Goal: Task Accomplishment & Management: Complete application form

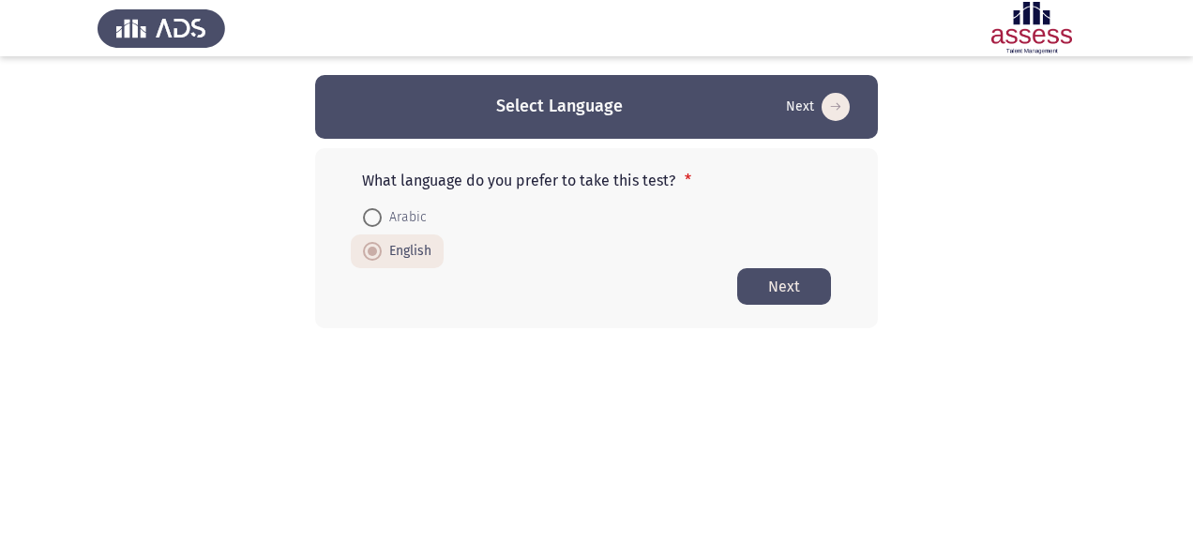
drag, startPoint x: 834, startPoint y: 284, endPoint x: 822, endPoint y: 287, distance: 11.6
click at [831, 283] on div "What language do you prefer to take this test? * Arabic English Next" at bounding box center [596, 238] width 563 height 180
click at [819, 287] on button "Next" at bounding box center [784, 286] width 94 height 37
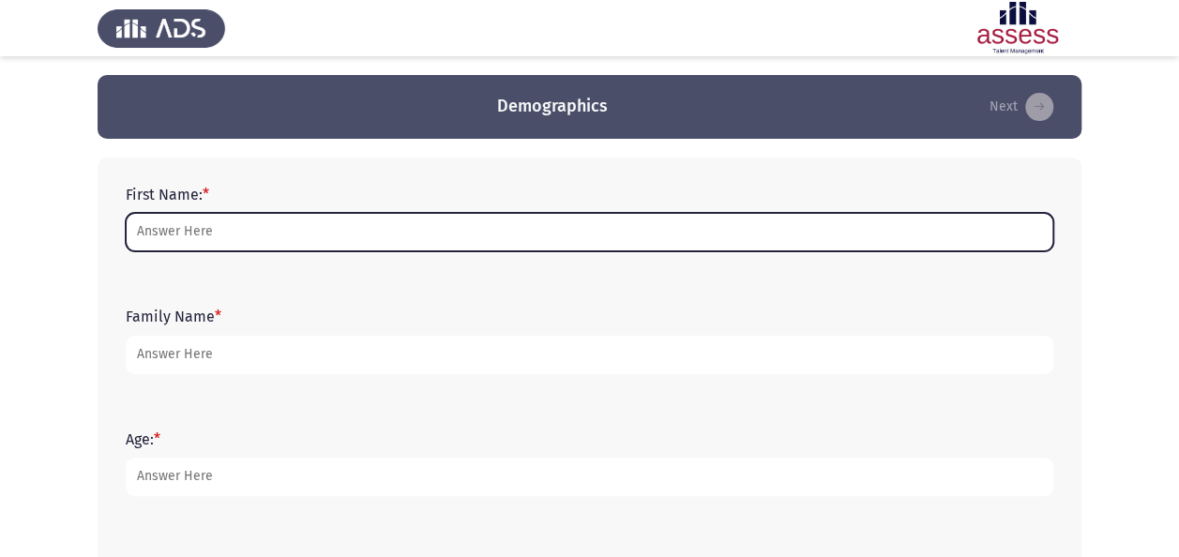
click at [278, 233] on input "First Name: *" at bounding box center [589, 232] width 927 height 38
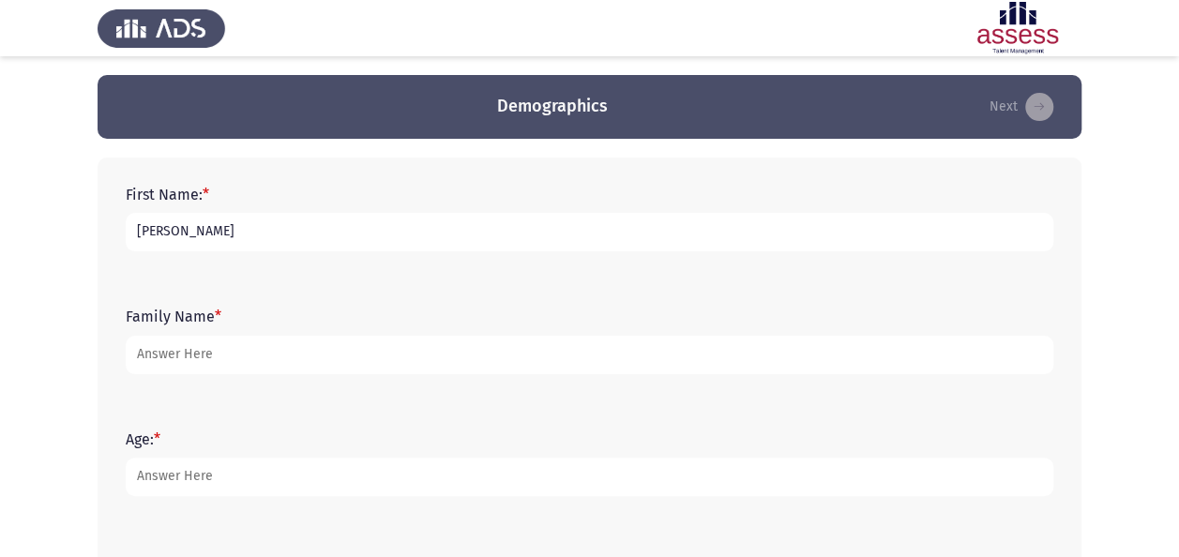
type input "[PERSON_NAME]"
type input "Tarek"
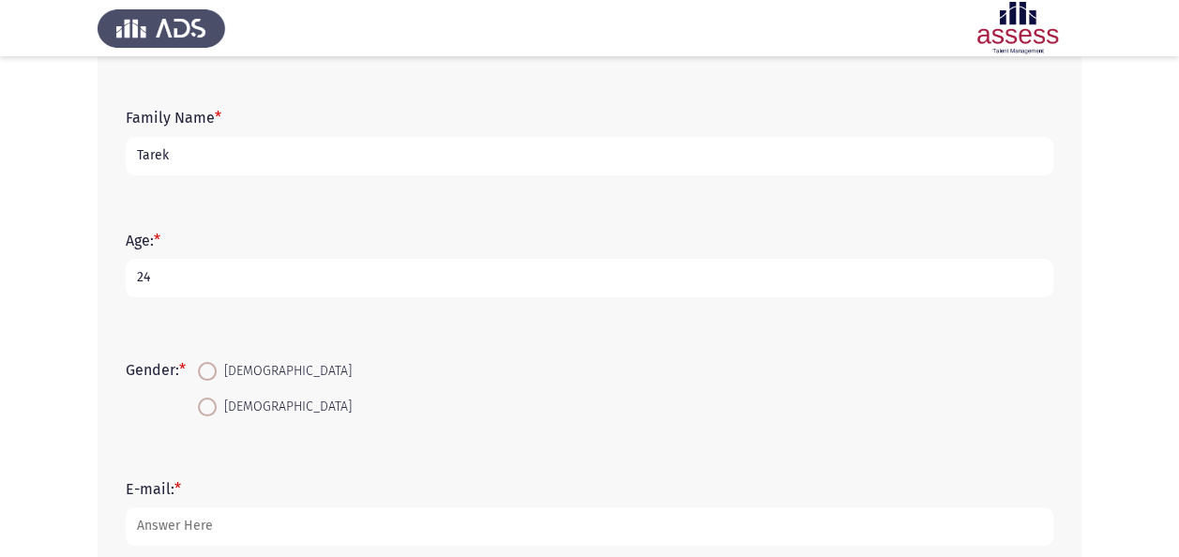
scroll to position [281, 0]
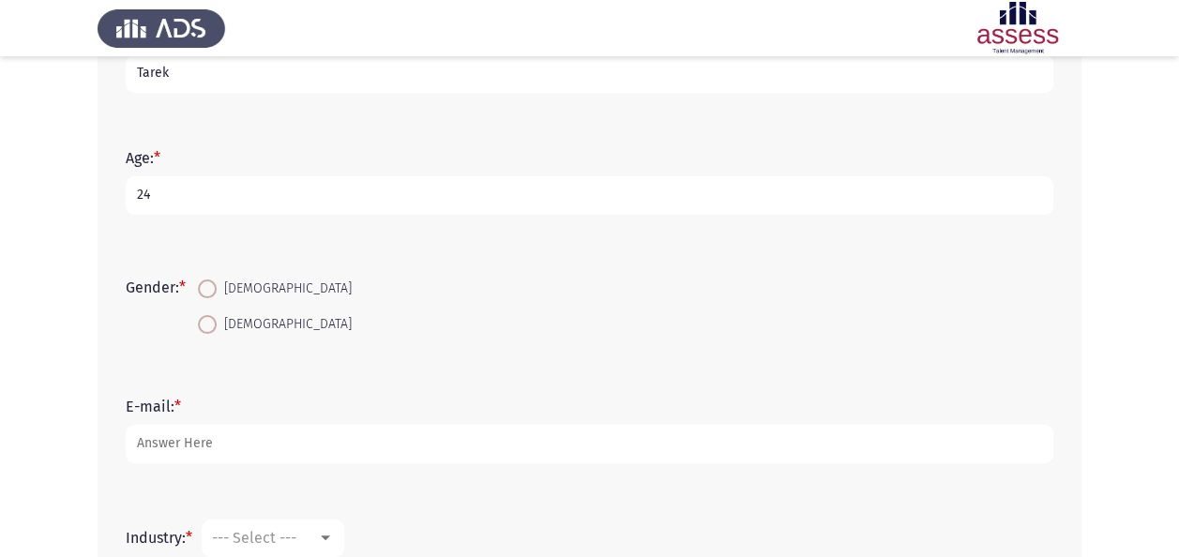
type input "24"
click at [212, 290] on span at bounding box center [207, 288] width 19 height 19
click at [212, 290] on input "[DEMOGRAPHIC_DATA]" at bounding box center [207, 288] width 19 height 19
radio input "true"
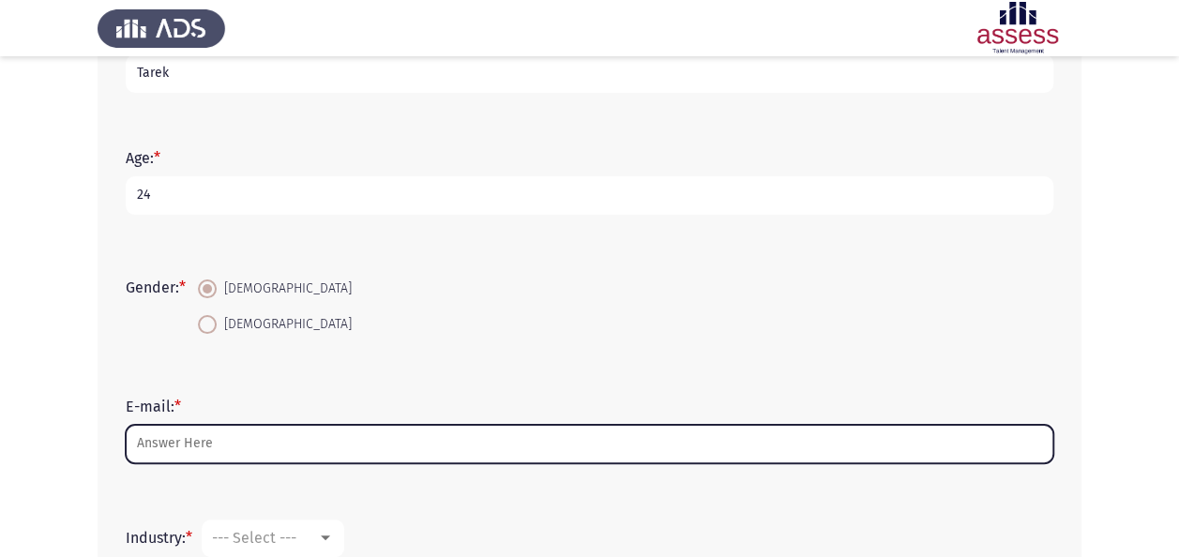
click at [207, 452] on input "E-mail: *" at bounding box center [589, 444] width 927 height 38
click at [246, 438] on input "E-mail: *" at bounding box center [589, 444] width 927 height 38
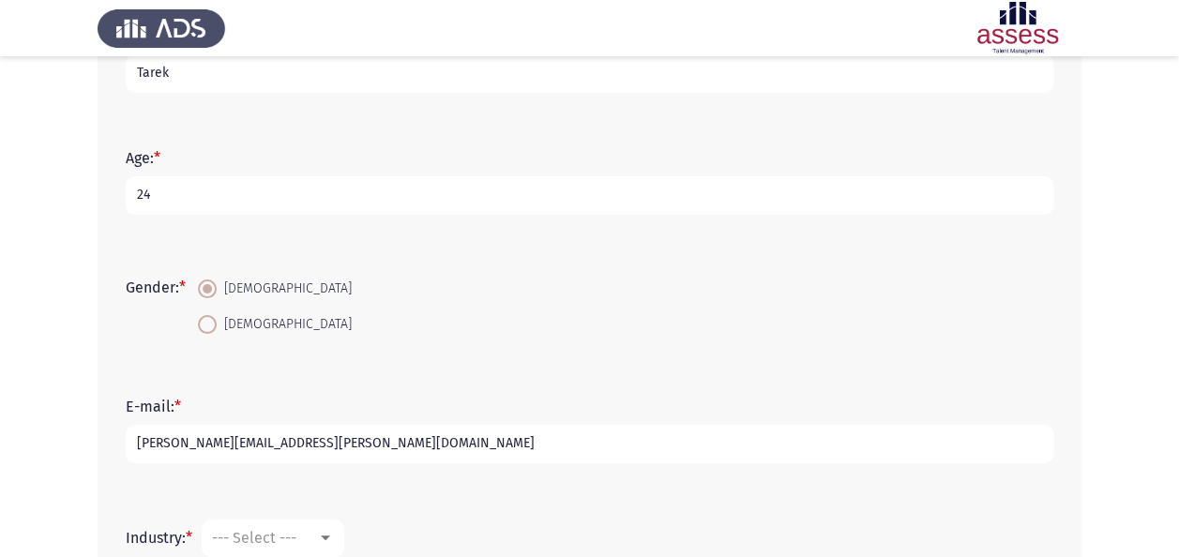
type input "[PERSON_NAME][EMAIL_ADDRESS][PERSON_NAME][DOMAIN_NAME]"
click at [418, 444] on input "[PERSON_NAME][EMAIL_ADDRESS][PERSON_NAME][DOMAIN_NAME]" at bounding box center [589, 444] width 927 height 38
click at [302, 537] on div "--- Select ---" at bounding box center [264, 538] width 105 height 18
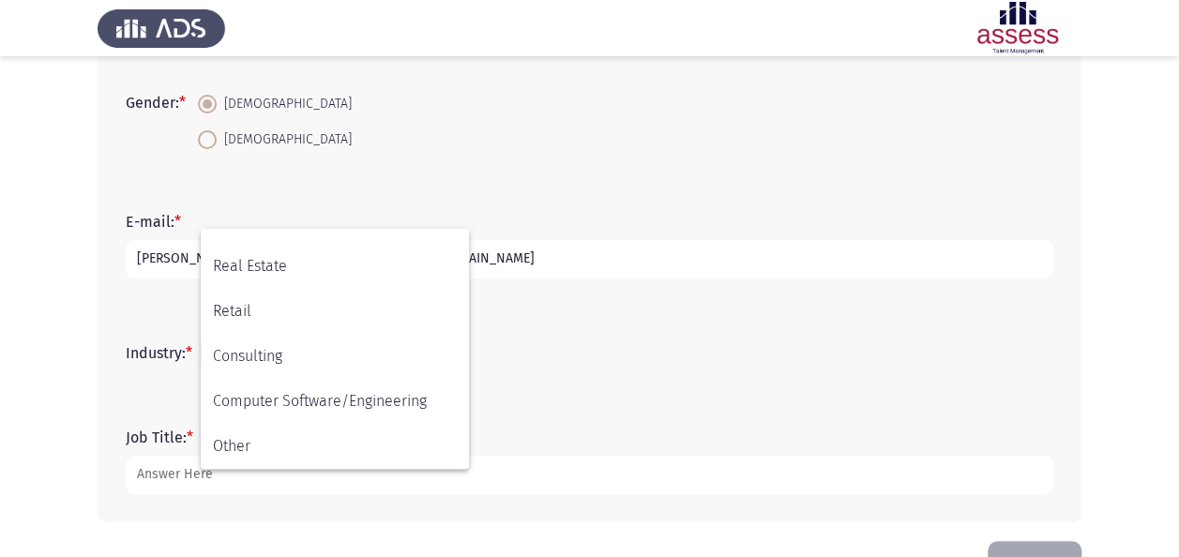
scroll to position [469, 0]
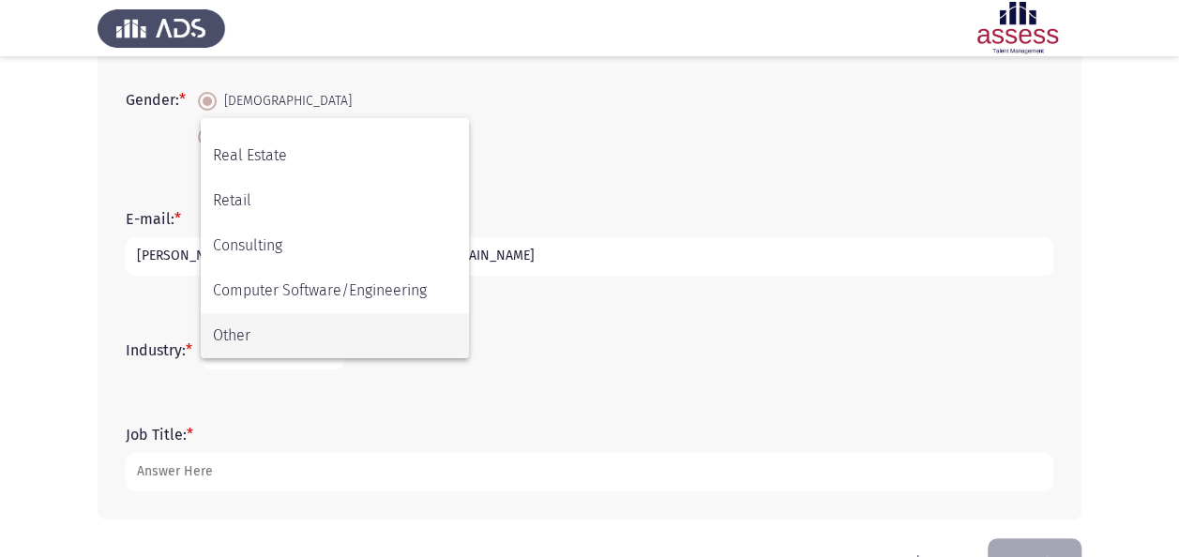
click at [308, 351] on span "Other" at bounding box center [335, 335] width 244 height 45
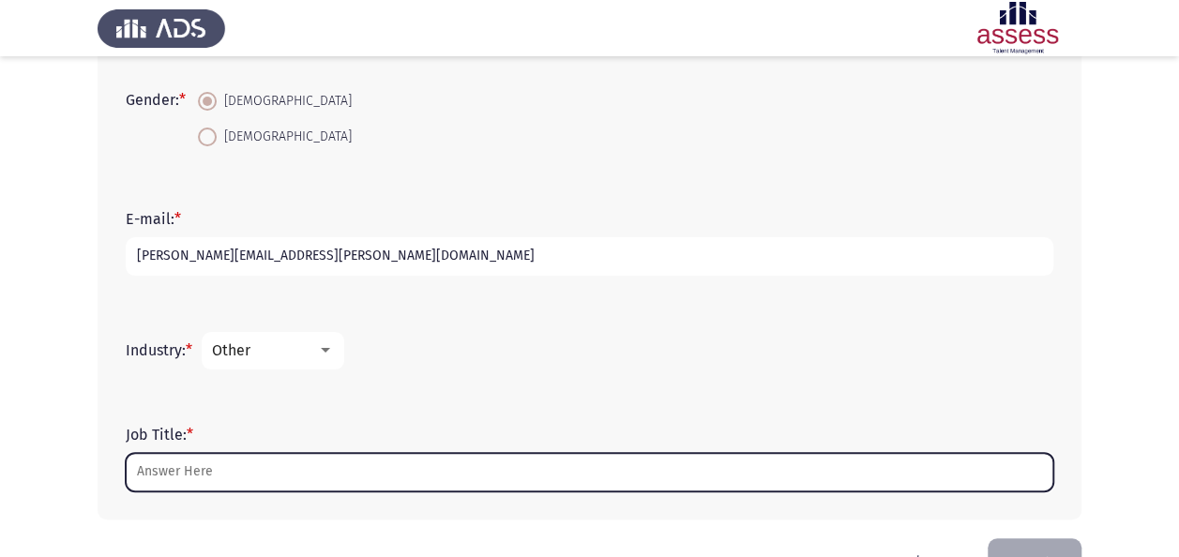
click at [313, 459] on input "Job Title: *" at bounding box center [589, 472] width 927 height 38
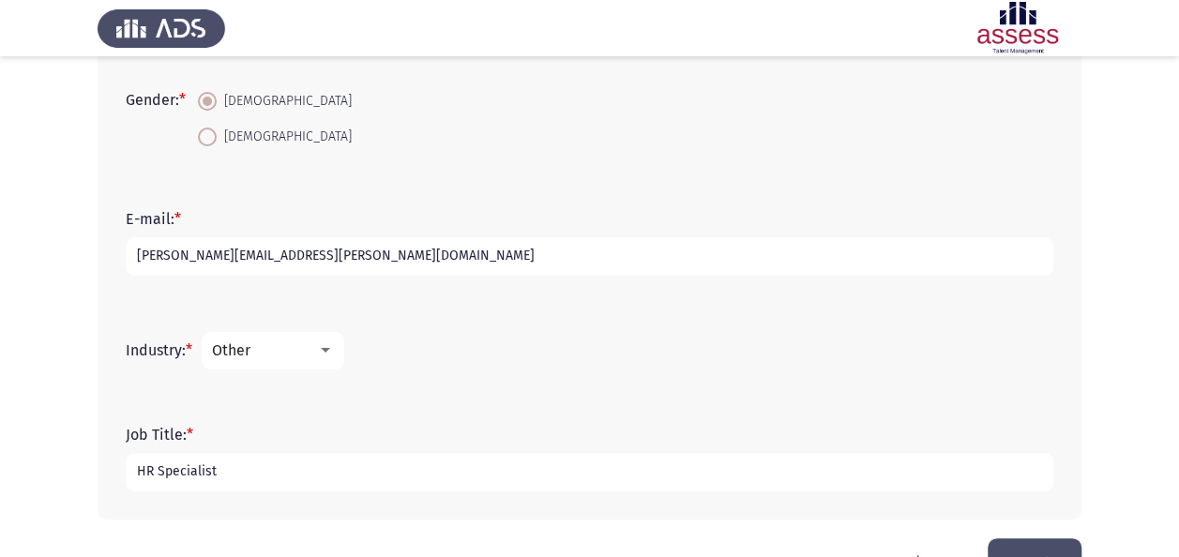
type input "HR Specialist"
click at [375, 398] on div "Job Title: * HR Specialist" at bounding box center [589, 459] width 946 height 122
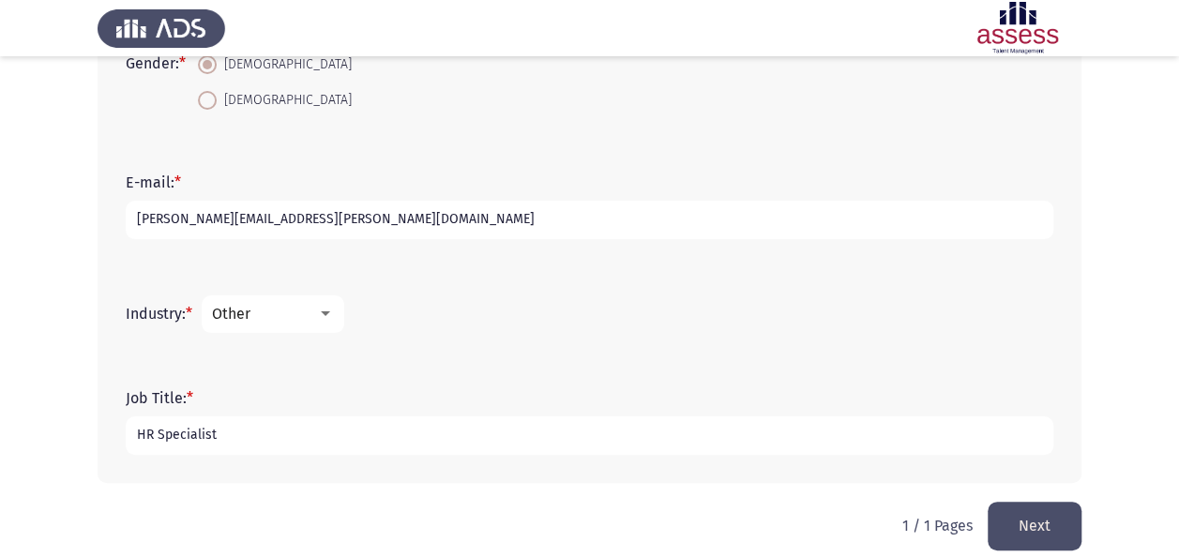
scroll to position [524, 0]
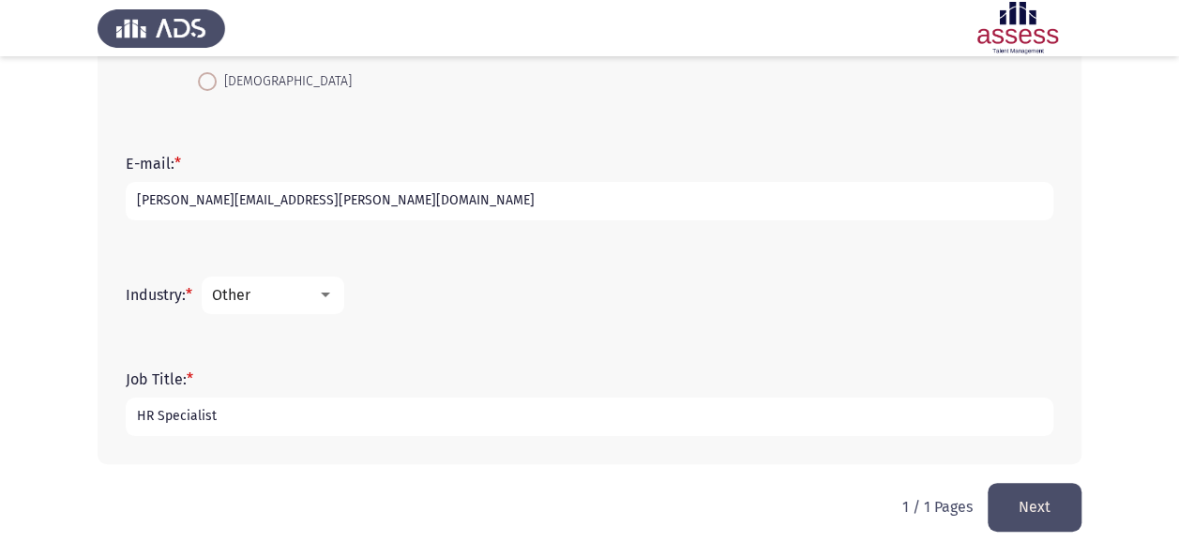
click at [1052, 512] on button "Next" at bounding box center [1034, 507] width 94 height 48
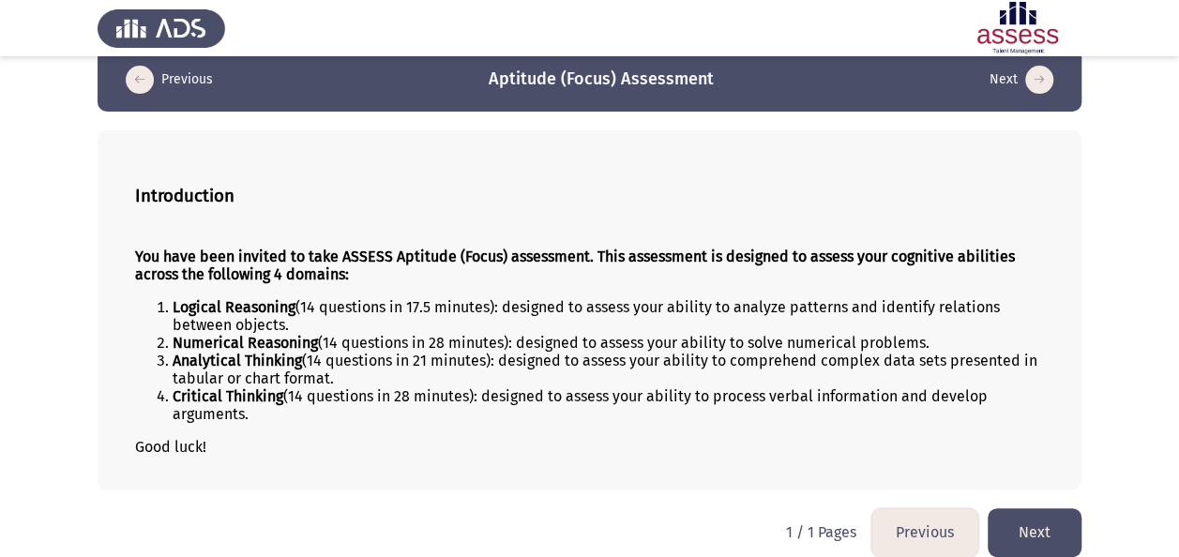
scroll to position [42, 0]
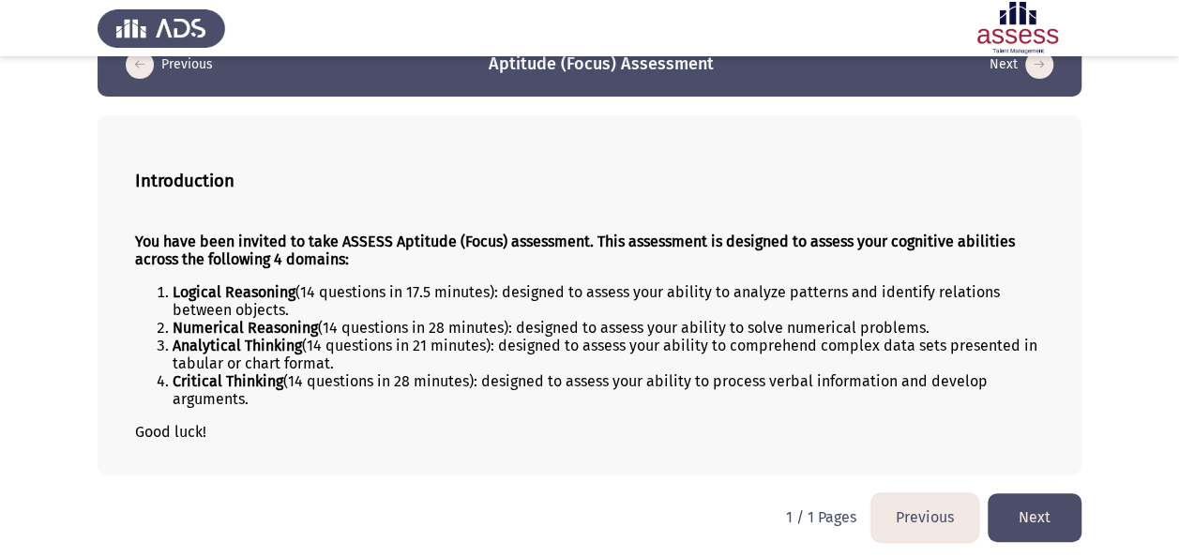
drag, startPoint x: 178, startPoint y: 281, endPoint x: 274, endPoint y: 293, distance: 96.4
click at [274, 293] on div "You have been invited to take ASSESS Aptitude (Focus) assessment. This assessme…" at bounding box center [589, 337] width 909 height 238
click at [392, 418] on div "You have been invited to take ASSESS Aptitude (Focus) assessment. This assessme…" at bounding box center [589, 337] width 909 height 238
click at [1007, 509] on button "Next" at bounding box center [1034, 517] width 94 height 48
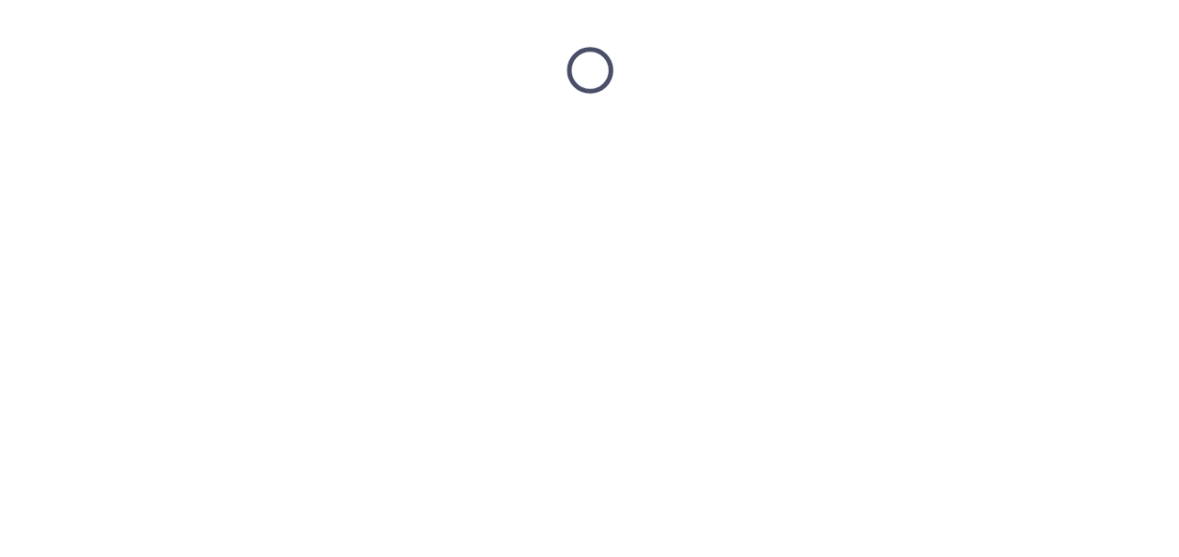
scroll to position [0, 0]
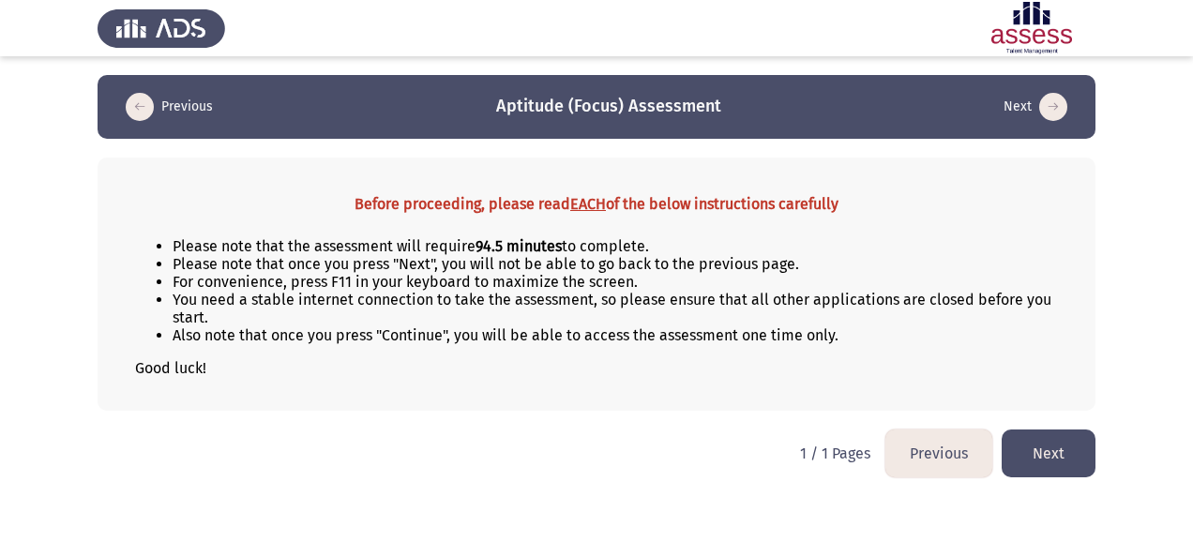
drag, startPoint x: 441, startPoint y: 197, endPoint x: 598, endPoint y: 212, distance: 158.2
click at [598, 212] on strong "Before proceeding, please read EACH of the below instructions carefully" at bounding box center [596, 204] width 484 height 18
click at [203, 251] on li "Please note that the assessment will require 94.5 minutes to complete." at bounding box center [615, 246] width 885 height 18
click at [1086, 451] on button "Next" at bounding box center [1048, 453] width 94 height 48
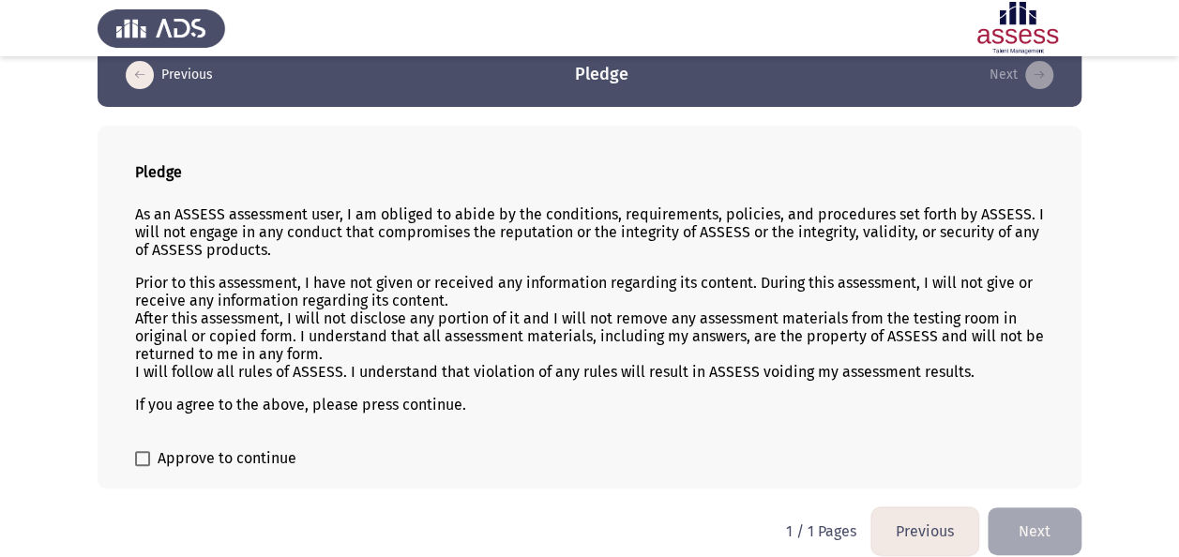
scroll to position [45, 0]
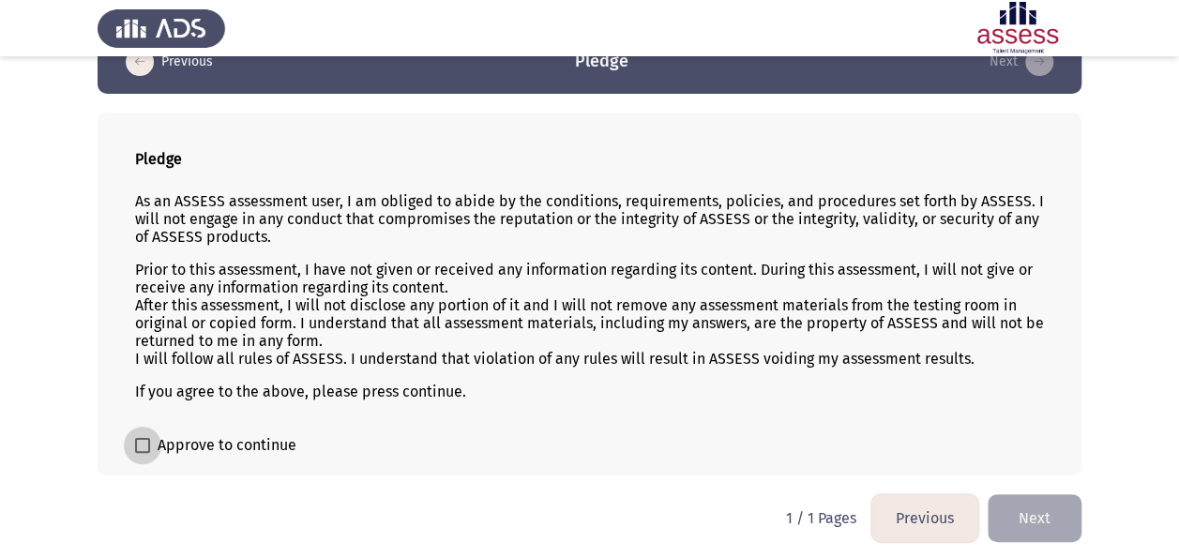
click at [225, 440] on span "Approve to continue" at bounding box center [227, 445] width 139 height 23
click at [143, 453] on input "Approve to continue" at bounding box center [142, 453] width 1 height 1
checkbox input "true"
click at [1010, 505] on button "Next" at bounding box center [1034, 518] width 94 height 48
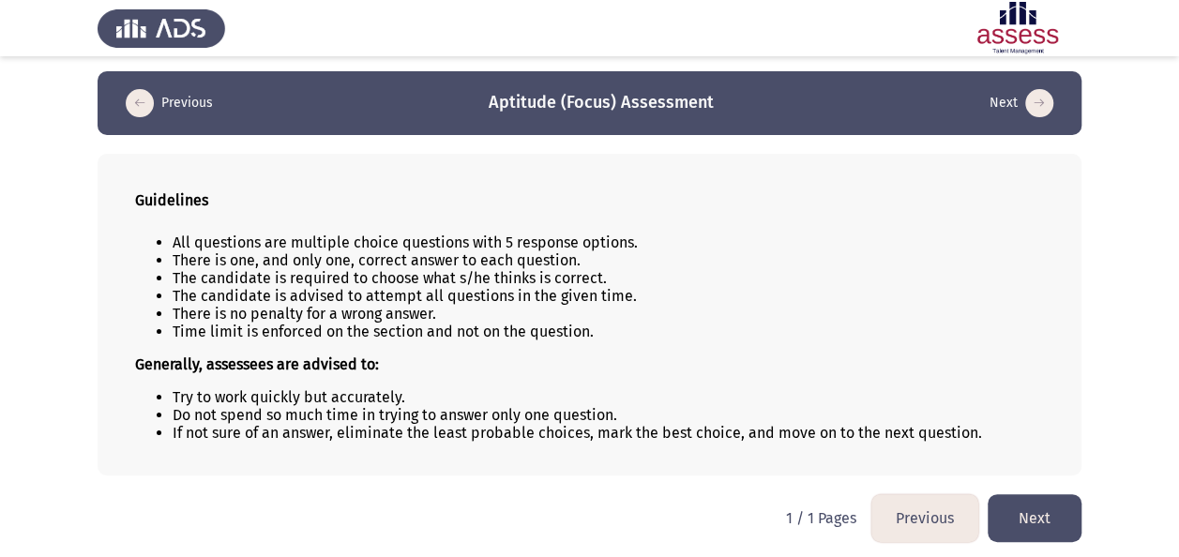
scroll to position [4, 0]
click at [1046, 515] on button "Next" at bounding box center [1034, 518] width 94 height 48
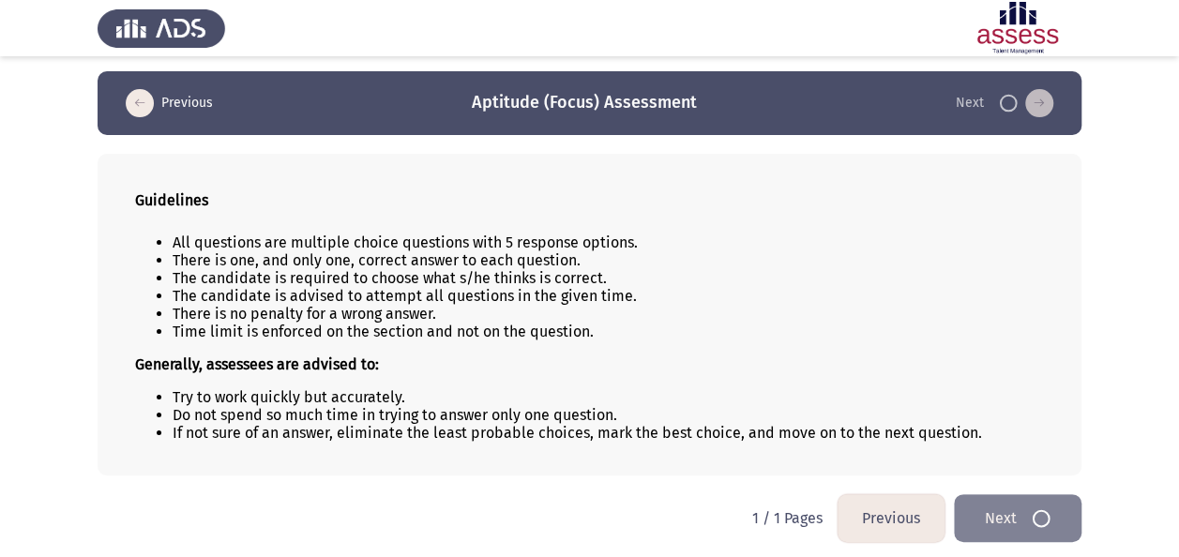
scroll to position [0, 0]
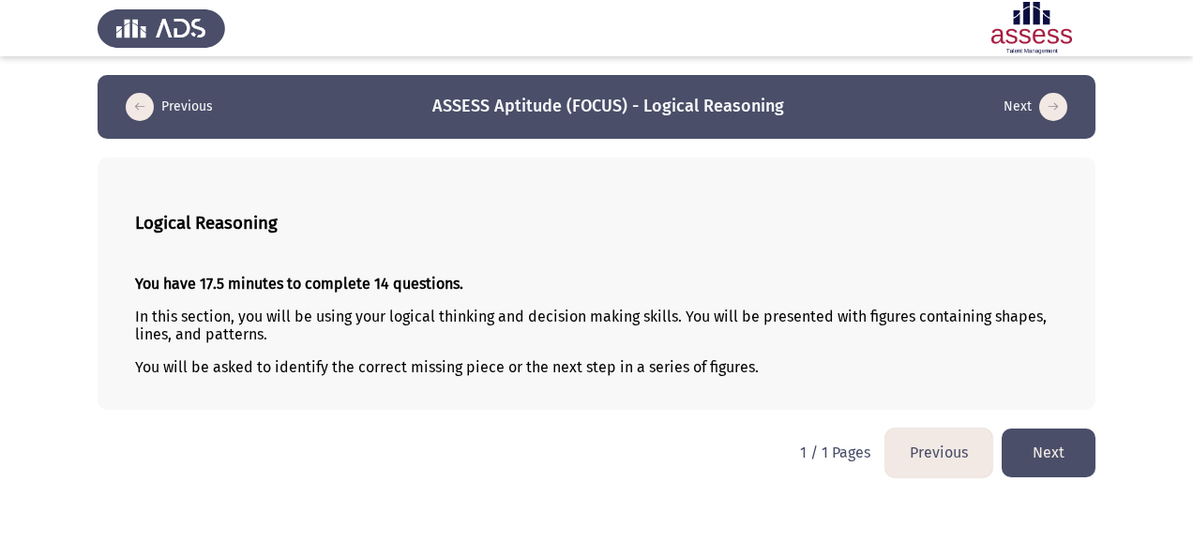
click at [1088, 451] on button "Next" at bounding box center [1048, 453] width 94 height 48
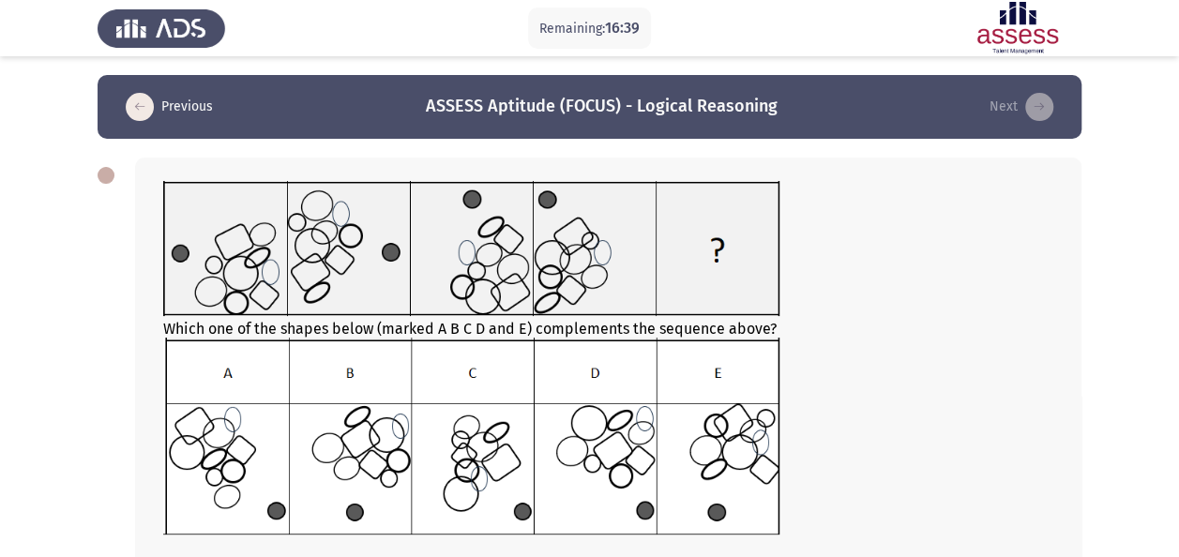
click at [958, 274] on div at bounding box center [608, 250] width 890 height 139
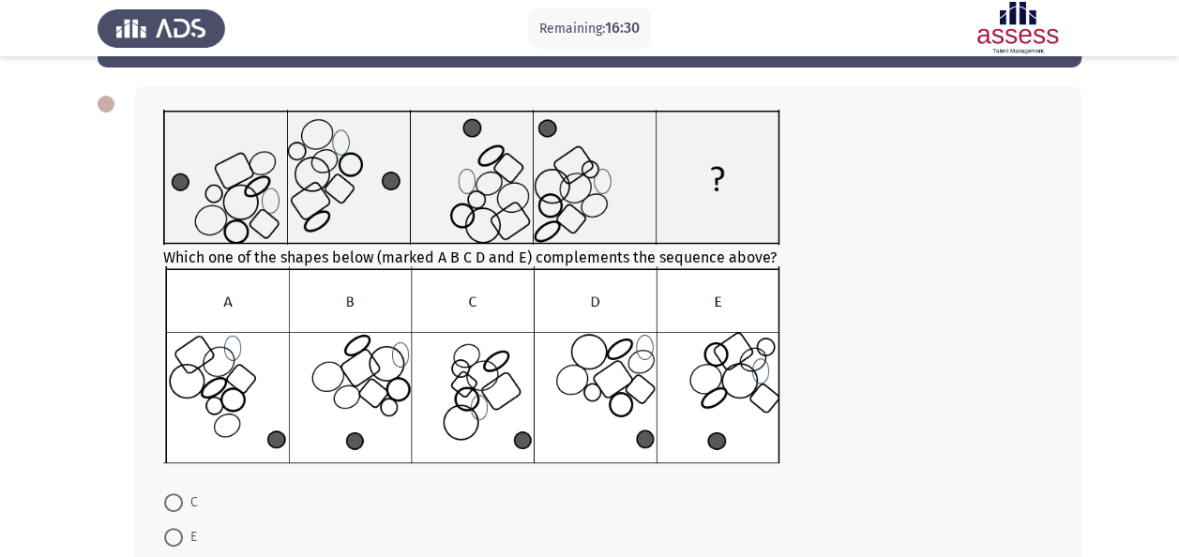
scroll to position [72, 0]
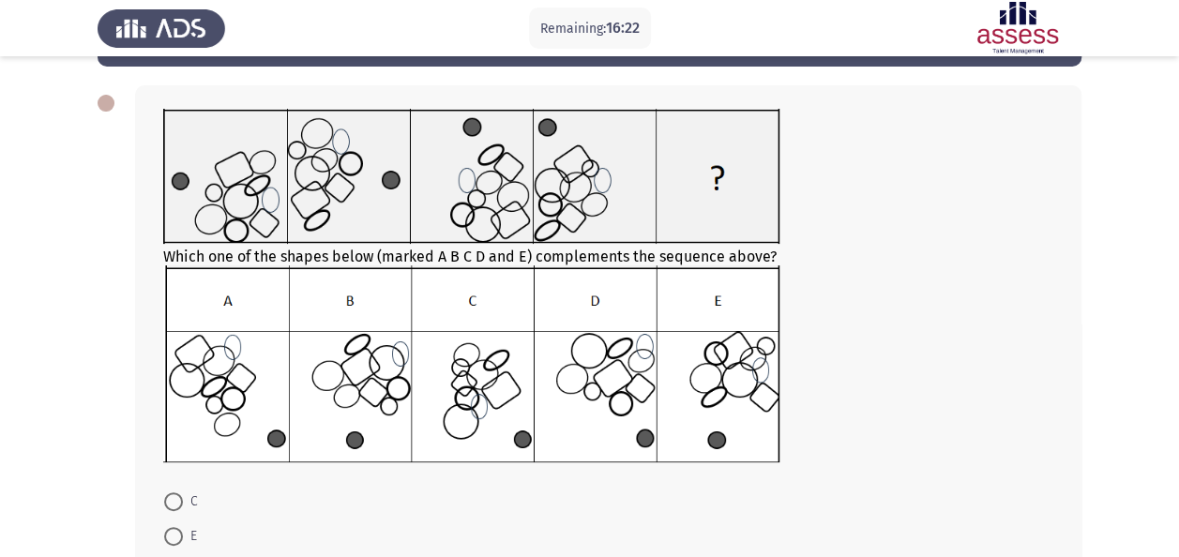
click at [494, 356] on img at bounding box center [471, 363] width 616 height 197
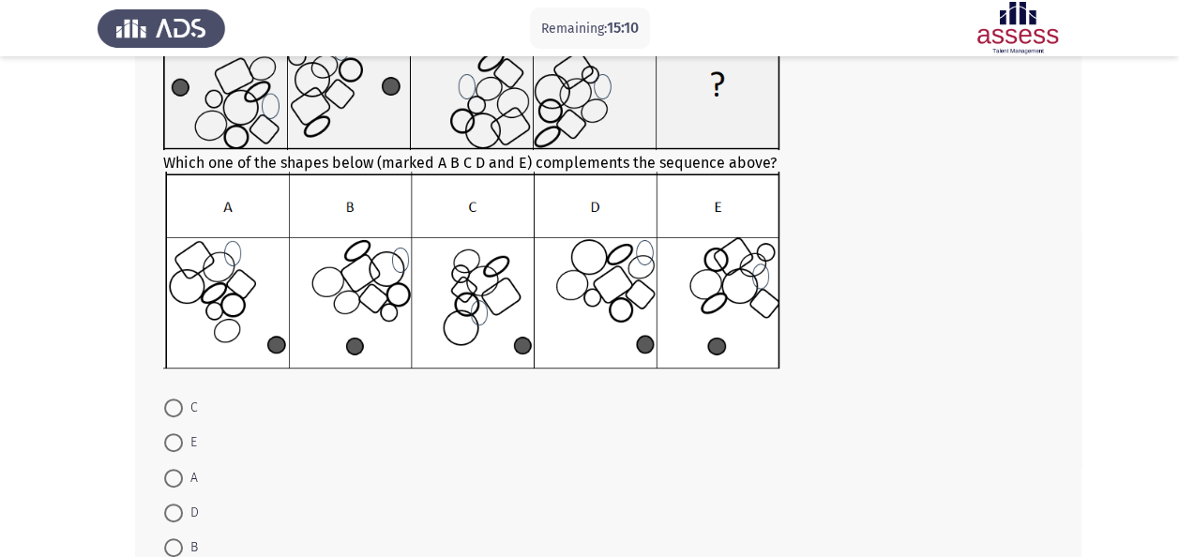
scroll to position [260, 0]
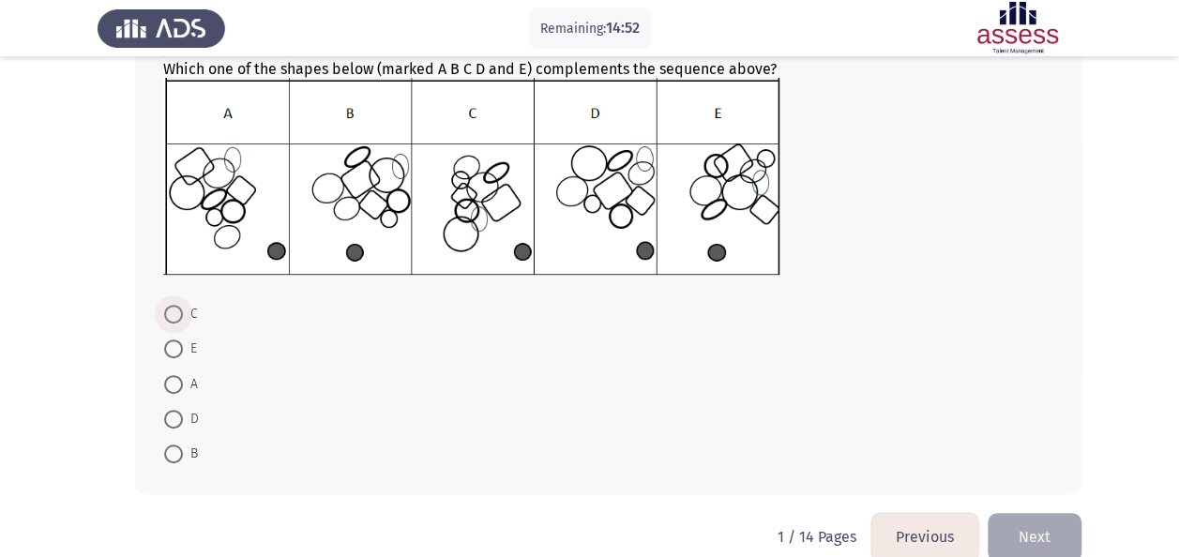
click at [173, 313] on span at bounding box center [173, 314] width 19 height 19
click at [173, 313] on input "C" at bounding box center [173, 314] width 19 height 19
radio input "true"
click at [1023, 538] on button "Next" at bounding box center [1034, 536] width 94 height 48
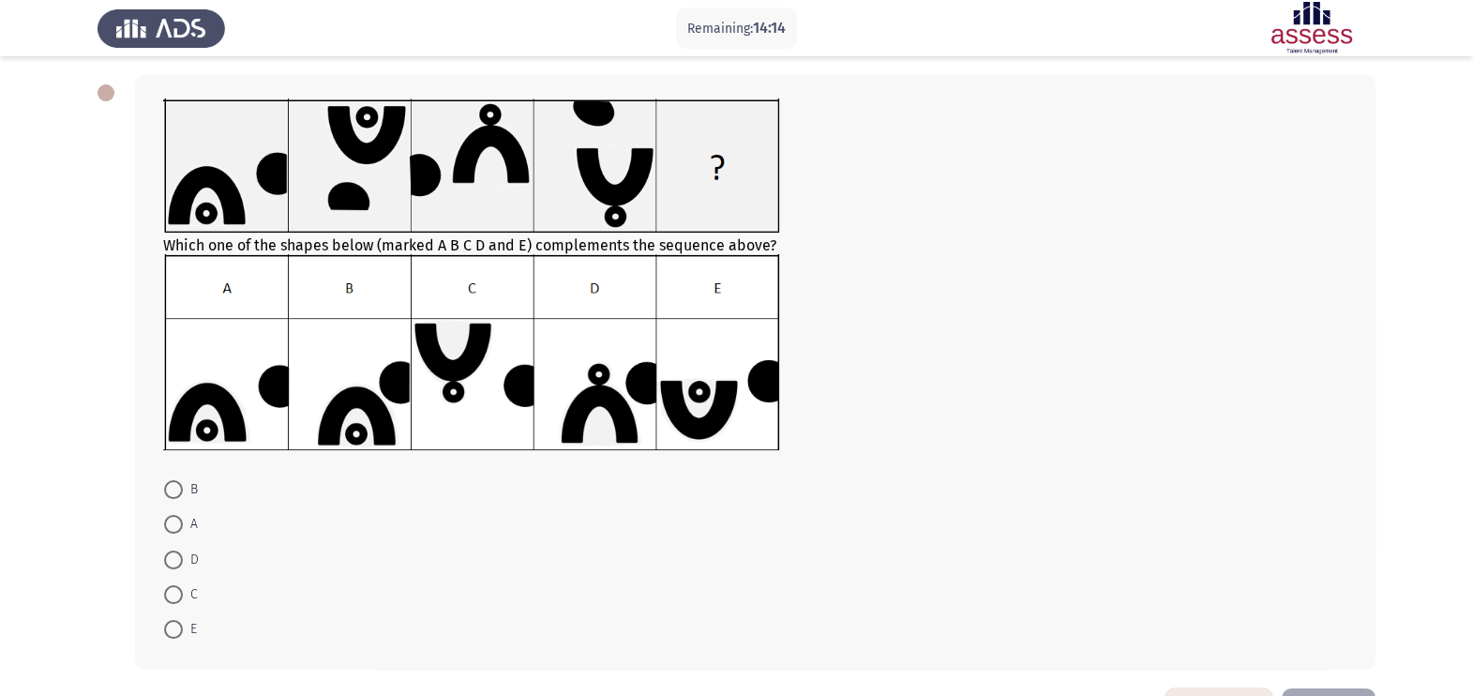
scroll to position [116, 0]
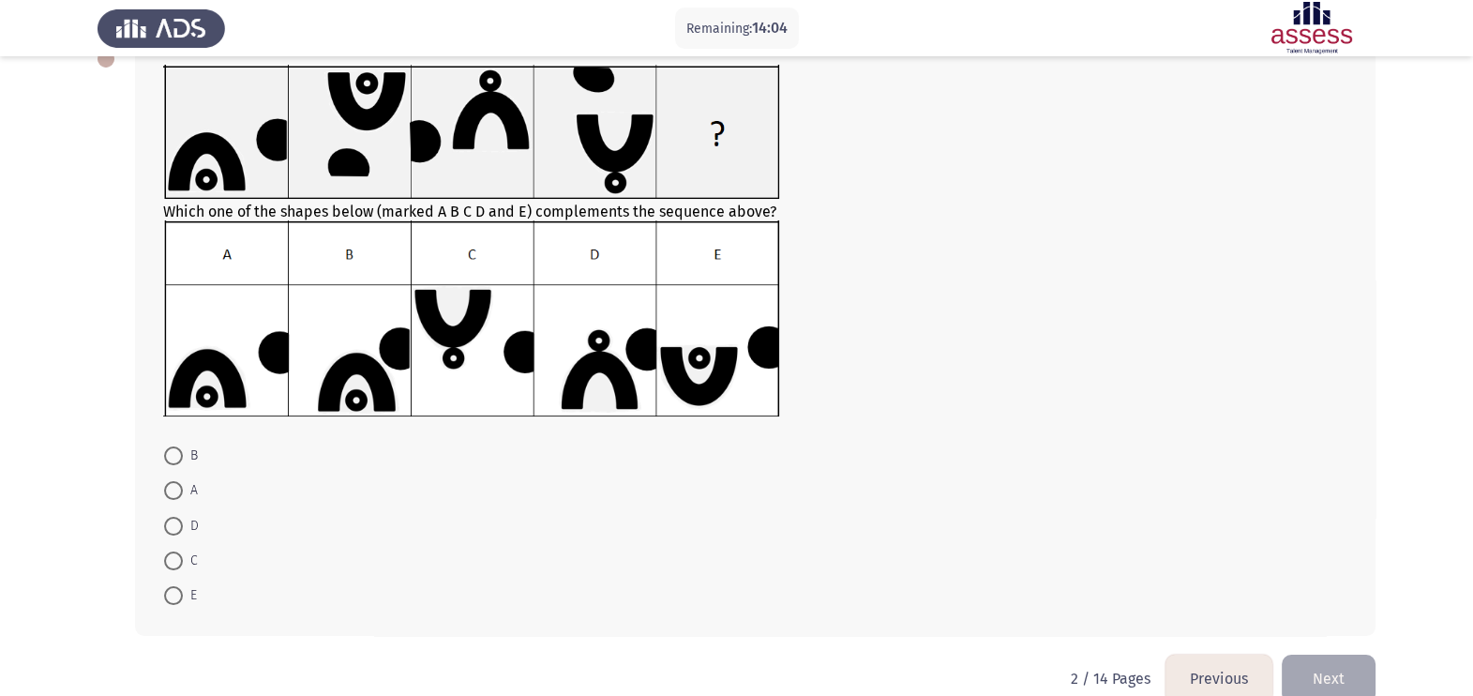
click at [886, 272] on div at bounding box center [755, 319] width 1184 height 199
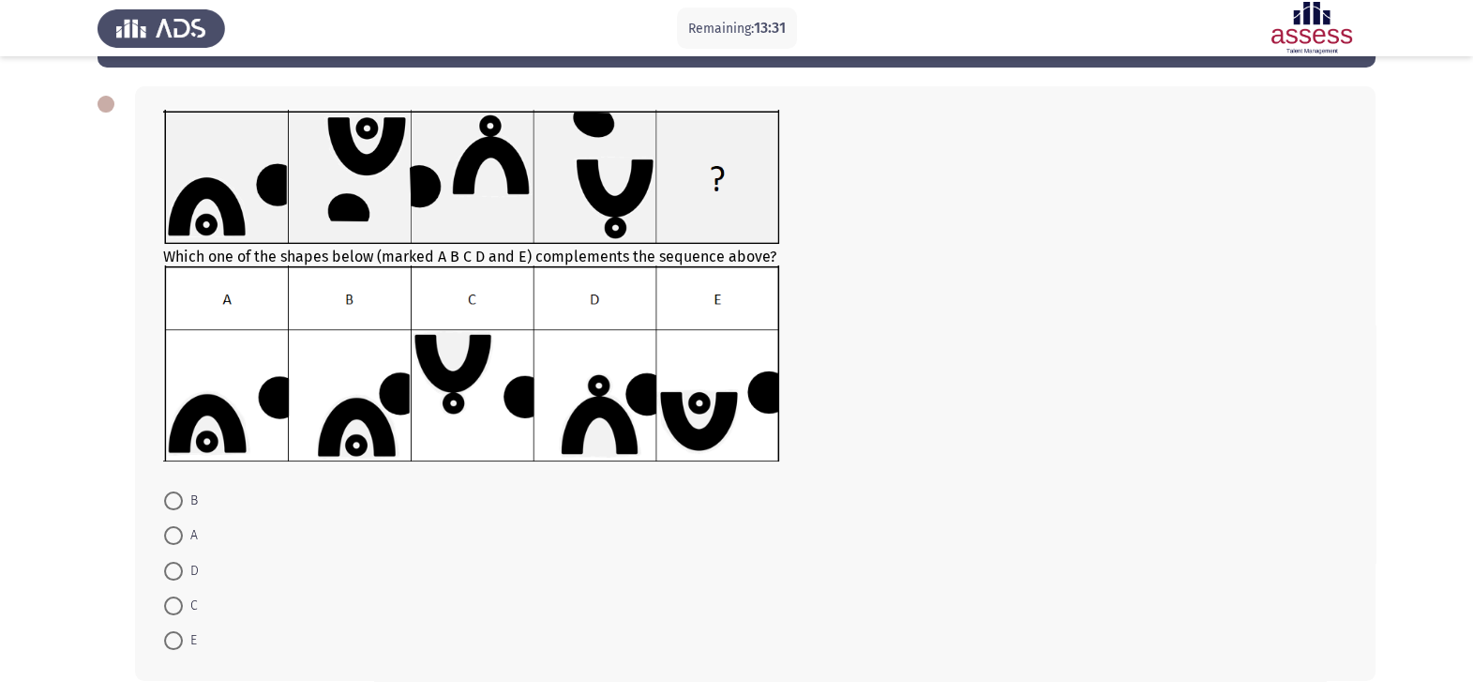
scroll to position [35, 0]
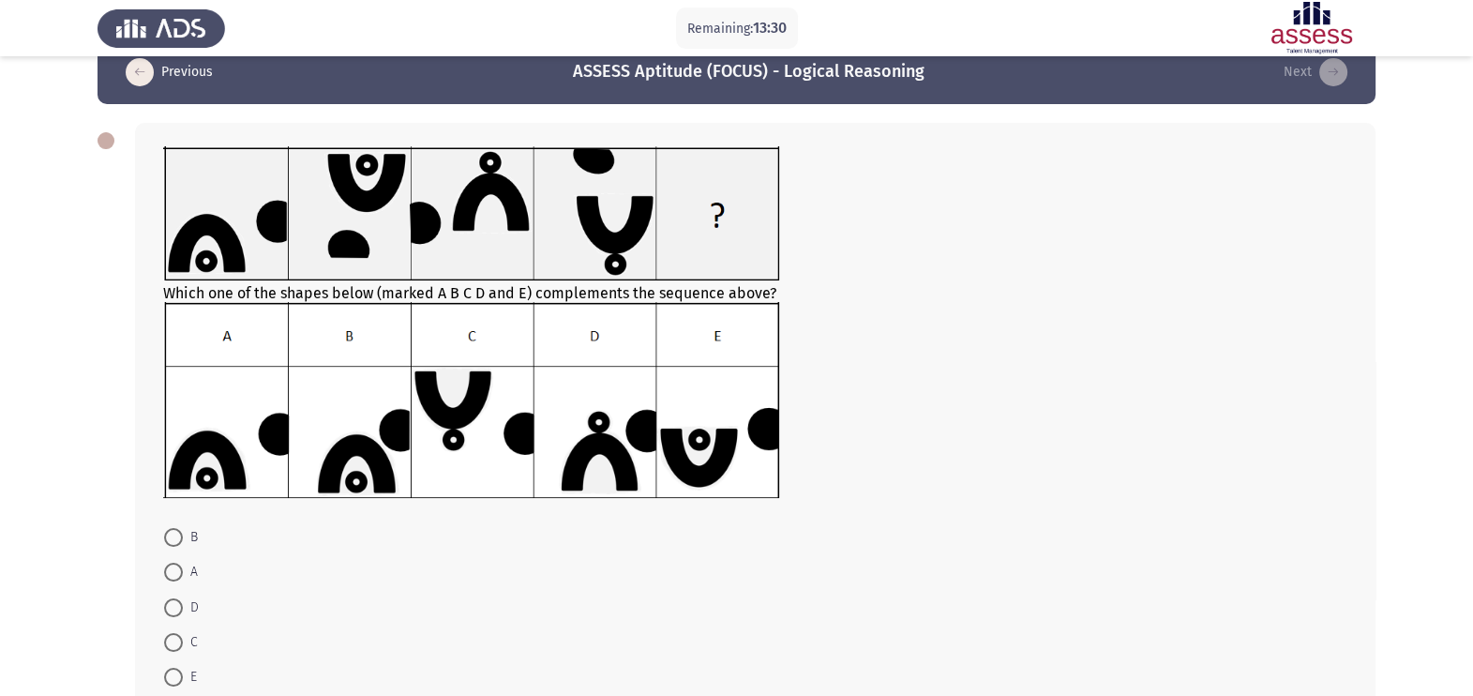
click at [167, 540] on span at bounding box center [173, 537] width 19 height 19
click at [167, 540] on input "B" at bounding box center [173, 537] width 19 height 19
radio input "true"
drag, startPoint x: 186, startPoint y: 600, endPoint x: 173, endPoint y: 565, distance: 37.1
click at [164, 556] on mat-radio-button "A" at bounding box center [181, 570] width 58 height 35
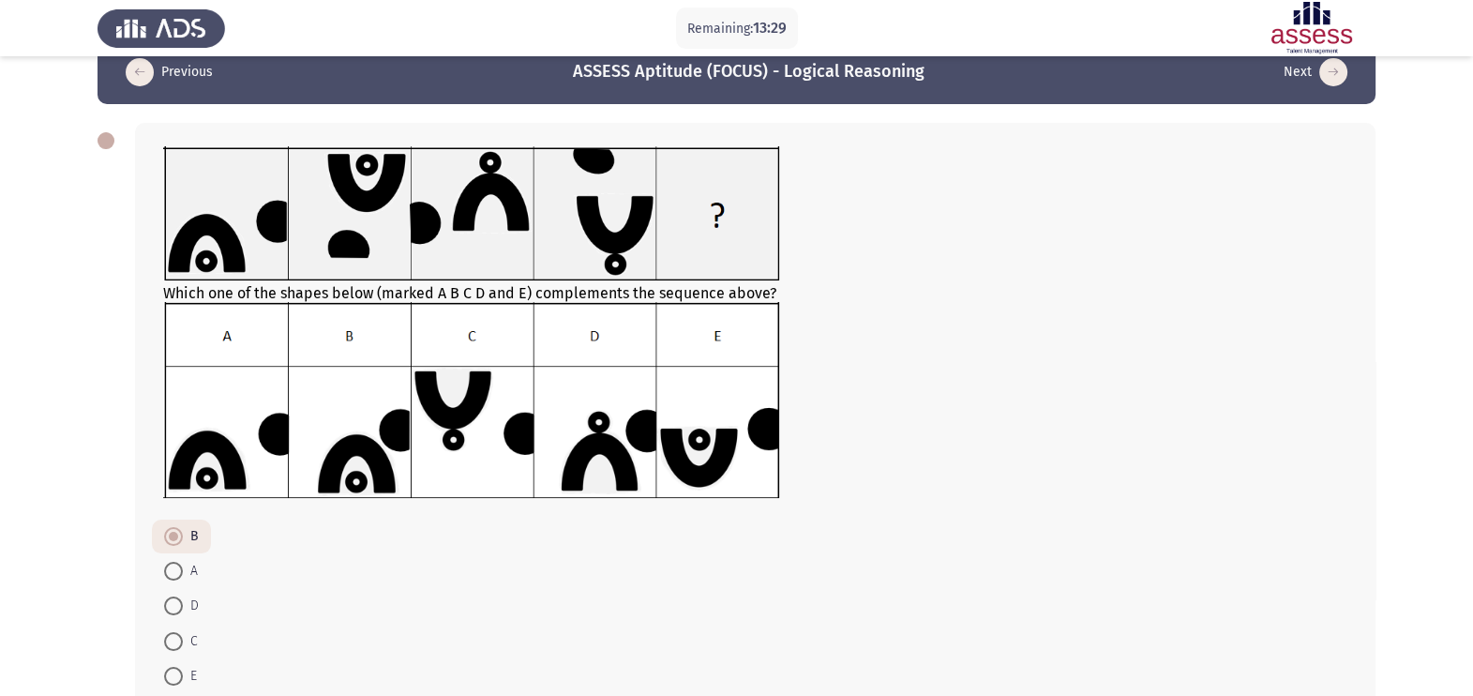
click at [173, 556] on span at bounding box center [173, 571] width 19 height 19
click at [173, 556] on input "A" at bounding box center [173, 571] width 19 height 19
radio input "true"
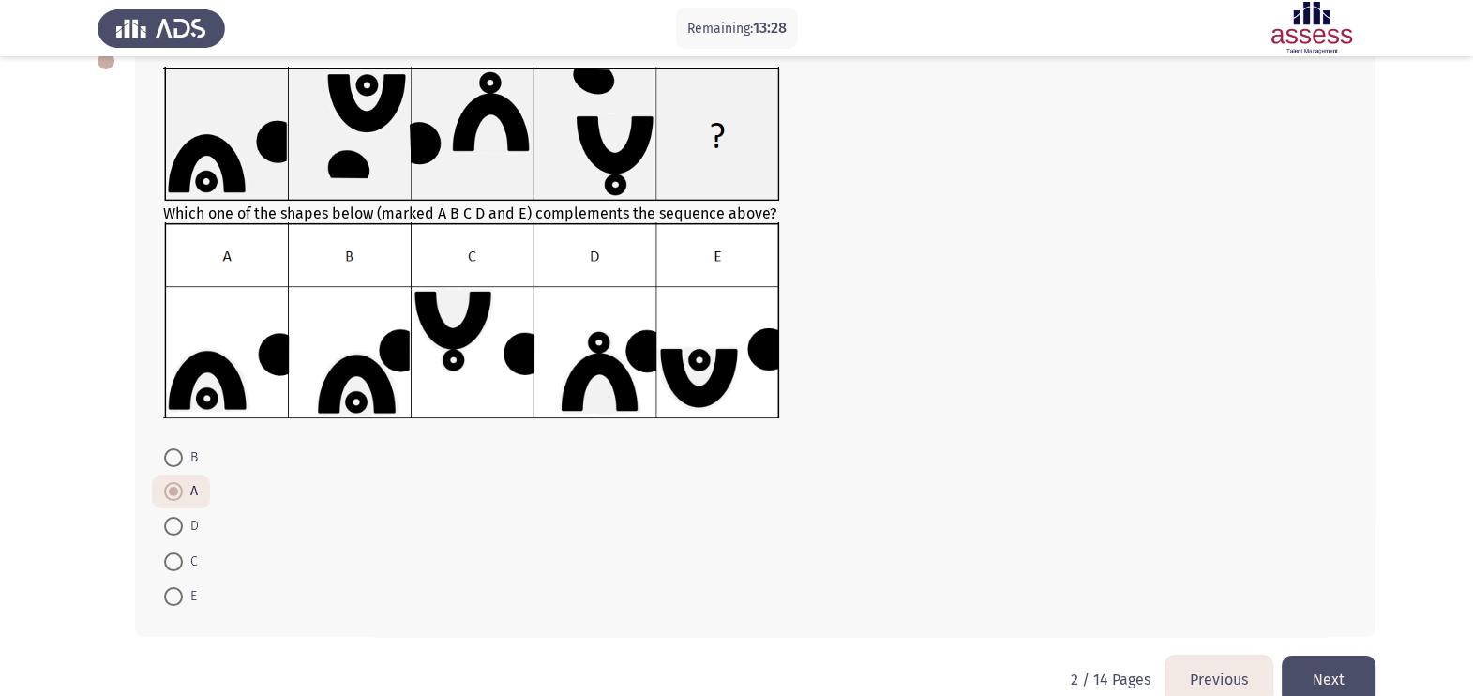
scroll to position [150, 0]
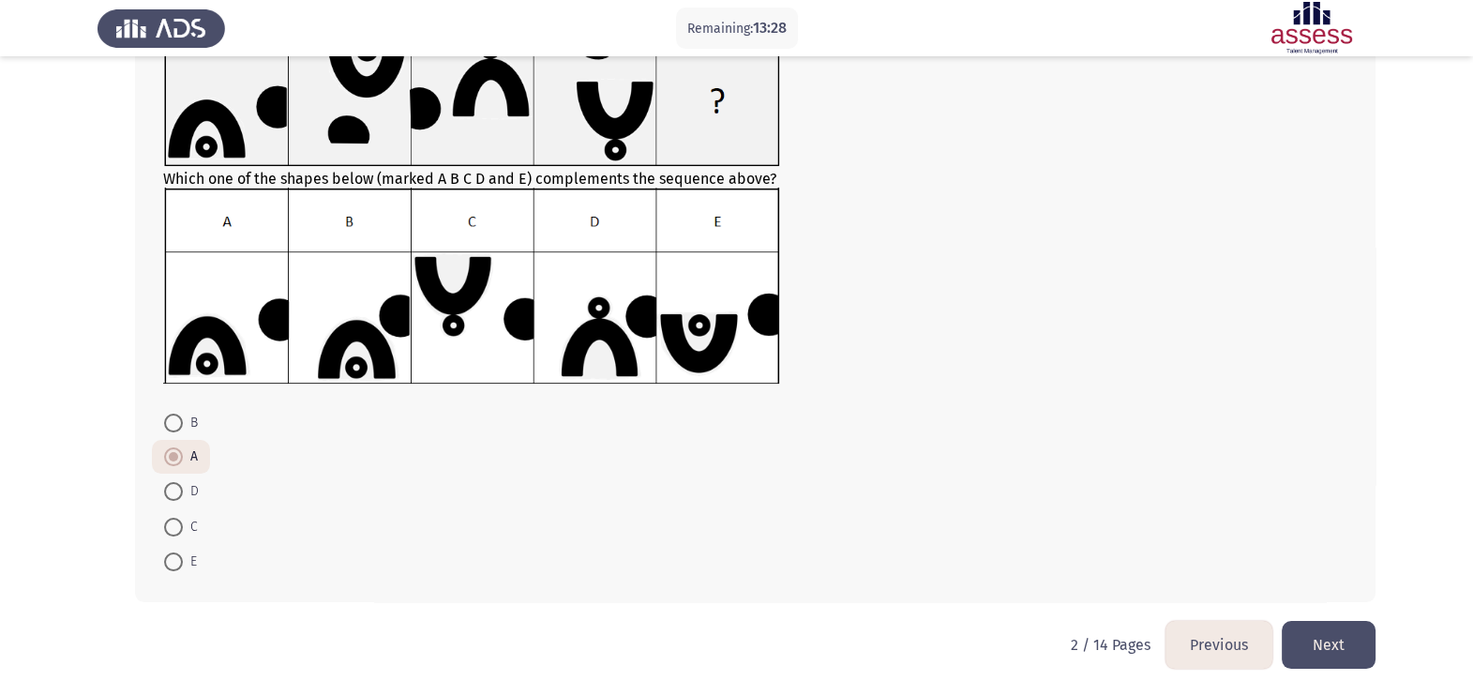
click at [1192, 556] on button "Next" at bounding box center [1329, 645] width 94 height 48
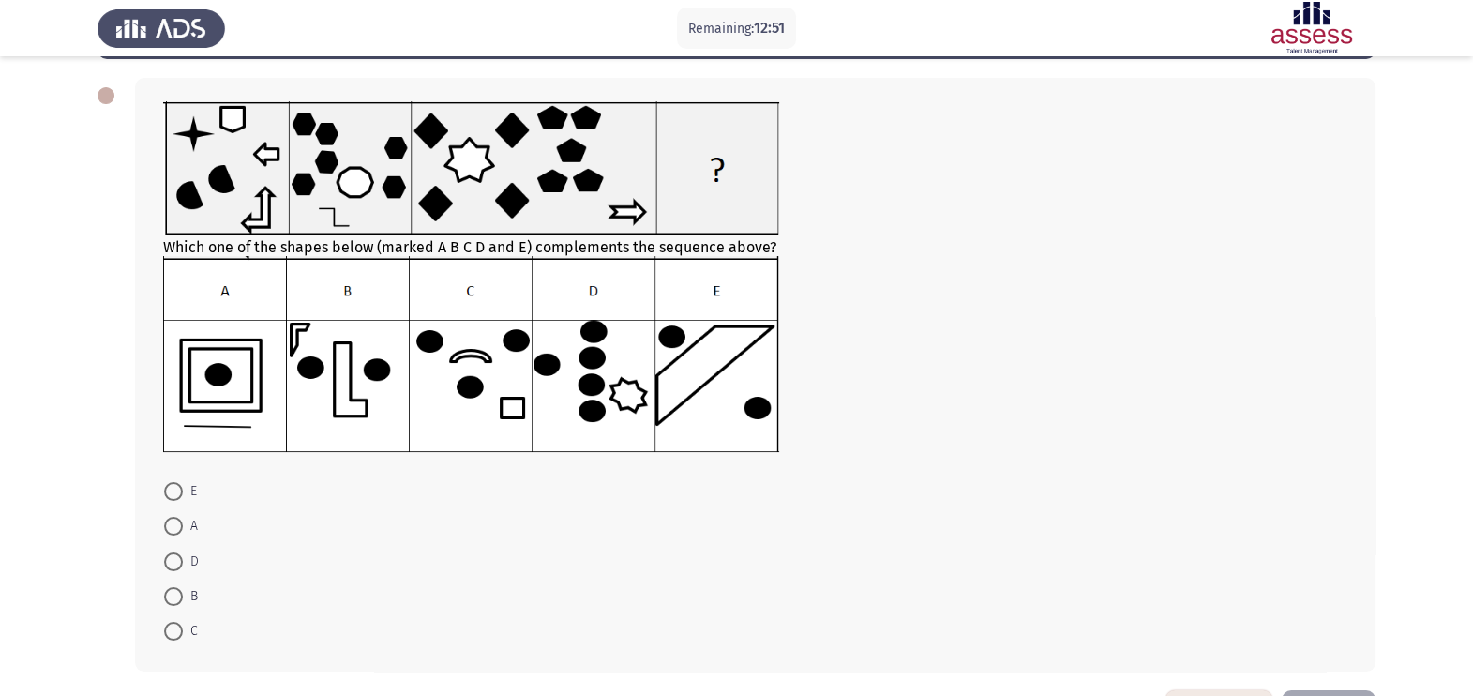
scroll to position [116, 0]
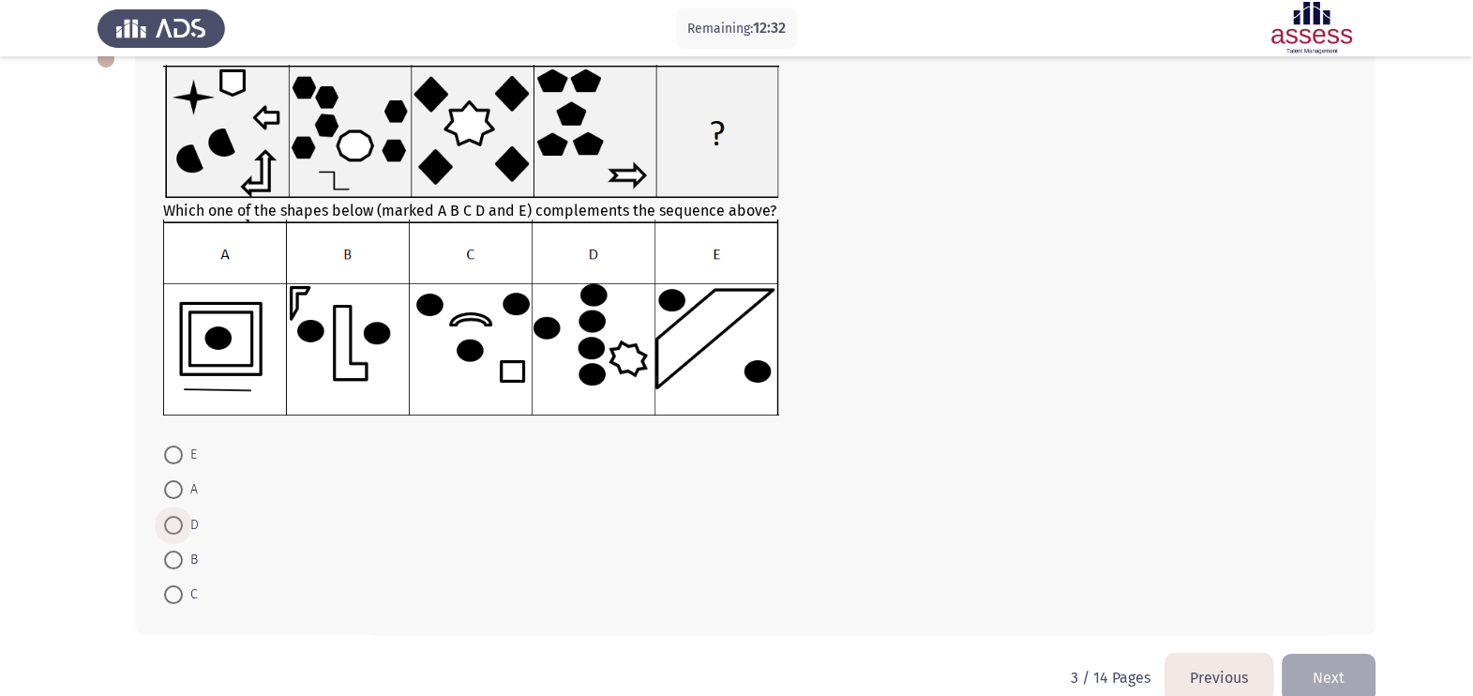
click at [183, 527] on span "D" at bounding box center [191, 525] width 16 height 23
click at [183, 527] on input "D" at bounding box center [173, 525] width 19 height 19
radio input "true"
click at [1192, 556] on button "Next" at bounding box center [1329, 677] width 94 height 48
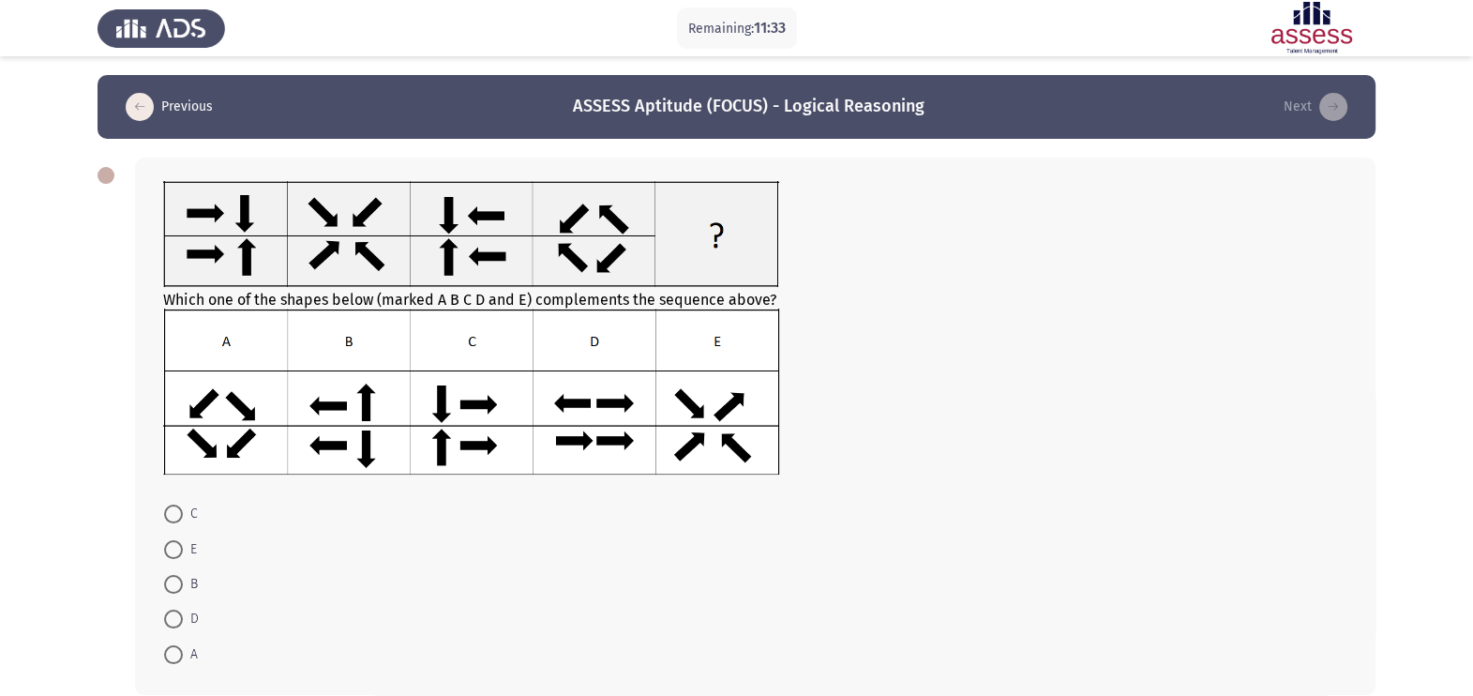
click at [482, 430] on img at bounding box center [471, 391] width 616 height 166
click at [165, 556] on span at bounding box center [173, 584] width 19 height 19
click at [165, 556] on input "B" at bounding box center [173, 584] width 19 height 19
radio input "true"
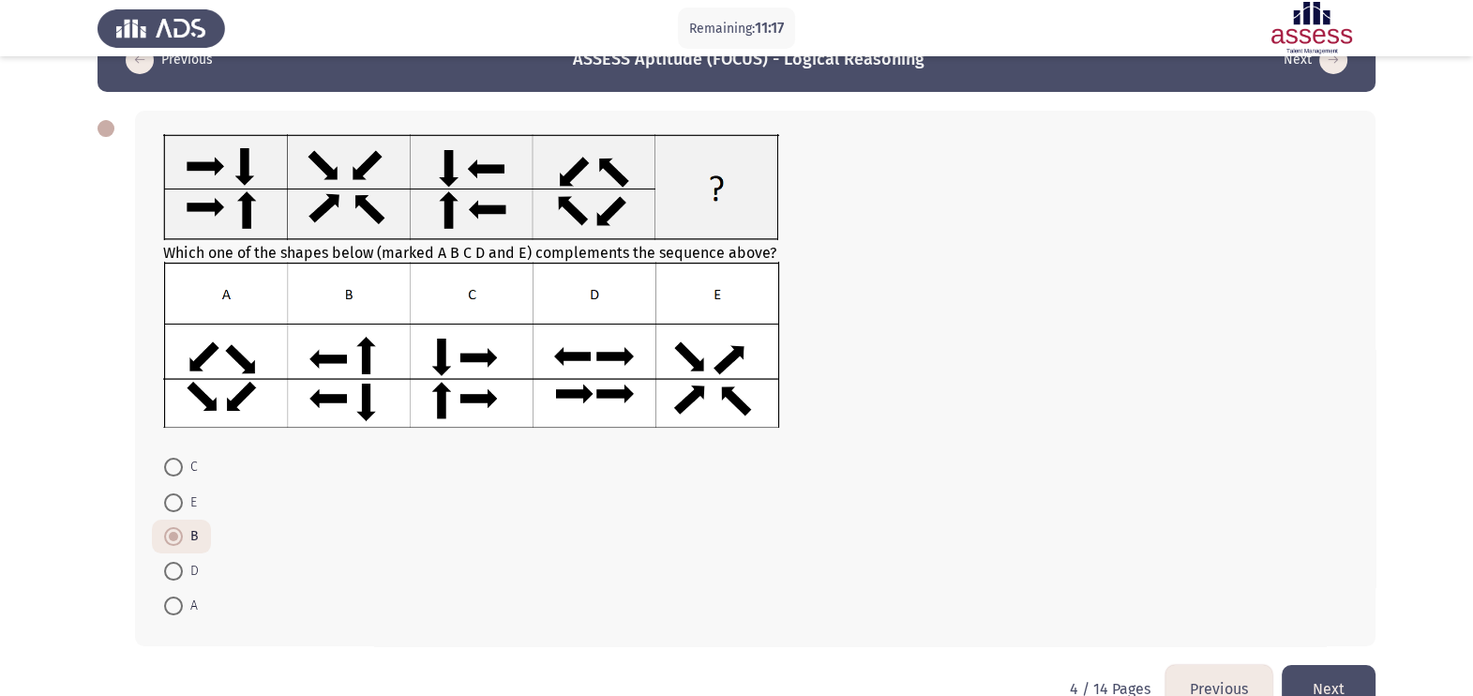
scroll to position [93, 0]
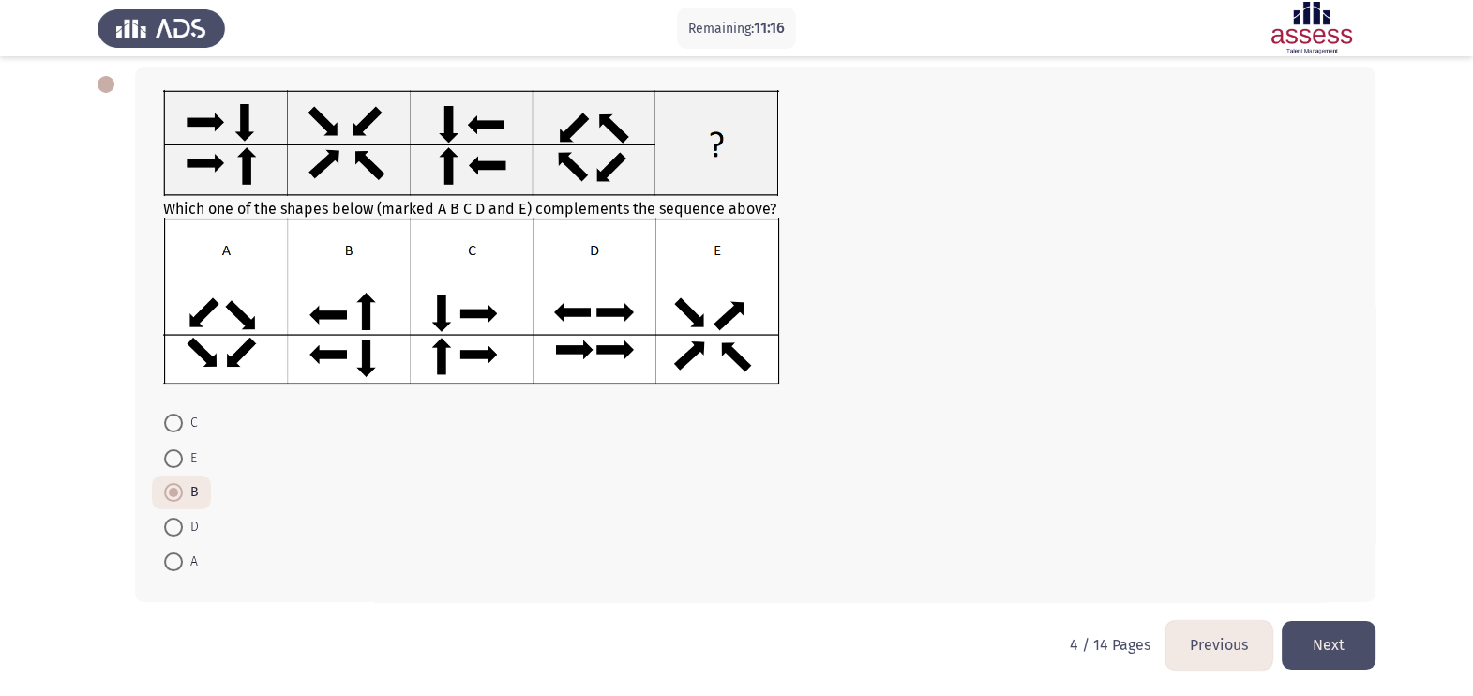
click at [1192, 556] on button "Next" at bounding box center [1329, 645] width 94 height 48
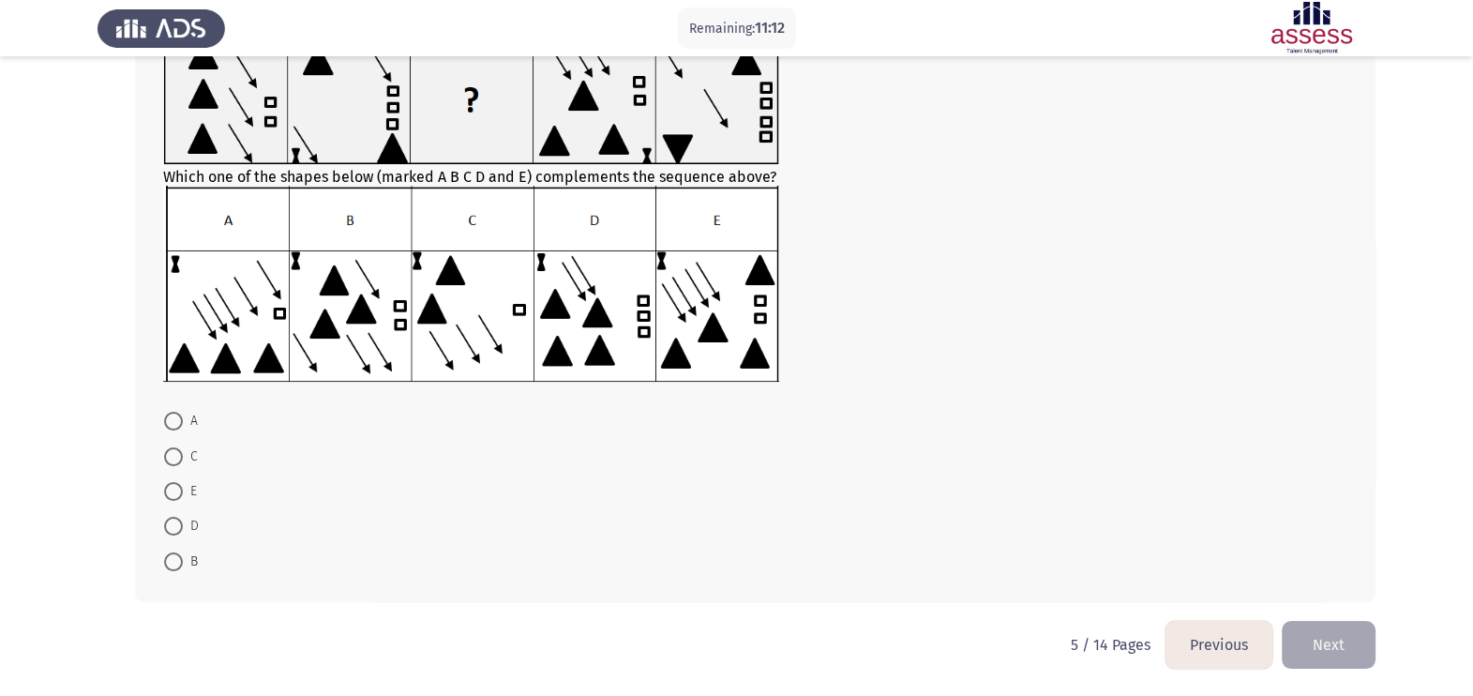
scroll to position [36, 0]
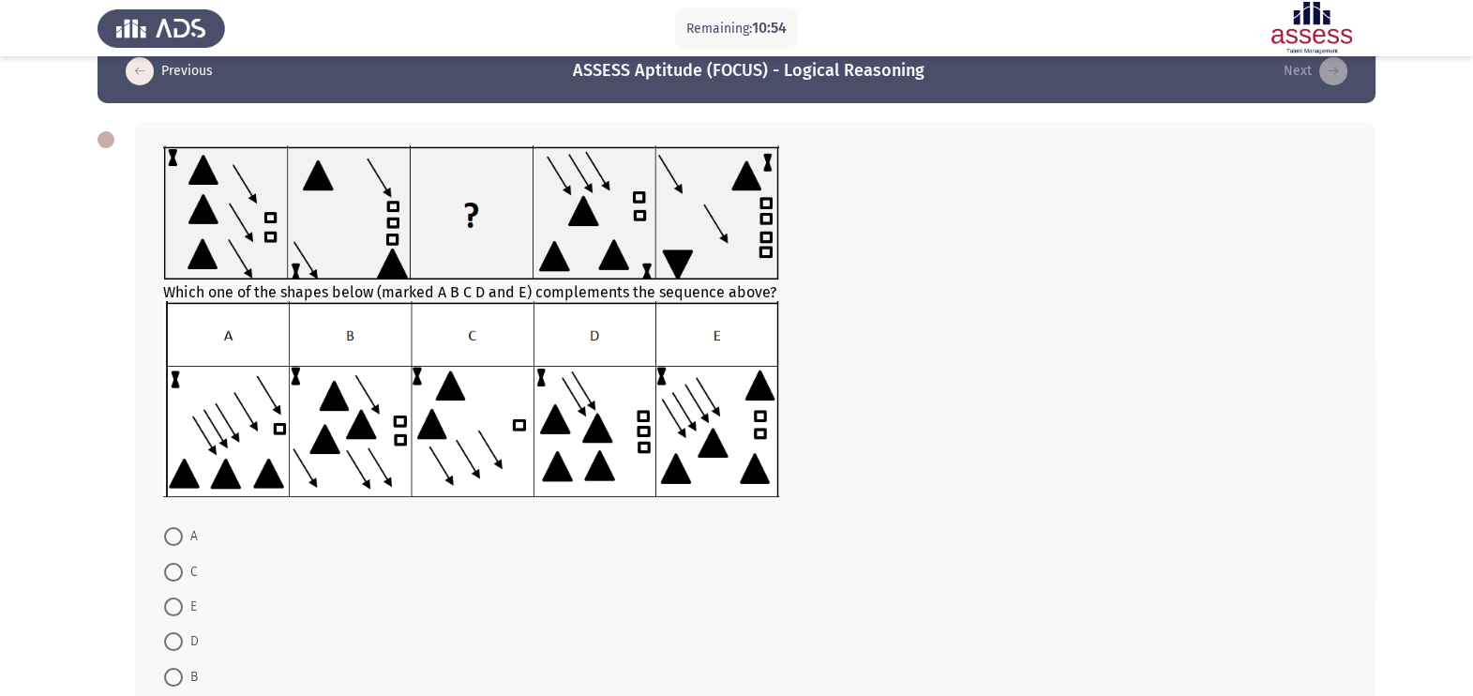
click at [788, 16] on div "Remaining: 10:54" at bounding box center [736, 29] width 123 height 42
click at [453, 311] on img at bounding box center [471, 398] width 616 height 195
click at [474, 316] on img at bounding box center [471, 398] width 616 height 195
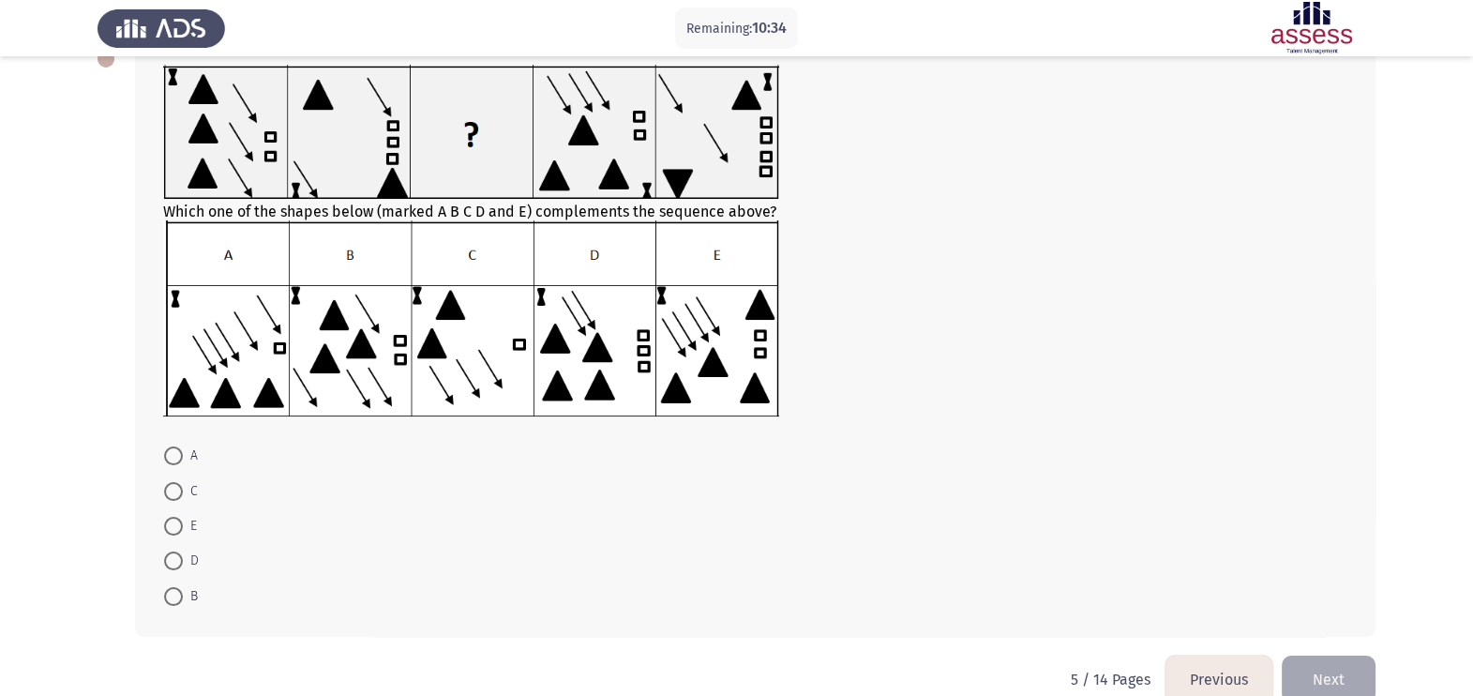
scroll to position [153, 0]
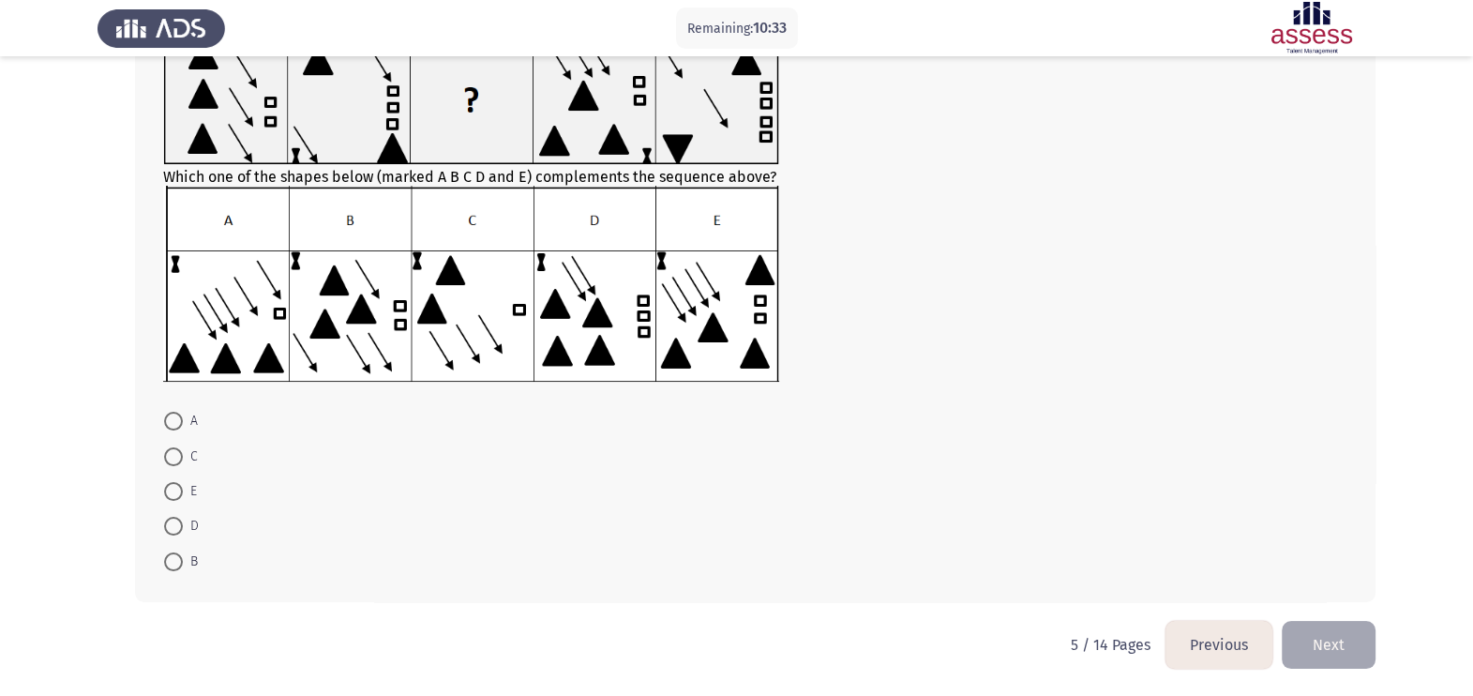
click at [207, 444] on mat-radio-button "C" at bounding box center [181, 455] width 58 height 35
click at [202, 446] on mat-radio-button "C" at bounding box center [181, 455] width 58 height 35
click at [188, 451] on span "C" at bounding box center [190, 456] width 15 height 23
click at [183, 451] on input "C" at bounding box center [173, 456] width 19 height 19
radio input "true"
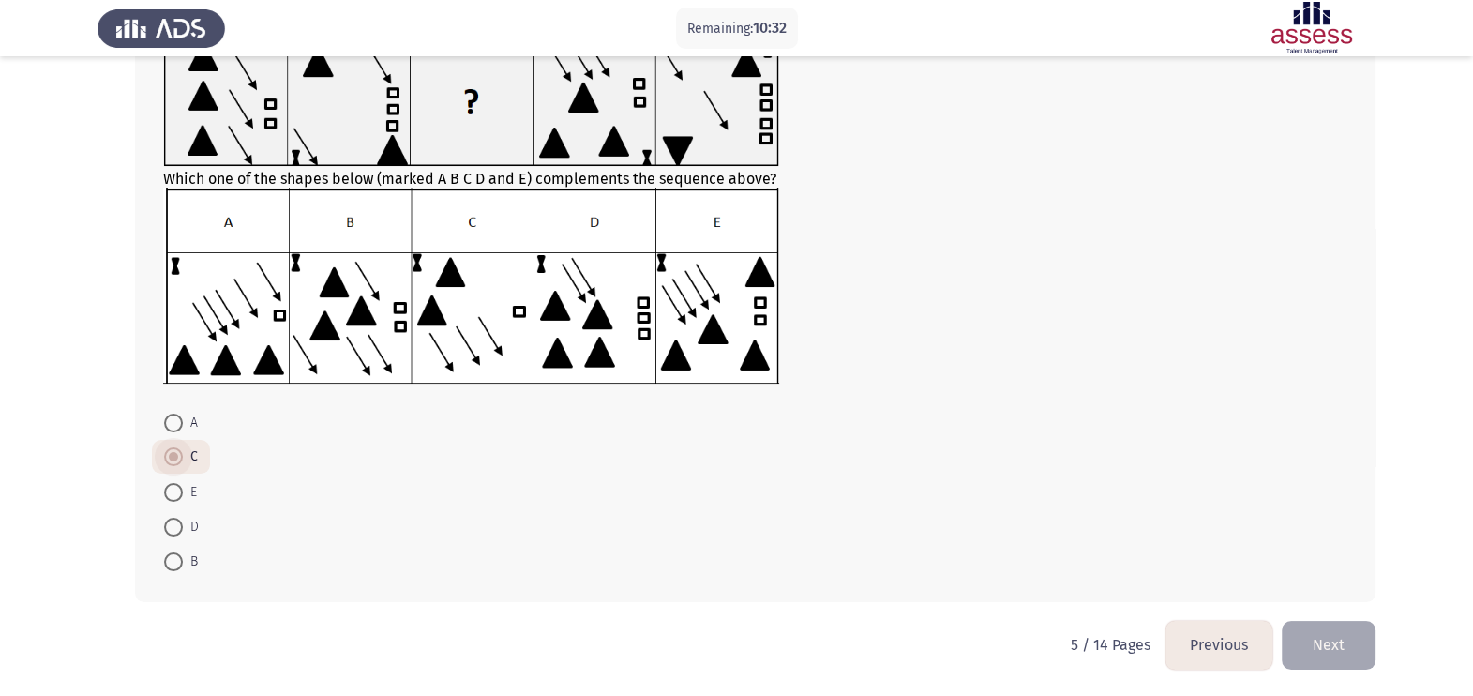
scroll to position [151, 0]
click at [1192, 556] on button "Next" at bounding box center [1329, 645] width 94 height 48
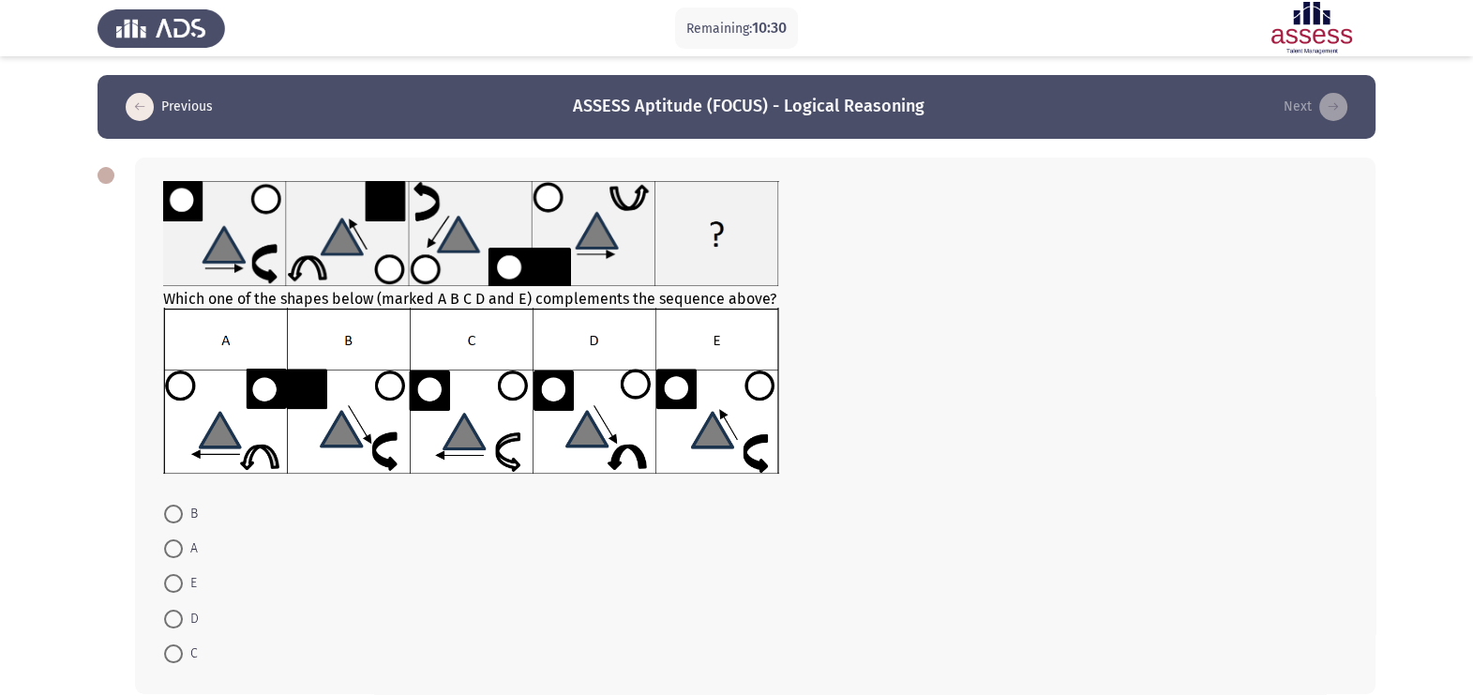
click at [159, 397] on div "Which one of the shapes below (marked A B C D and E) complements the sequence a…" at bounding box center [755, 426] width 1241 height 536
click at [165, 524] on label "B" at bounding box center [181, 514] width 34 height 23
click at [165, 523] on input "B" at bounding box center [173, 513] width 19 height 19
radio input "true"
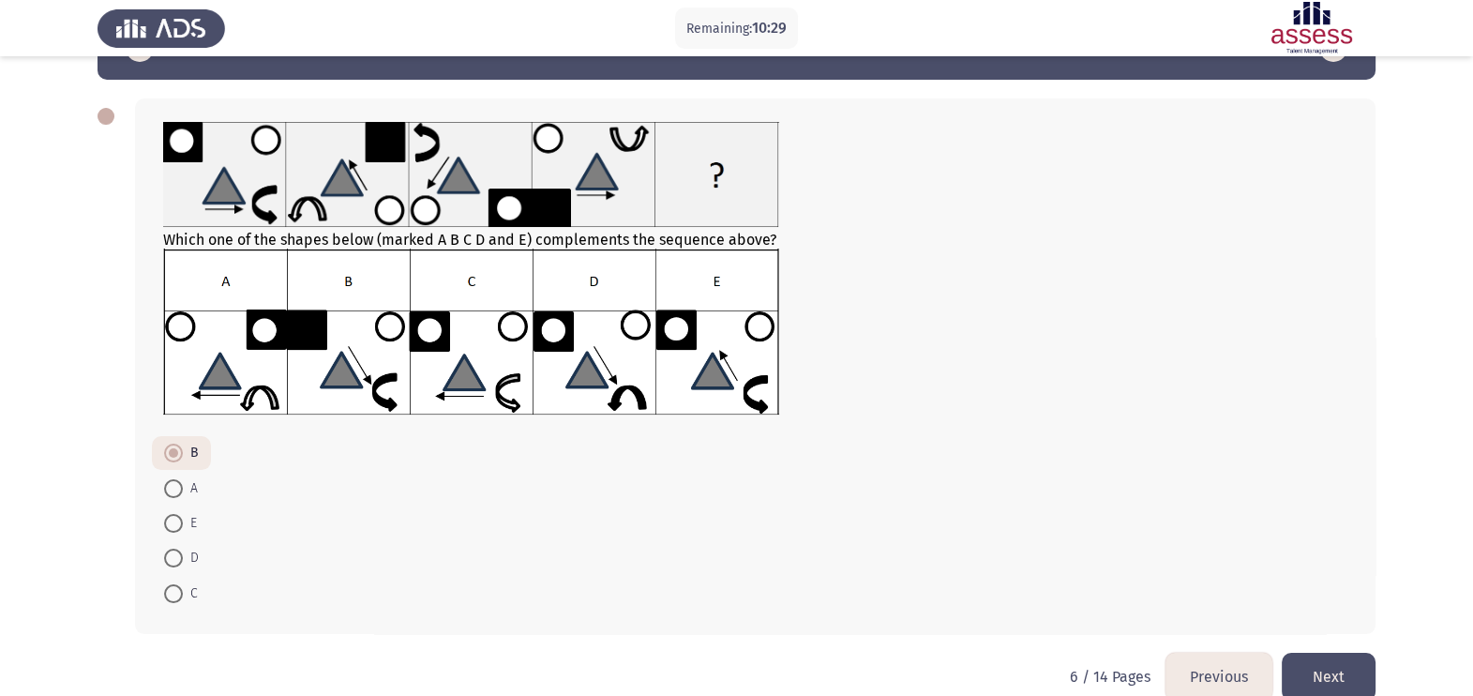
scroll to position [92, 0]
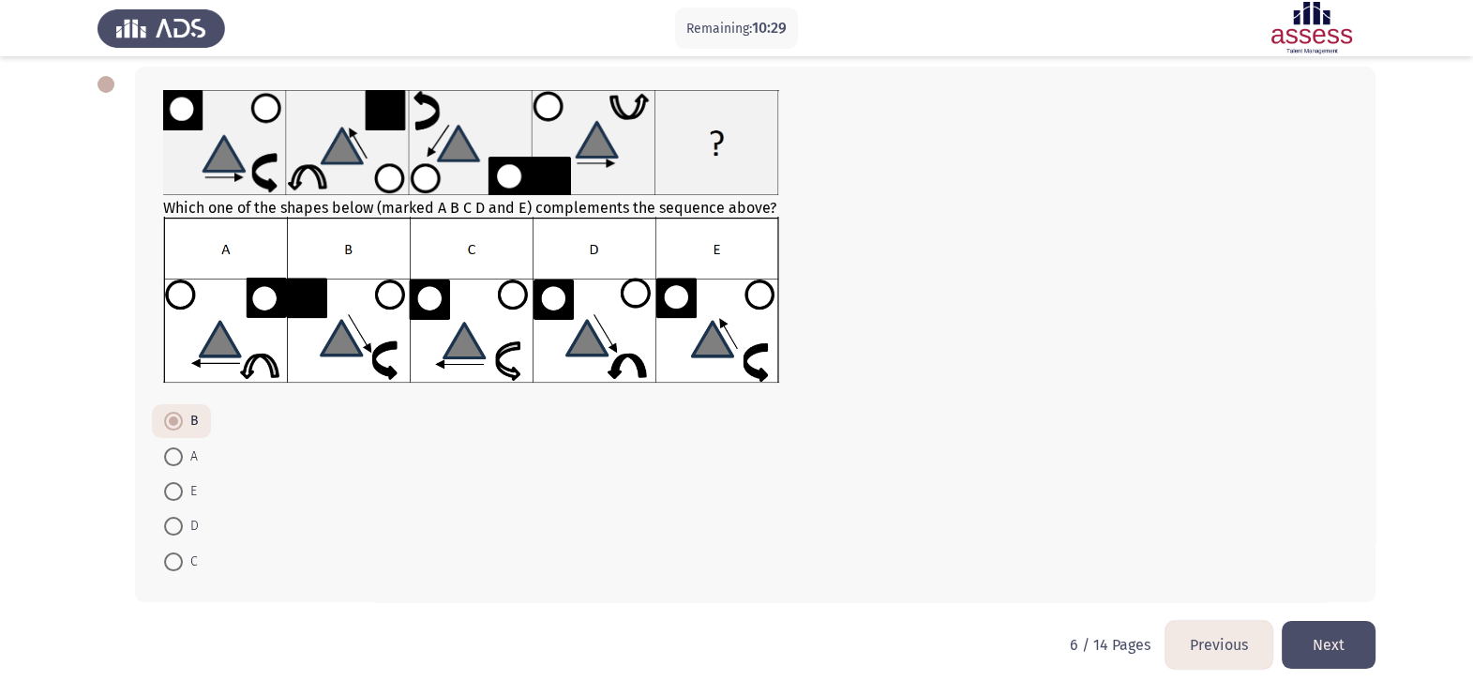
click at [1192, 556] on div "Which one of the shapes below (marked A B C D and E) complements the sequence a…" at bounding box center [737, 334] width 1278 height 573
click at [1192, 556] on button "Next" at bounding box center [1329, 645] width 94 height 48
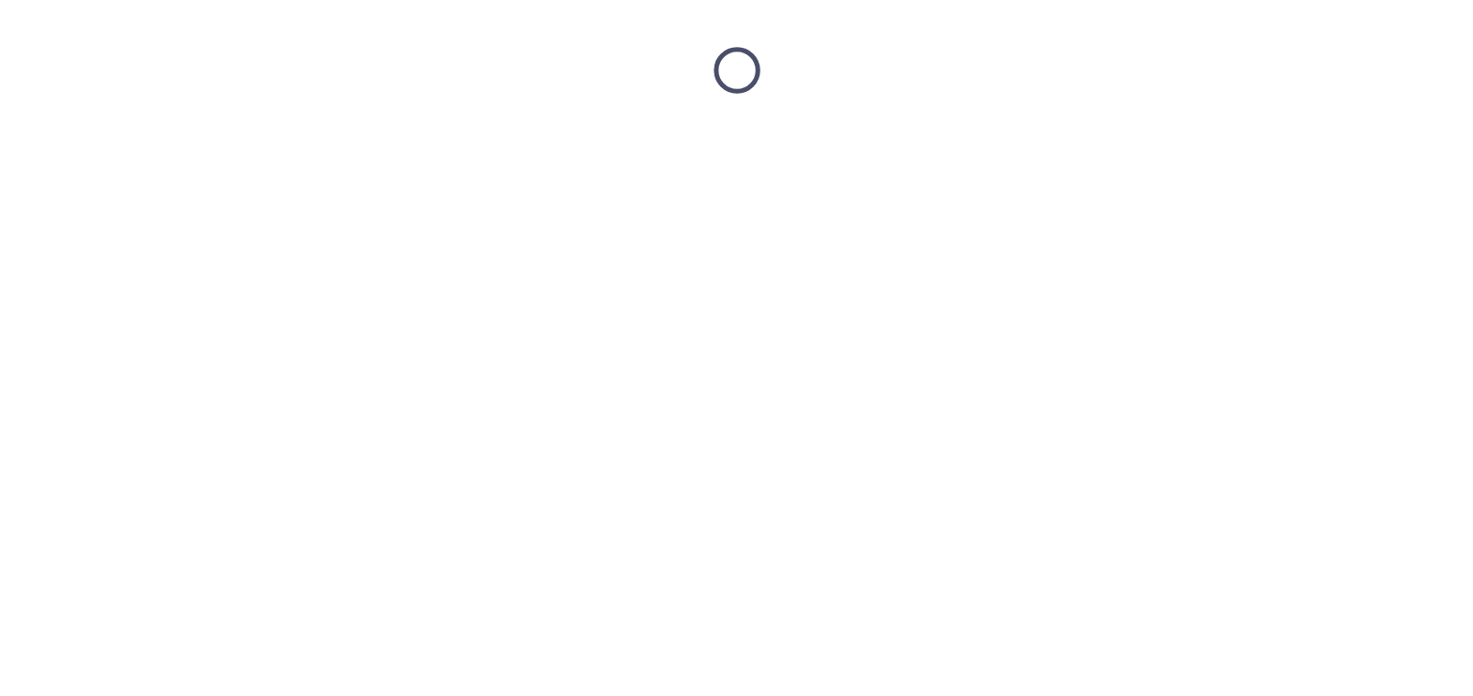
scroll to position [0, 0]
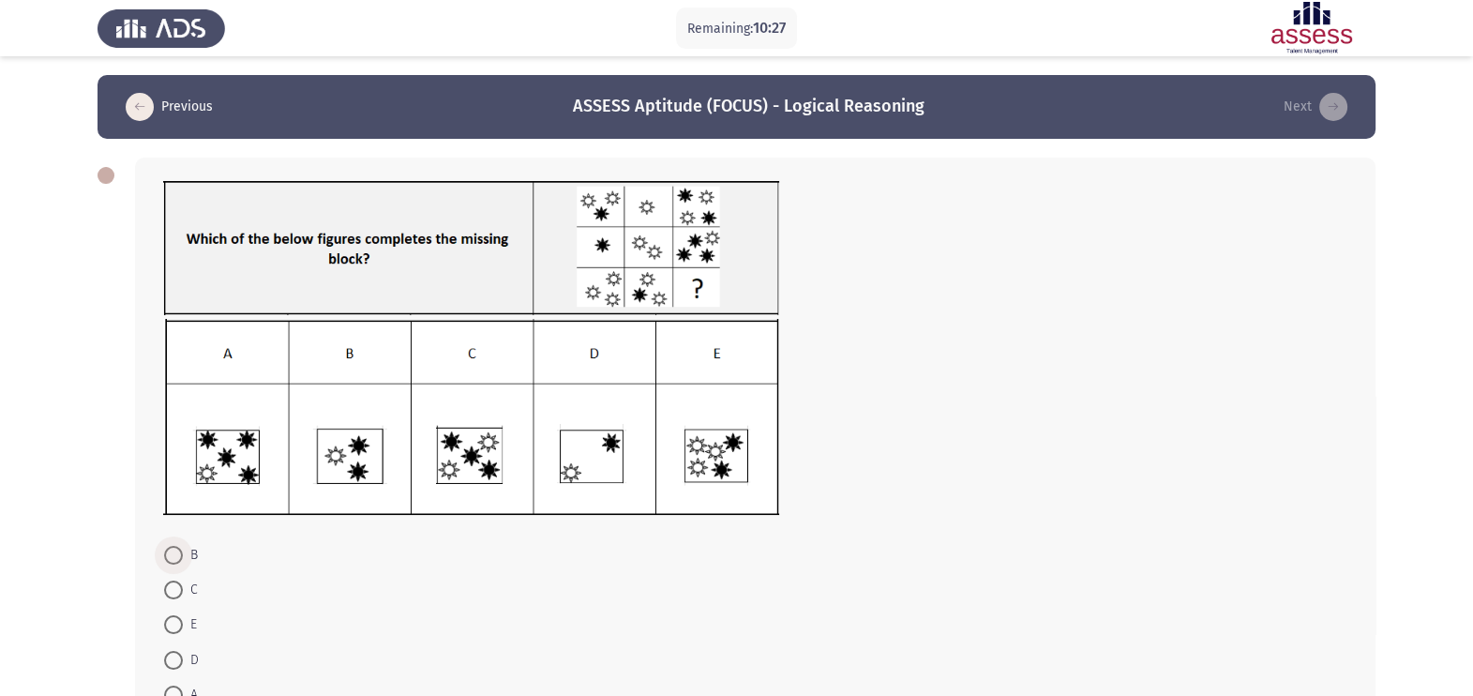
click at [176, 549] on span at bounding box center [173, 555] width 19 height 19
click at [176, 549] on input "B" at bounding box center [173, 555] width 19 height 19
radio input "true"
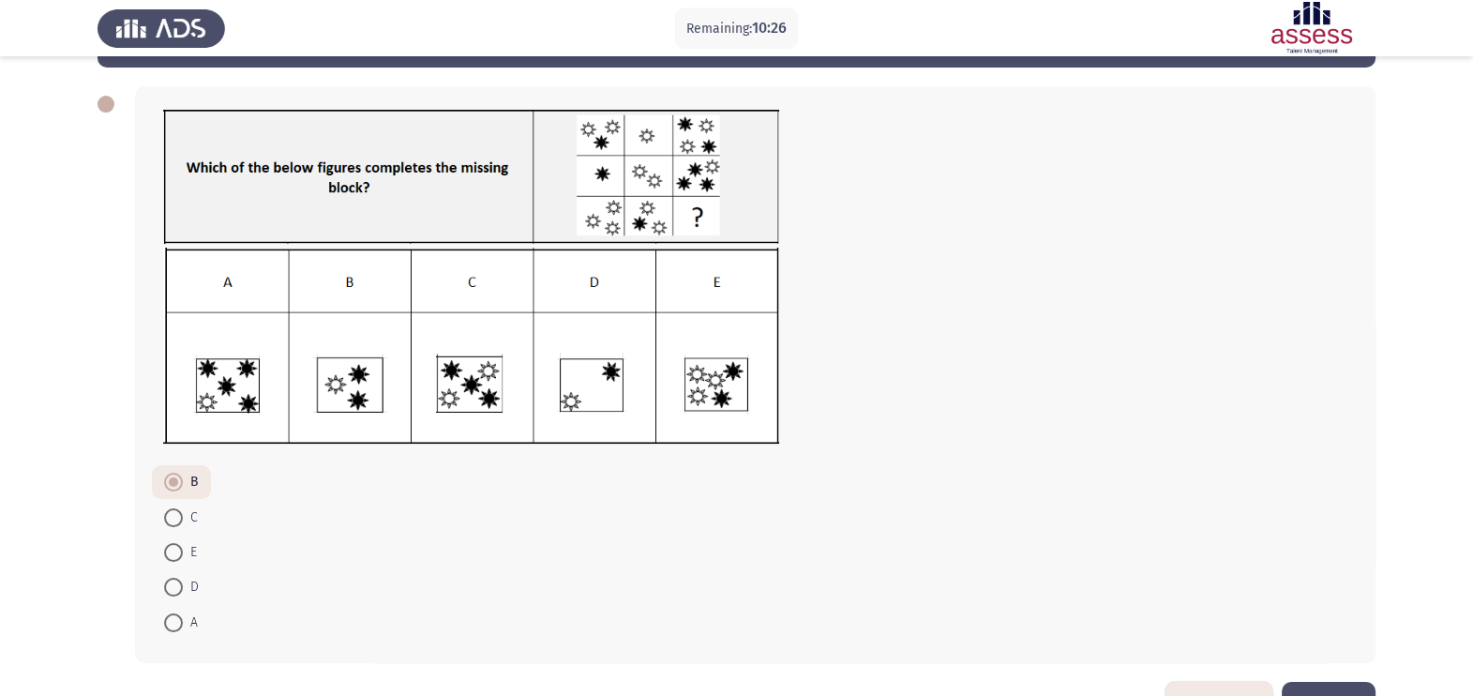
scroll to position [133, 0]
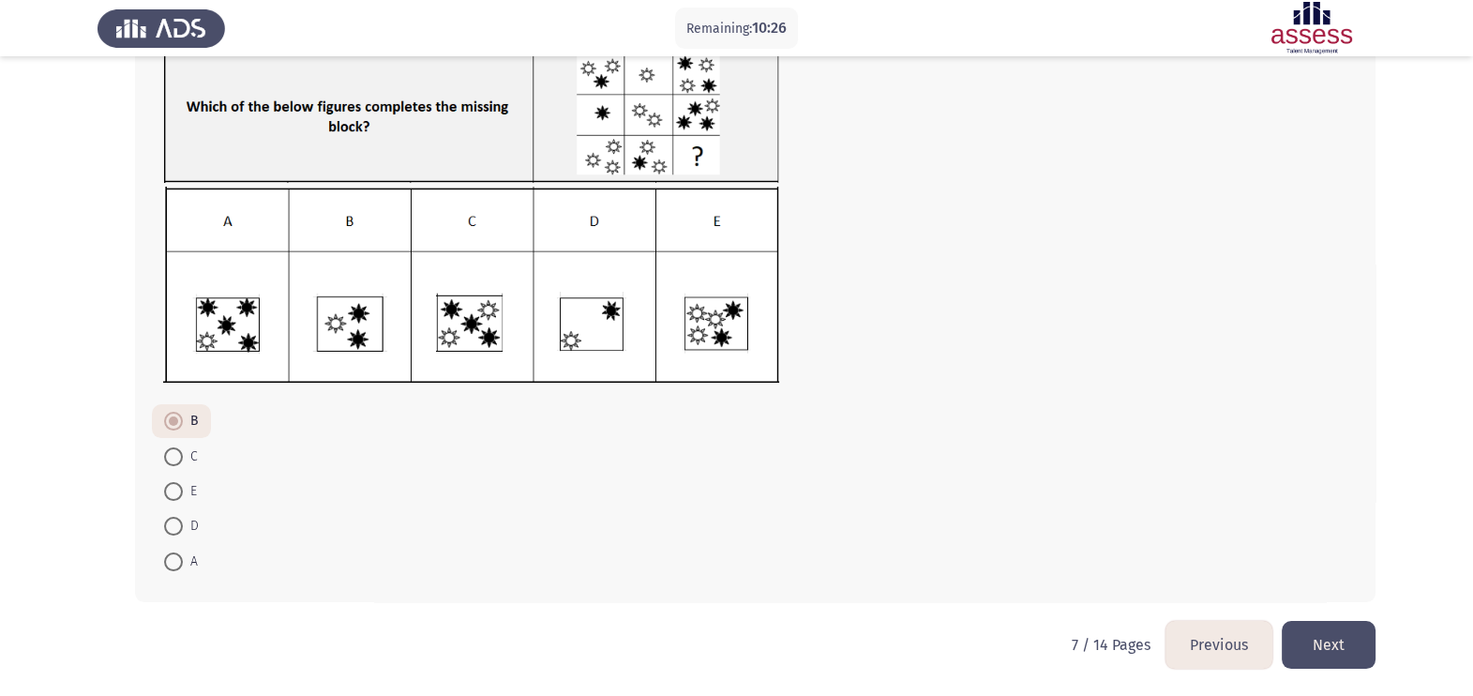
click at [1192, 556] on button "Next" at bounding box center [1329, 645] width 94 height 48
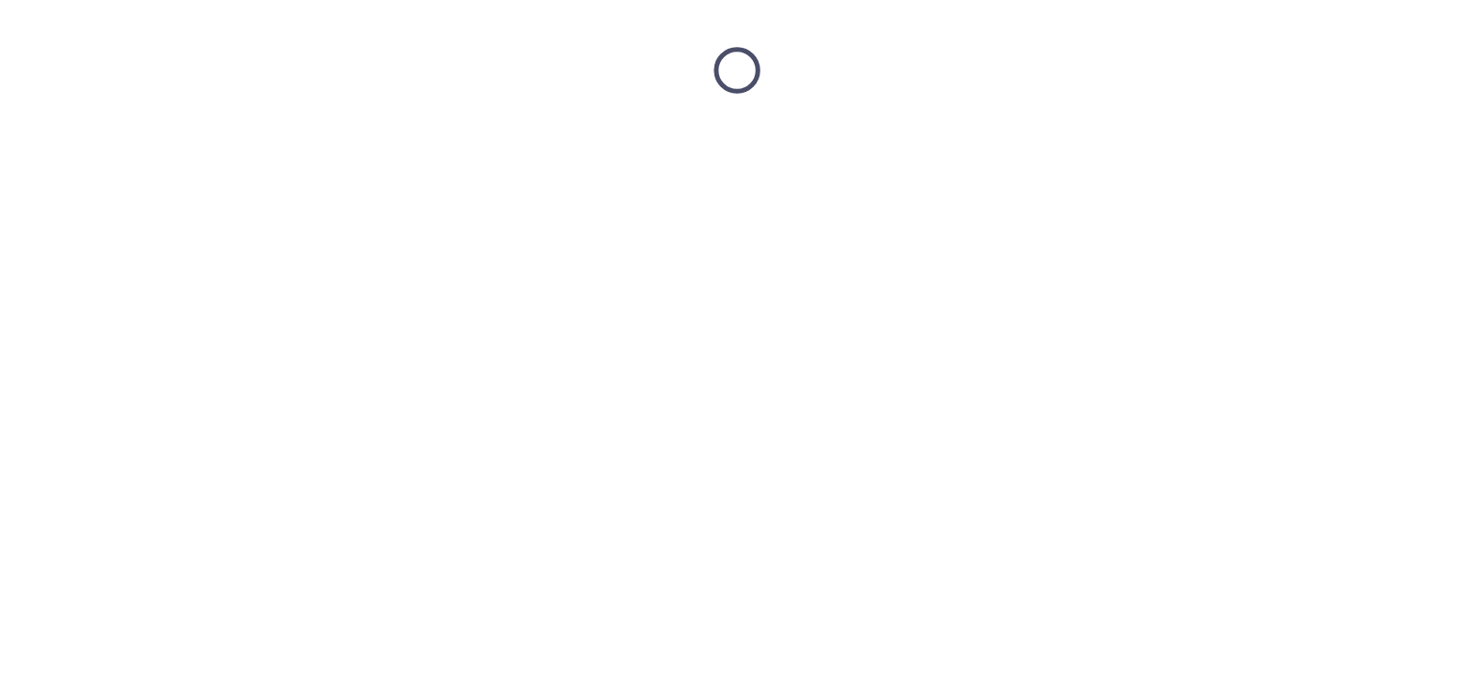
scroll to position [0, 0]
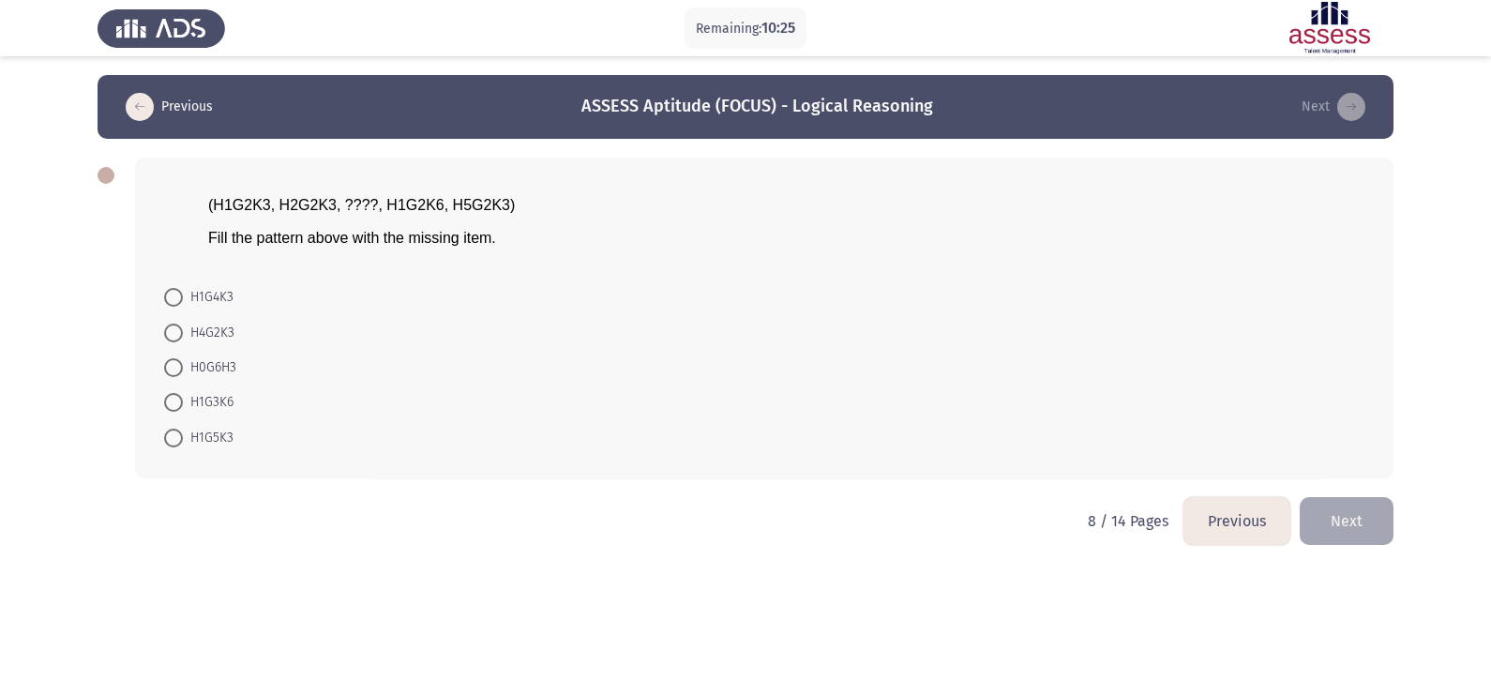
click at [164, 405] on span at bounding box center [173, 402] width 19 height 19
click at [164, 405] on input "H1G3K6" at bounding box center [173, 402] width 19 height 19
radio input "true"
click at [375, 215] on div "(H1G2K3, H2G2K3, ????, H1G2K6, H5G2K3) Fill the pattern above with the missing …" at bounding box center [764, 221] width 1202 height 81
click at [419, 207] on span "(H1G2K3, H2G2K3, ????, H1G2K6, H5G2K3)" at bounding box center [361, 205] width 307 height 16
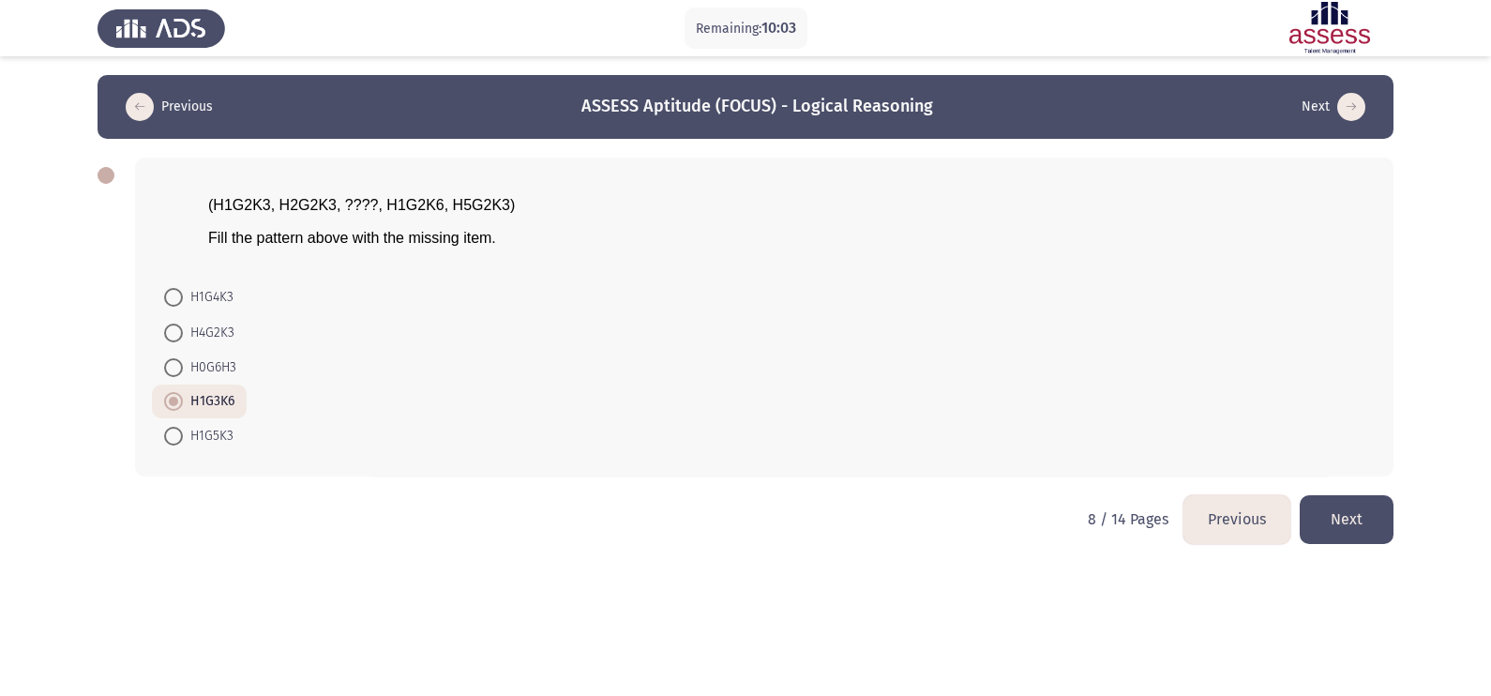
click at [416, 208] on span "(H1G2K3, H2G2K3, ????, H1G2K6, H5G2K3)" at bounding box center [361, 205] width 307 height 16
click at [220, 299] on span "H1G4K3" at bounding box center [208, 297] width 51 height 23
click at [183, 299] on input "H1G4K3" at bounding box center [173, 297] width 19 height 19
radio input "true"
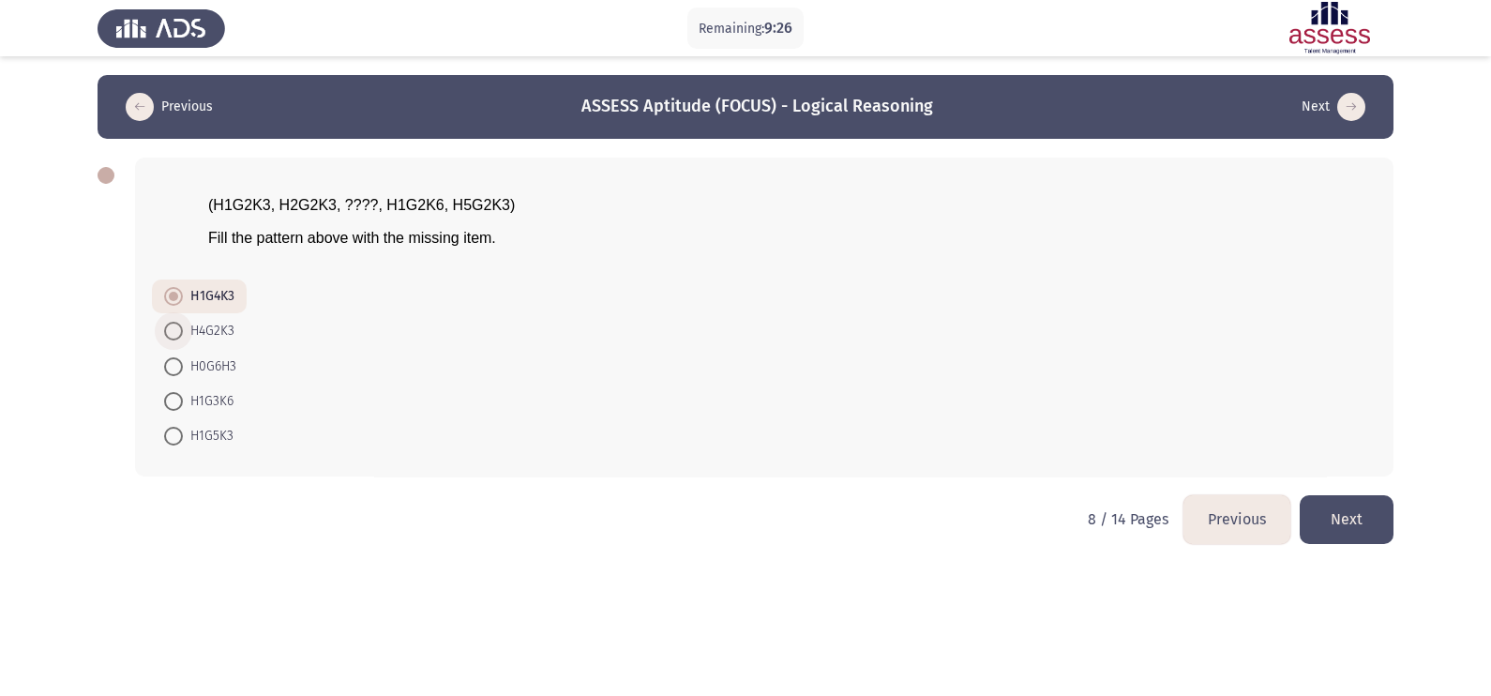
click at [231, 336] on span "H4G2K3" at bounding box center [209, 331] width 52 height 23
click at [183, 336] on input "H4G2K3" at bounding box center [173, 331] width 19 height 19
radio input "true"
click at [230, 383] on mat-radio-button "H0G6H3" at bounding box center [200, 365] width 97 height 35
click at [219, 378] on span "H0G6H3" at bounding box center [209, 366] width 53 height 23
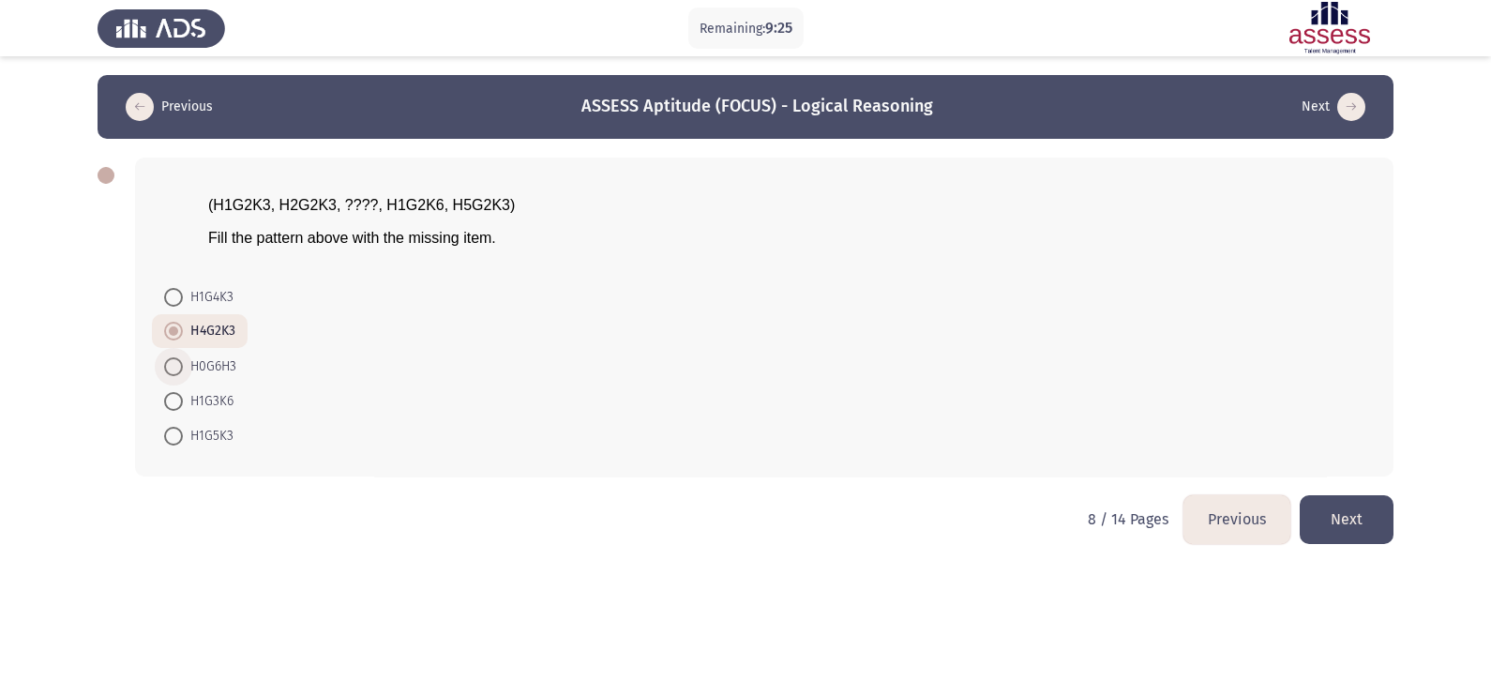
click at [183, 376] on input "H0G6H3" at bounding box center [173, 366] width 19 height 19
radio input "true"
click at [232, 413] on span "H1G3K6" at bounding box center [208, 401] width 51 height 23
click at [183, 411] on input "H1G3K6" at bounding box center [173, 401] width 19 height 19
radio input "true"
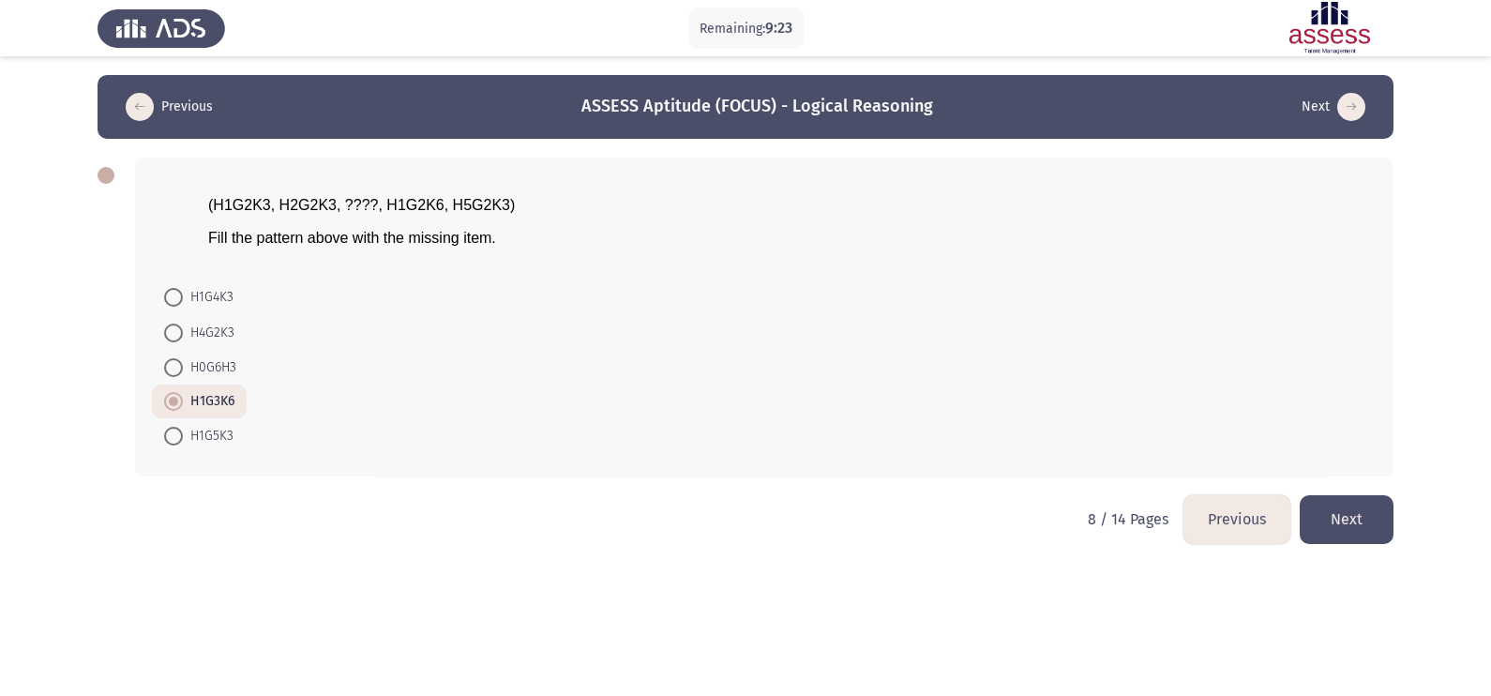
drag, startPoint x: 1349, startPoint y: 514, endPoint x: 1430, endPoint y: 502, distance: 81.6
click at [1192, 506] on button "Next" at bounding box center [1347, 519] width 94 height 48
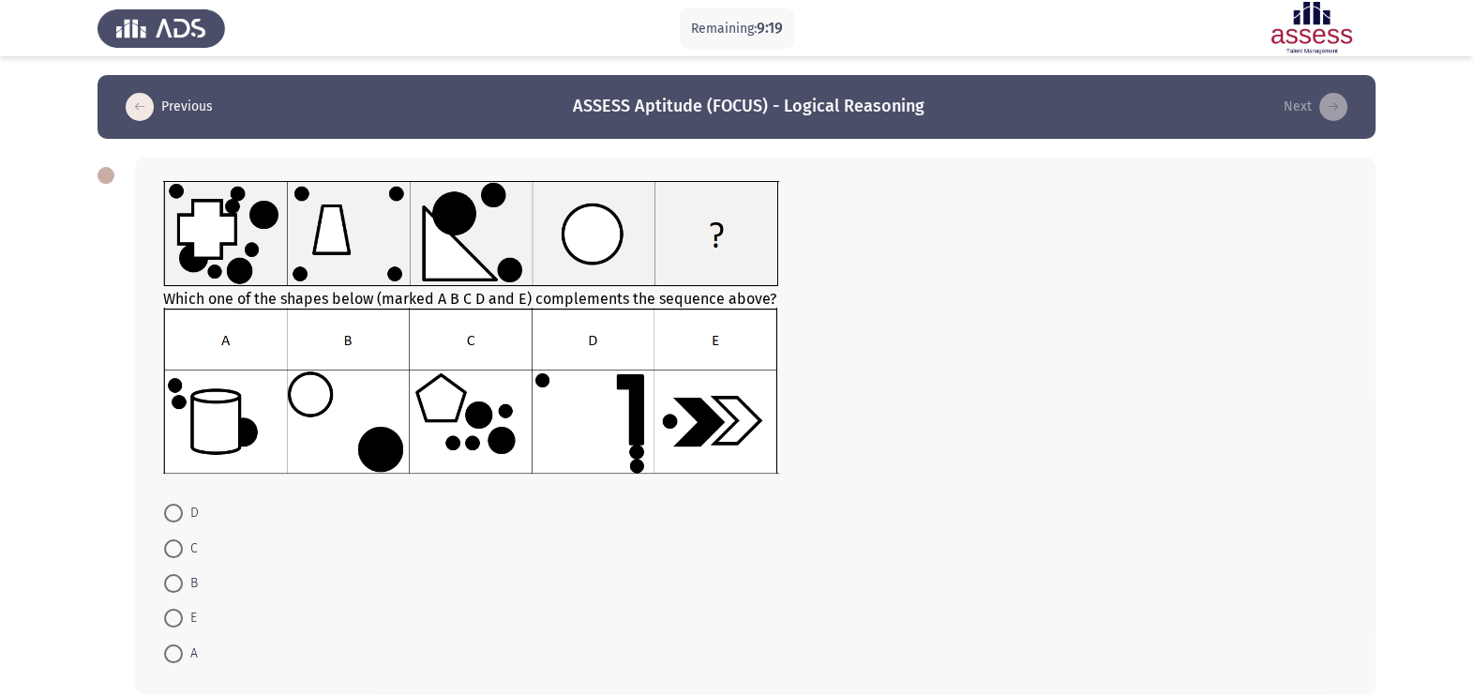
scroll to position [93, 0]
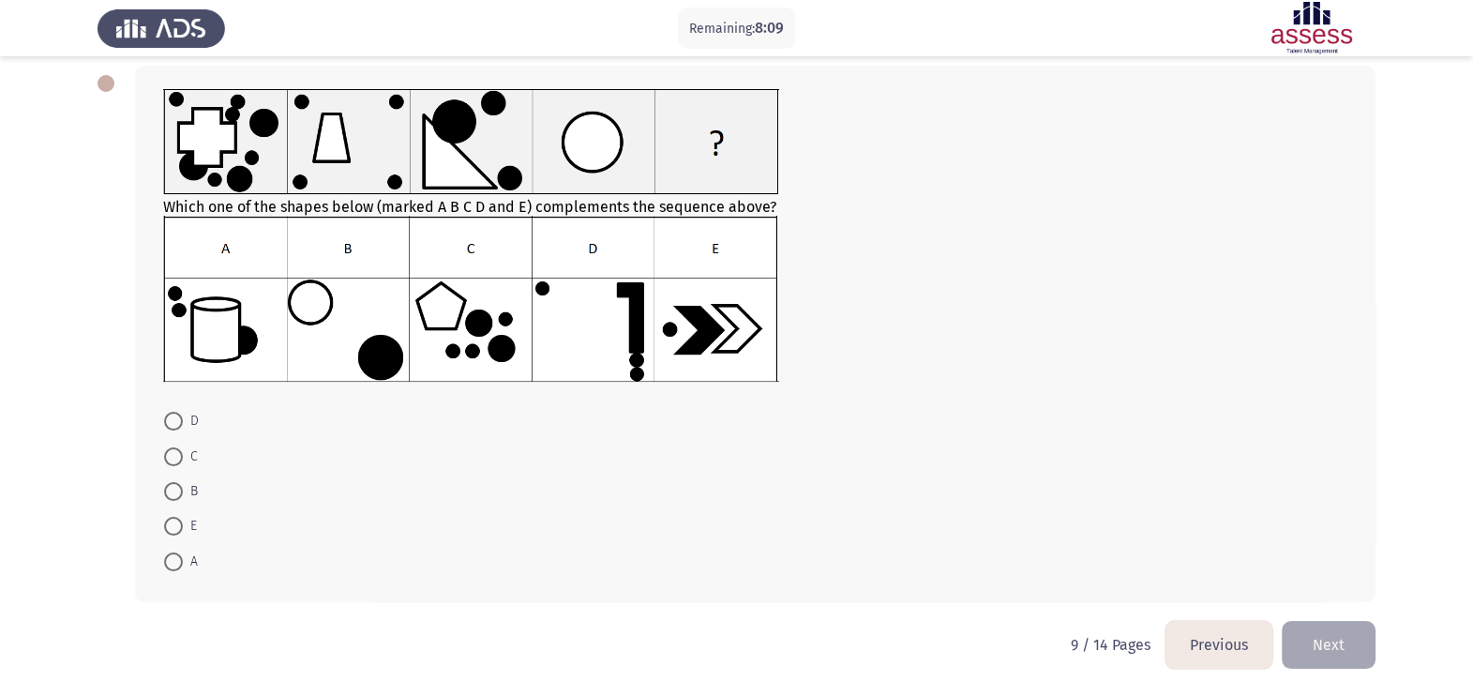
click at [369, 352] on img at bounding box center [471, 299] width 616 height 166
click at [388, 346] on img at bounding box center [471, 299] width 616 height 166
drag, startPoint x: 388, startPoint y: 346, endPoint x: 412, endPoint y: 354, distance: 24.9
click at [394, 346] on img at bounding box center [471, 299] width 616 height 166
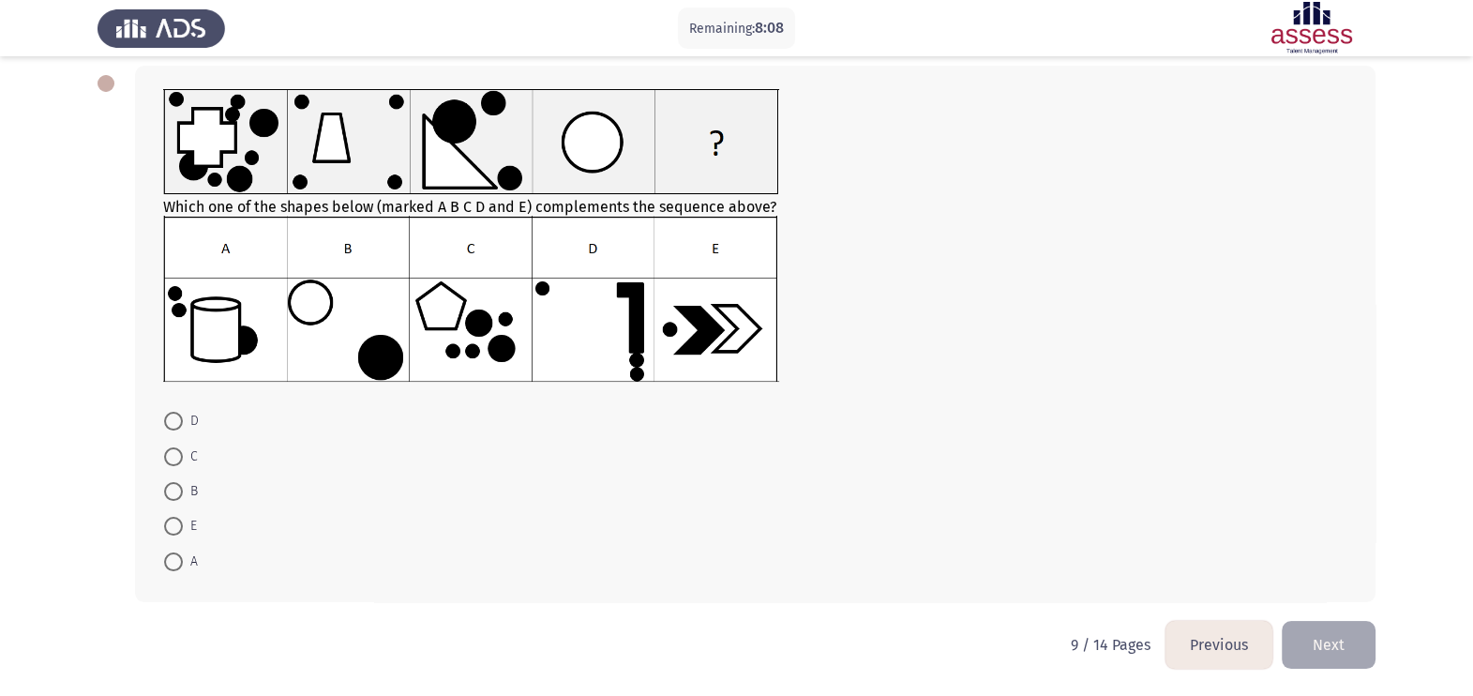
click at [370, 338] on img at bounding box center [471, 299] width 616 height 166
click at [381, 311] on img at bounding box center [471, 299] width 616 height 166
click at [170, 501] on label "B" at bounding box center [181, 491] width 34 height 23
click at [170, 501] on input "B" at bounding box center [173, 491] width 19 height 19
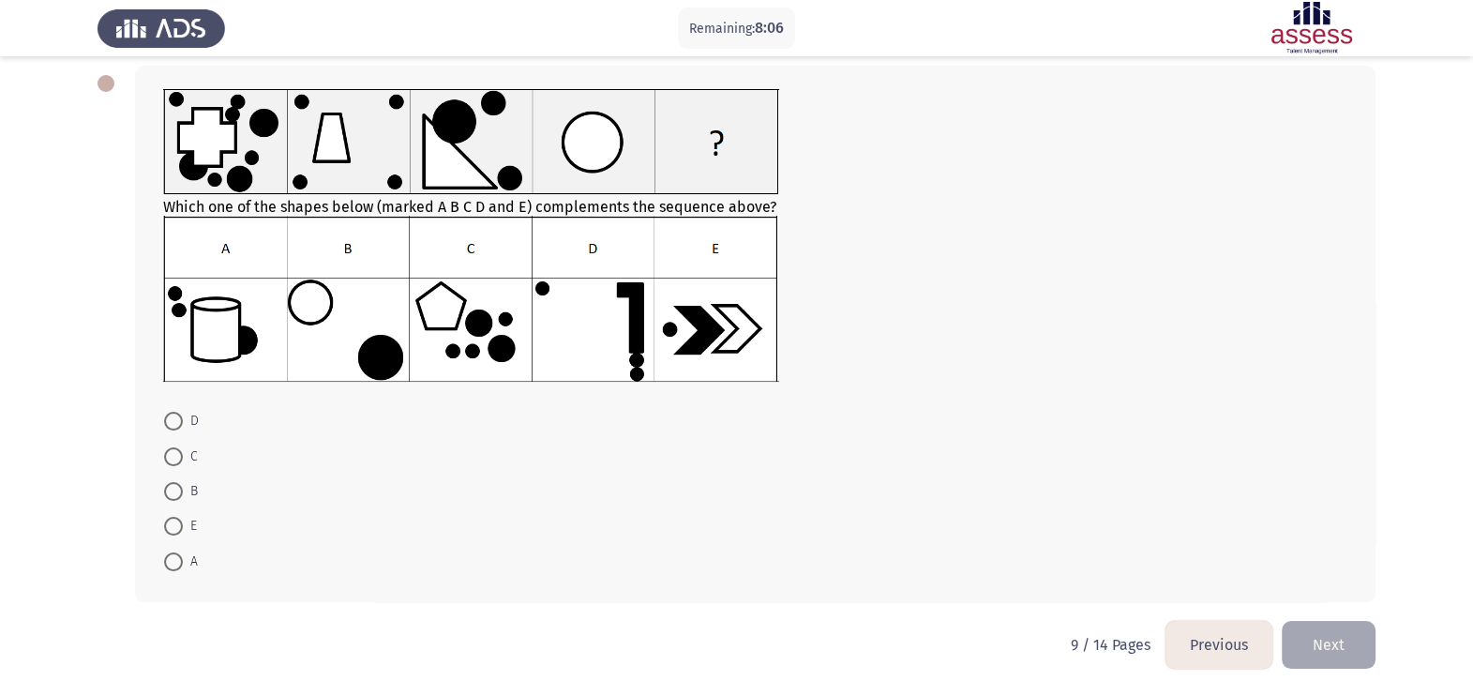
radio input "true"
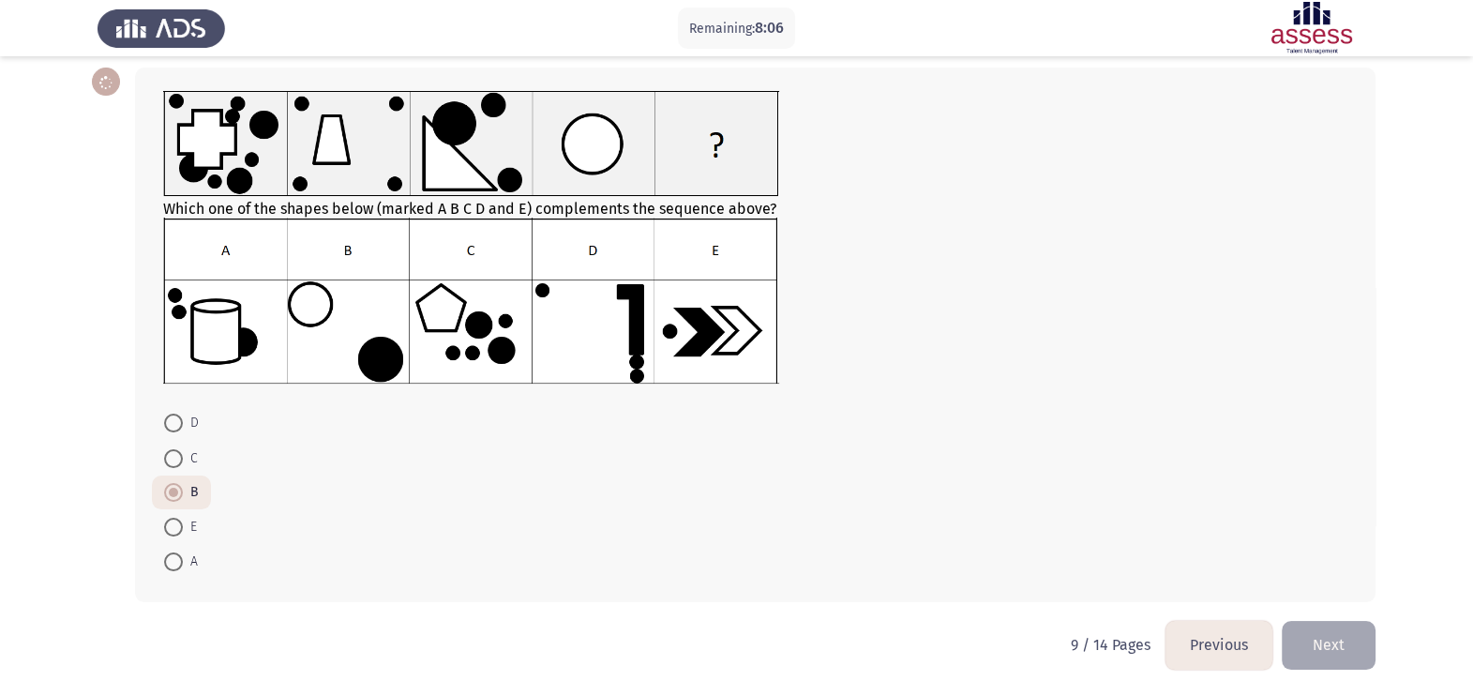
scroll to position [92, 0]
click at [1192, 556] on button "Next" at bounding box center [1329, 645] width 94 height 48
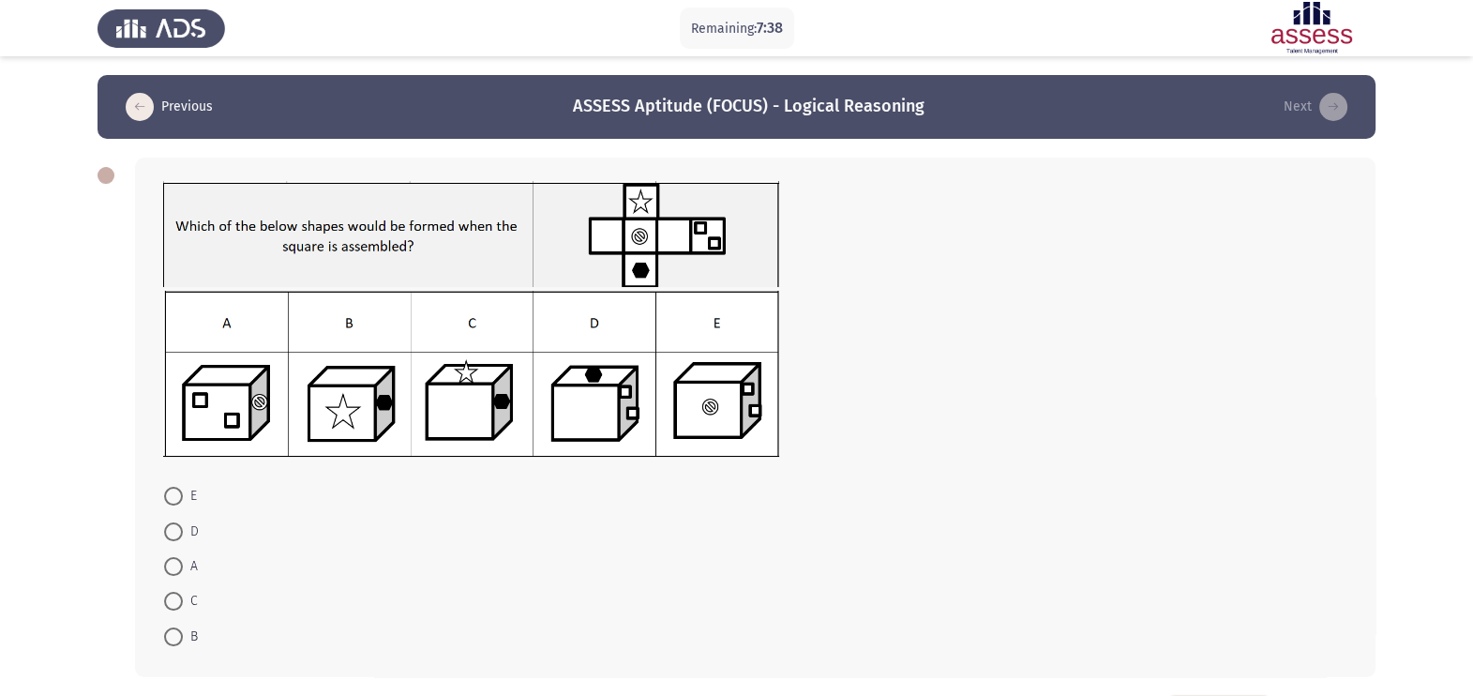
click at [710, 385] on img at bounding box center [471, 374] width 616 height 166
click at [647, 252] on img at bounding box center [471, 234] width 616 height 106
click at [189, 504] on span "E" at bounding box center [190, 496] width 14 height 23
click at [183, 504] on input "E" at bounding box center [173, 496] width 19 height 19
radio input "true"
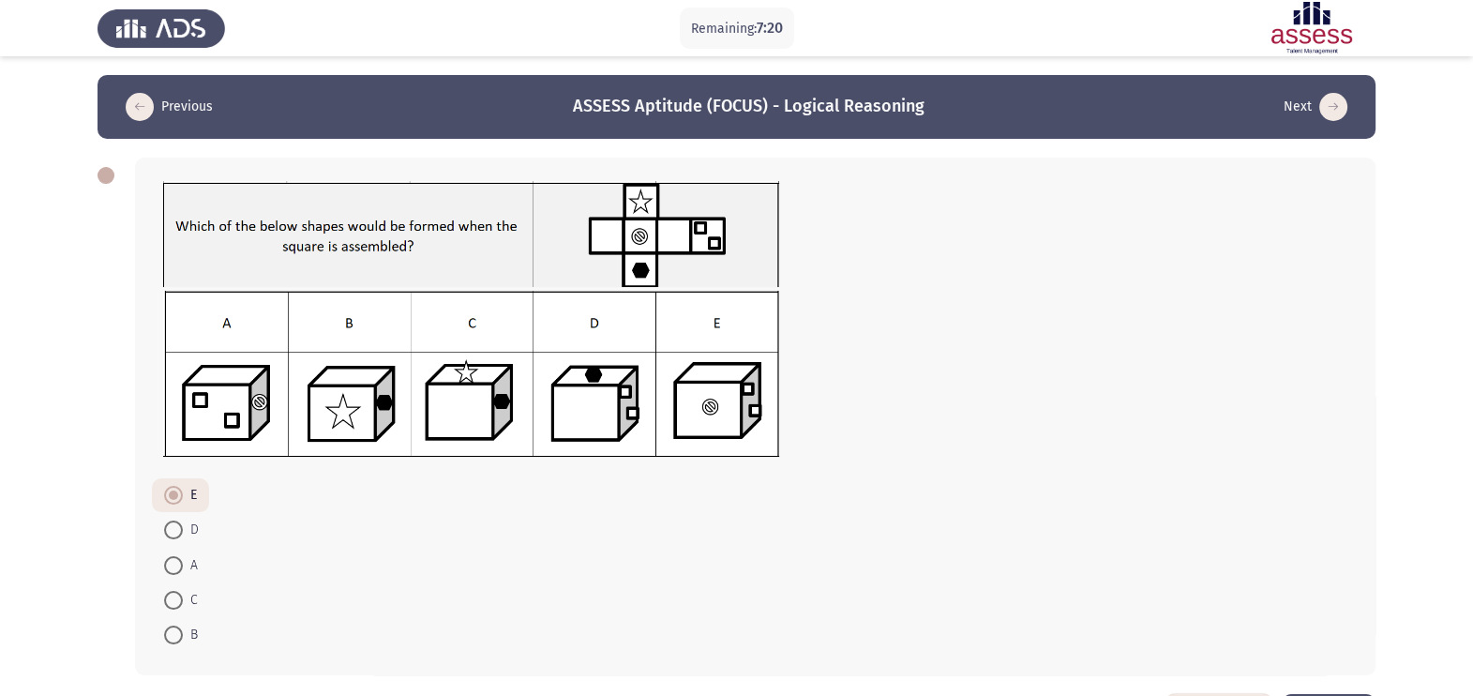
scroll to position [75, 0]
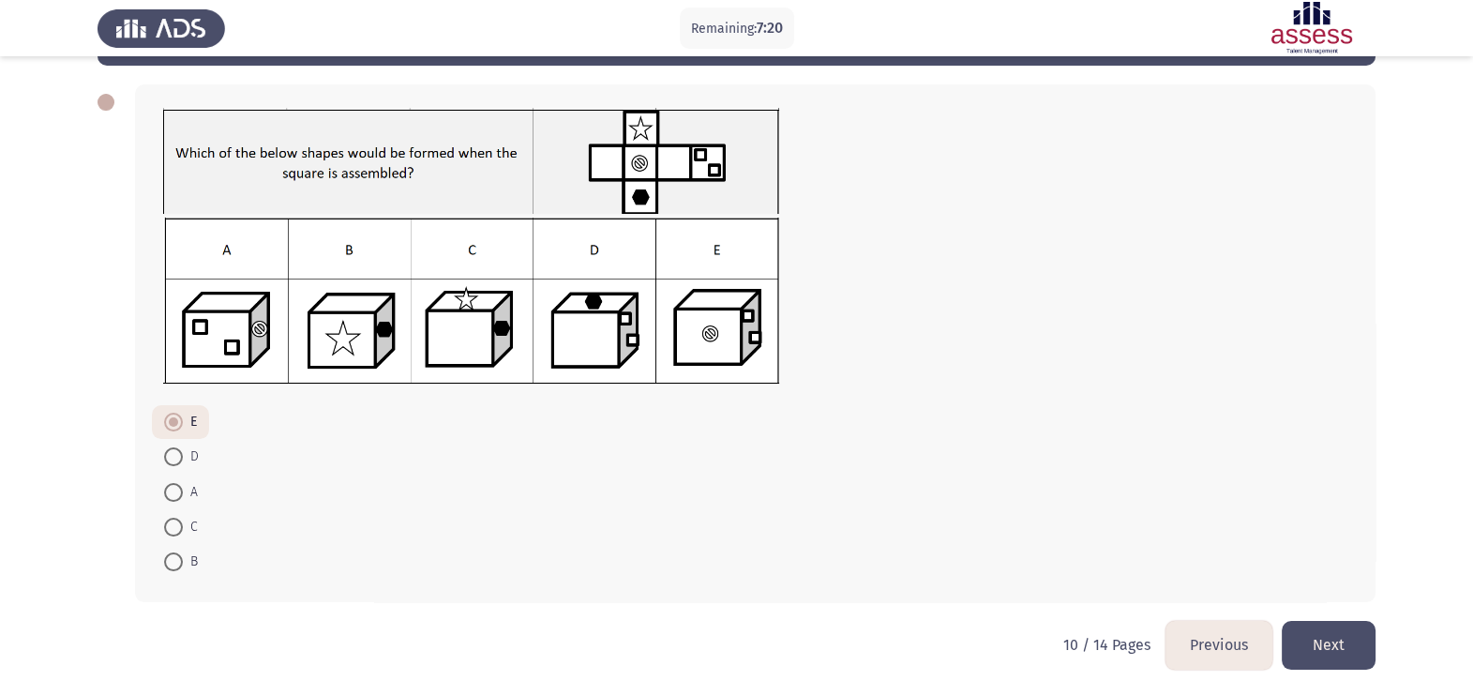
click at [1192, 556] on html "Remaining: 7:20 Previous ASSESS Aptitude (FOCUS) - Logical Reasoning Next E D A…" at bounding box center [736, 311] width 1473 height 769
click at [1192, 556] on button "Next" at bounding box center [1329, 645] width 94 height 48
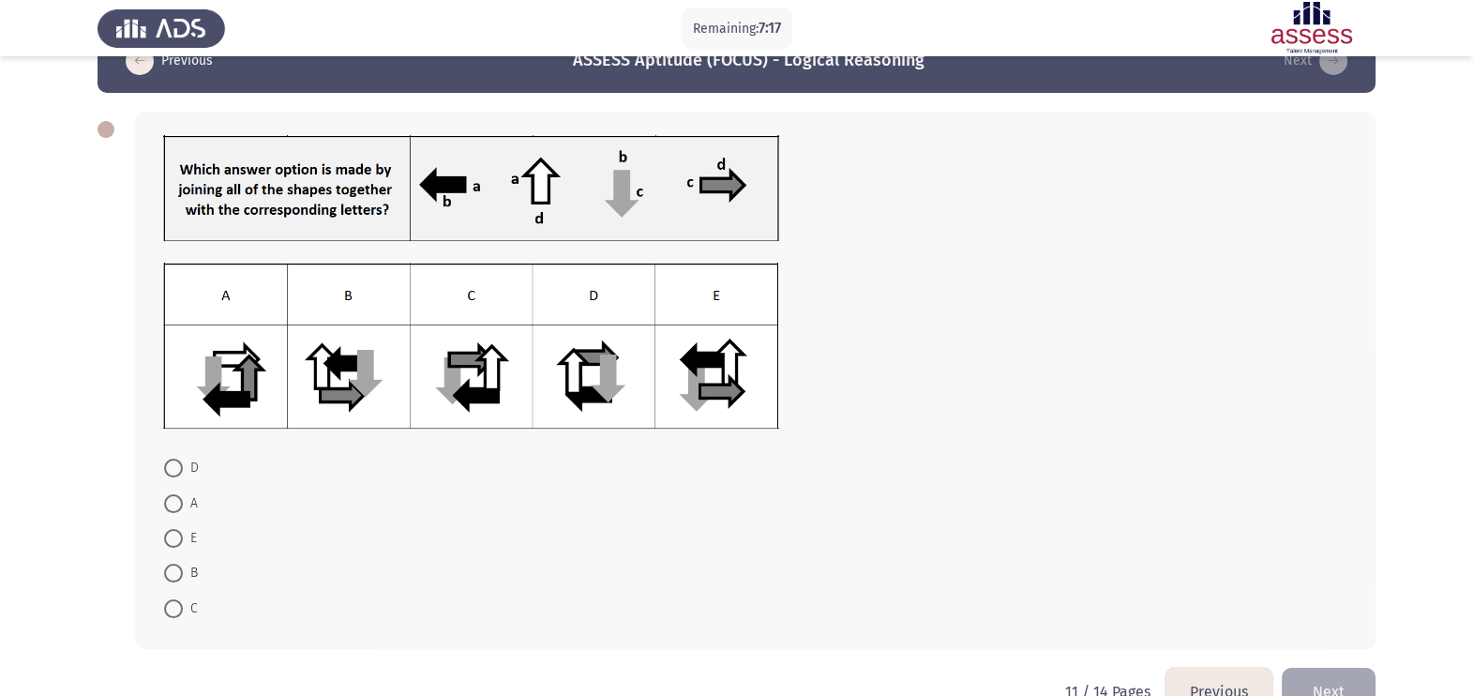
scroll to position [0, 0]
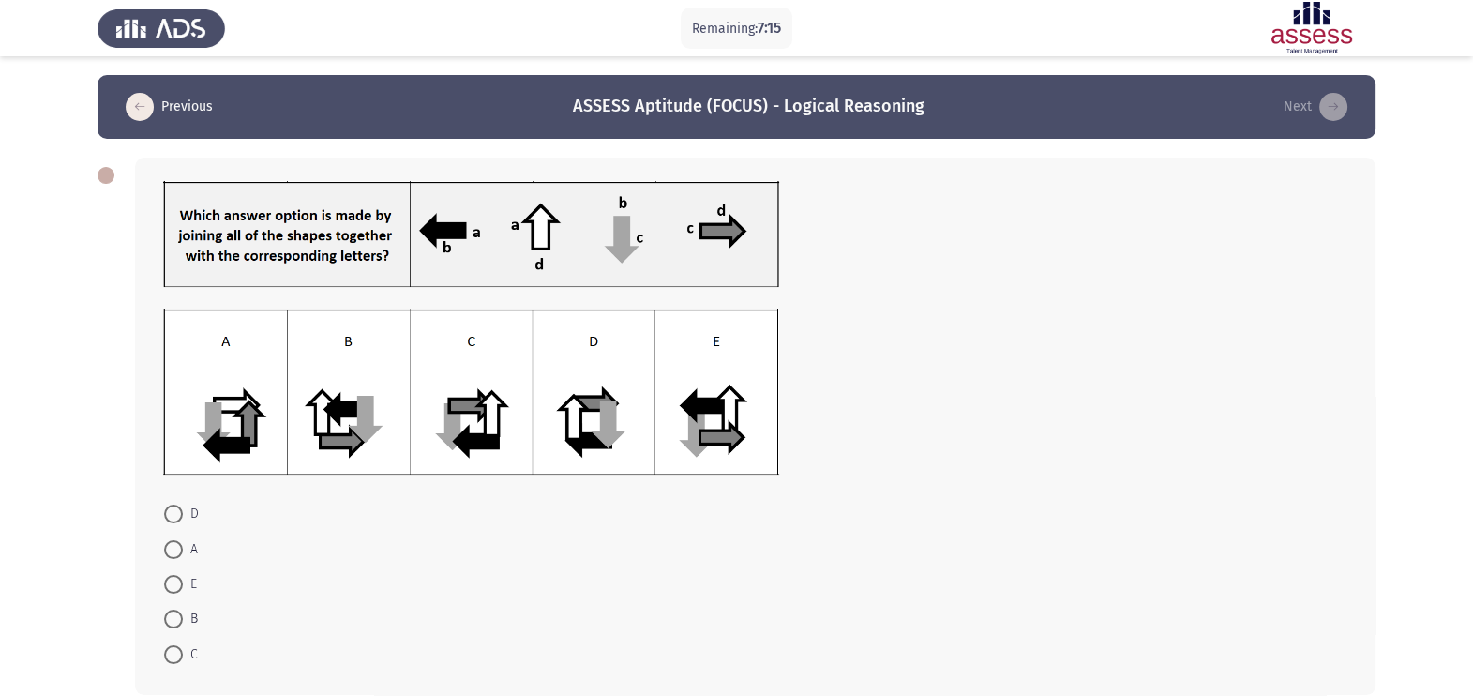
click at [186, 520] on span "D" at bounding box center [191, 514] width 16 height 23
click at [183, 520] on input "D" at bounding box center [173, 513] width 19 height 19
radio input "true"
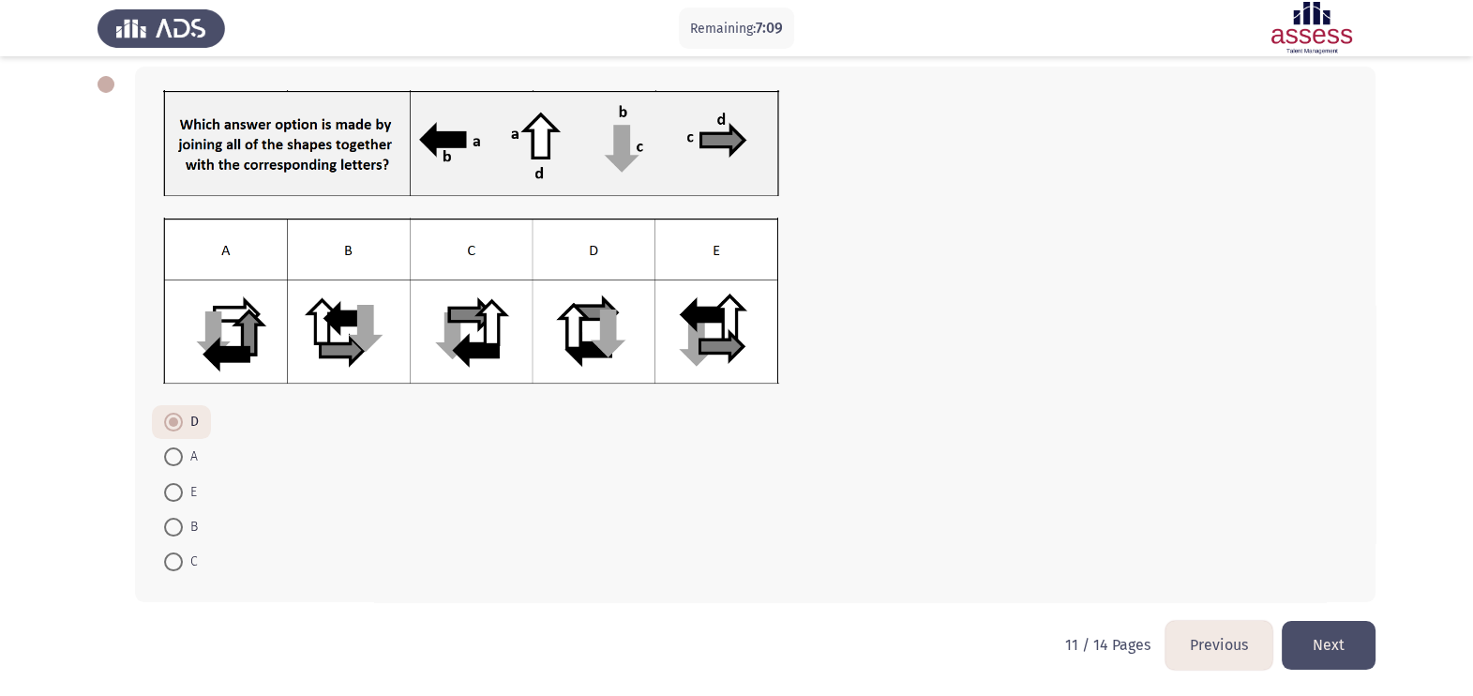
click at [1192, 556] on button "Next" at bounding box center [1329, 645] width 94 height 48
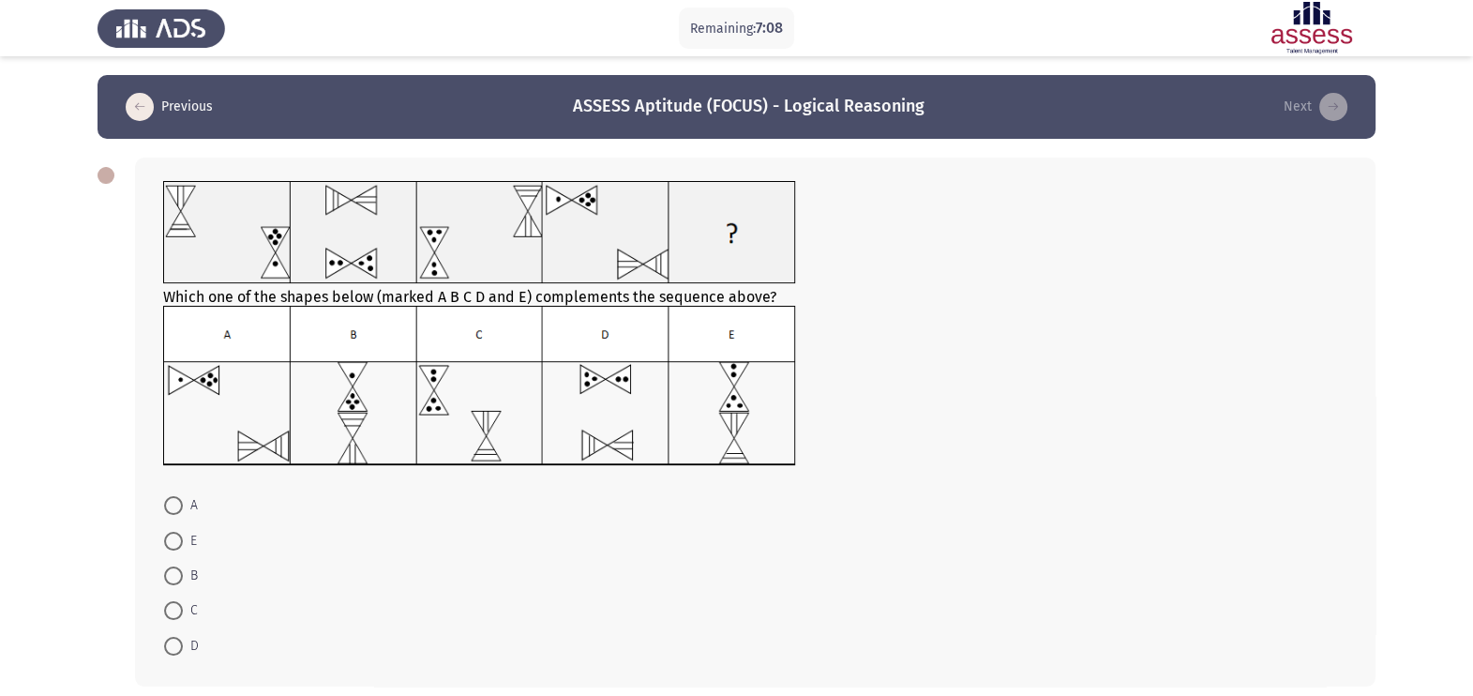
click at [263, 377] on img at bounding box center [479, 385] width 633 height 159
click at [186, 542] on span "E" at bounding box center [190, 541] width 14 height 23
click at [183, 542] on input "E" at bounding box center [173, 541] width 19 height 19
radio input "true"
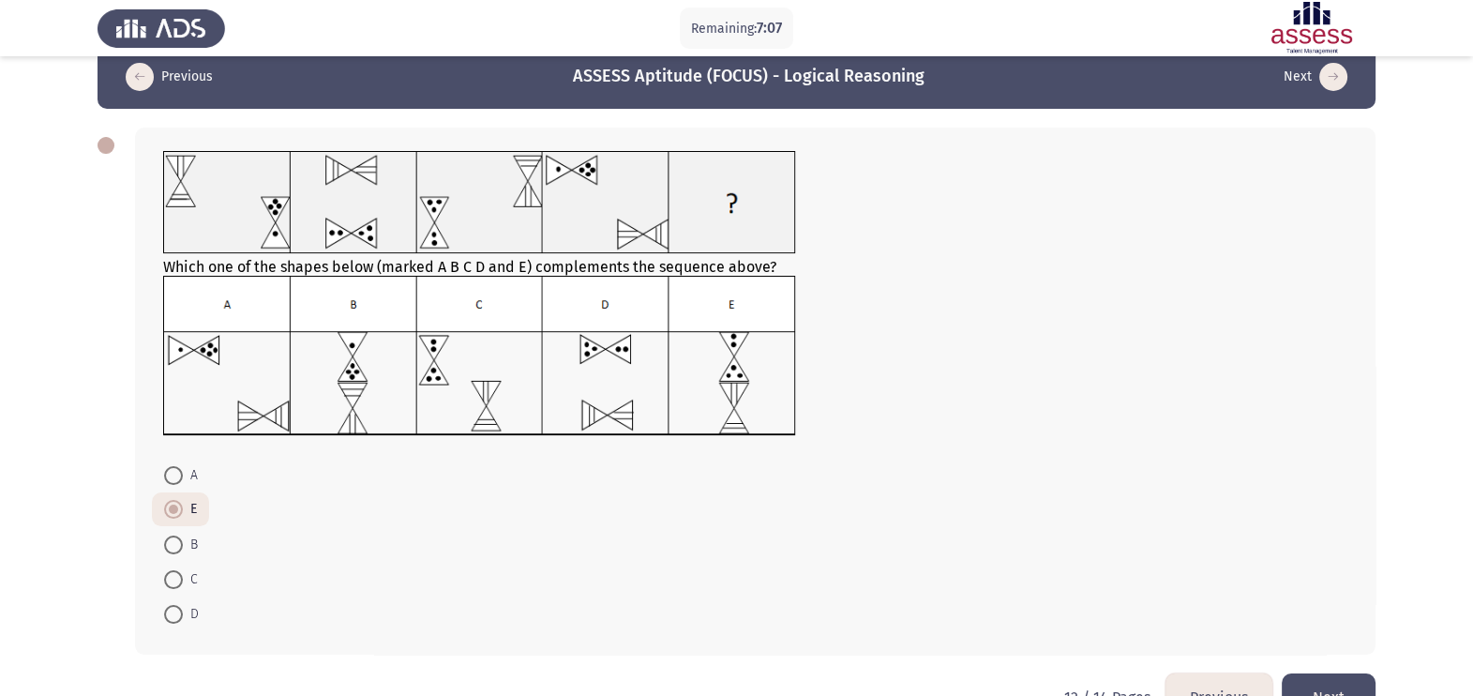
scroll to position [84, 0]
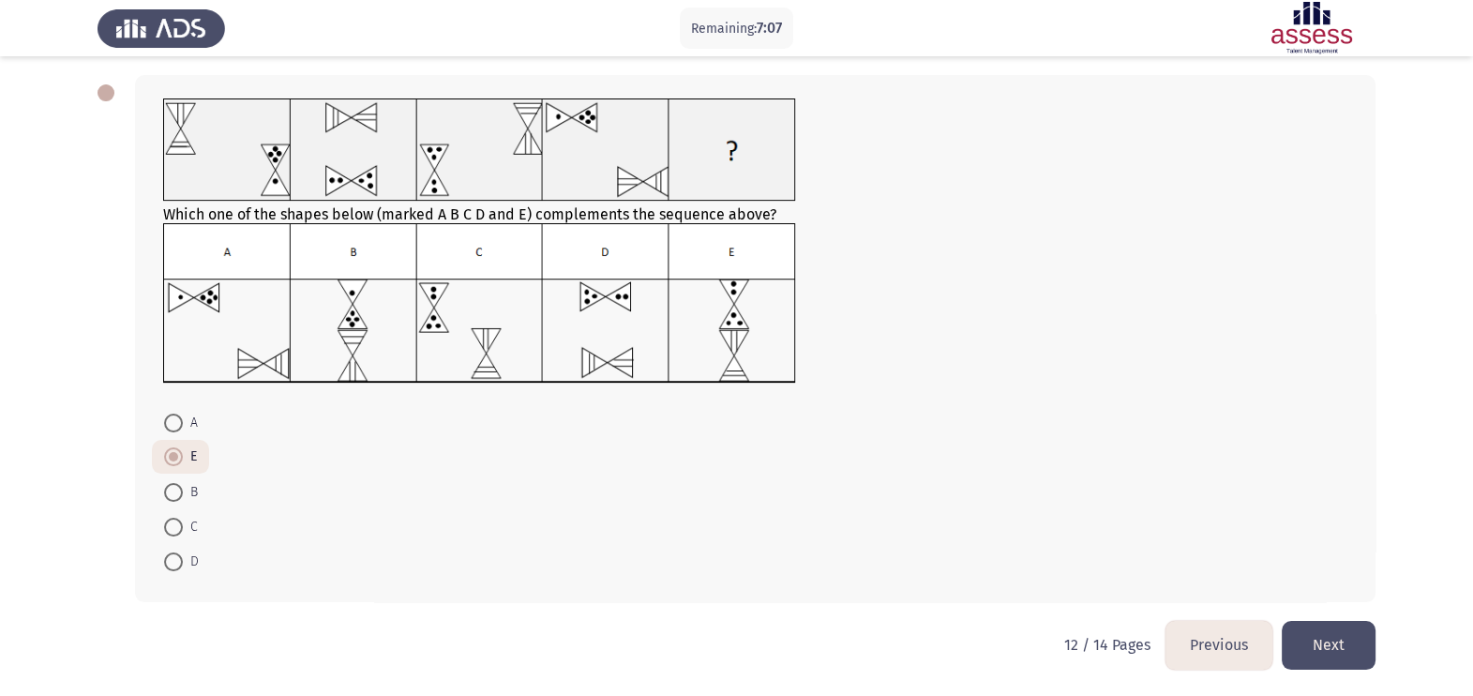
click at [1192, 556] on div "Which one of the shapes below (marked A B C D and E) complements the sequence a…" at bounding box center [755, 338] width 1241 height 527
click at [1192, 556] on button "Next" at bounding box center [1329, 645] width 94 height 48
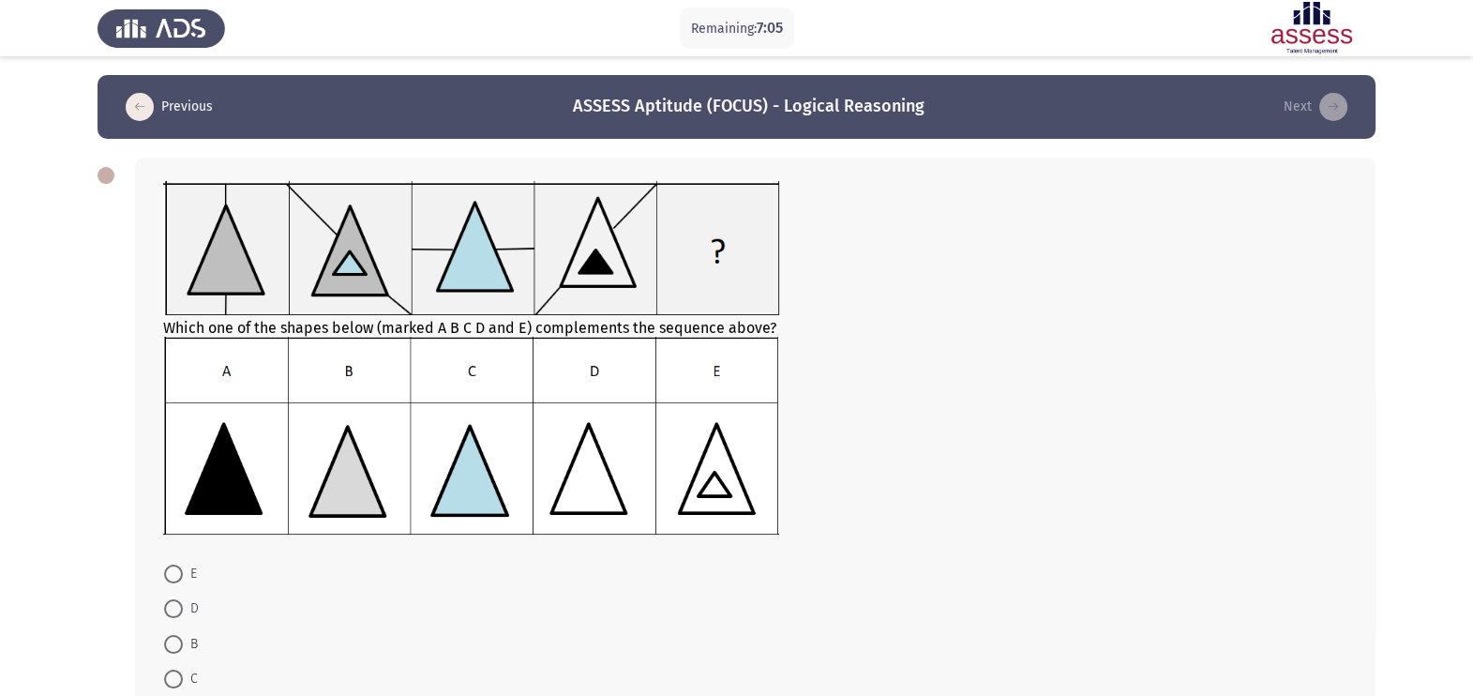
click at [164, 370] on img at bounding box center [471, 435] width 616 height 197
drag, startPoint x: 183, startPoint y: 582, endPoint x: 197, endPoint y: 662, distance: 80.9
click at [183, 556] on mat-radio-group "E D B C A" at bounding box center [750, 556] width 1196 height 0
click at [195, 556] on span "B" at bounding box center [190, 644] width 15 height 23
click at [183, 556] on input "B" at bounding box center [173, 644] width 19 height 19
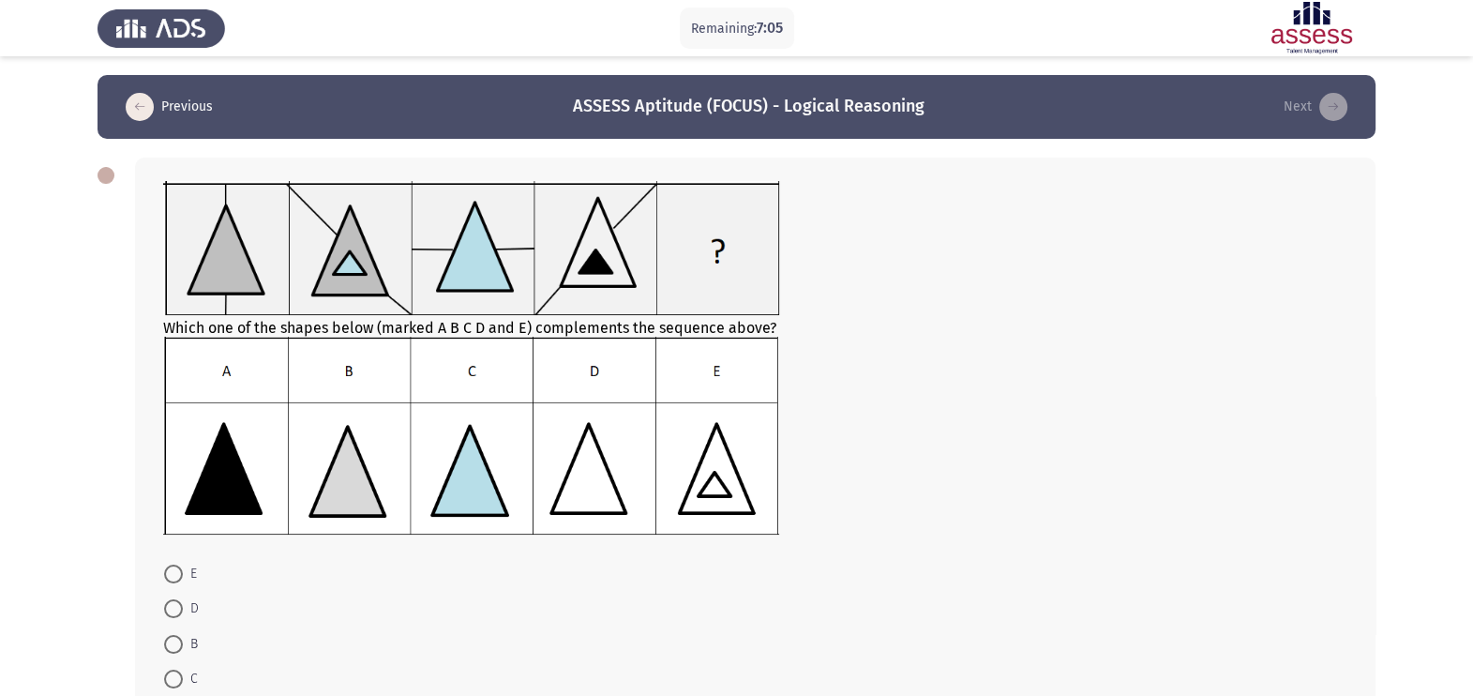
radio input "true"
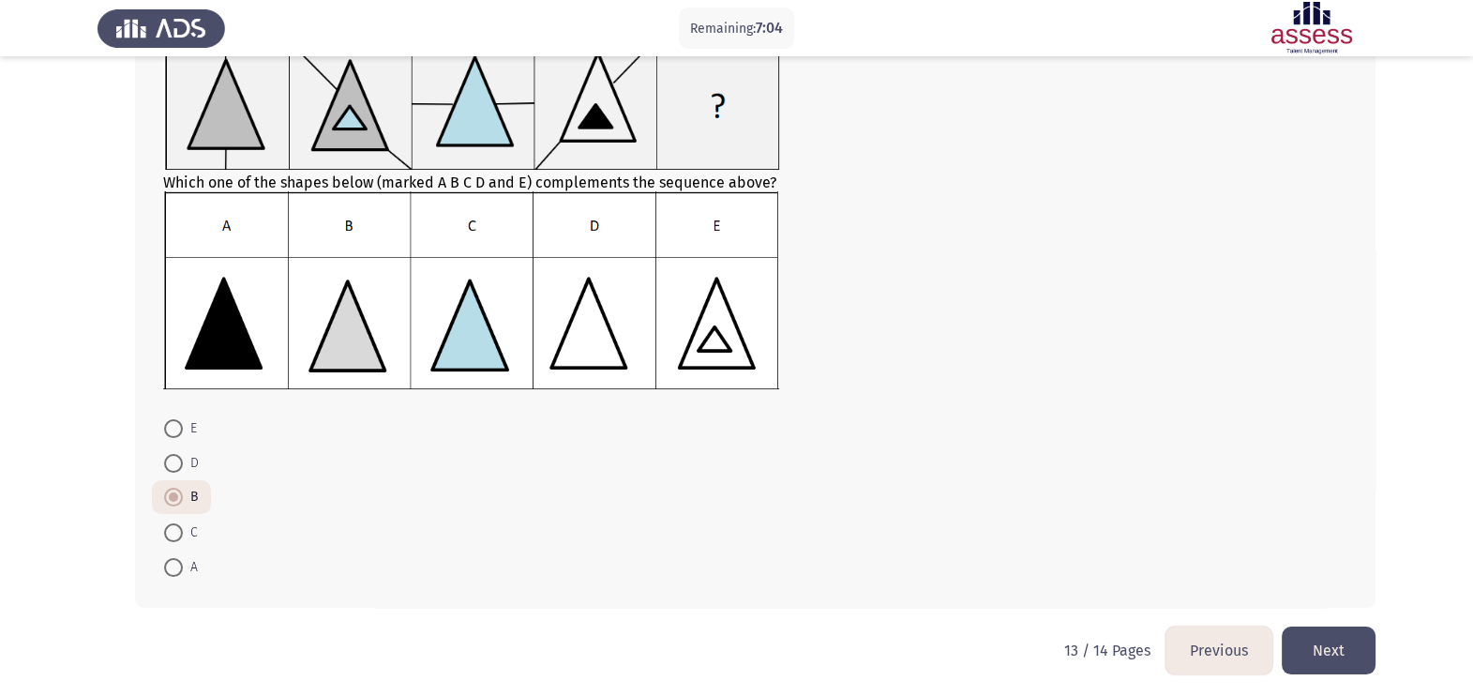
scroll to position [152, 0]
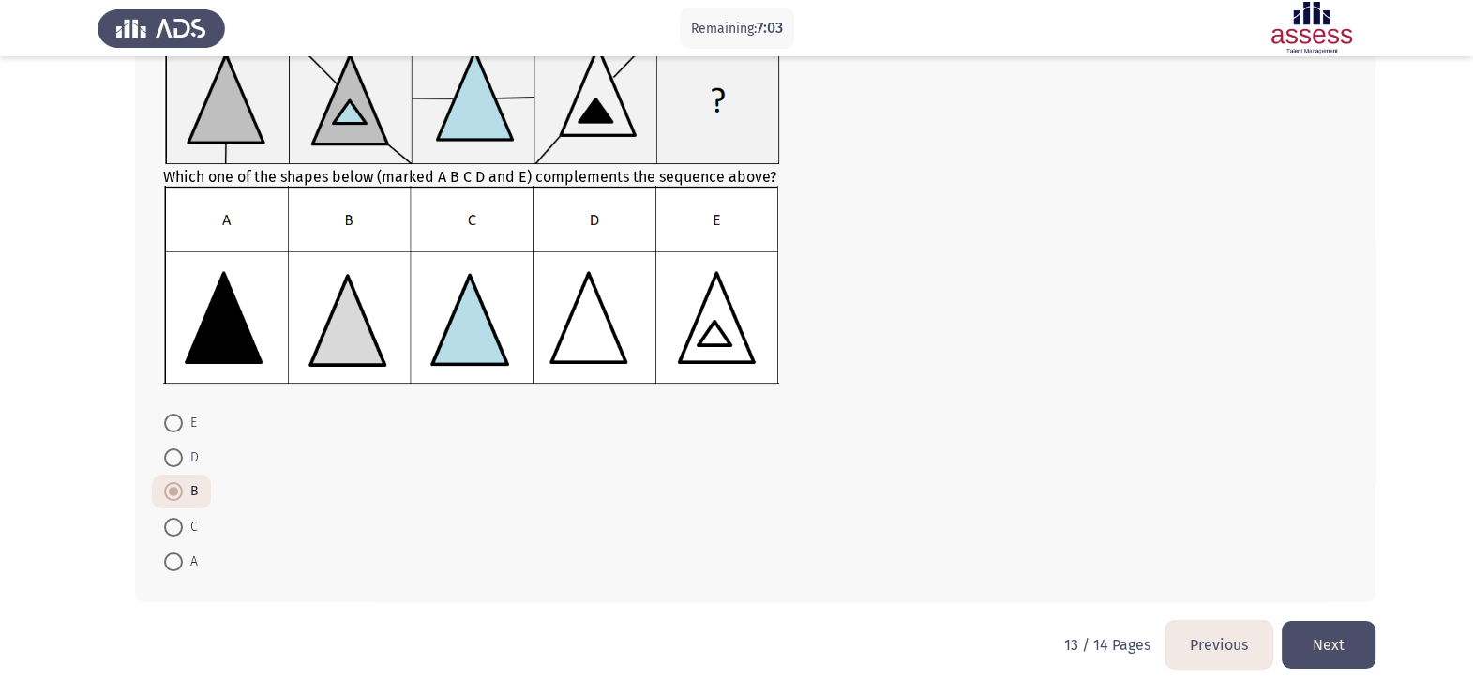
click at [1192, 556] on button "Next" at bounding box center [1329, 645] width 94 height 48
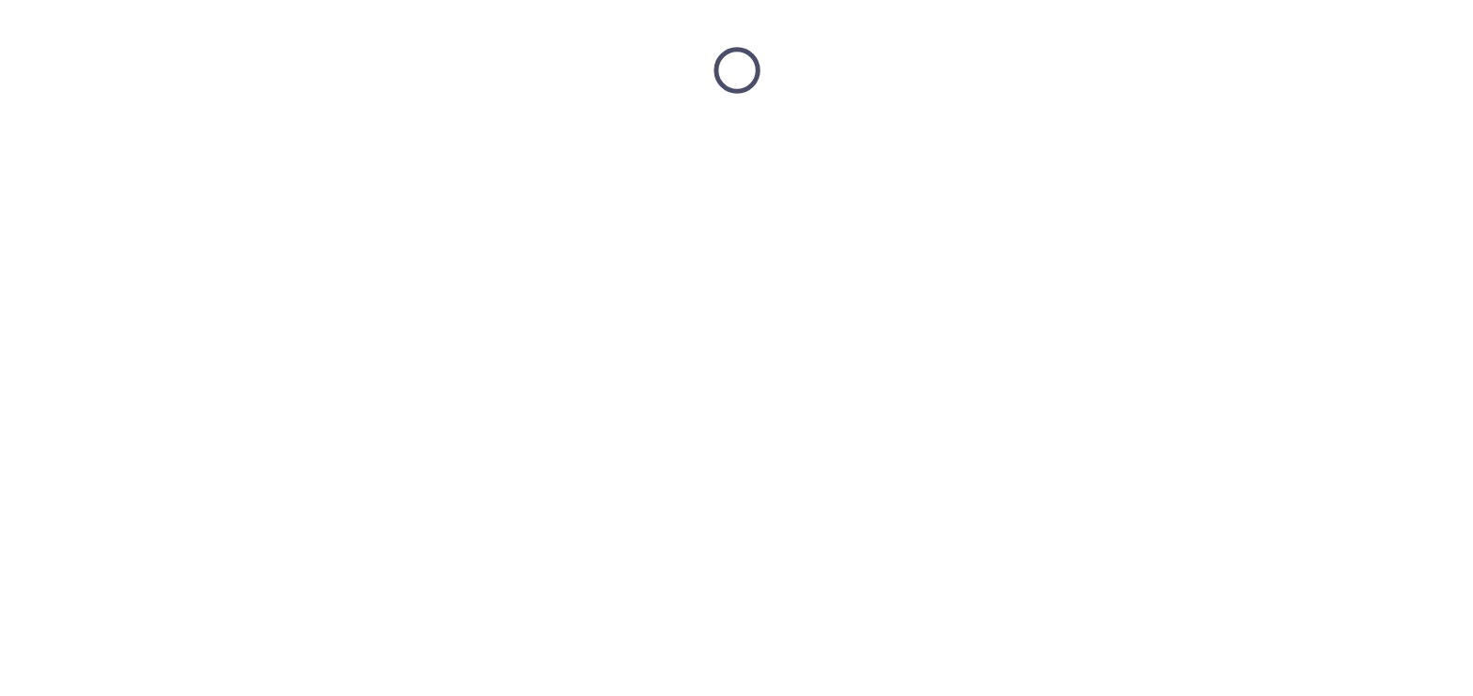
scroll to position [0, 0]
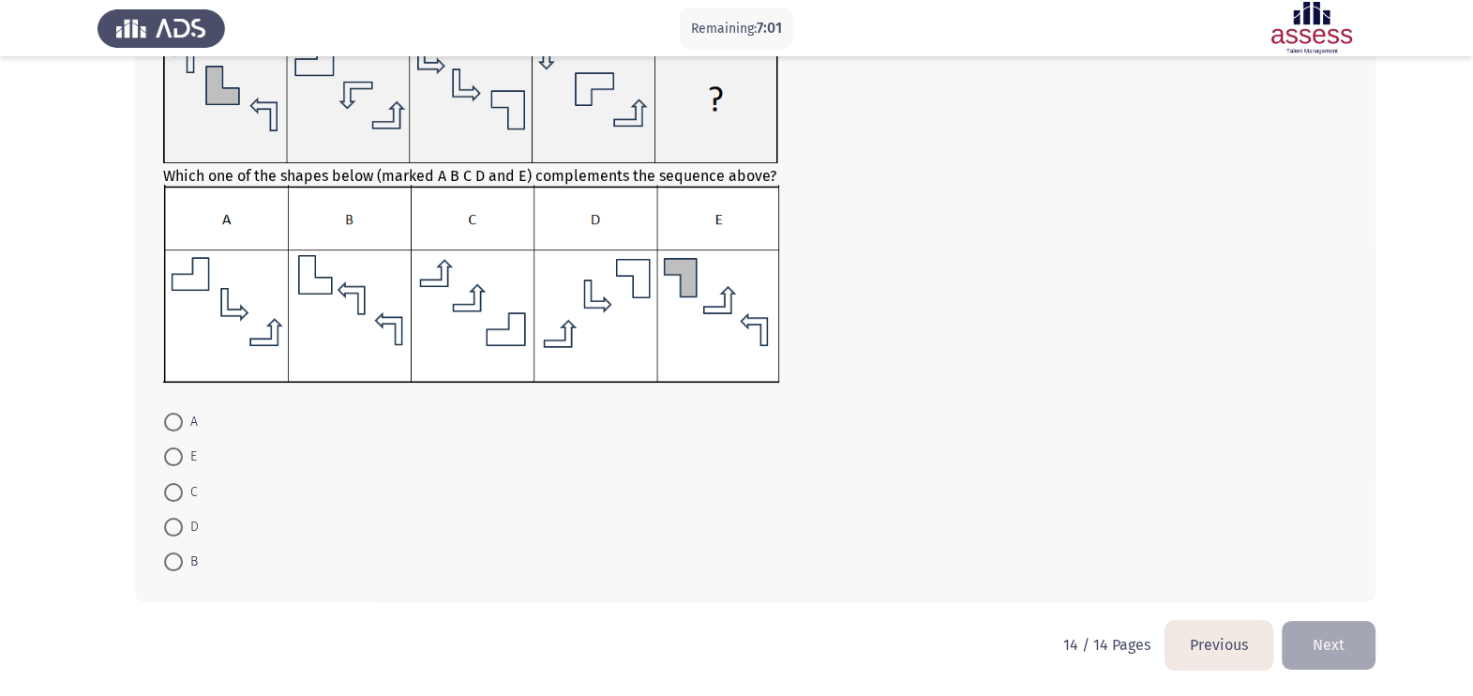
click at [216, 497] on form "A E C D B" at bounding box center [755, 491] width 1184 height 175
click at [175, 490] on span at bounding box center [173, 492] width 19 height 19
click at [175, 490] on input "C" at bounding box center [173, 492] width 19 height 19
radio input "true"
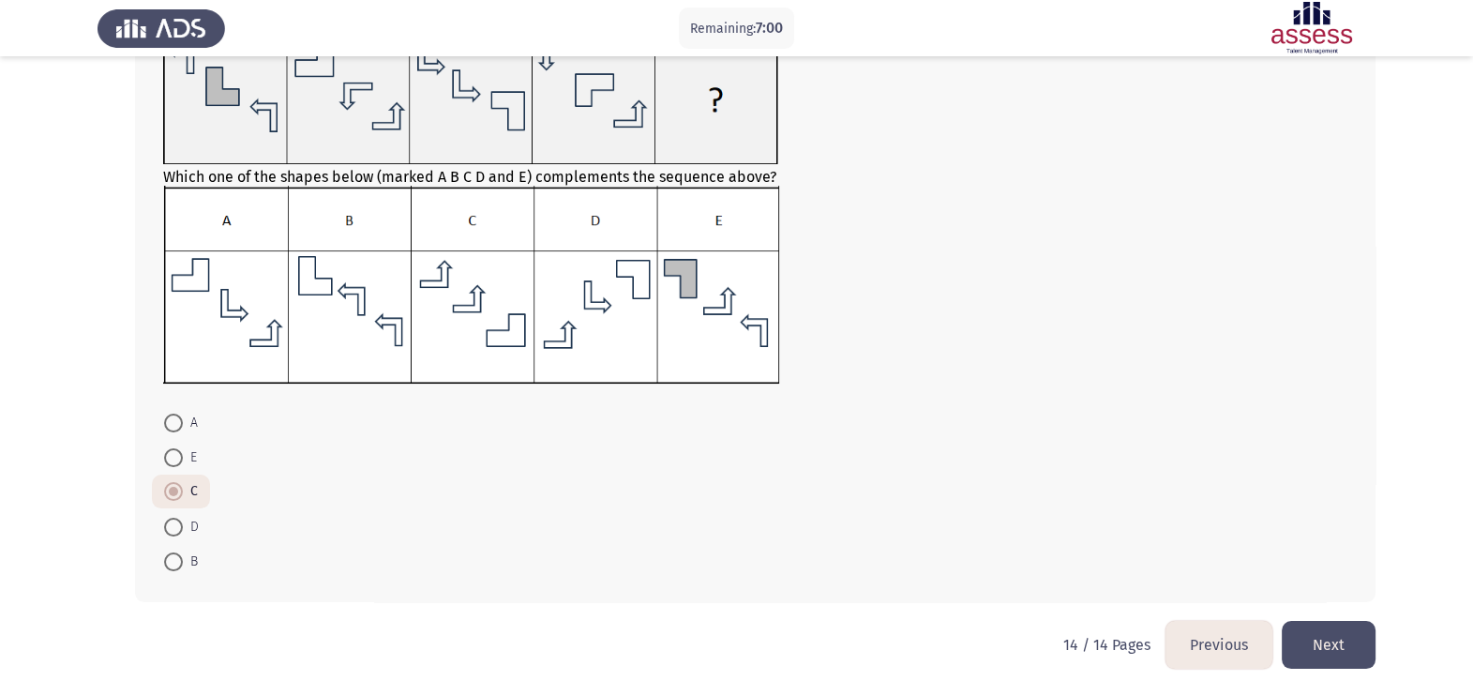
click at [1192, 556] on button "Next" at bounding box center [1329, 645] width 94 height 48
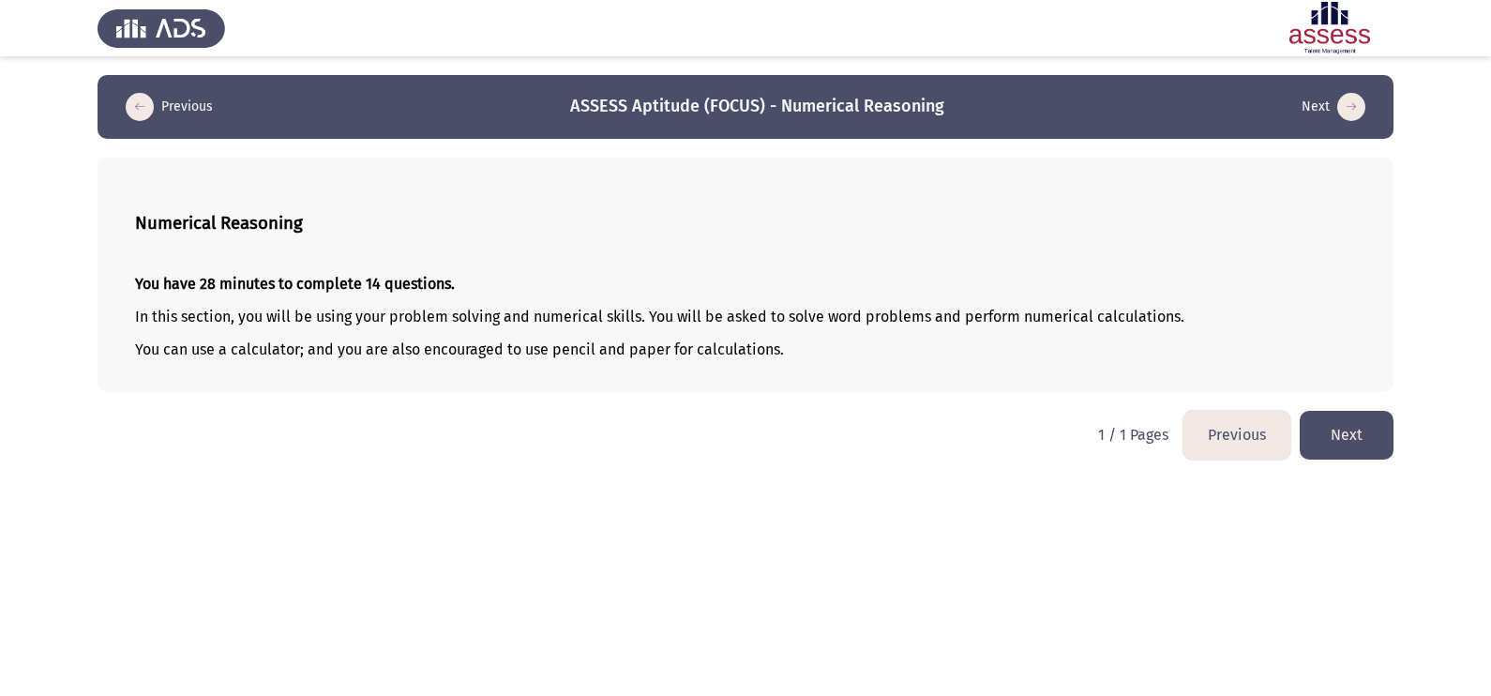
click at [1192, 447] on button "Next" at bounding box center [1347, 435] width 94 height 48
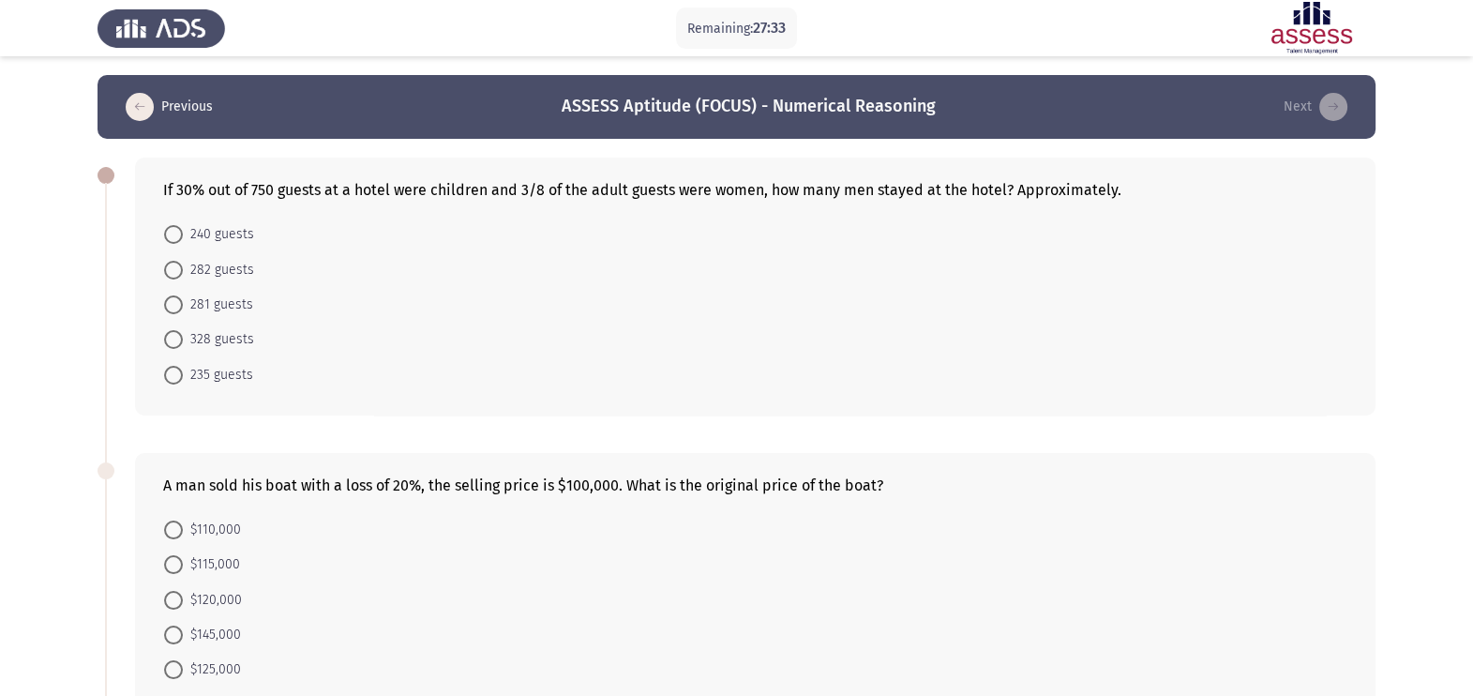
click at [168, 342] on span at bounding box center [173, 339] width 19 height 19
click at [168, 342] on input "328 guests" at bounding box center [173, 339] width 19 height 19
radio input "true"
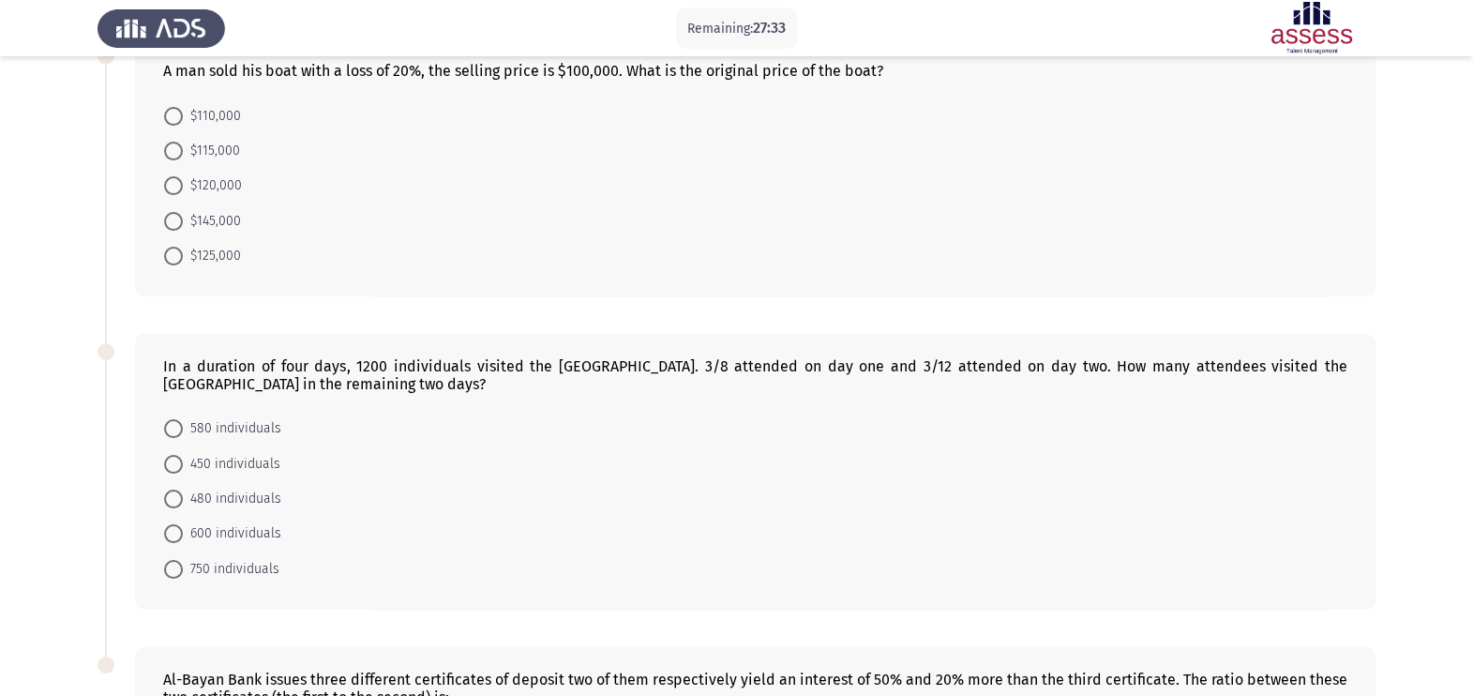
scroll to position [703, 0]
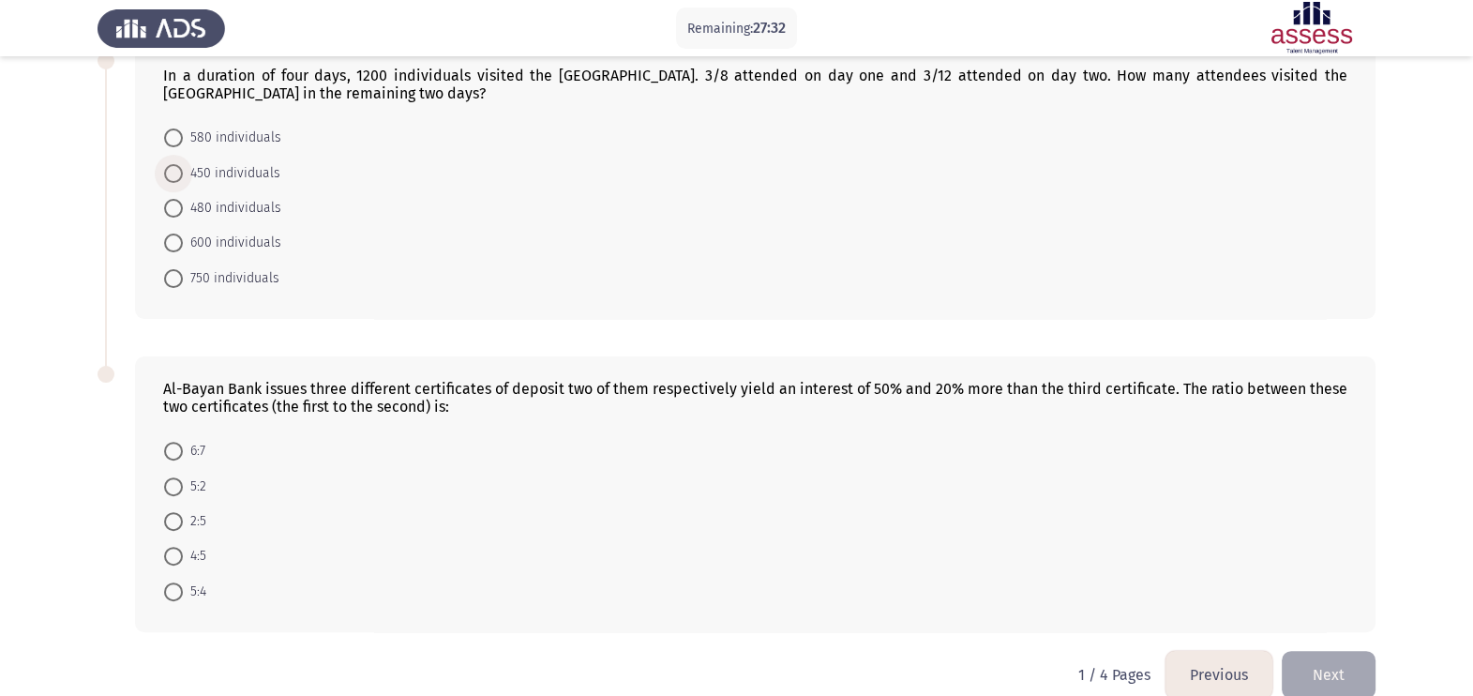
click at [197, 183] on span "450 individuals" at bounding box center [232, 173] width 98 height 23
click at [183, 183] on input "450 individuals" at bounding box center [173, 173] width 19 height 19
radio input "true"
click at [196, 496] on span "5:2" at bounding box center [194, 485] width 23 height 23
click at [183, 494] on input "5:2" at bounding box center [173, 484] width 19 height 19
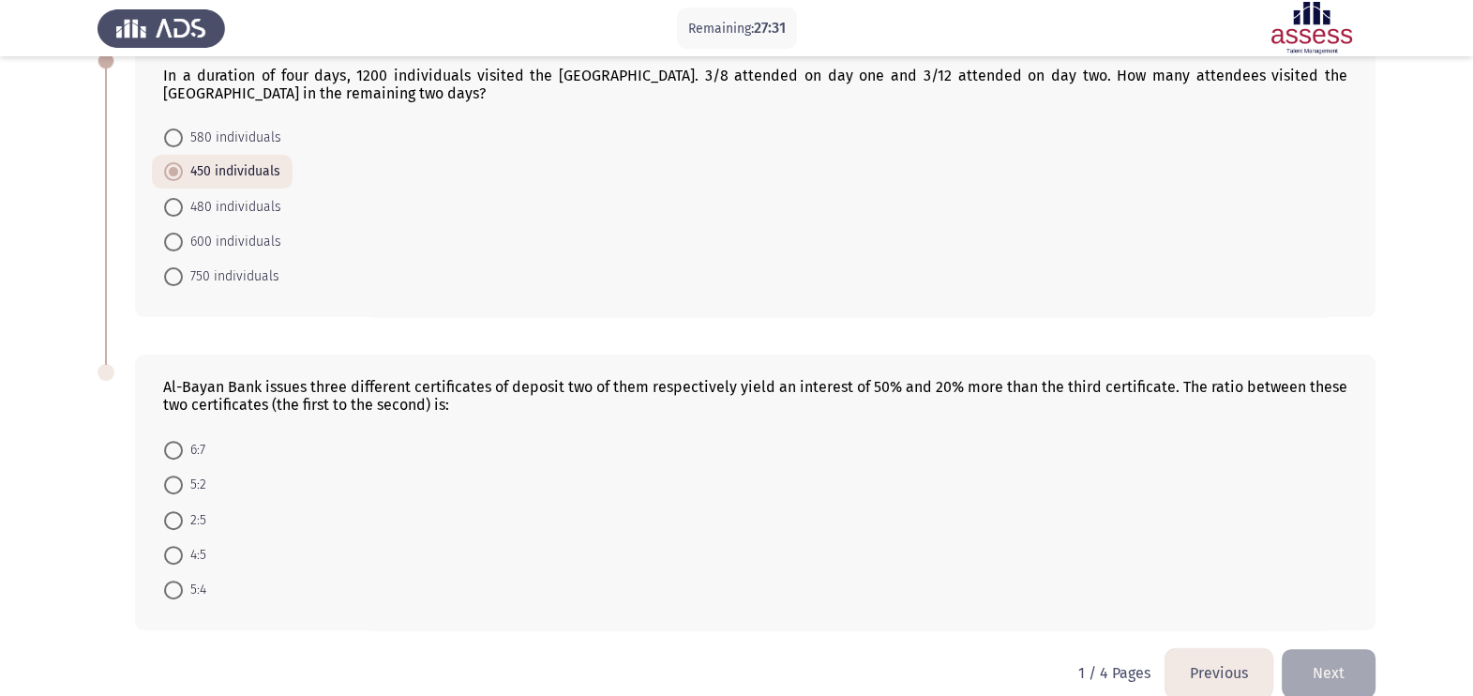
radio input "true"
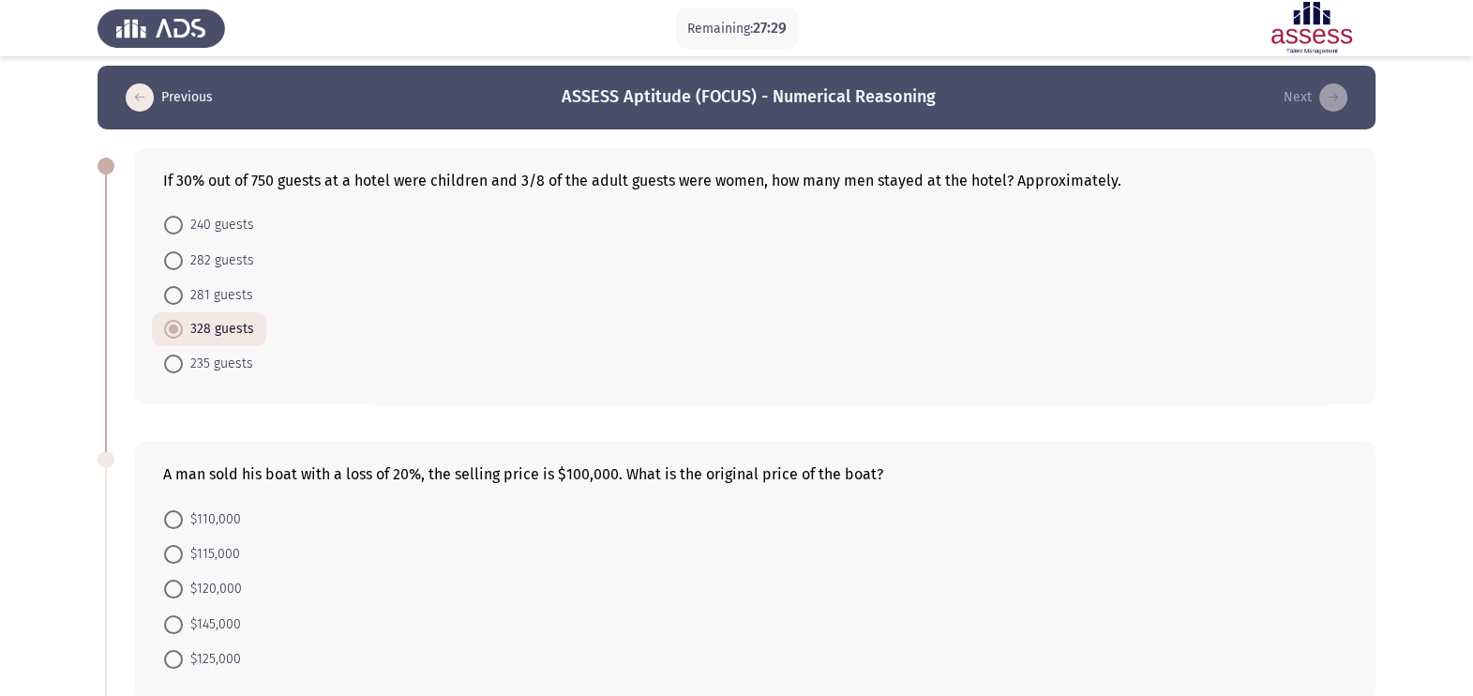
scroll to position [0, 0]
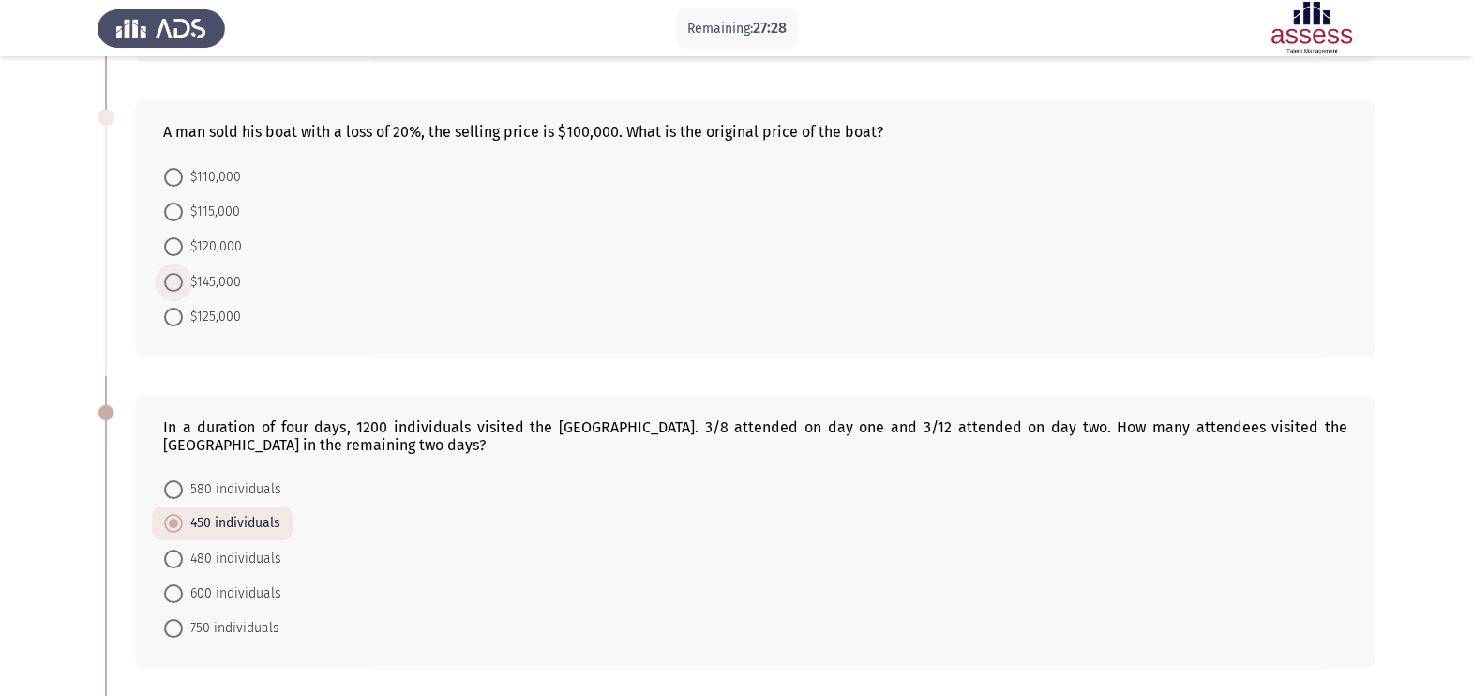
click at [204, 286] on span "$145,000" at bounding box center [212, 282] width 58 height 23
click at [183, 286] on input "$145,000" at bounding box center [173, 282] width 19 height 19
radio input "true"
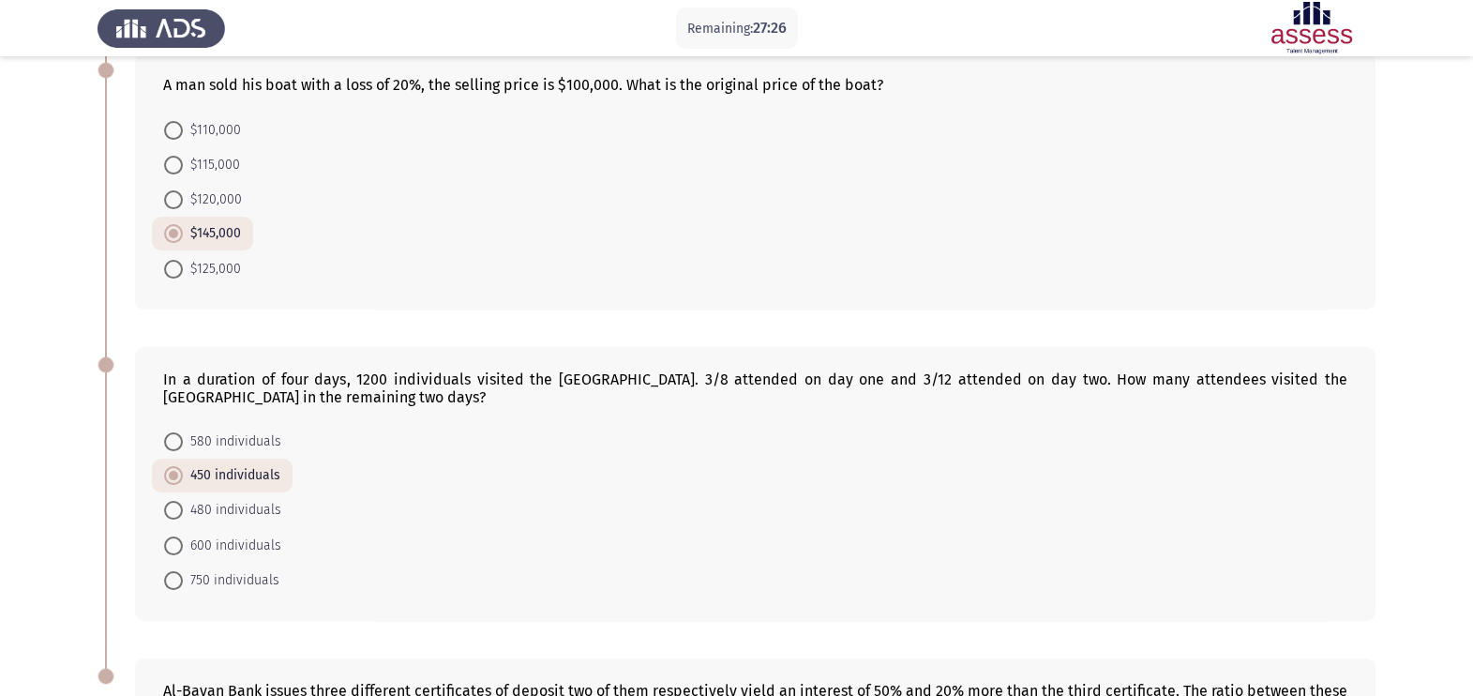
scroll to position [267, 0]
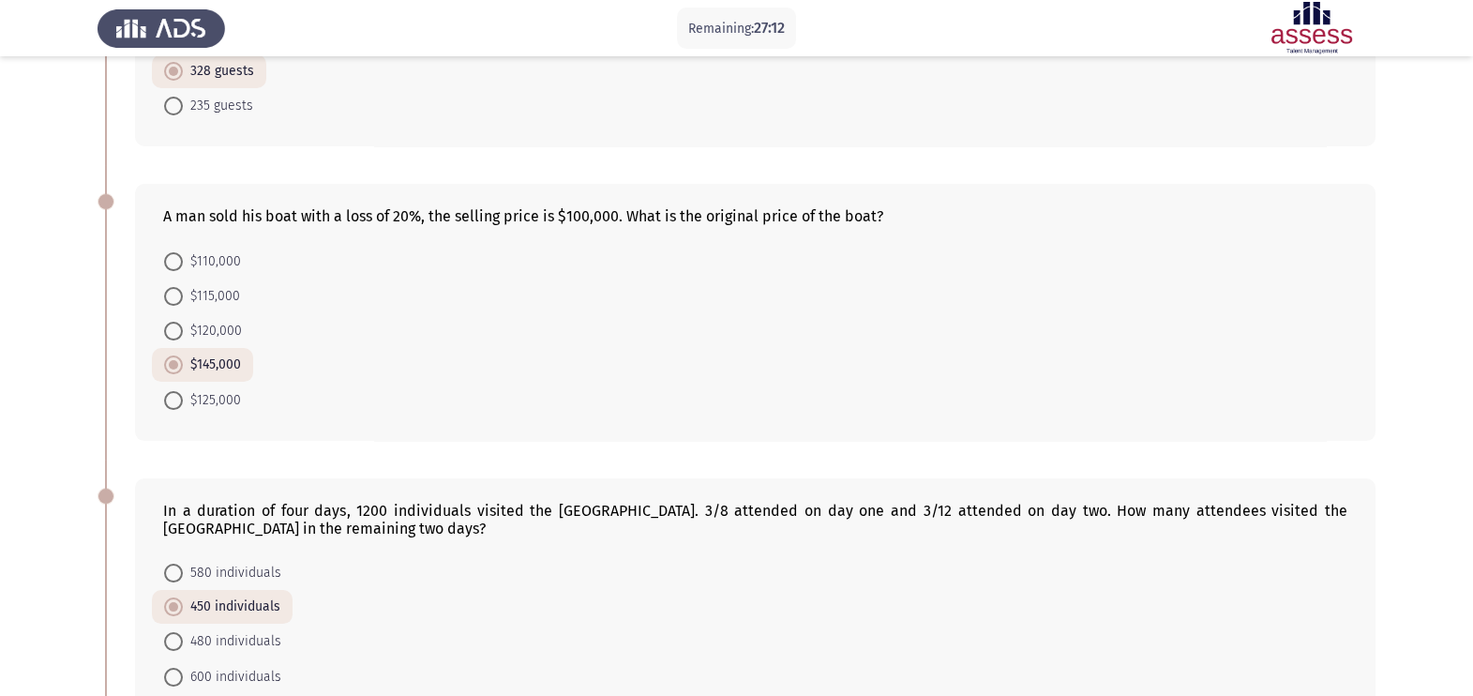
click at [169, 333] on span at bounding box center [173, 331] width 19 height 19
click at [169, 333] on input "$120,000" at bounding box center [173, 331] width 19 height 19
radio input "true"
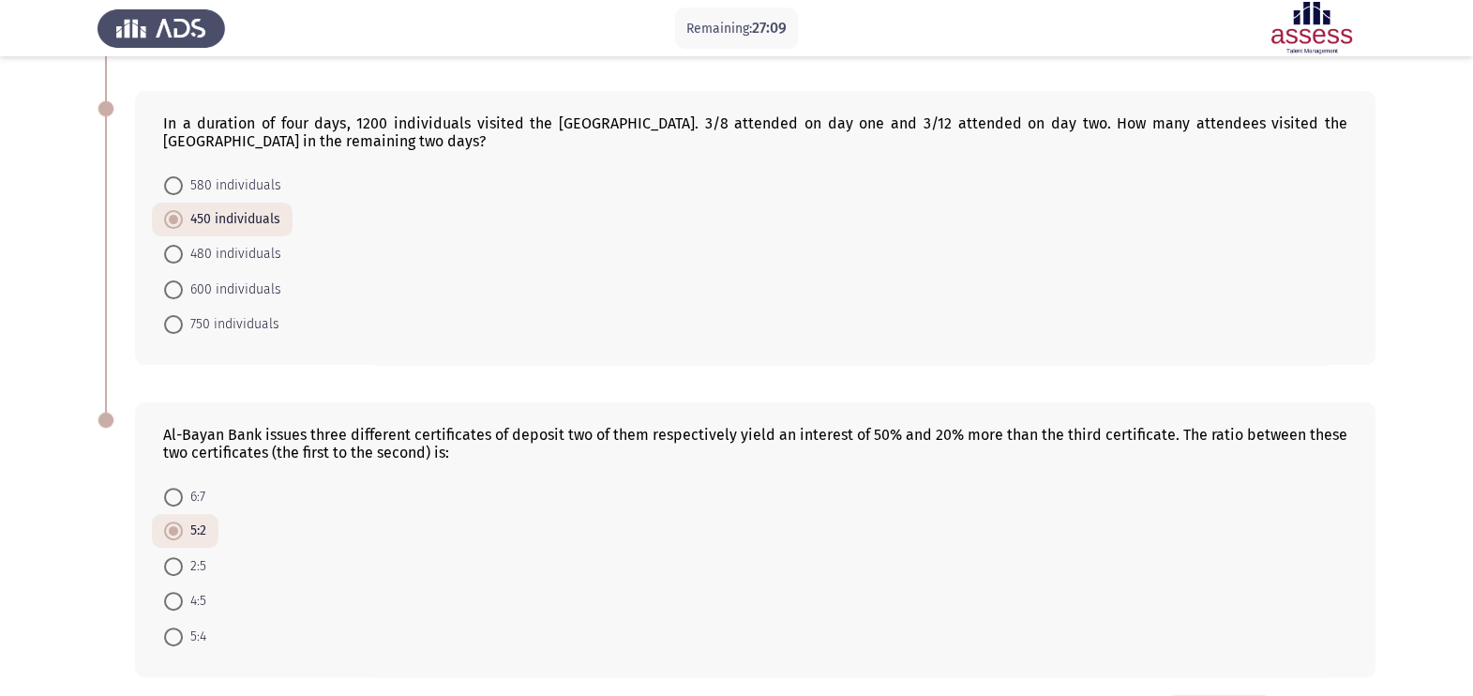
scroll to position [736, 0]
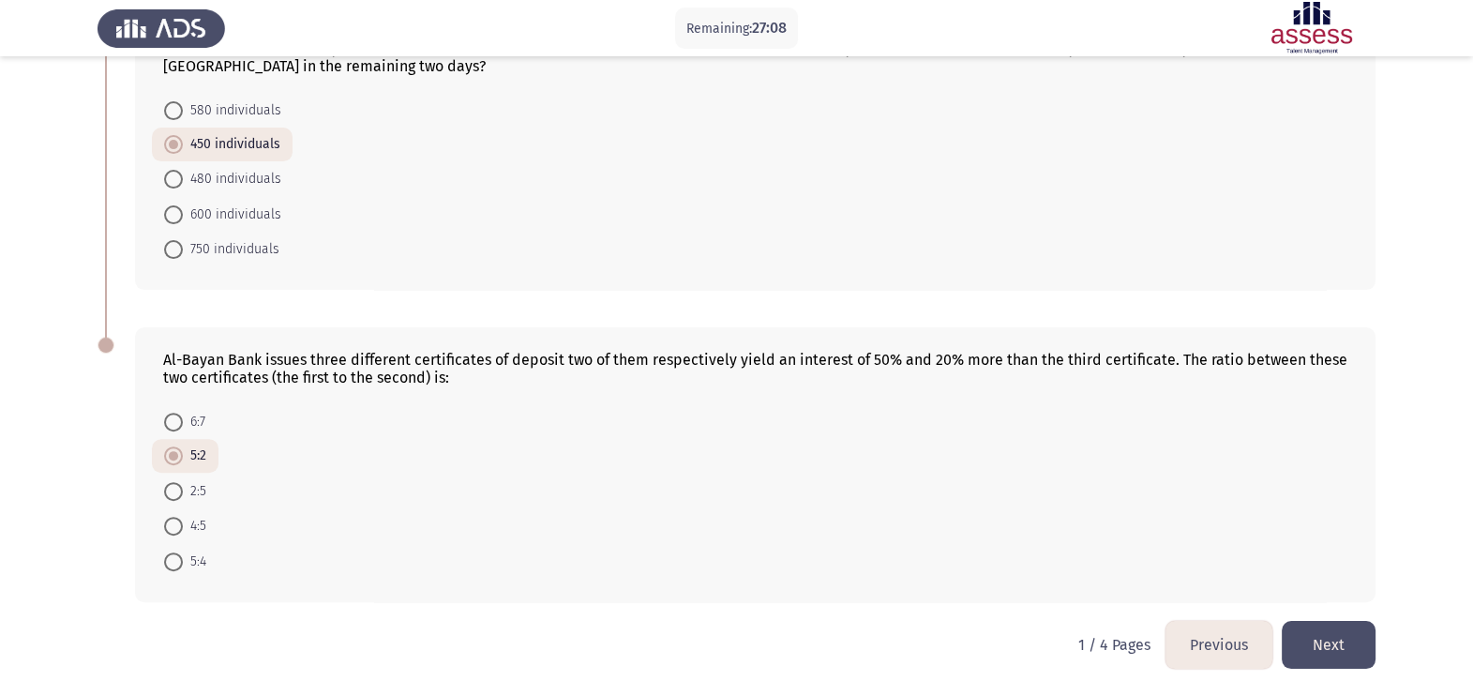
click at [1192, 556] on button "Next" at bounding box center [1329, 645] width 94 height 48
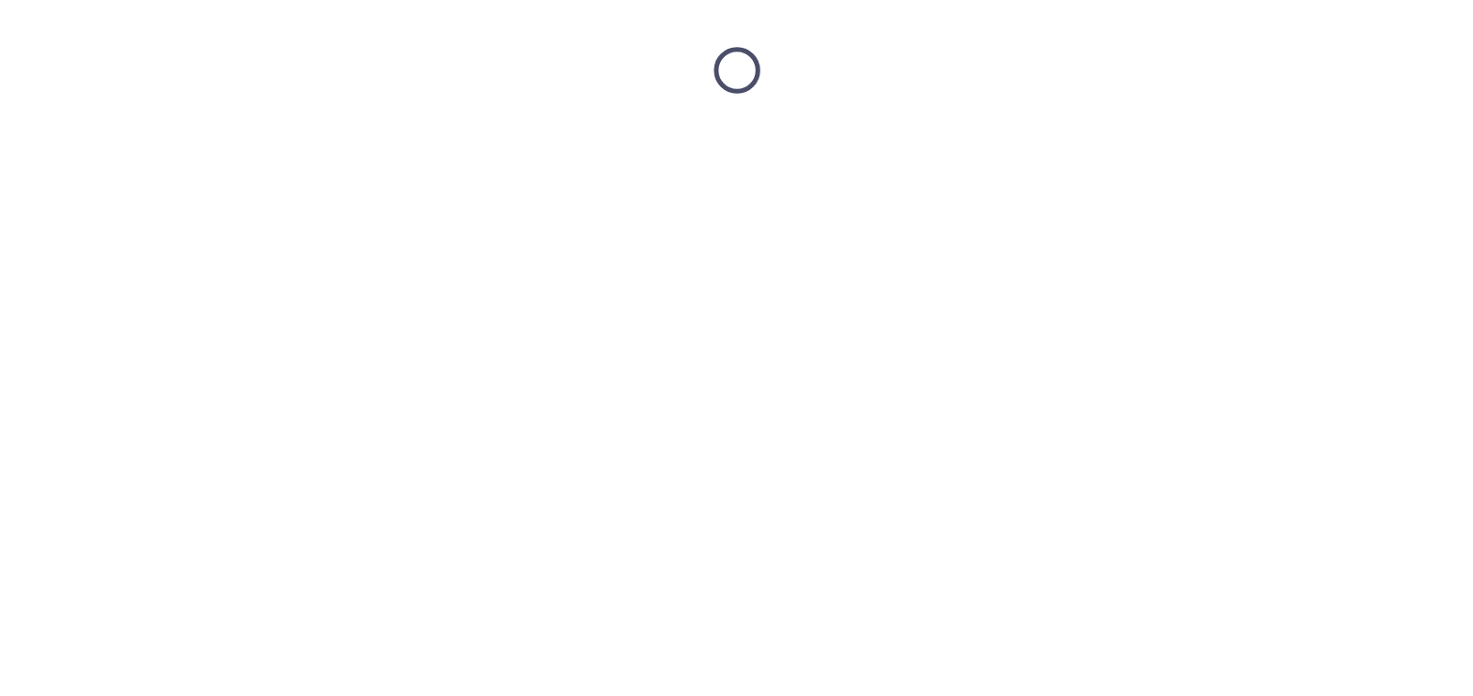
scroll to position [0, 0]
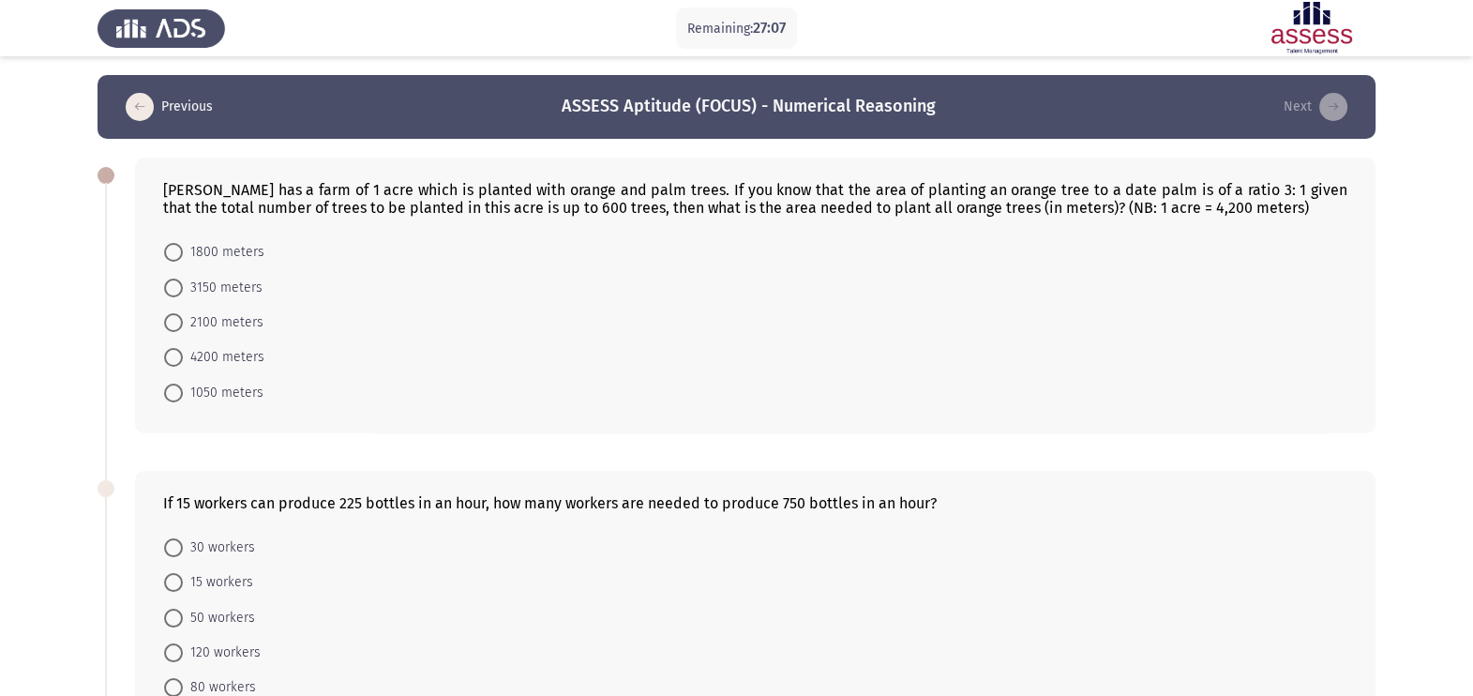
click at [248, 289] on span "3150 meters" at bounding box center [223, 288] width 80 height 23
click at [183, 289] on input "3150 meters" at bounding box center [173, 287] width 19 height 19
radio input "true"
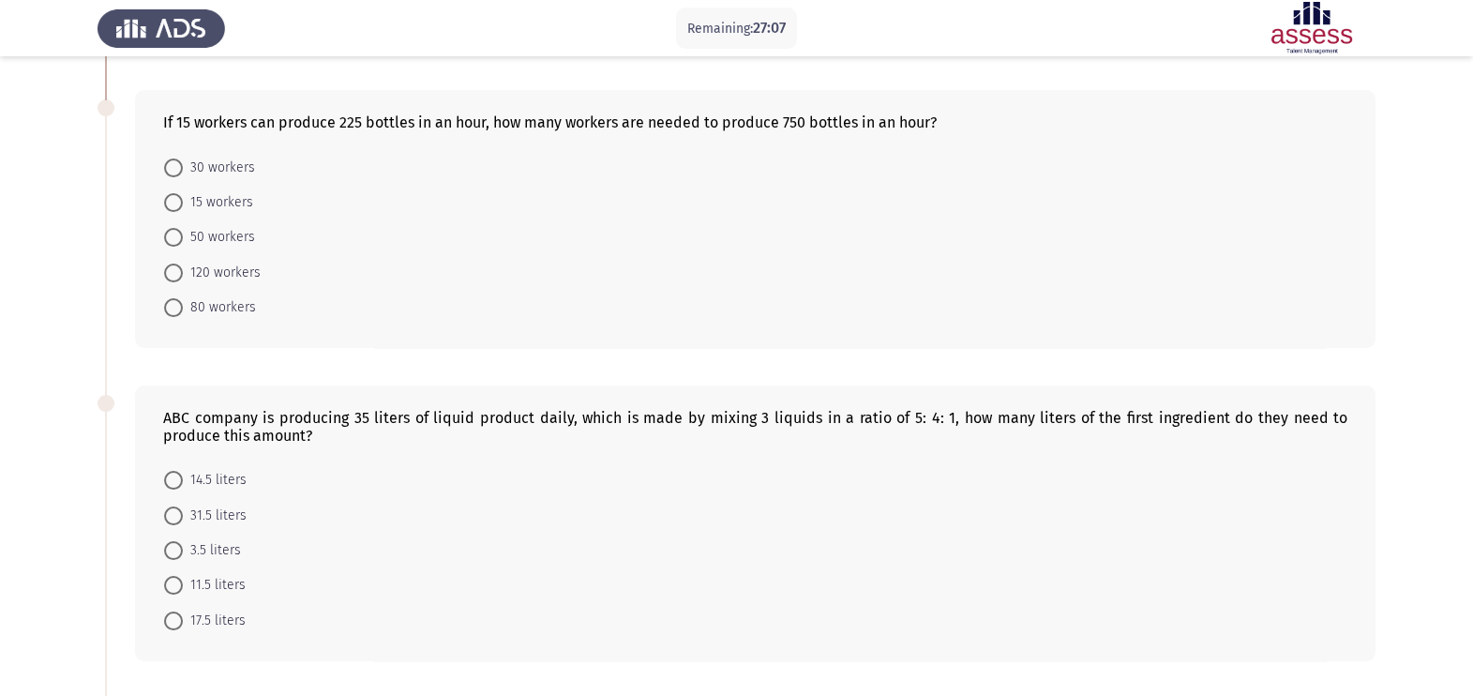
scroll to position [586, 0]
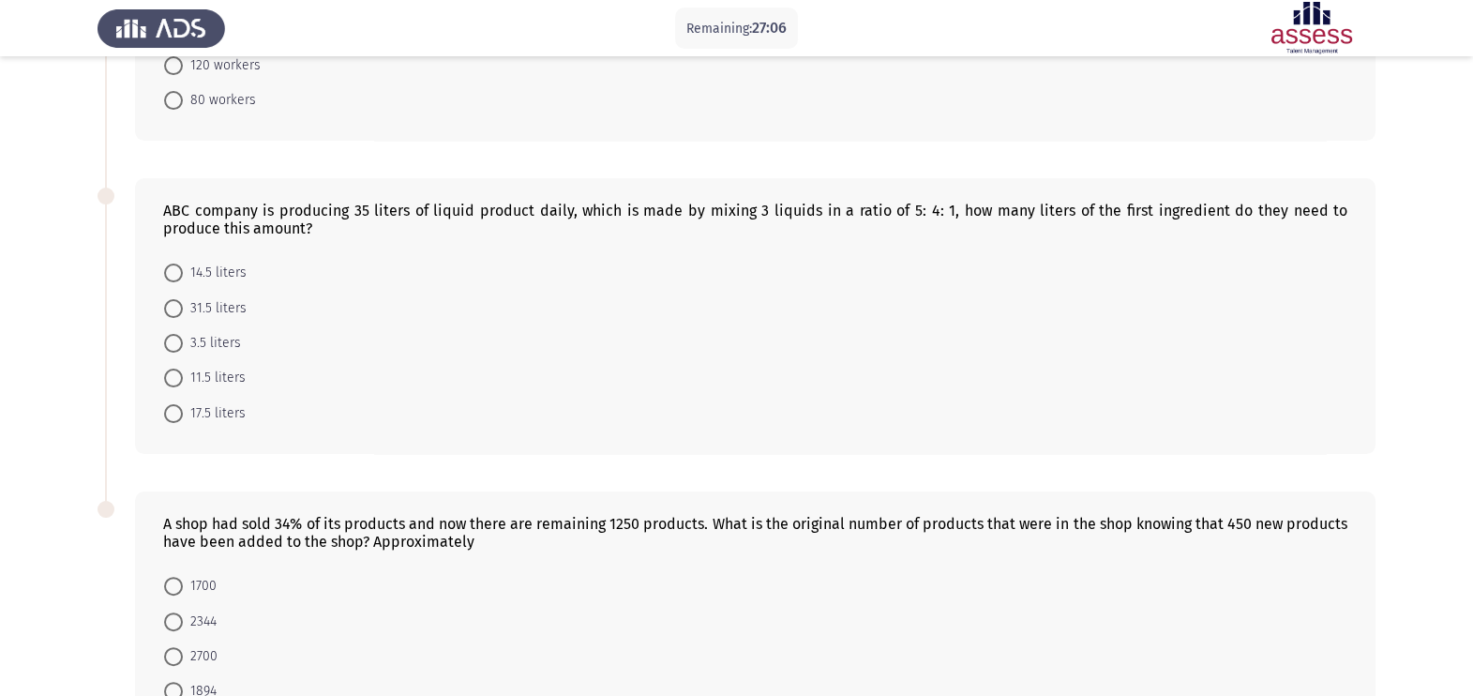
click at [200, 141] on div "If 15 workers can produce 225 bottles in an hour, how many workers are needed t…" at bounding box center [755, 12] width 1241 height 258
click at [216, 110] on span "80 workers" at bounding box center [219, 100] width 73 height 23
click at [183, 110] on input "80 workers" at bounding box center [173, 100] width 19 height 19
radio input "true"
click at [211, 283] on span "14.5 liters" at bounding box center [215, 272] width 64 height 23
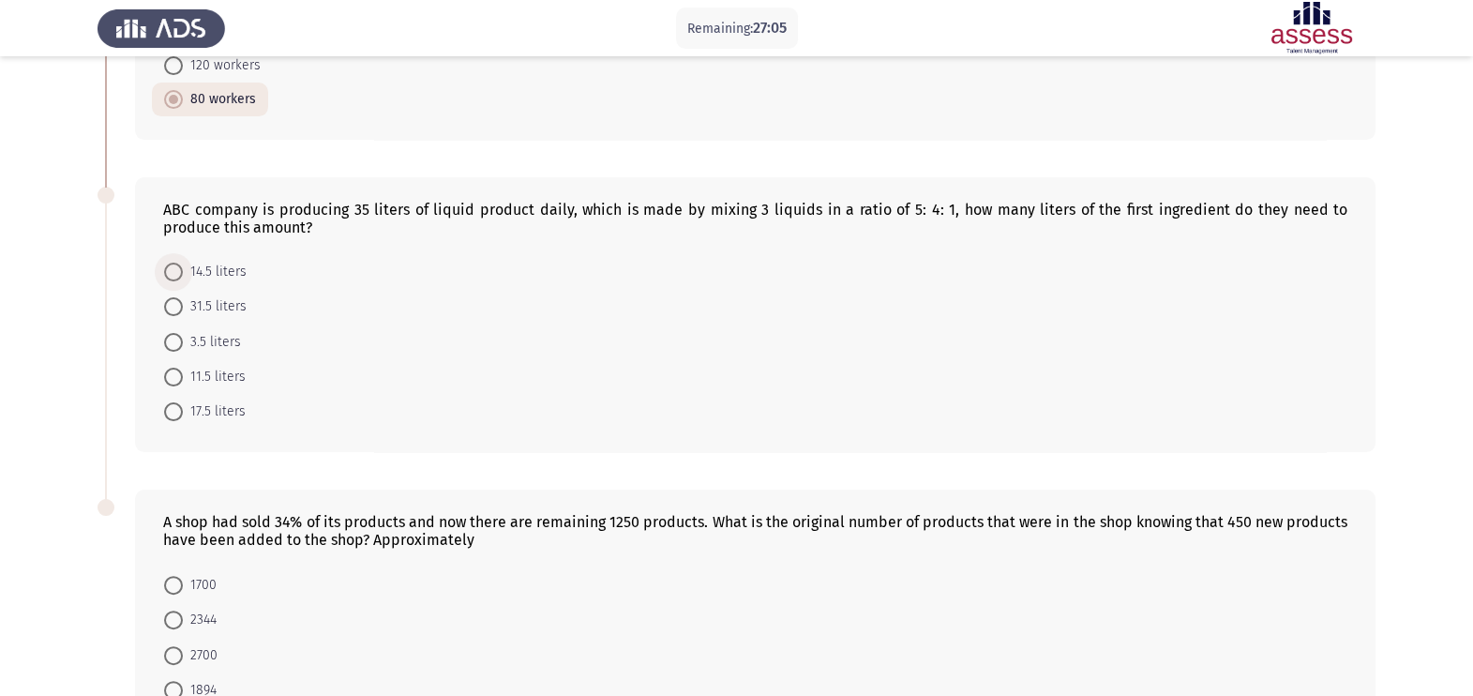
click at [183, 281] on input "14.5 liters" at bounding box center [173, 272] width 19 height 19
radio input "true"
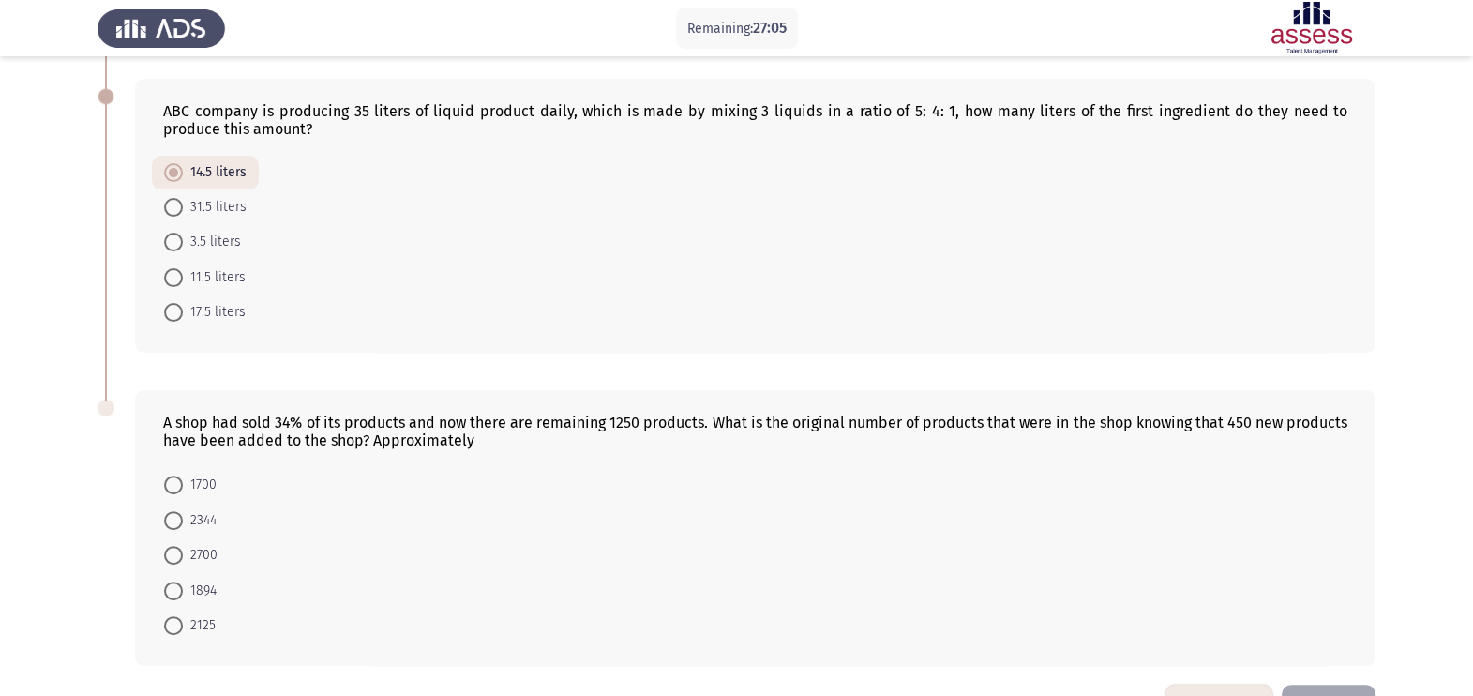
scroll to position [756, 0]
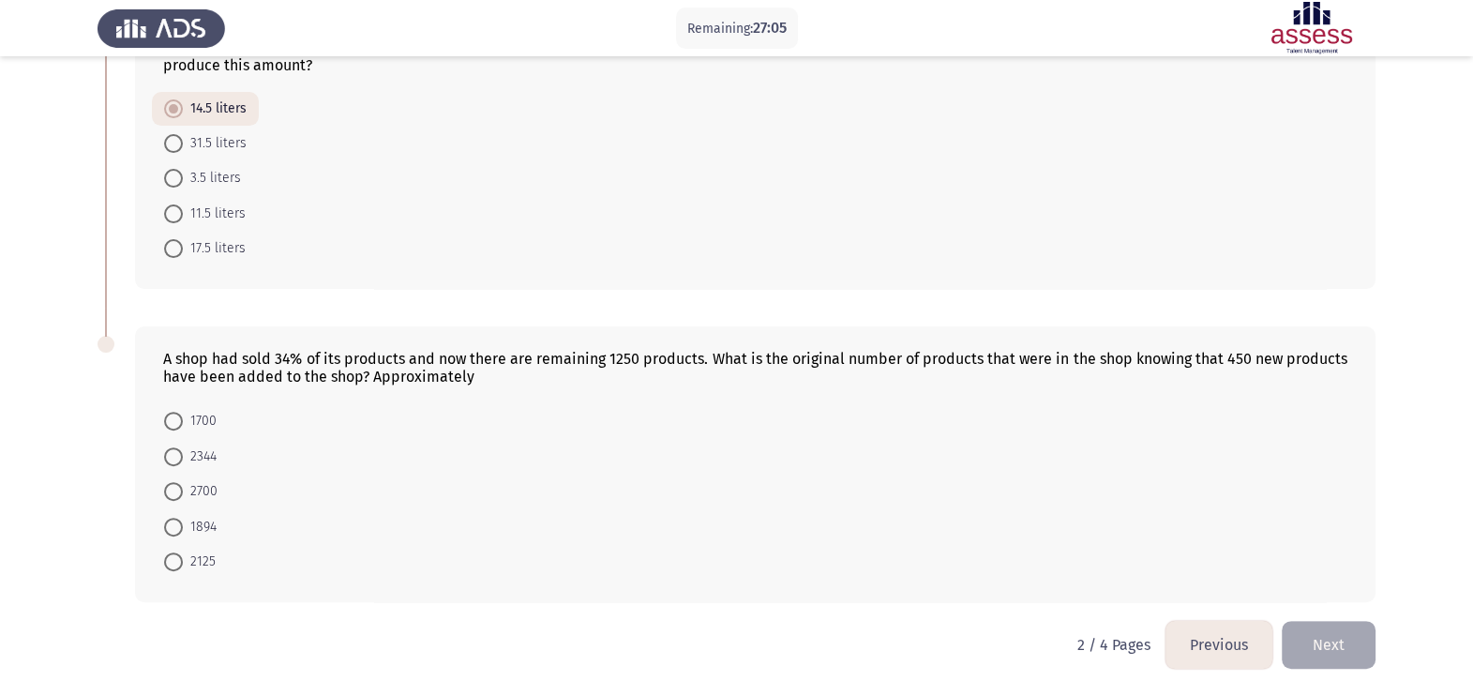
click at [160, 490] on mat-radio-button "2700" at bounding box center [191, 491] width 78 height 35
click at [155, 461] on mat-radio-button "2344" at bounding box center [190, 455] width 77 height 35
click at [193, 469] on mat-radio-button "2344" at bounding box center [190, 455] width 77 height 35
click at [207, 457] on span "2344" at bounding box center [200, 456] width 34 height 23
click at [183, 457] on input "2344" at bounding box center [173, 456] width 19 height 19
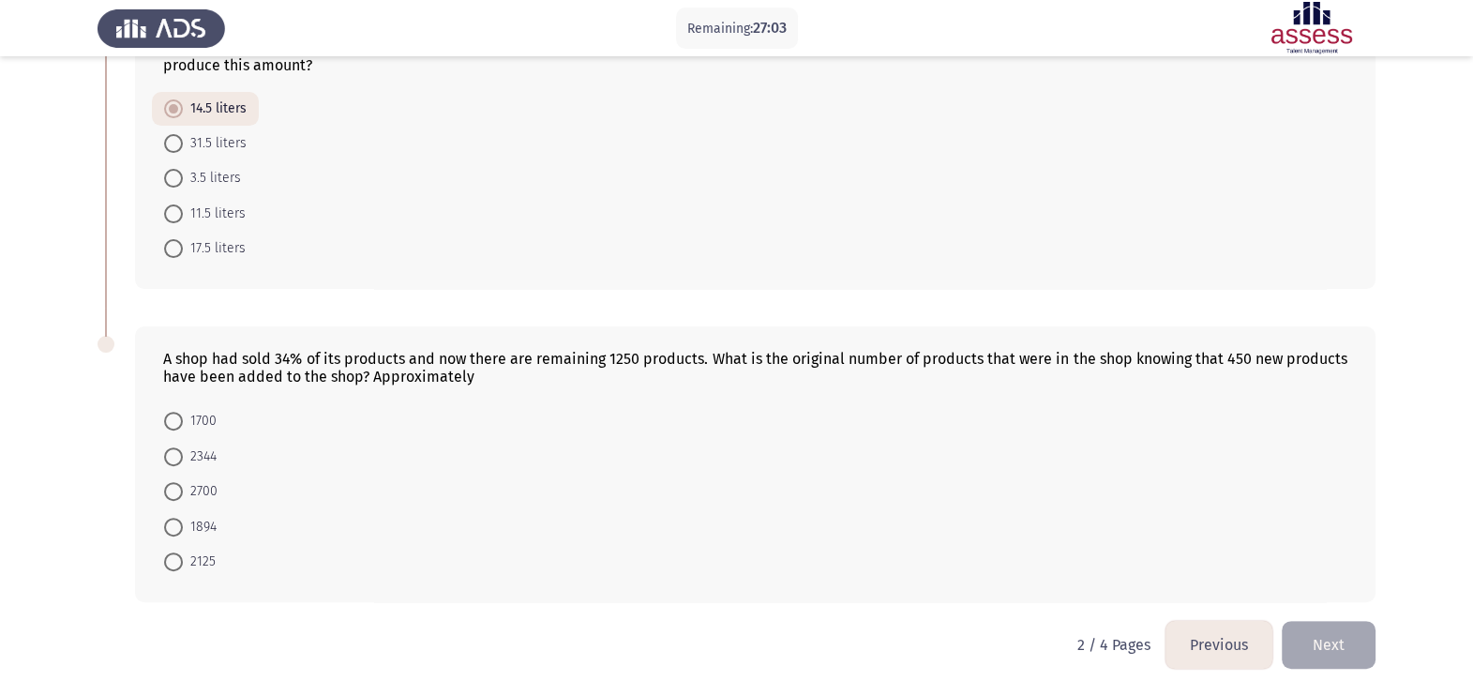
radio input "true"
click at [1192, 556] on div "A shop had sold 34% of its products and now there are remaining 1250 products. …" at bounding box center [737, 463] width 1278 height 311
click at [1192, 556] on button "Next" at bounding box center [1329, 645] width 94 height 48
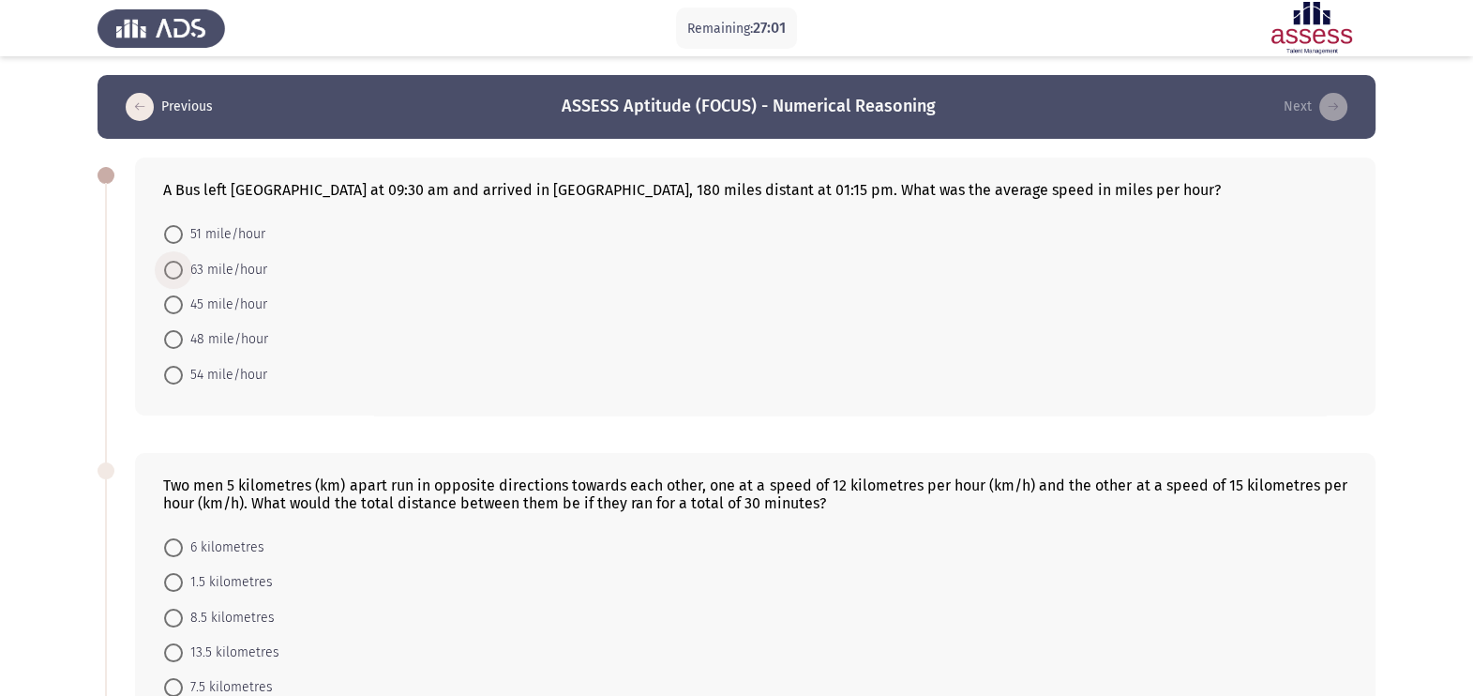
click at [176, 263] on span at bounding box center [173, 270] width 19 height 19
click at [176, 263] on input "63 mile/hour" at bounding box center [173, 270] width 19 height 19
radio input "true"
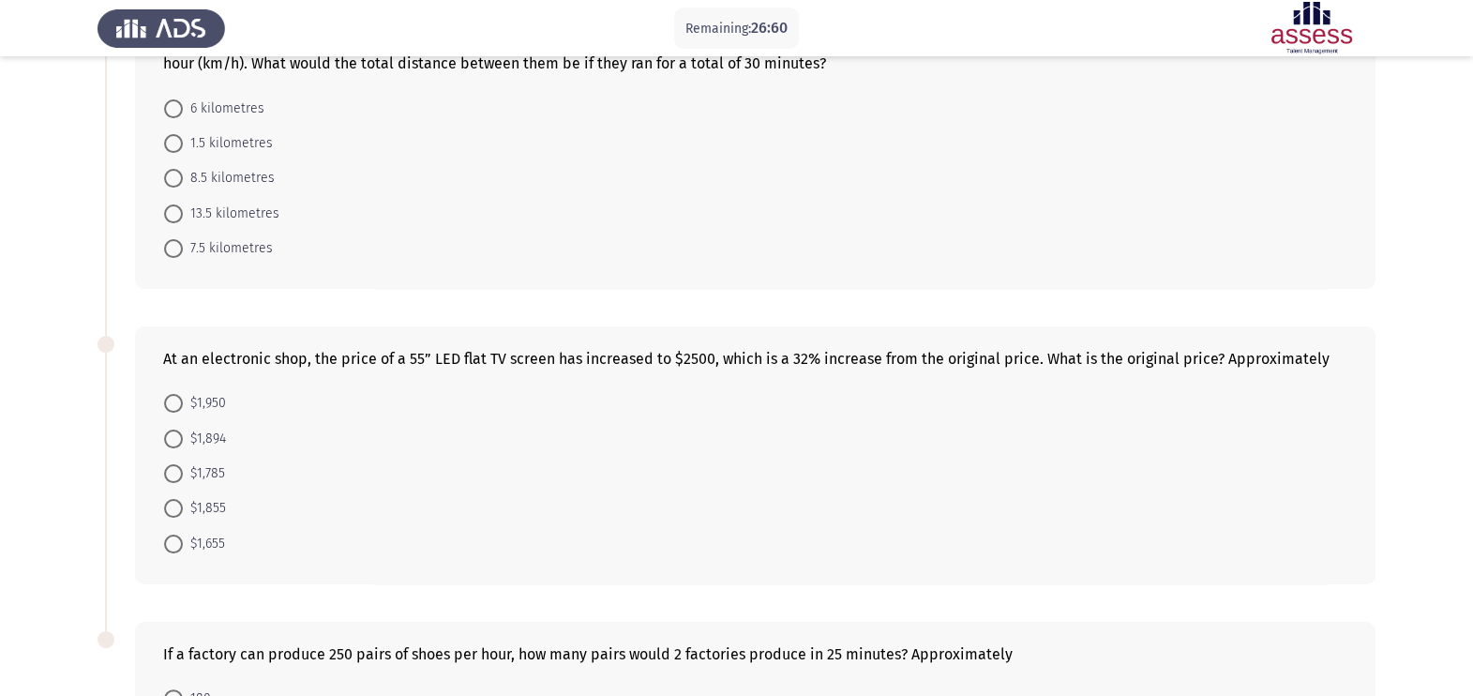
scroll to position [116, 0]
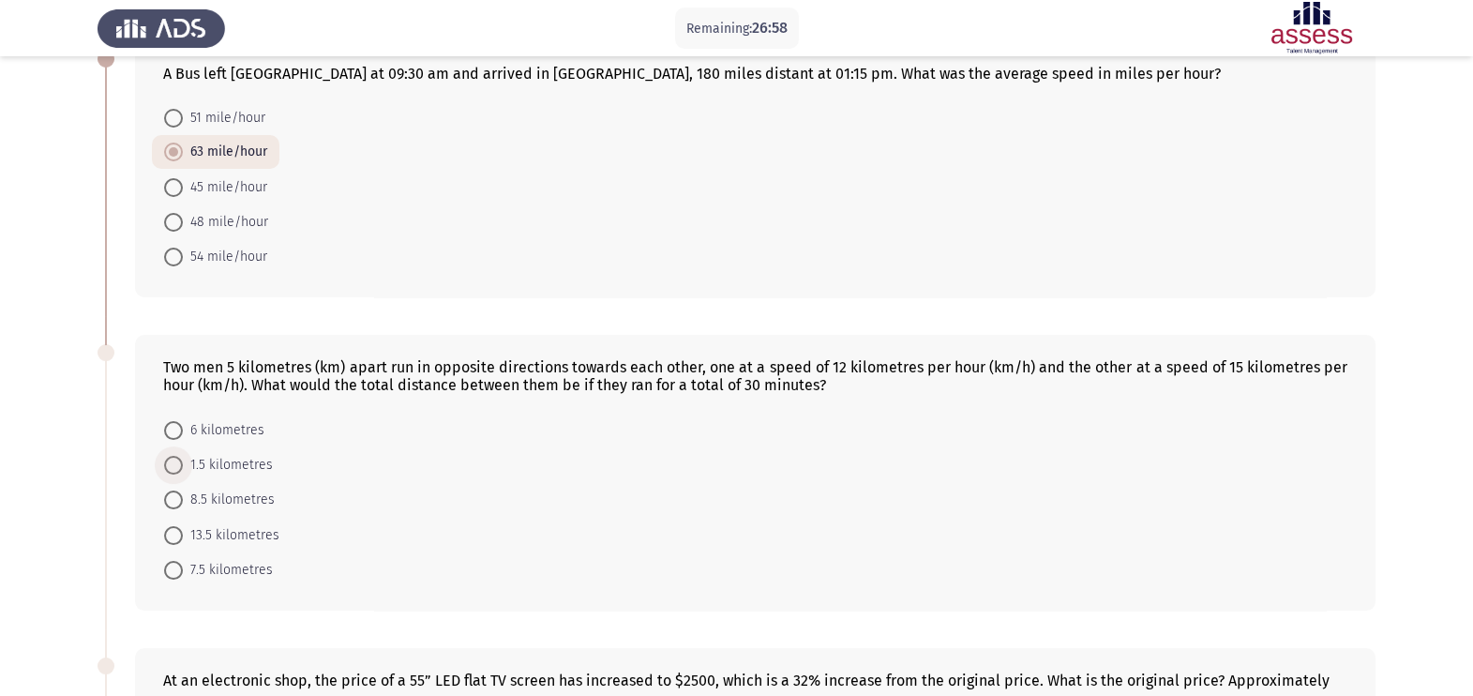
click at [211, 469] on span "1.5 kilometres" at bounding box center [228, 465] width 90 height 23
click at [183, 469] on input "1.5 kilometres" at bounding box center [173, 465] width 19 height 19
radio input "true"
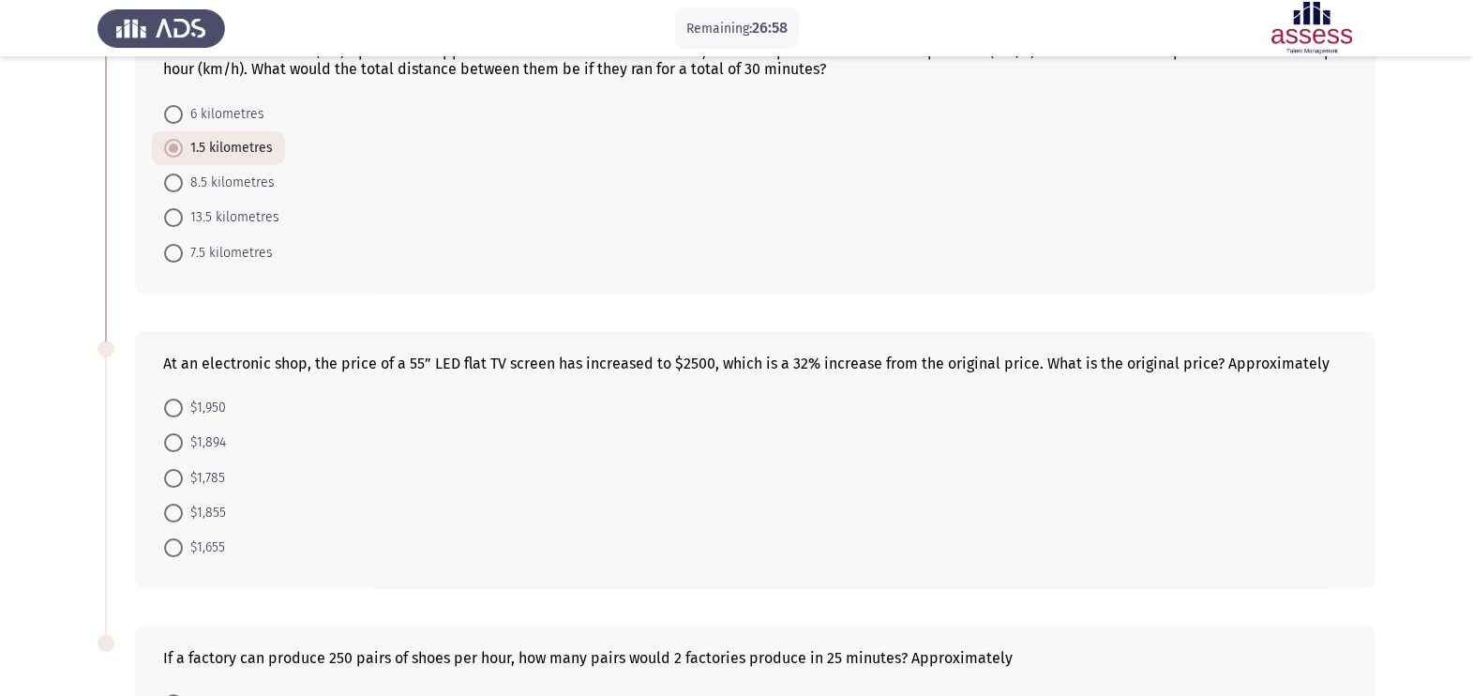
scroll to position [703, 0]
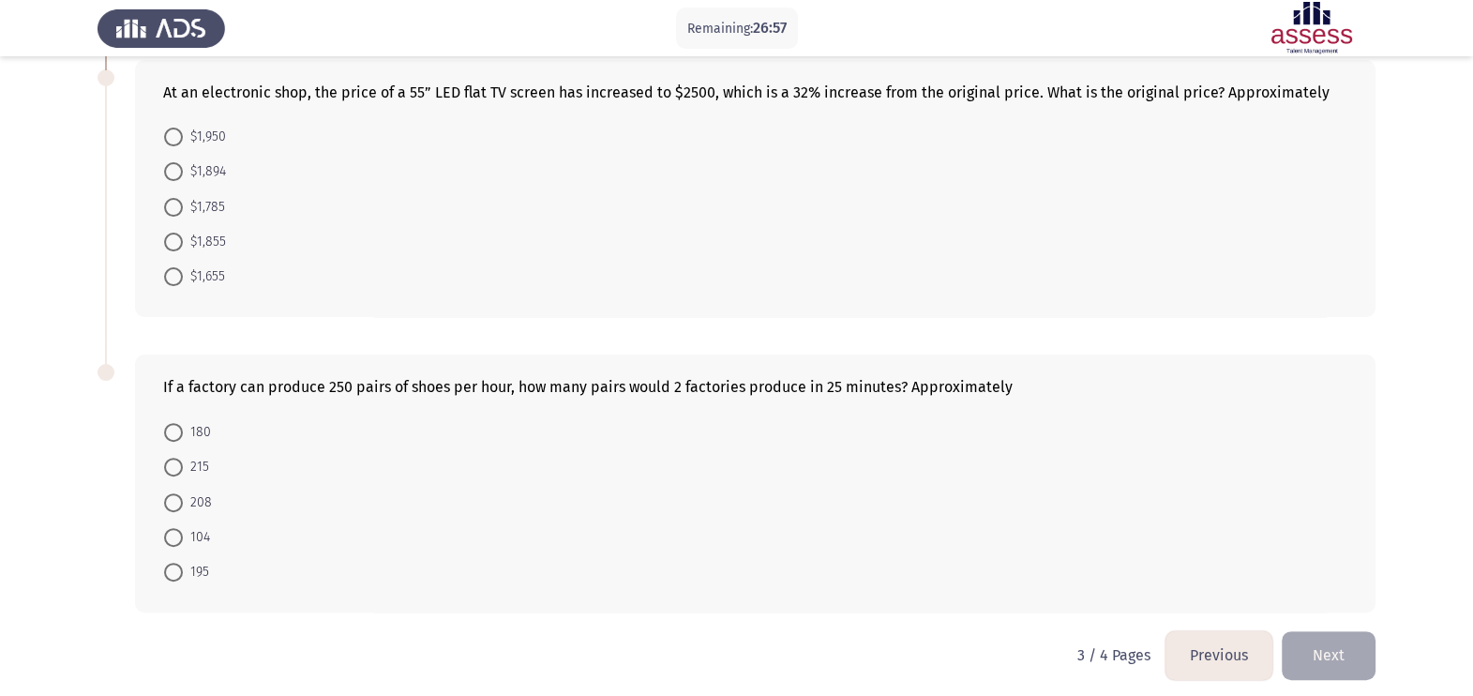
click at [215, 206] on span "$1,785" at bounding box center [204, 207] width 42 height 23
click at [183, 206] on input "$1,785" at bounding box center [173, 207] width 19 height 19
radio input "true"
click at [192, 442] on span "180" at bounding box center [197, 430] width 28 height 23
click at [183, 440] on input "180" at bounding box center [173, 430] width 19 height 19
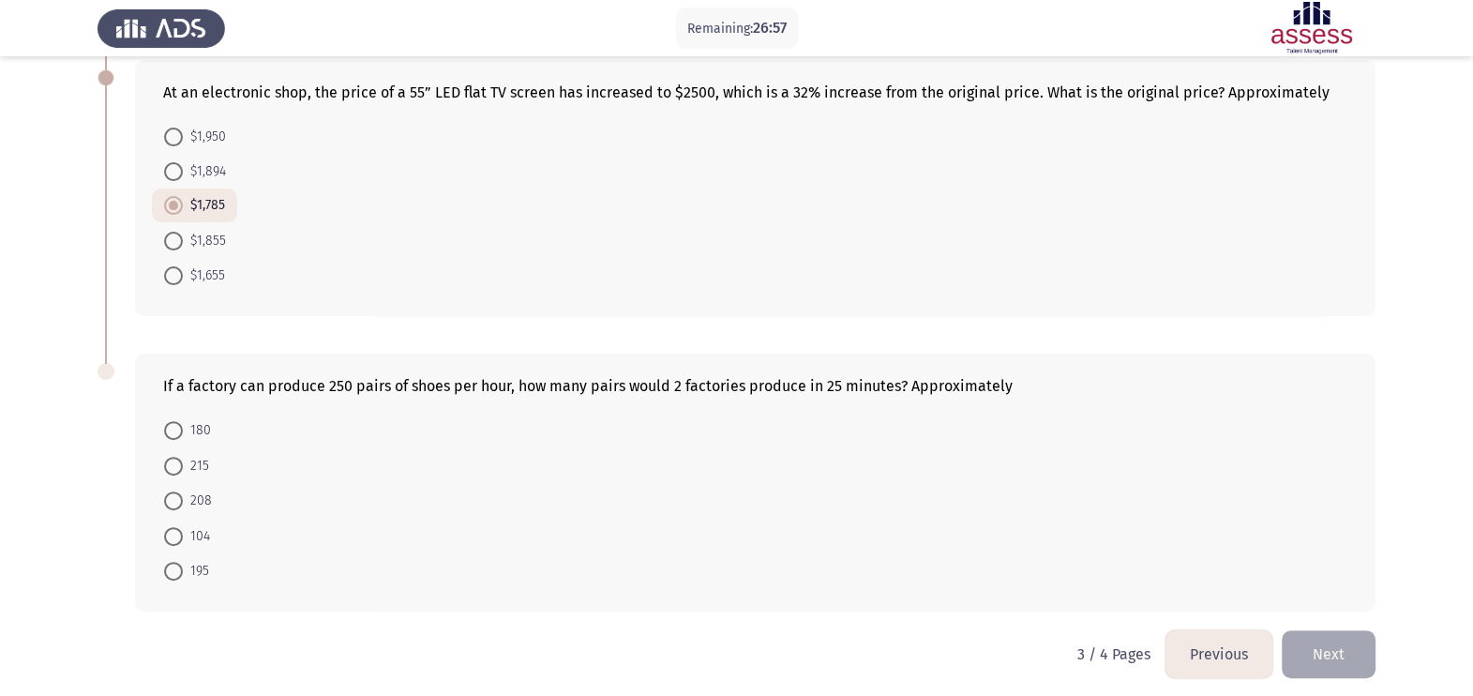
radio input "true"
click at [1192, 556] on button "Next" at bounding box center [1329, 653] width 94 height 48
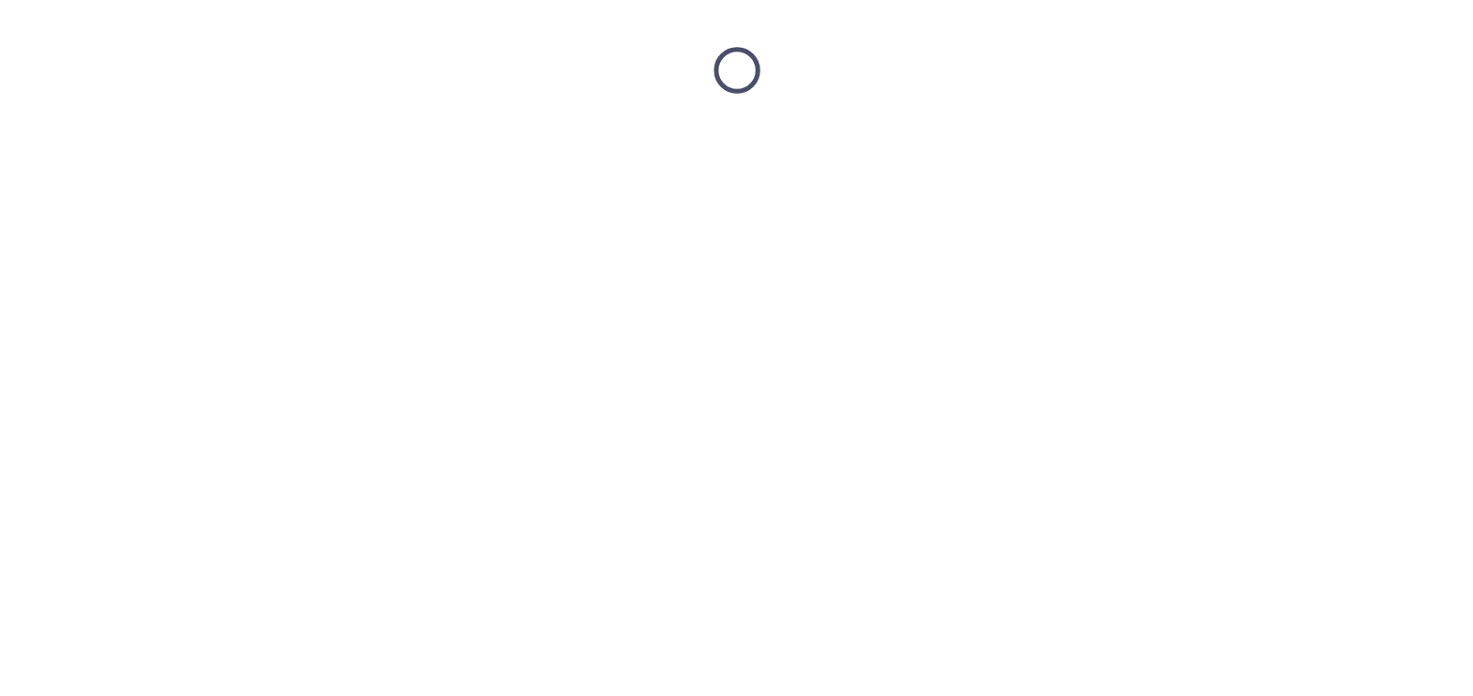
scroll to position [0, 0]
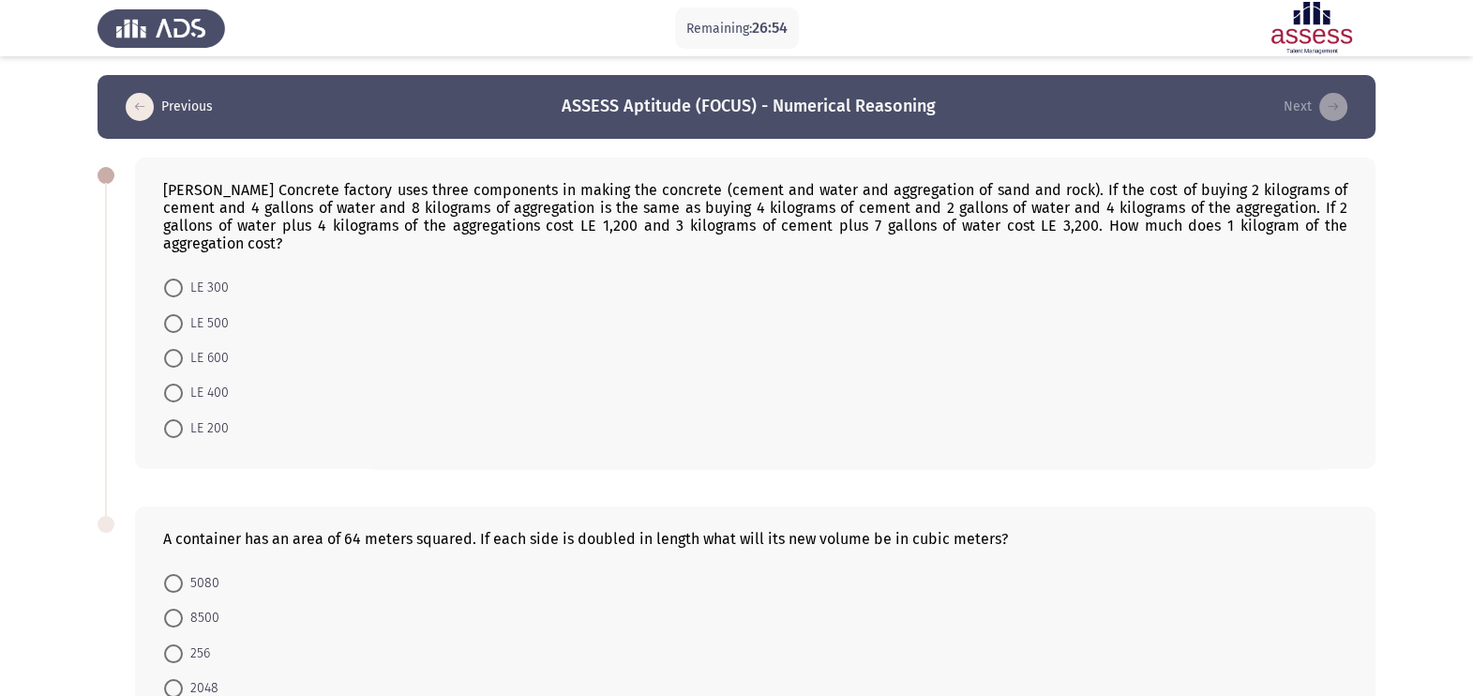
click at [230, 305] on mat-radio-button "LE 500" at bounding box center [196, 322] width 89 height 35
click at [211, 312] on span "LE 500" at bounding box center [206, 323] width 46 height 23
click at [183, 314] on input "LE 500" at bounding box center [173, 323] width 19 height 19
radio input "true"
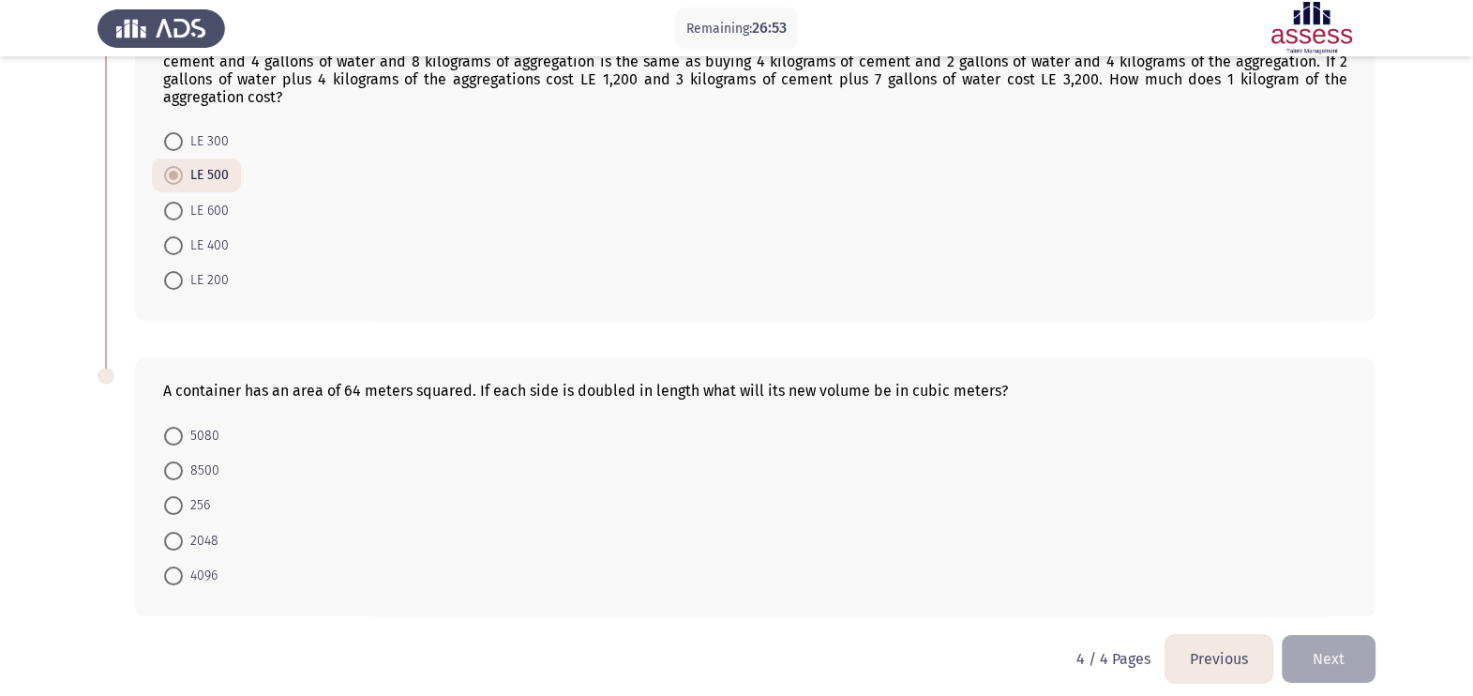
click at [197, 459] on span "8500" at bounding box center [201, 470] width 37 height 23
click at [183, 461] on input "8500" at bounding box center [173, 470] width 19 height 19
radio input "true"
click at [1192, 556] on button "Next" at bounding box center [1329, 659] width 94 height 48
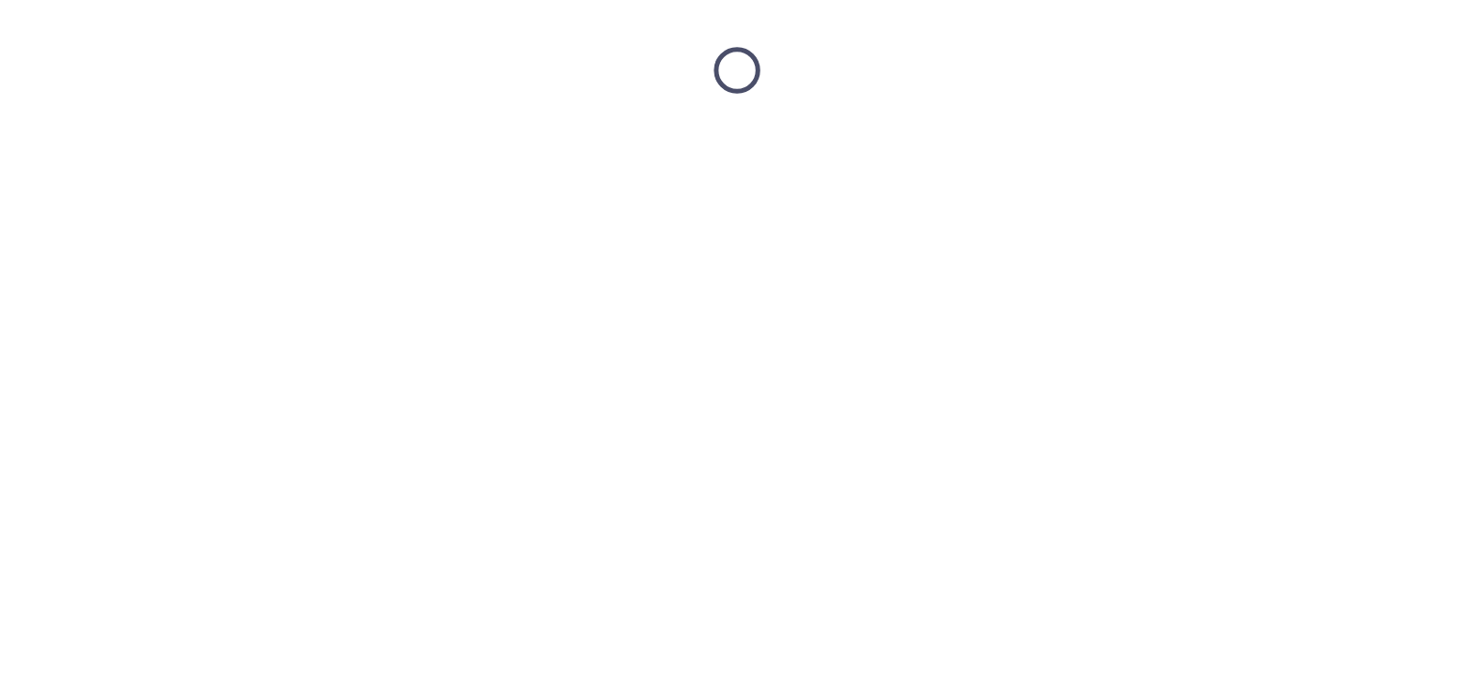
scroll to position [0, 0]
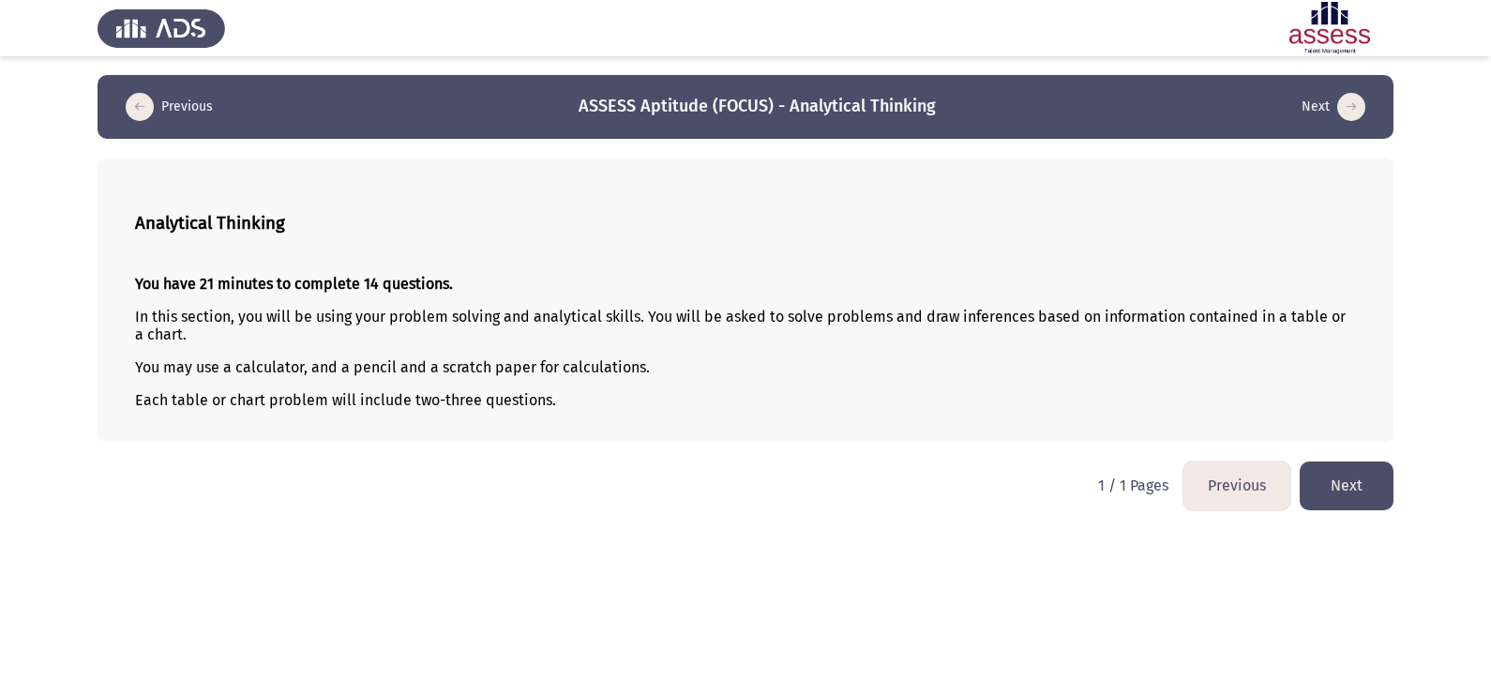
click at [1192, 479] on button "Next" at bounding box center [1347, 485] width 94 height 48
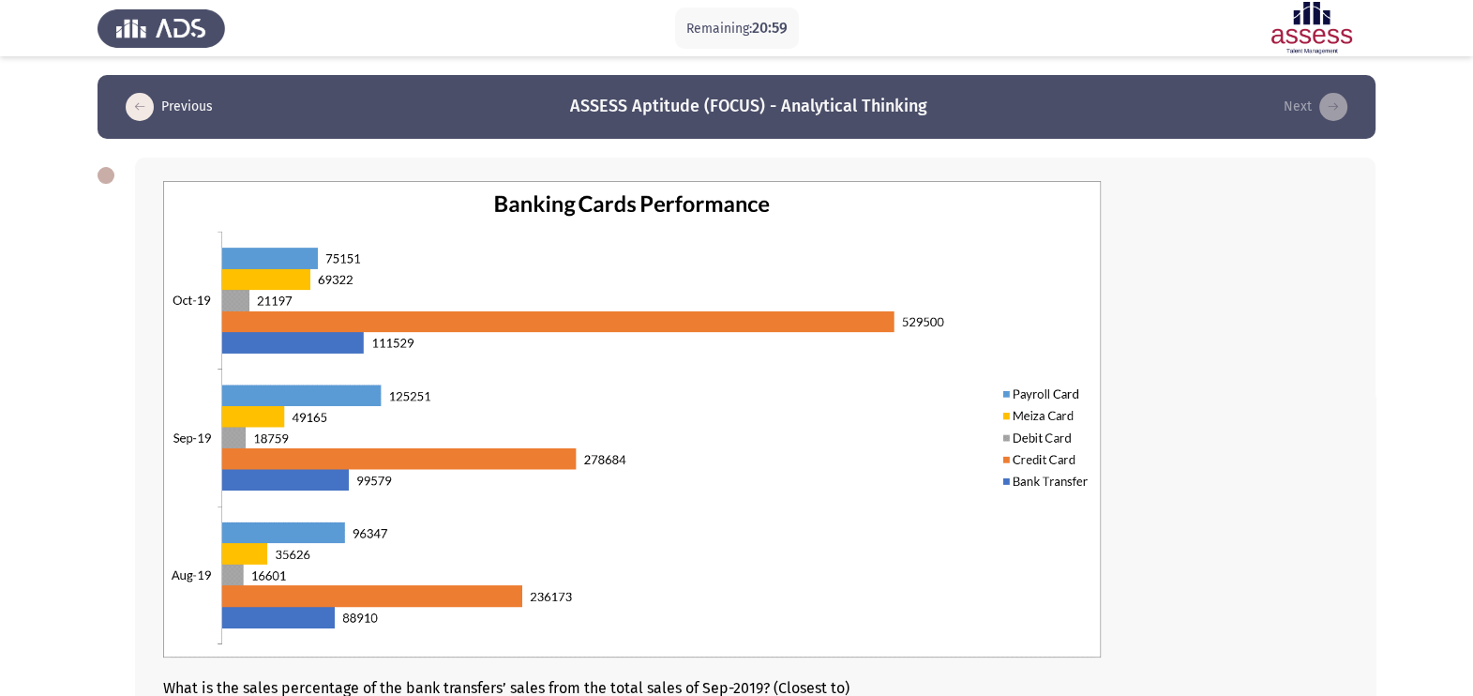
click at [327, 364] on img at bounding box center [632, 419] width 938 height 476
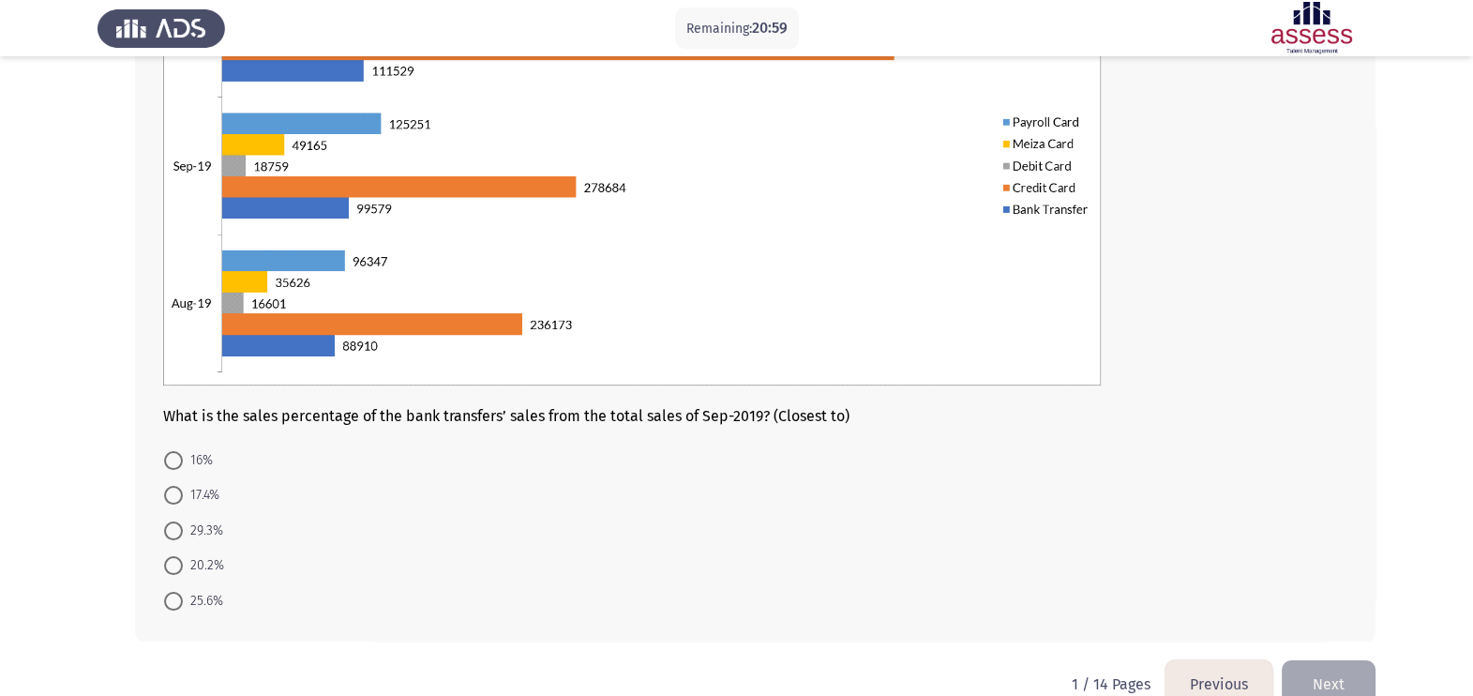
scroll to position [313, 0]
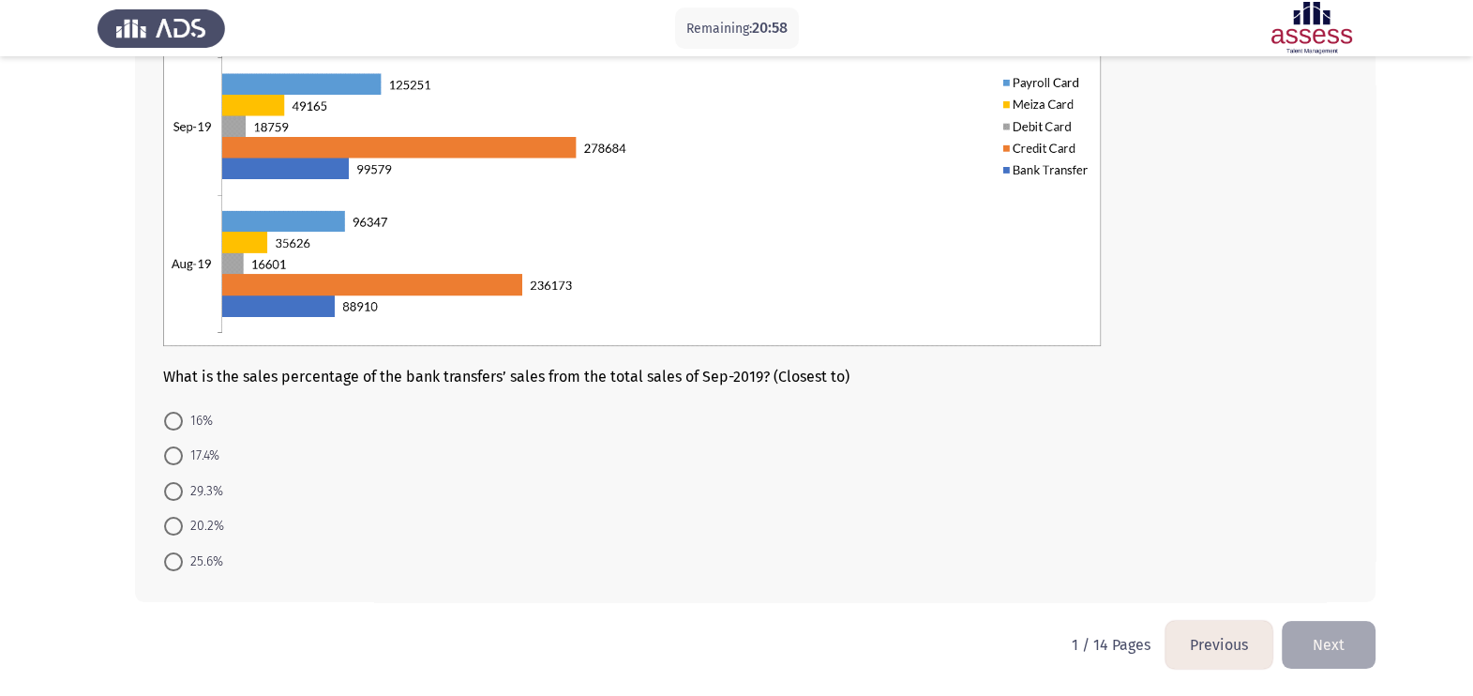
click at [202, 473] on mat-radio-button "29.3%" at bounding box center [193, 490] width 83 height 35
click at [230, 457] on mat-radio-button "17.4%" at bounding box center [192, 455] width 80 height 35
click at [220, 459] on mat-radio-button "17.4%" at bounding box center [192, 455] width 80 height 35
click at [217, 459] on span "17.4%" at bounding box center [201, 455] width 37 height 23
click at [183, 459] on input "17.4%" at bounding box center [173, 455] width 19 height 19
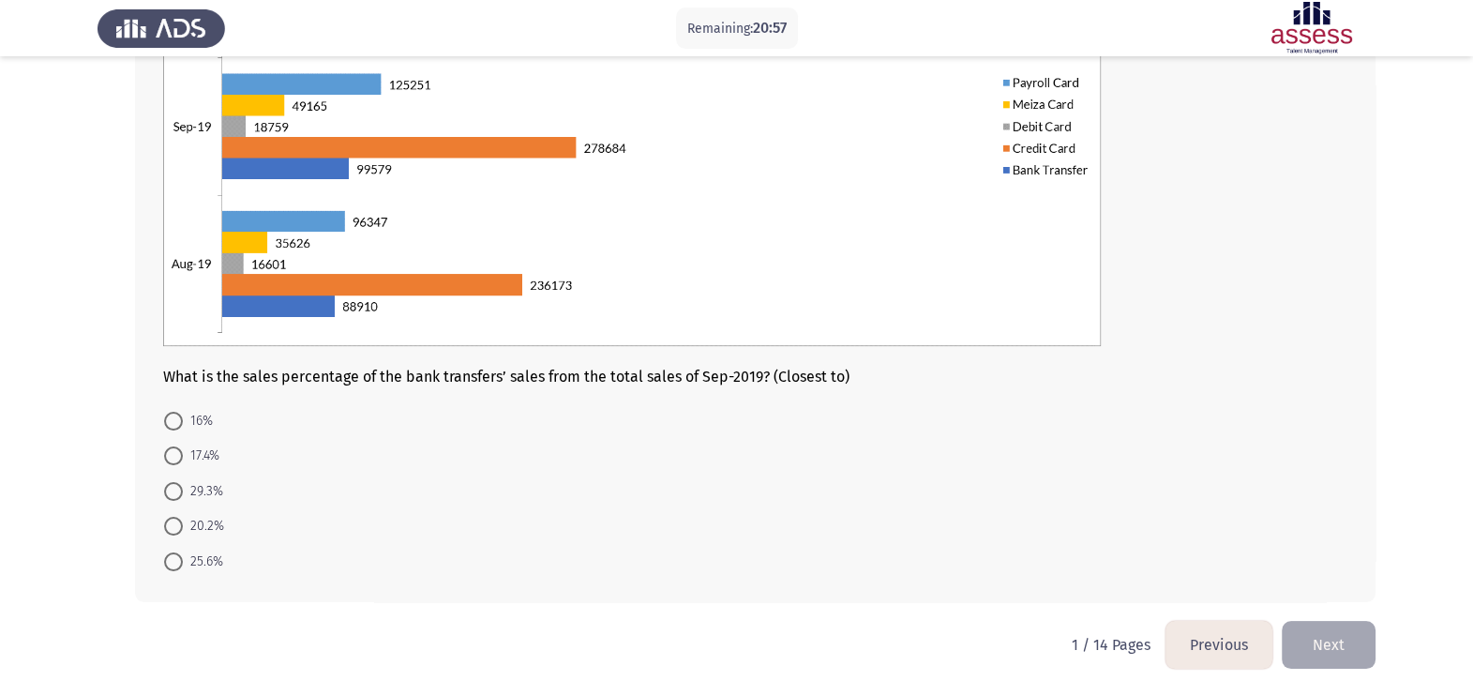
radio input "true"
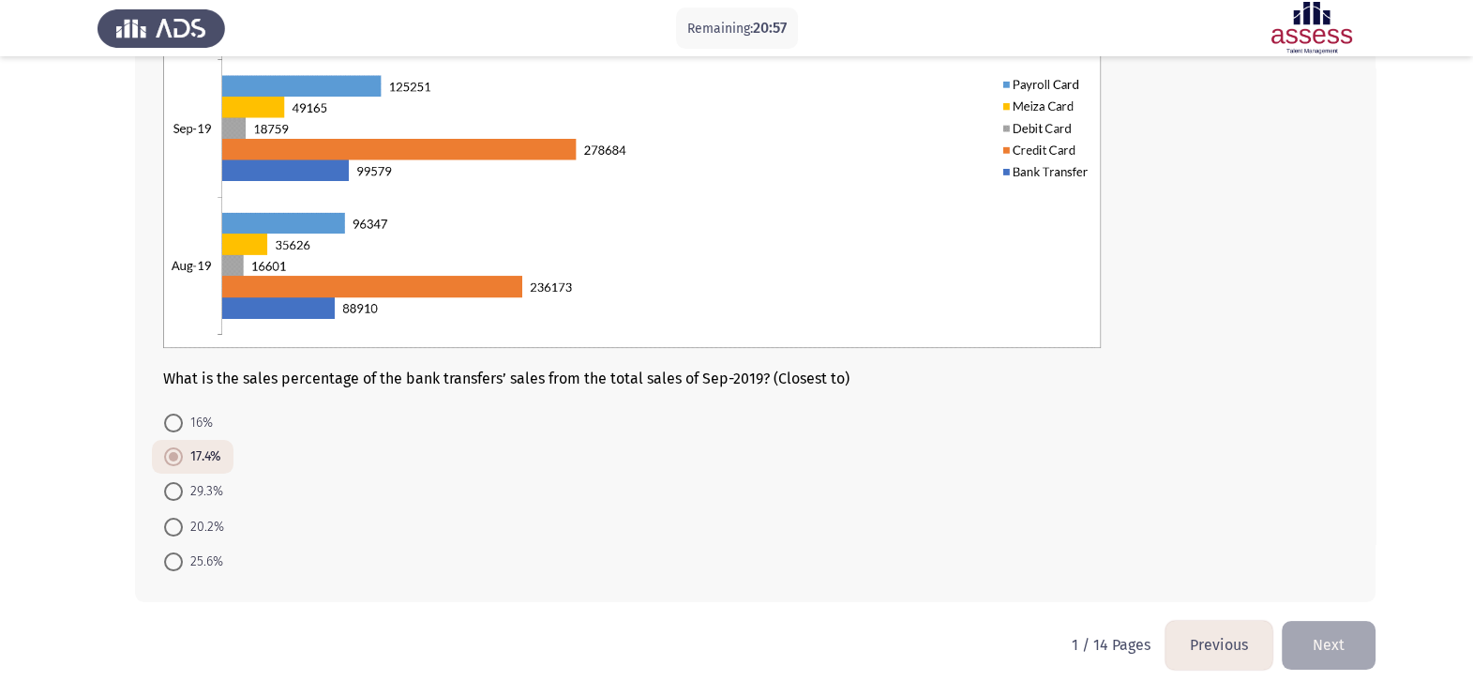
scroll to position [311, 0]
click at [1192, 556] on app-previous-next-buttons "Previous Next" at bounding box center [1271, 645] width 210 height 48
click at [1192, 556] on button "Next" at bounding box center [1329, 645] width 94 height 48
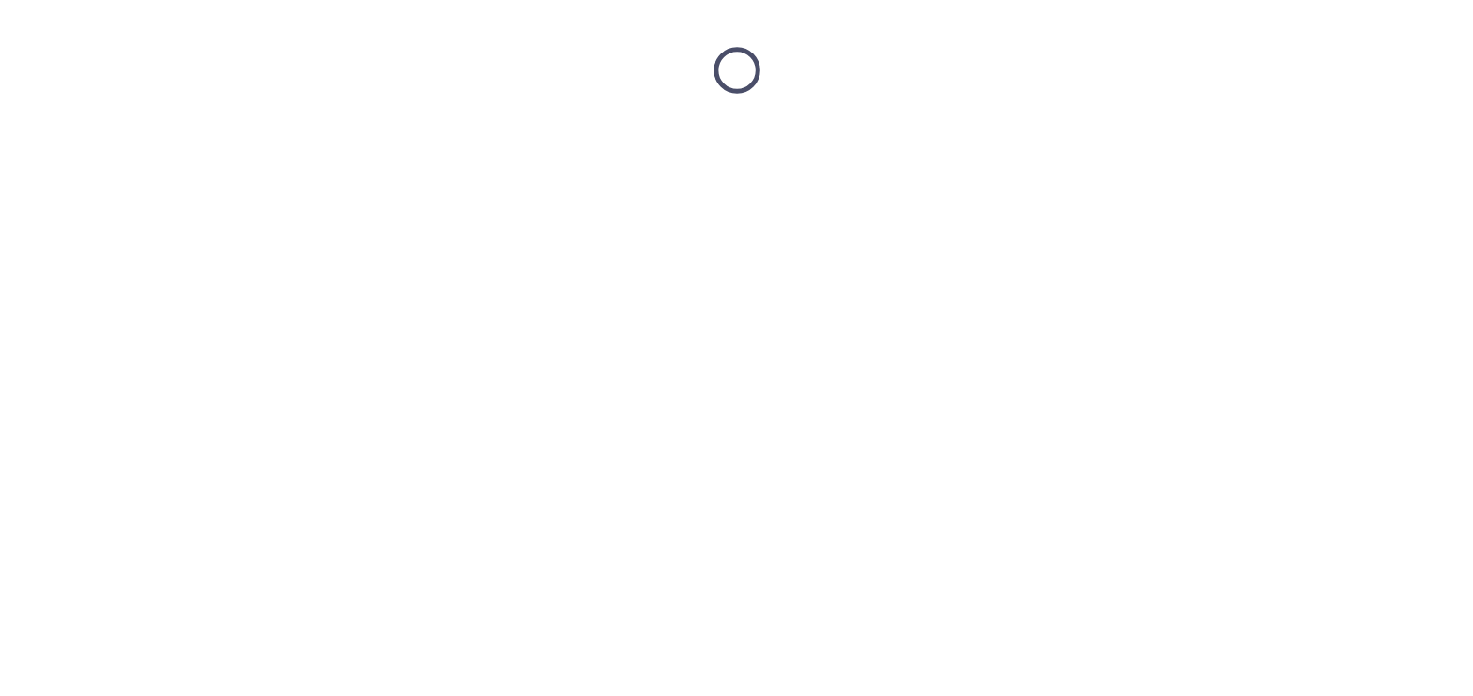
scroll to position [0, 0]
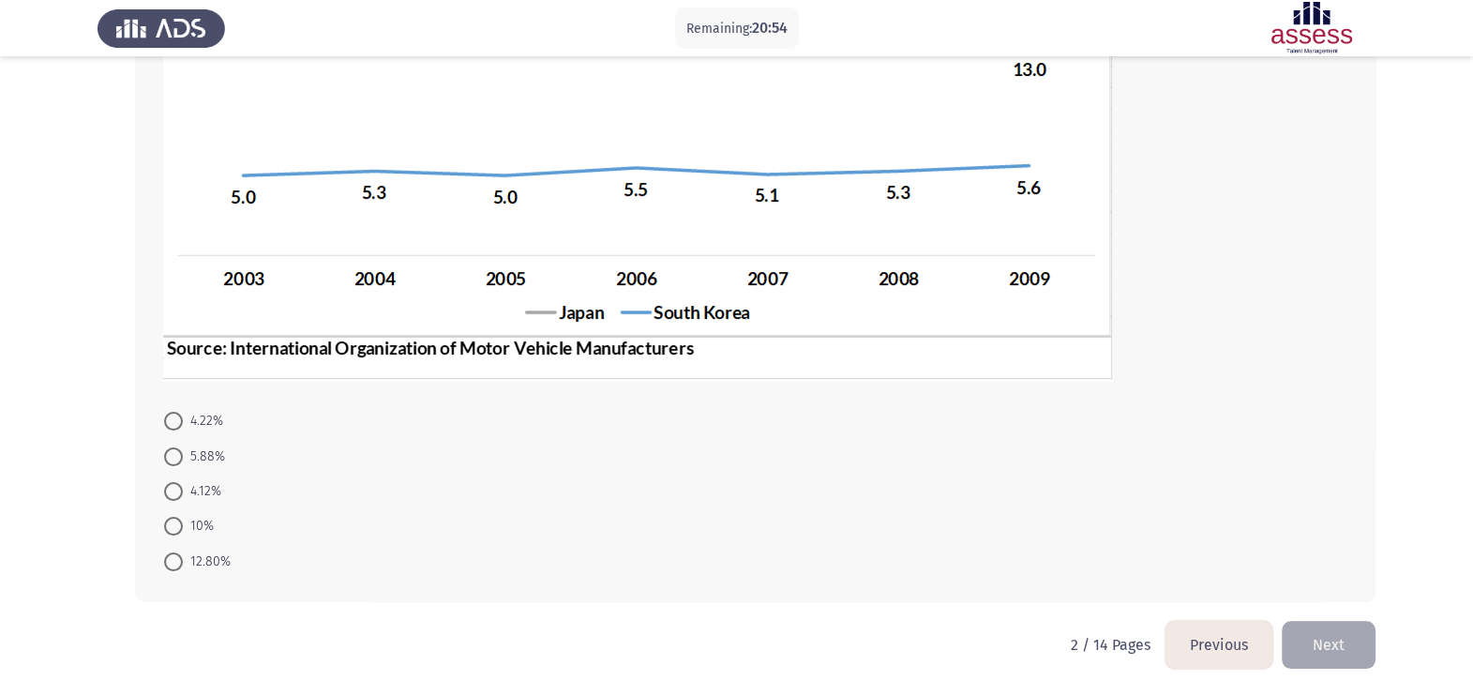
click at [186, 415] on span "4.22%" at bounding box center [203, 421] width 40 height 23
click at [183, 415] on input "4.22%" at bounding box center [173, 421] width 19 height 19
radio input "true"
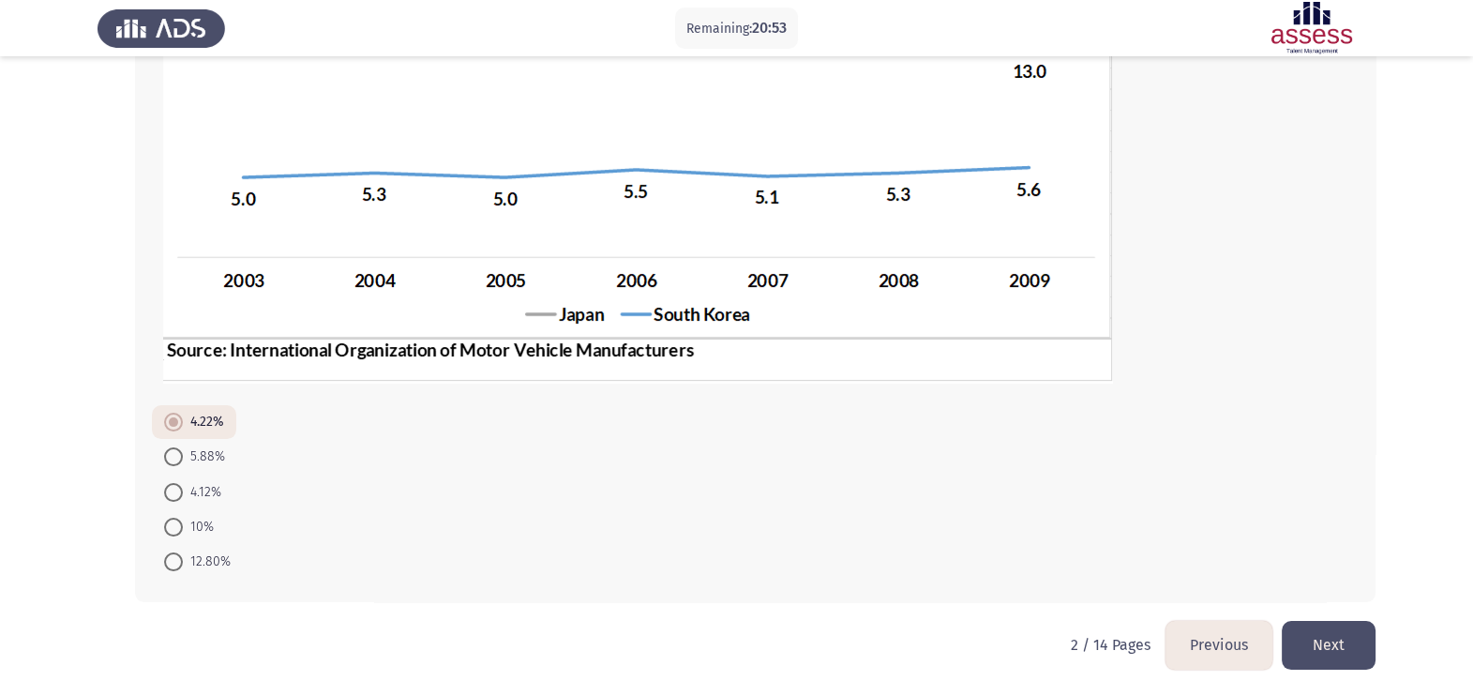
click at [1192, 556] on button "Next" at bounding box center [1329, 645] width 94 height 48
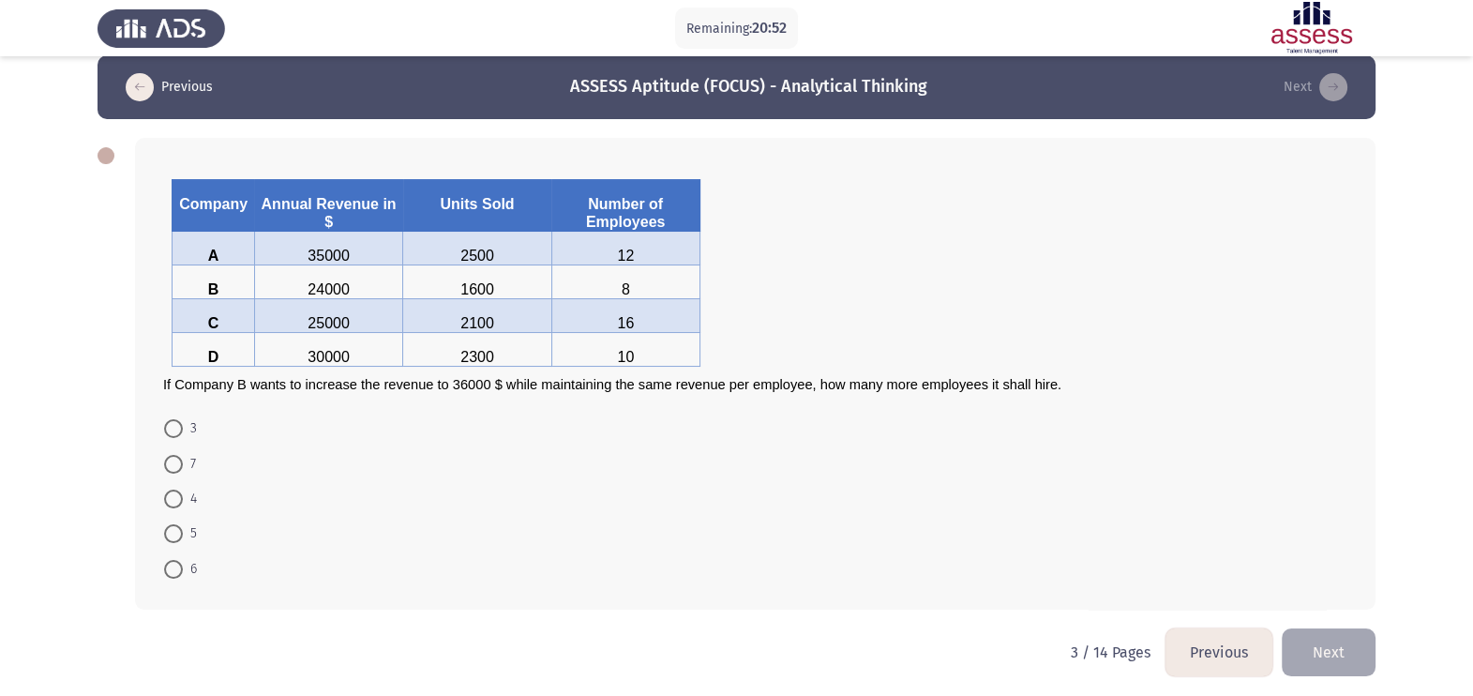
scroll to position [30, 0]
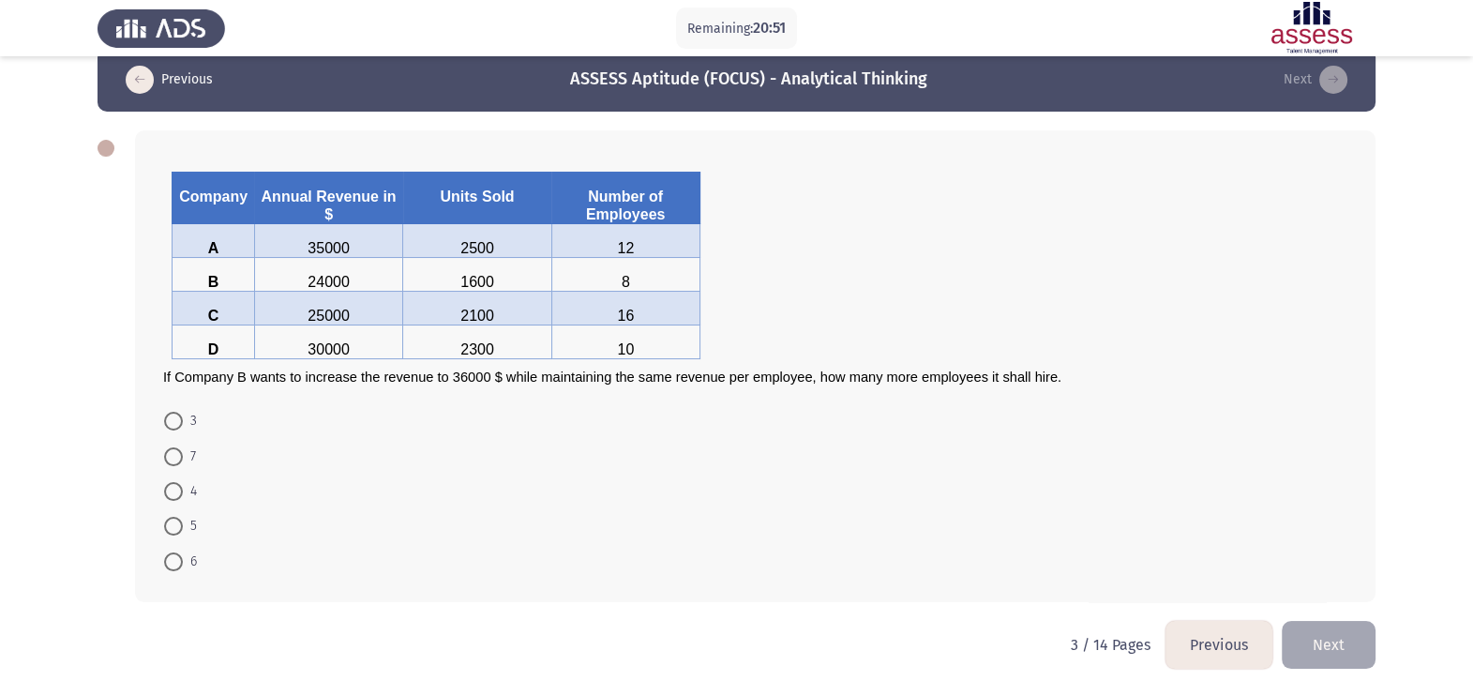
click at [198, 472] on mat-radio-button "7" at bounding box center [180, 455] width 56 height 35
click at [192, 469] on mat-radio-button "7" at bounding box center [180, 455] width 56 height 35
click at [187, 453] on span "7" at bounding box center [189, 456] width 13 height 23
click at [183, 453] on input "7" at bounding box center [173, 456] width 19 height 19
radio input "true"
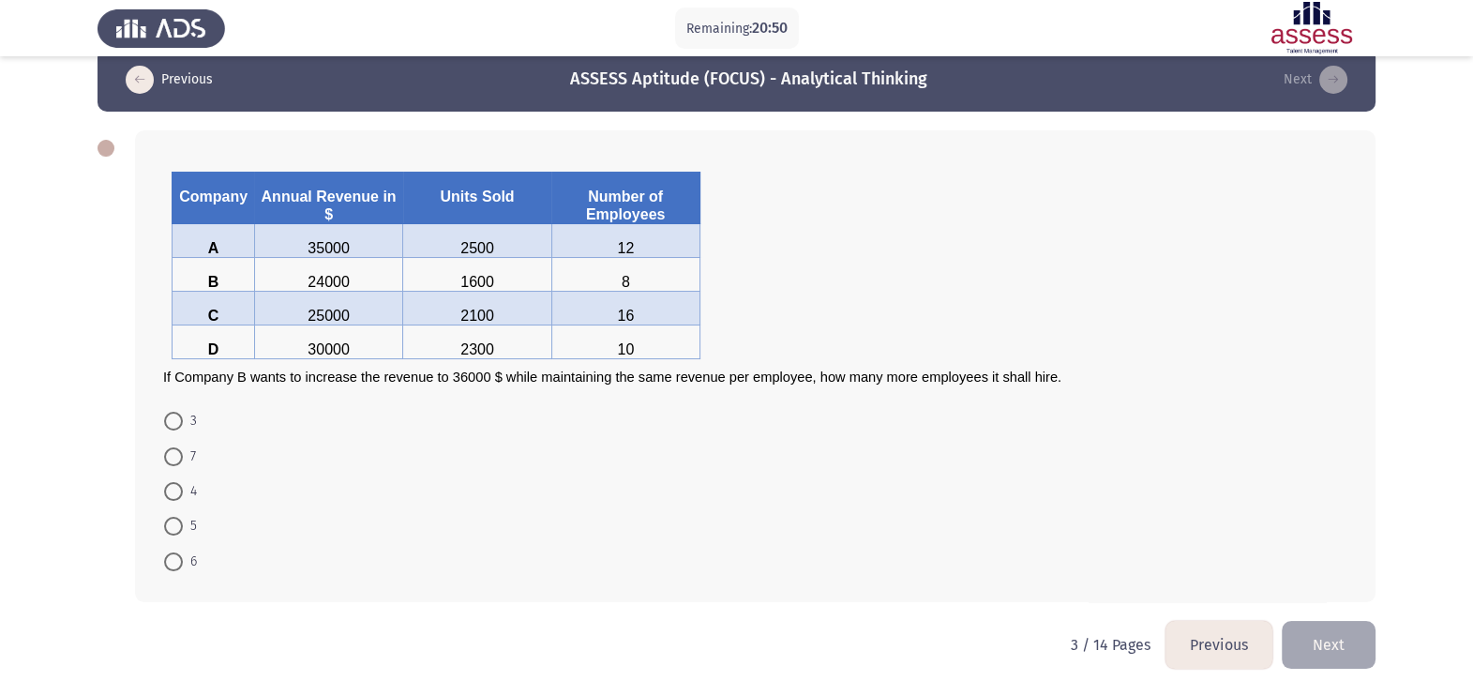
scroll to position [28, 0]
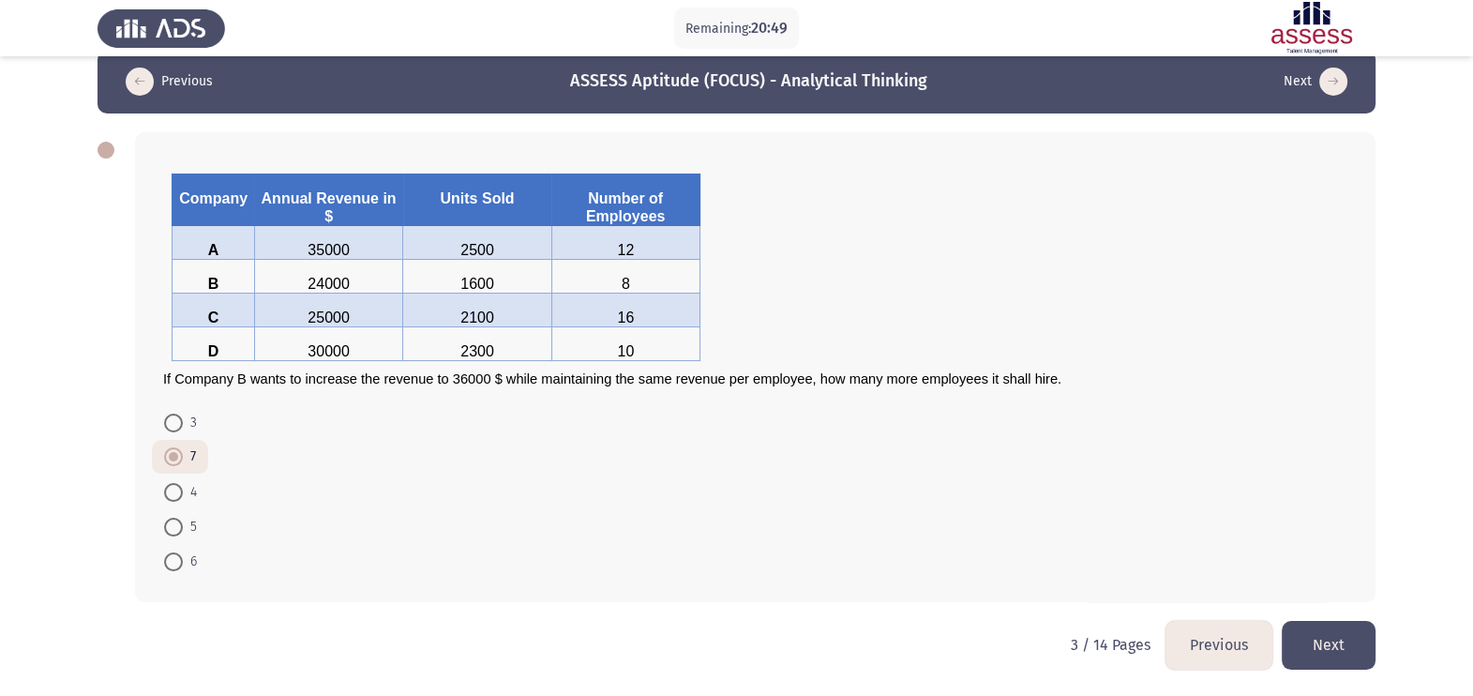
click at [1192, 556] on div "Company Annual Revenue in $ Units Sold Number of Employees A 35000 2500 12 B 24…" at bounding box center [755, 367] width 1241 height 470
click at [1192, 556] on button "Next" at bounding box center [1329, 645] width 94 height 48
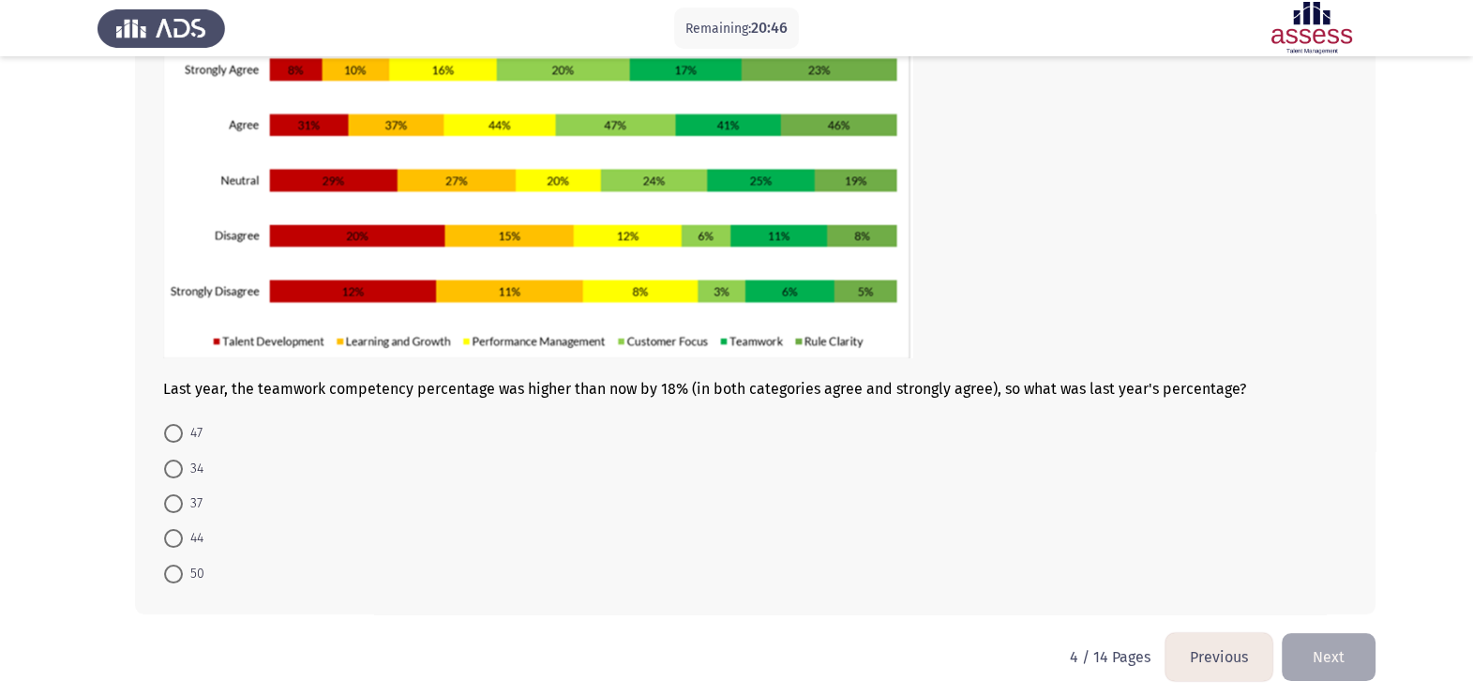
scroll to position [196, 0]
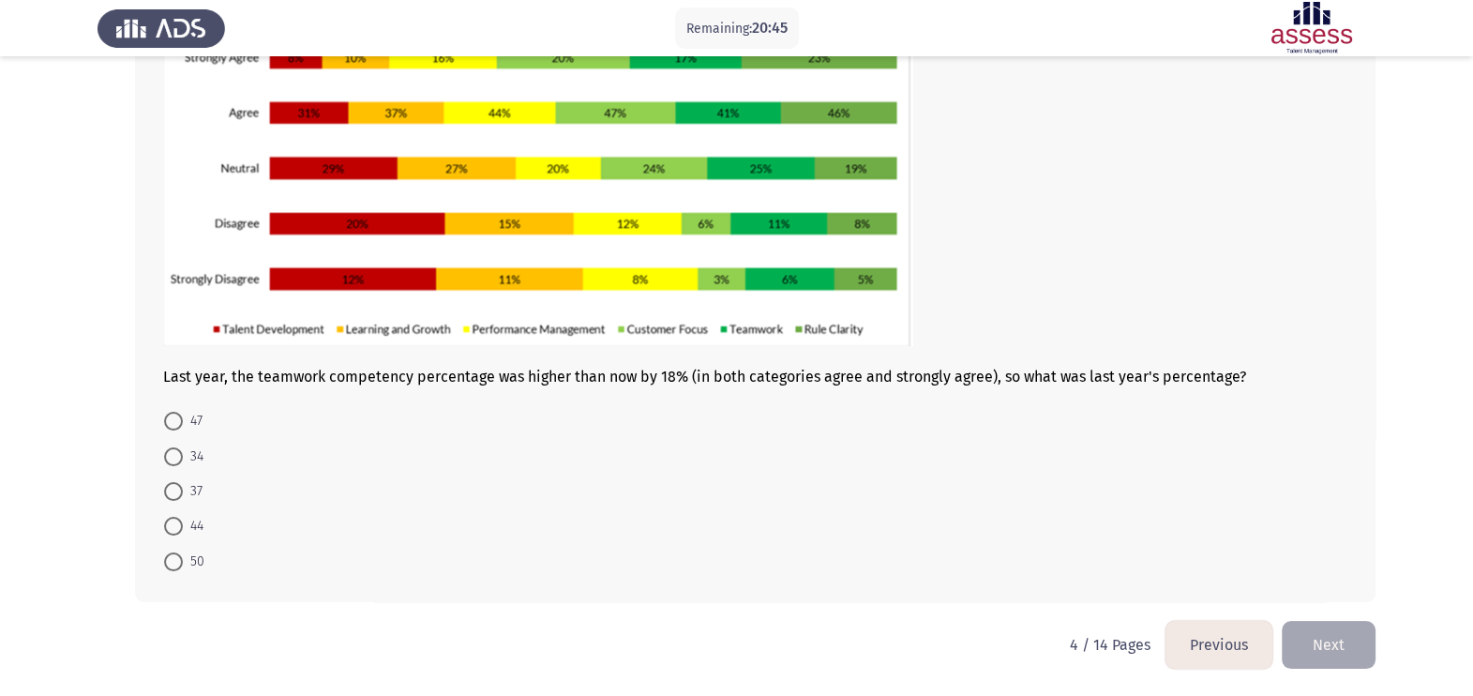
click at [248, 471] on form "47 34 37 44 50" at bounding box center [755, 490] width 1184 height 175
click at [173, 483] on span at bounding box center [173, 491] width 19 height 19
click at [173, 483] on input "37" at bounding box center [173, 491] width 19 height 19
radio input "true"
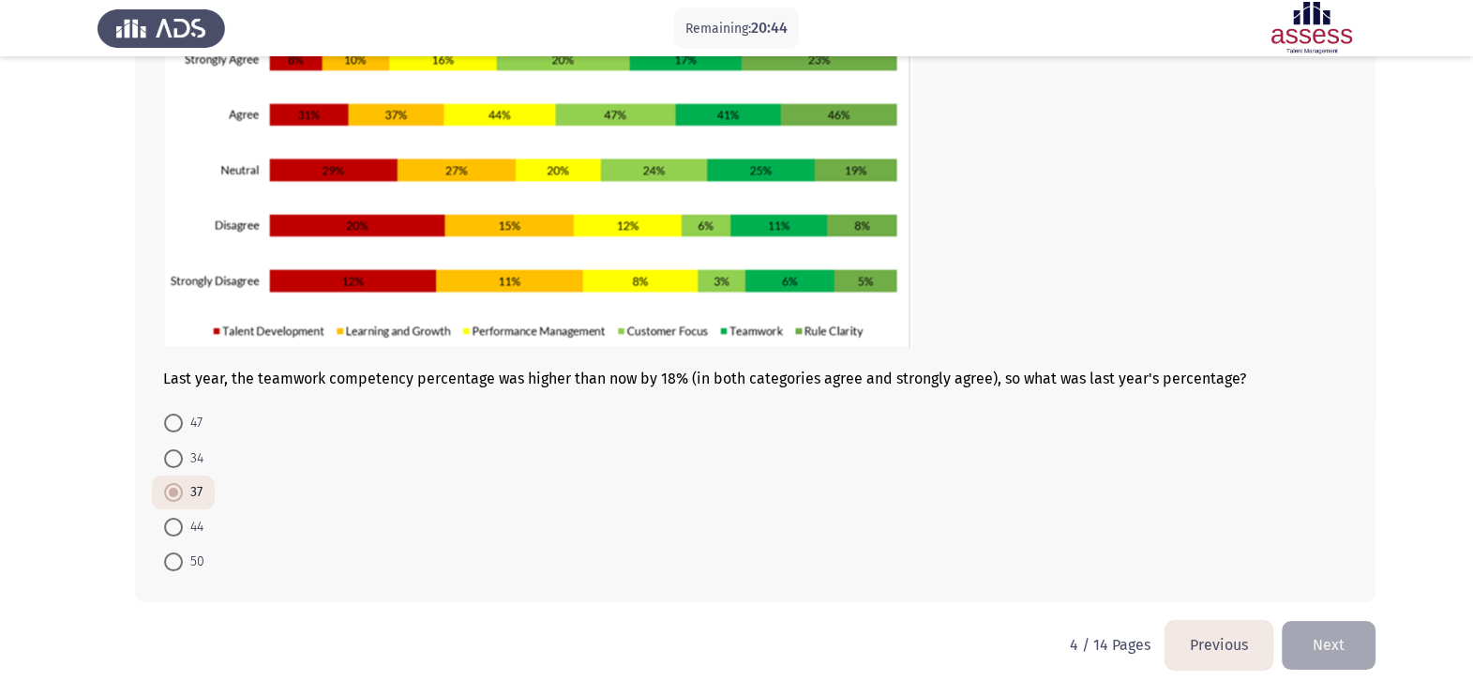
scroll to position [195, 0]
click at [1192, 556] on button "Next" at bounding box center [1329, 645] width 94 height 48
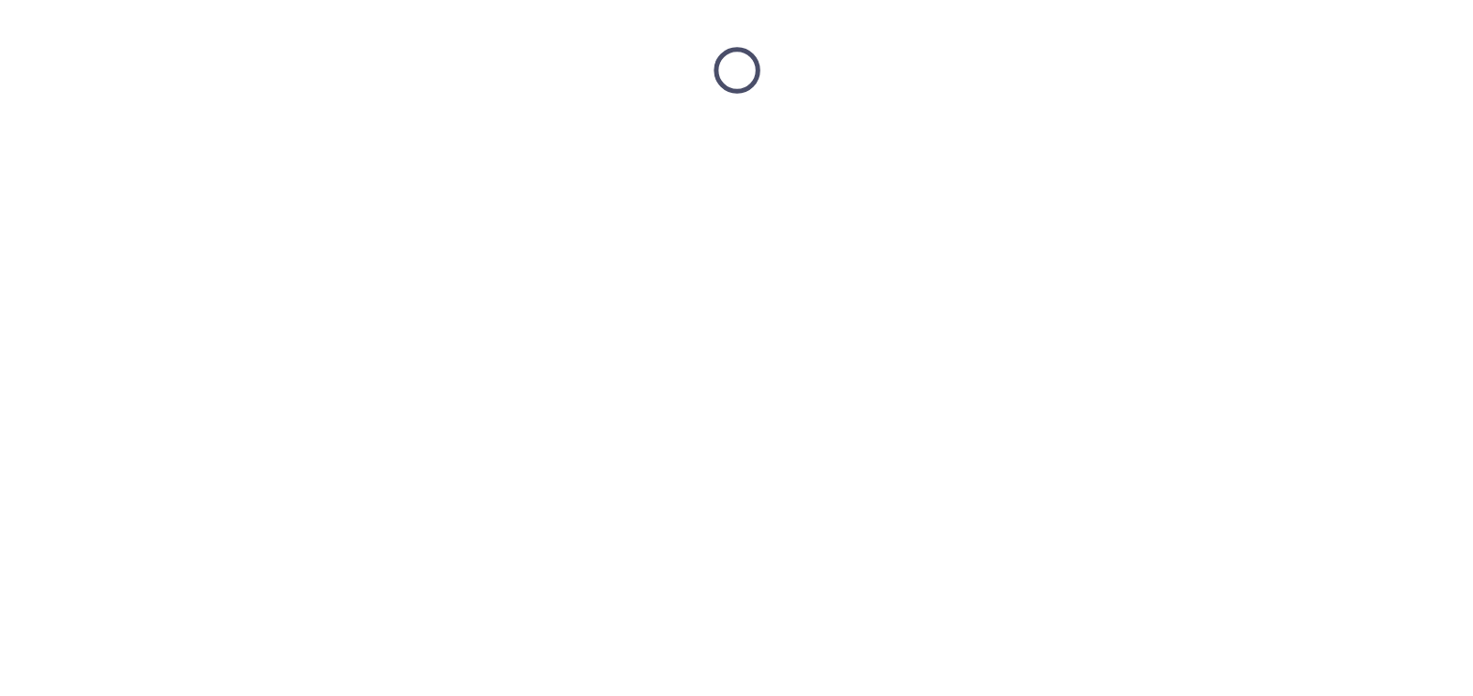
scroll to position [0, 0]
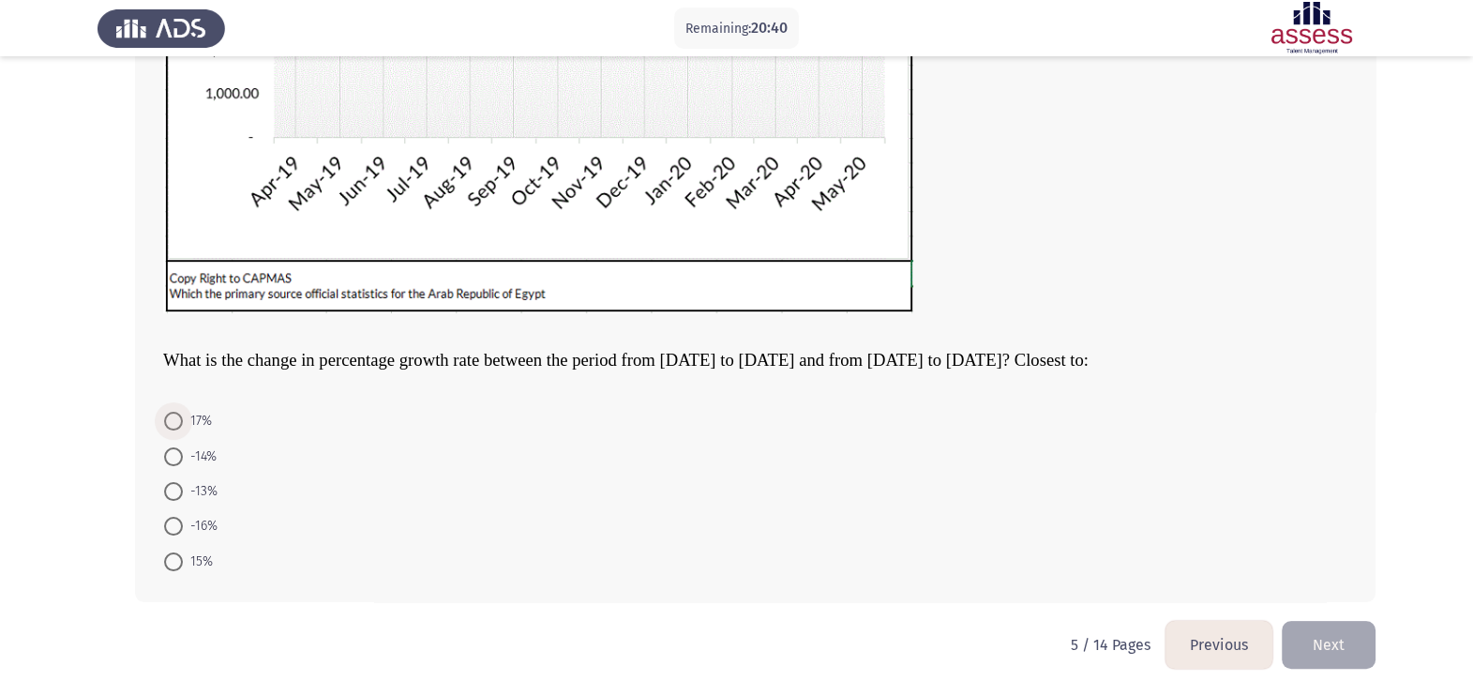
click at [187, 427] on span "17%" at bounding box center [197, 421] width 29 height 23
click at [183, 427] on input "17%" at bounding box center [173, 421] width 19 height 19
radio input "true"
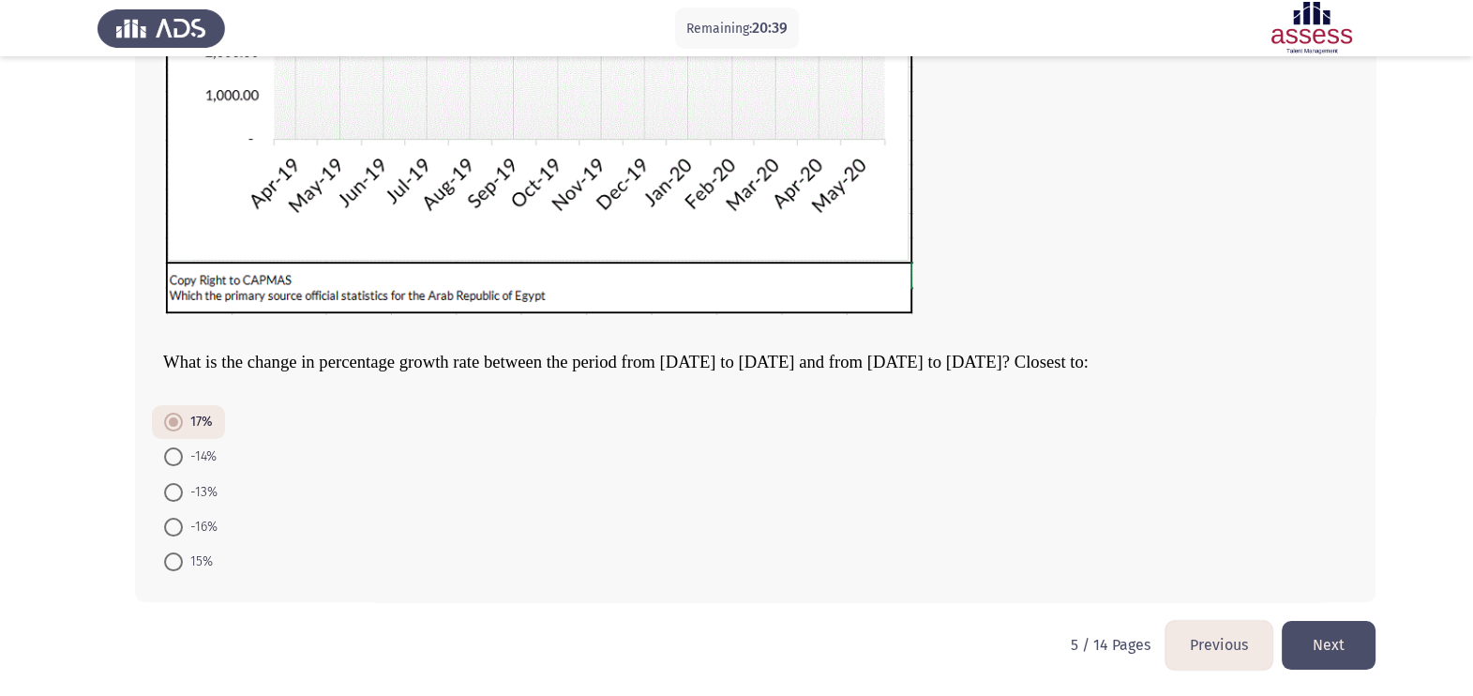
click at [1192, 556] on button "Next" at bounding box center [1329, 645] width 94 height 48
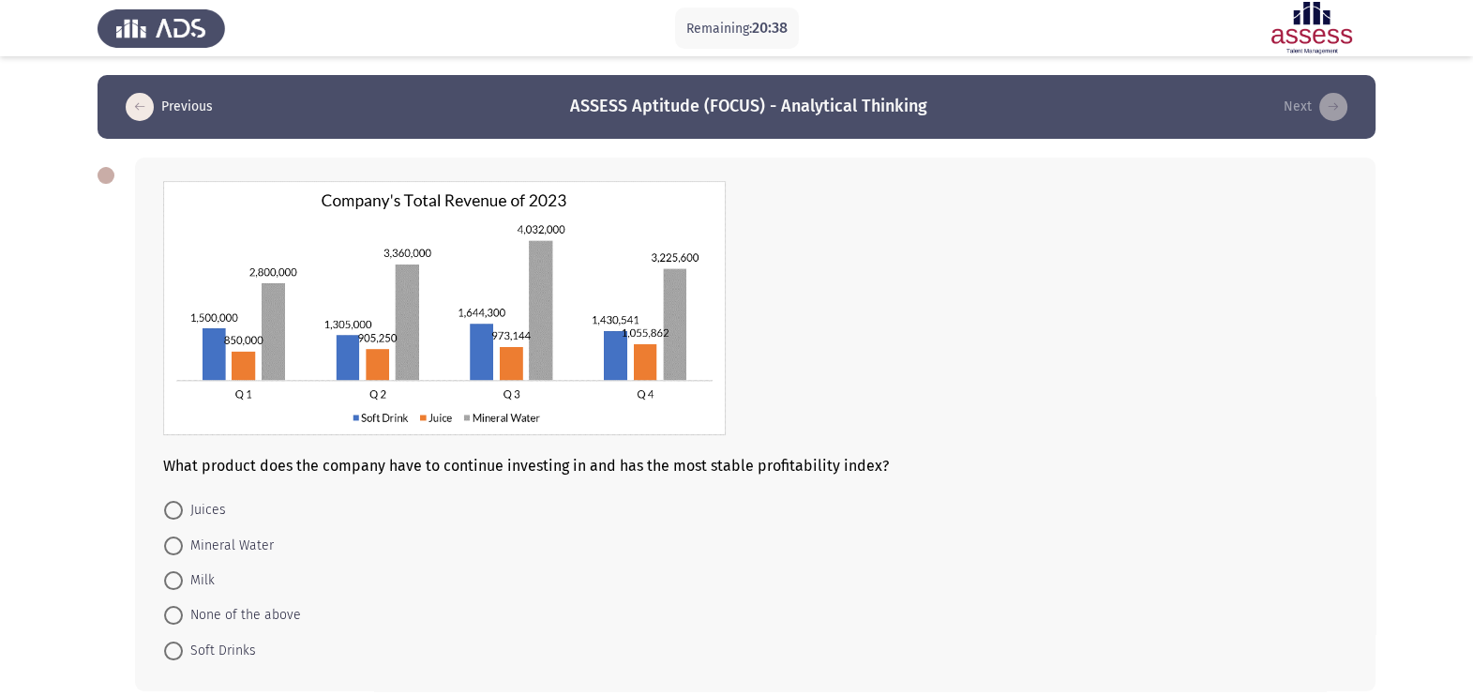
click at [185, 493] on mat-radio-button "Juices" at bounding box center [195, 509] width 86 height 35
click at [216, 556] on mat-radio-button "Milk" at bounding box center [189, 580] width 75 height 35
click at [177, 556] on label "Milk" at bounding box center [189, 580] width 51 height 23
click at [177, 556] on input "Milk" at bounding box center [173, 580] width 19 height 19
radio input "true"
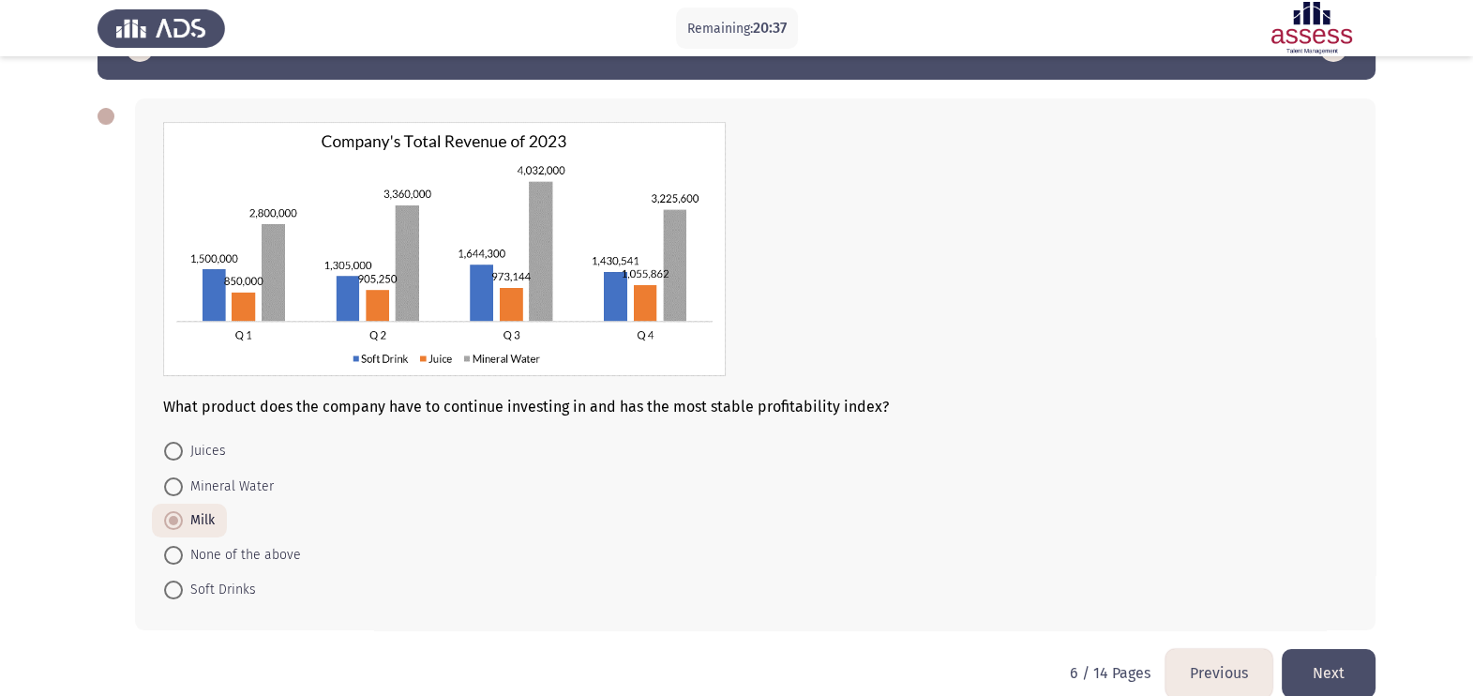
scroll to position [89, 0]
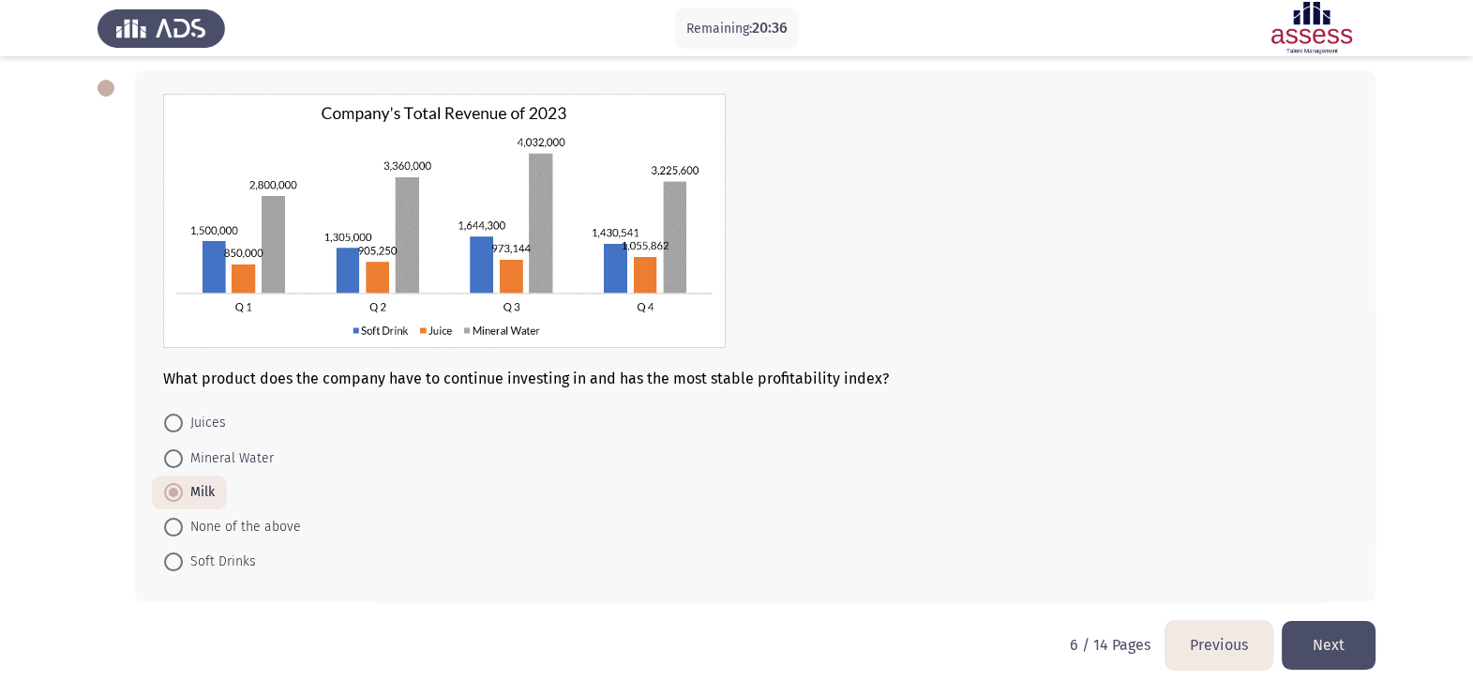
drag, startPoint x: 1228, startPoint y: 693, endPoint x: 1256, endPoint y: 660, distance: 43.2
click at [1192, 556] on html "Remaining: 20:36 Previous ASSESS Aptitude (FOCUS) - Analytical Thinking Next Wh…" at bounding box center [736, 304] width 1473 height 783
click at [1192, 556] on button "Next" at bounding box center [1329, 645] width 94 height 48
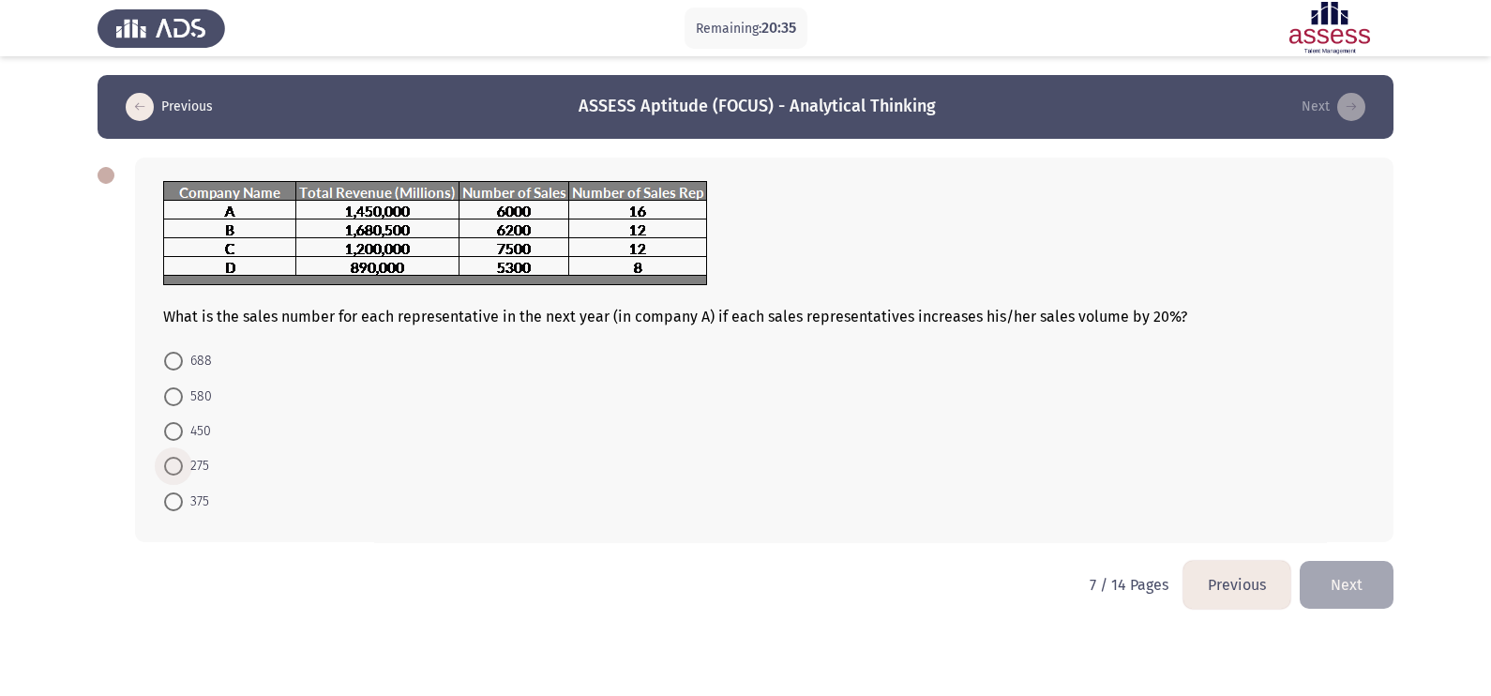
click at [190, 467] on span "275" at bounding box center [196, 466] width 26 height 23
click at [183, 467] on input "275" at bounding box center [173, 466] width 19 height 19
radio input "true"
click at [1192, 556] on button "Next" at bounding box center [1347, 583] width 94 height 48
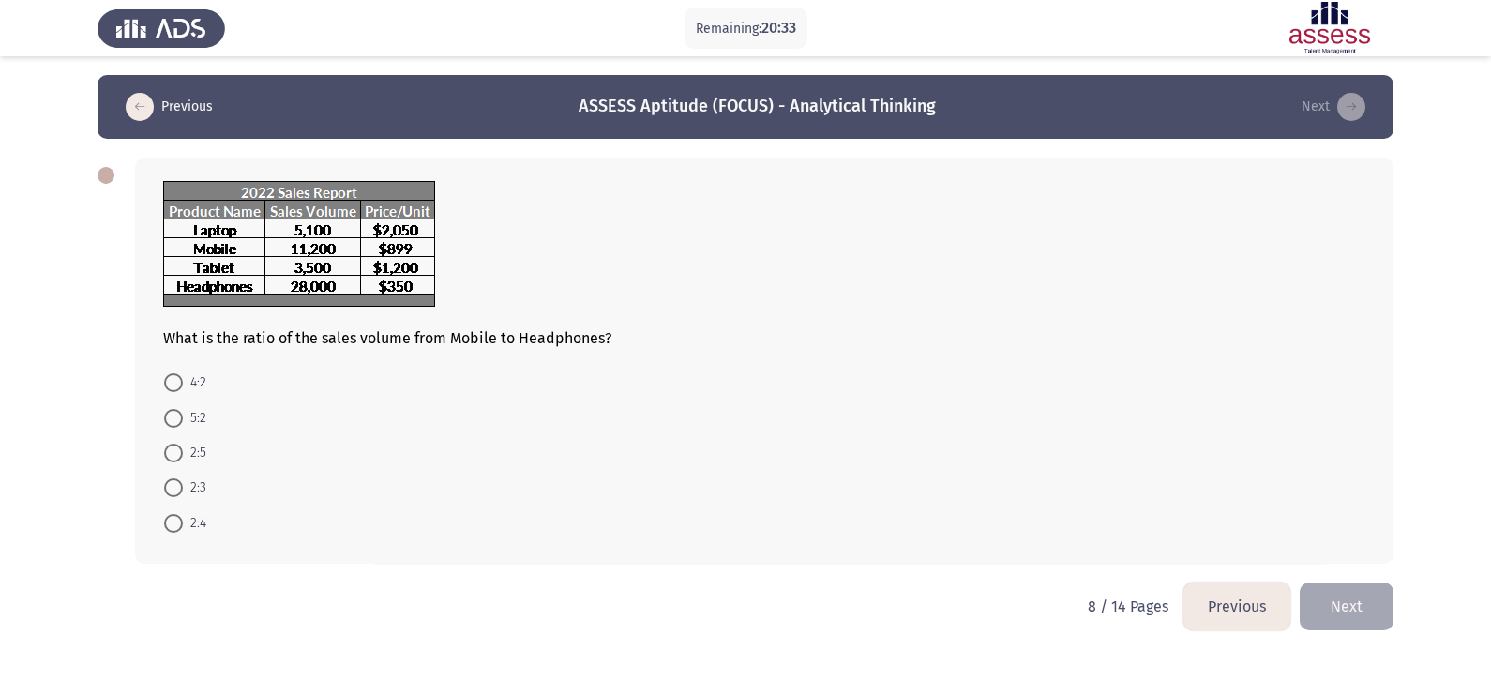
click at [155, 424] on mat-radio-button "5:2" at bounding box center [185, 416] width 67 height 35
click at [203, 459] on span "2:5" at bounding box center [194, 453] width 23 height 23
click at [183, 459] on input "2:5" at bounding box center [173, 453] width 19 height 19
radio input "true"
drag, startPoint x: 1345, startPoint y: 600, endPoint x: 1111, endPoint y: 635, distance: 236.0
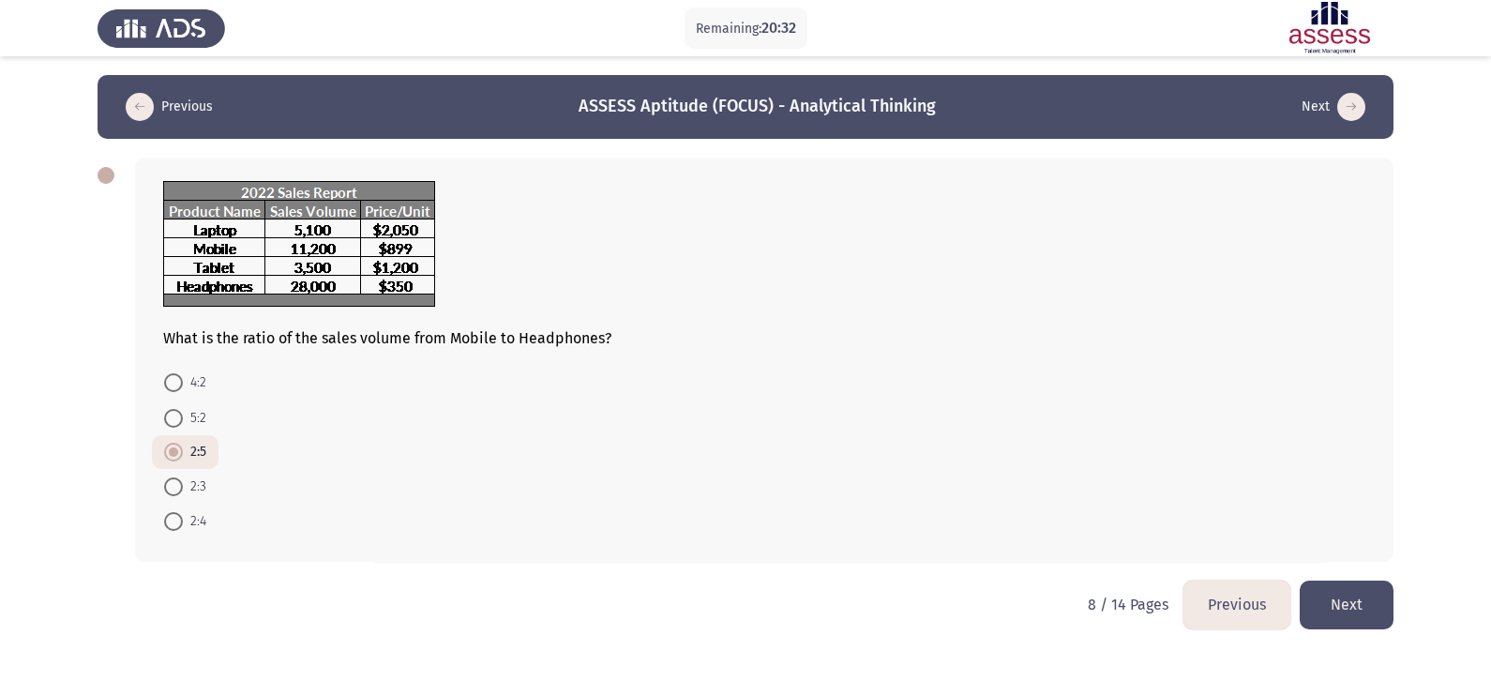
click at [1192, 556] on button "Next" at bounding box center [1347, 604] width 94 height 48
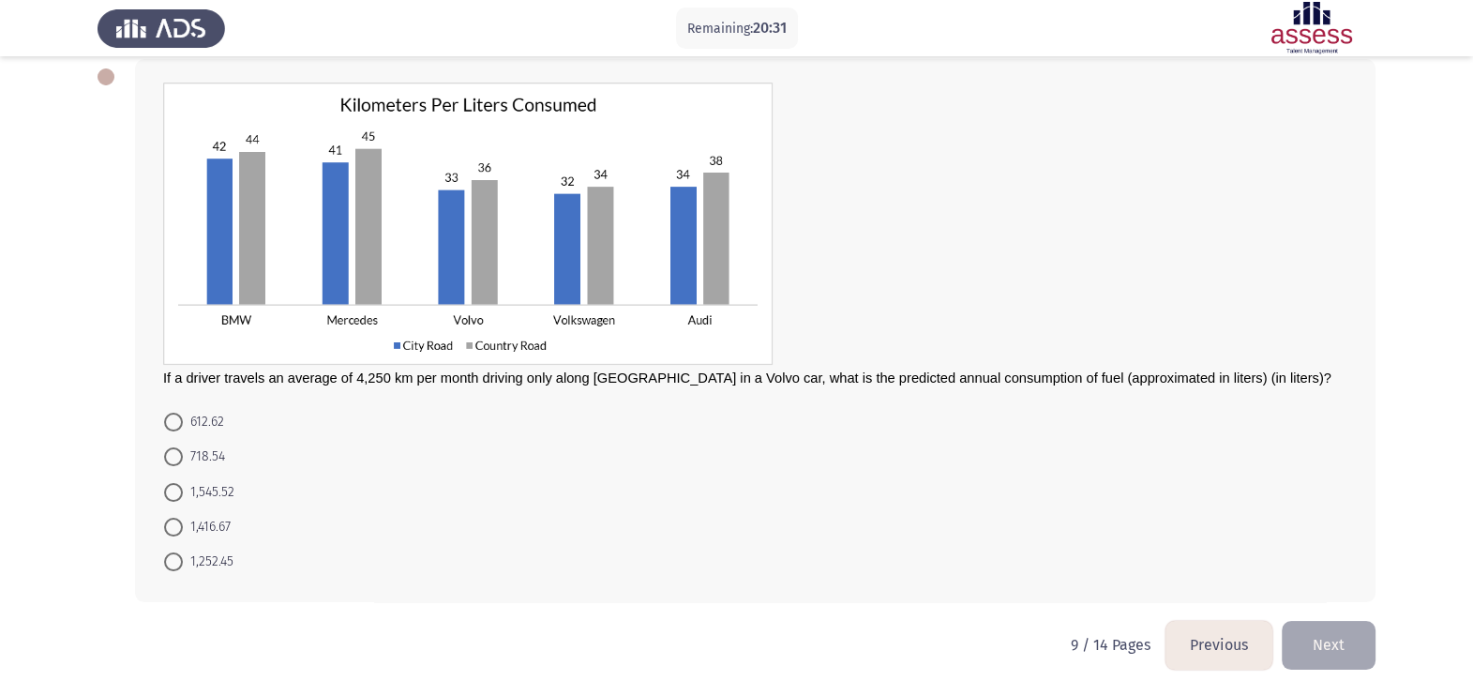
drag, startPoint x: 152, startPoint y: 465, endPoint x: 166, endPoint y: 465, distance: 14.1
click at [154, 464] on mat-radio-button "718.54" at bounding box center [194, 456] width 85 height 35
click at [171, 464] on span at bounding box center [173, 456] width 19 height 19
click at [171, 464] on input "718.54" at bounding box center [173, 456] width 19 height 19
radio input "true"
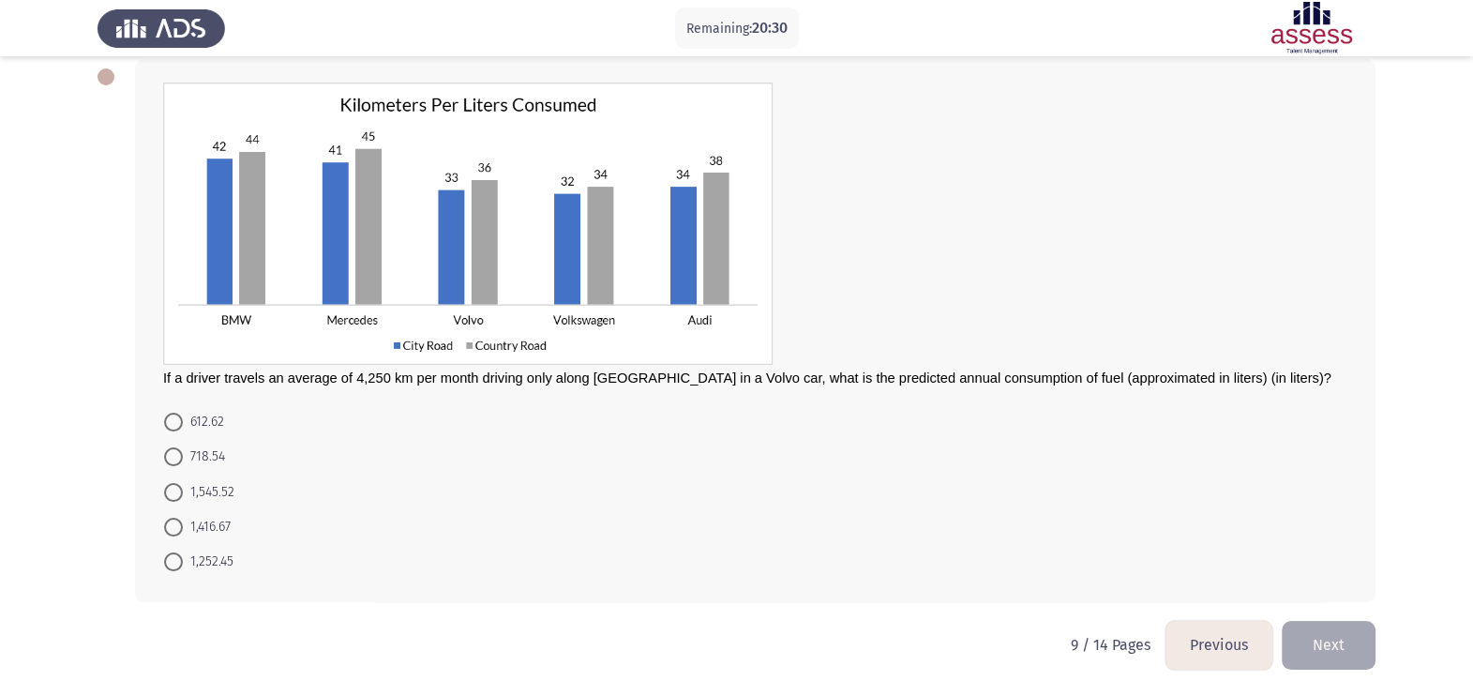
scroll to position [98, 0]
click at [1192, 556] on button "Next" at bounding box center [1329, 645] width 94 height 48
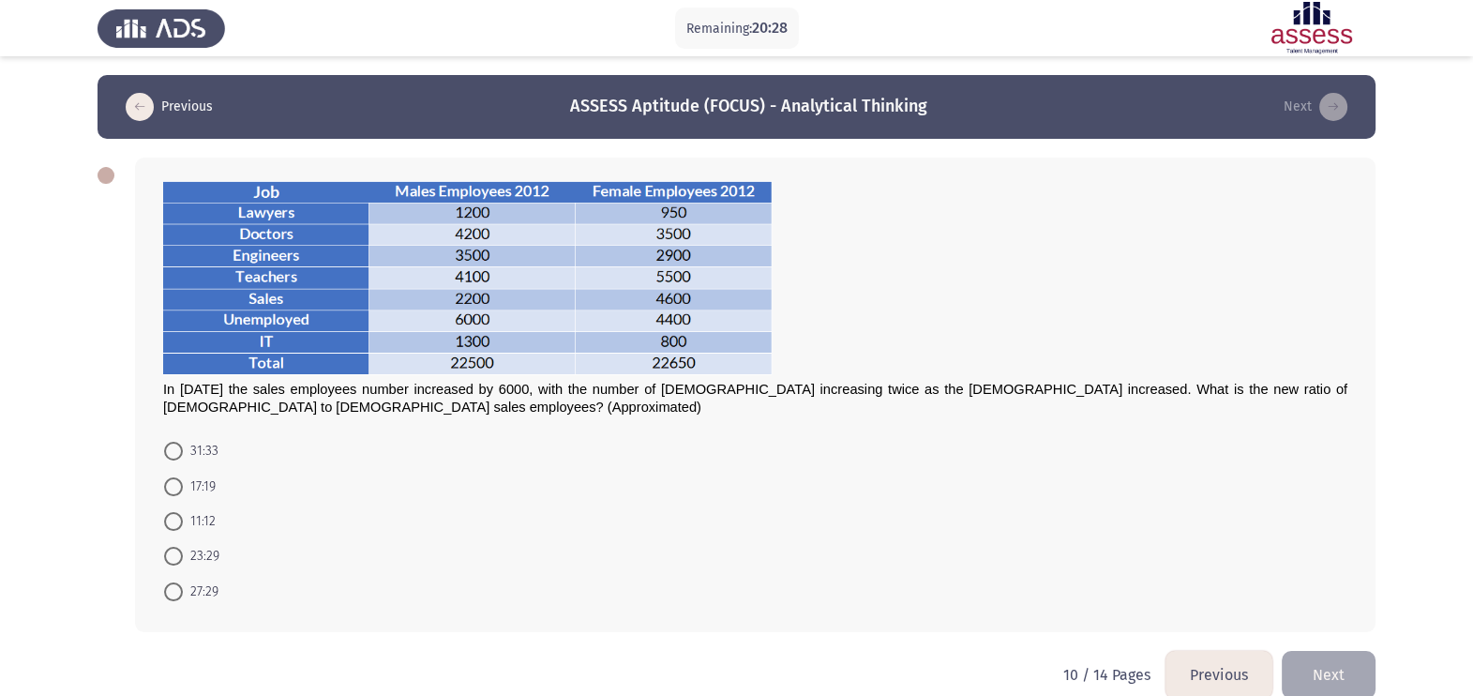
click at [183, 464] on mat-radio-button "31:33" at bounding box center [191, 450] width 79 height 35
click at [207, 450] on span "31:33" at bounding box center [201, 451] width 36 height 23
click at [183, 450] on input "31:33" at bounding box center [173, 451] width 19 height 19
radio input "true"
click at [1027, 556] on div "In [DATE] the sales employees number increased by 6000, with the number of [DEM…" at bounding box center [755, 394] width 1241 height 473
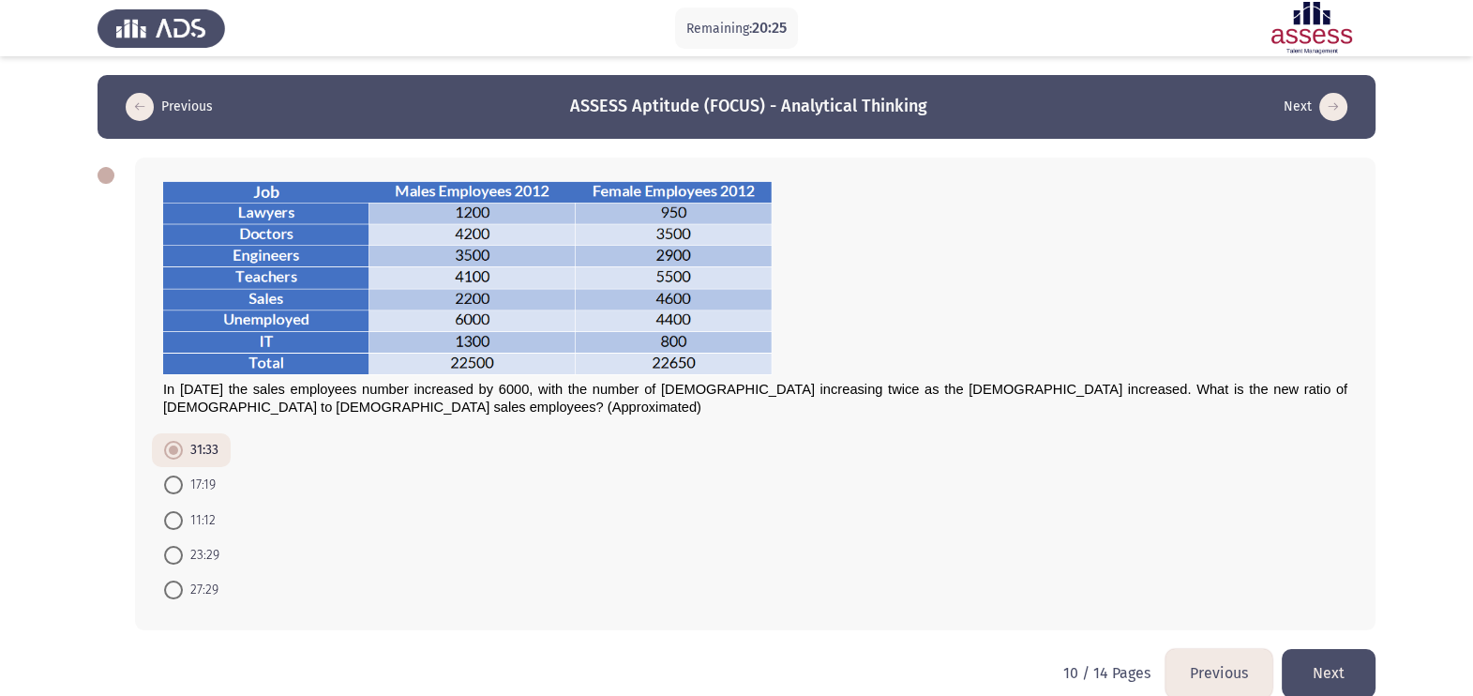
click at [1192, 556] on button "Next" at bounding box center [1329, 673] width 94 height 48
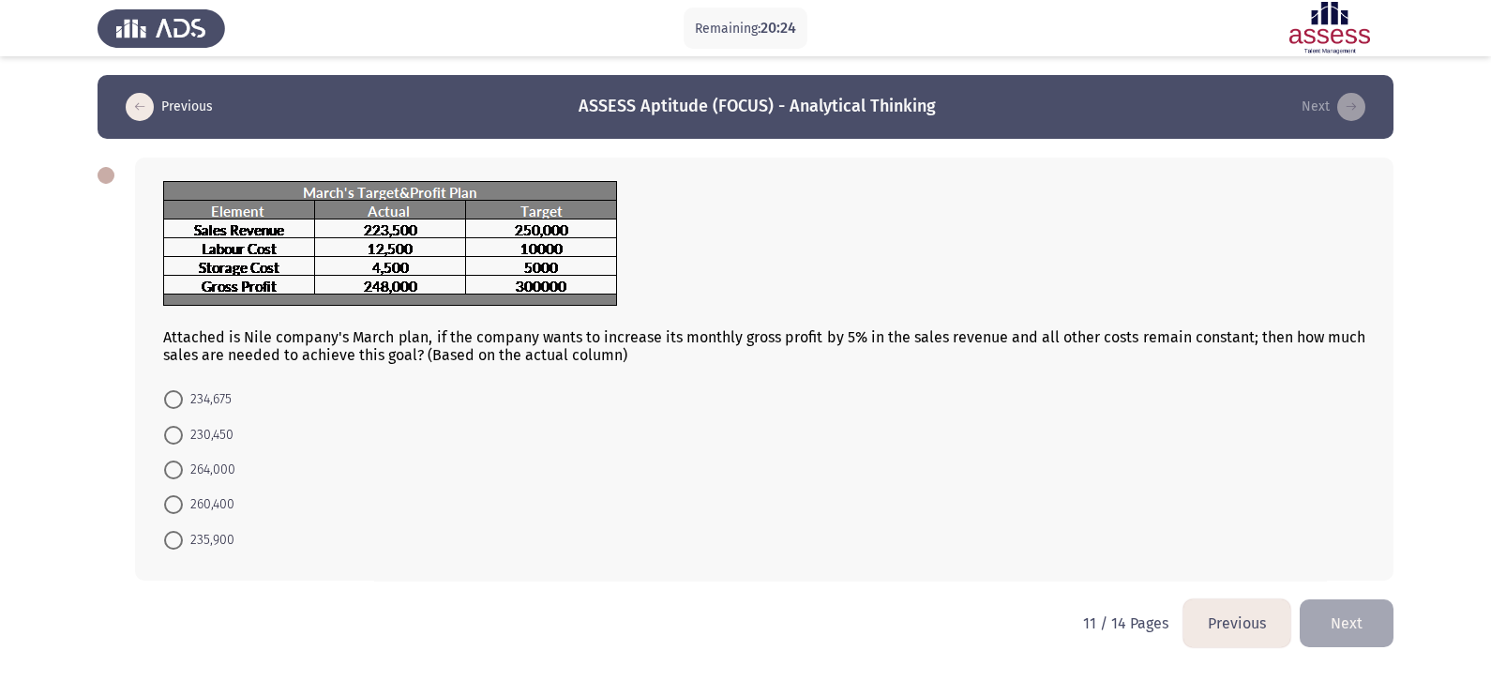
click at [266, 469] on form "234,675 230,450 264,000 260,400 235,900" at bounding box center [764, 469] width 1202 height 175
drag, startPoint x: 246, startPoint y: 464, endPoint x: 219, endPoint y: 459, distance: 26.7
click at [220, 460] on form "234,675 230,450 264,000 260,400 235,900" at bounding box center [764, 469] width 1202 height 175
click at [214, 458] on mat-radio-button "264,000" at bounding box center [200, 469] width 96 height 35
click at [188, 506] on span "260,400" at bounding box center [209, 504] width 52 height 23
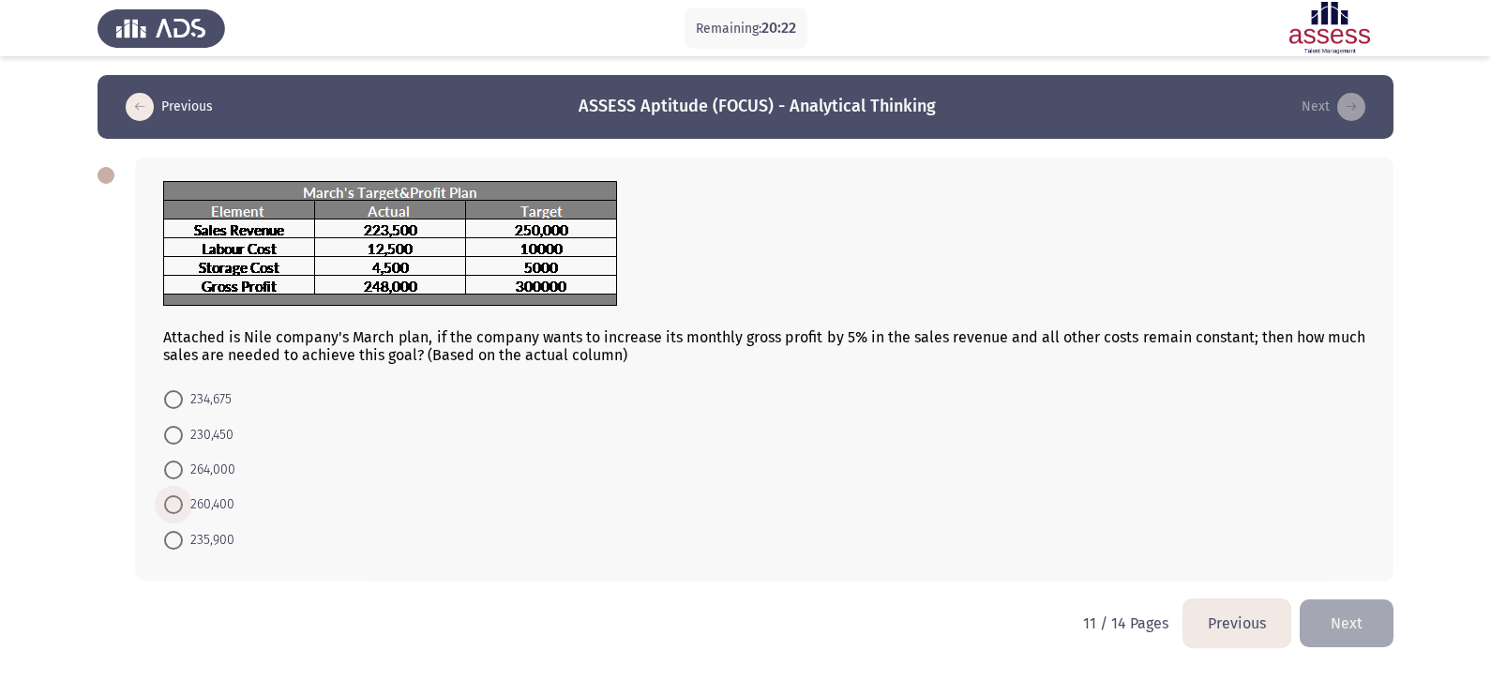
click at [183, 506] on input "260,400" at bounding box center [173, 504] width 19 height 19
radio input "true"
click at [1192, 556] on button "Next" at bounding box center [1347, 621] width 94 height 48
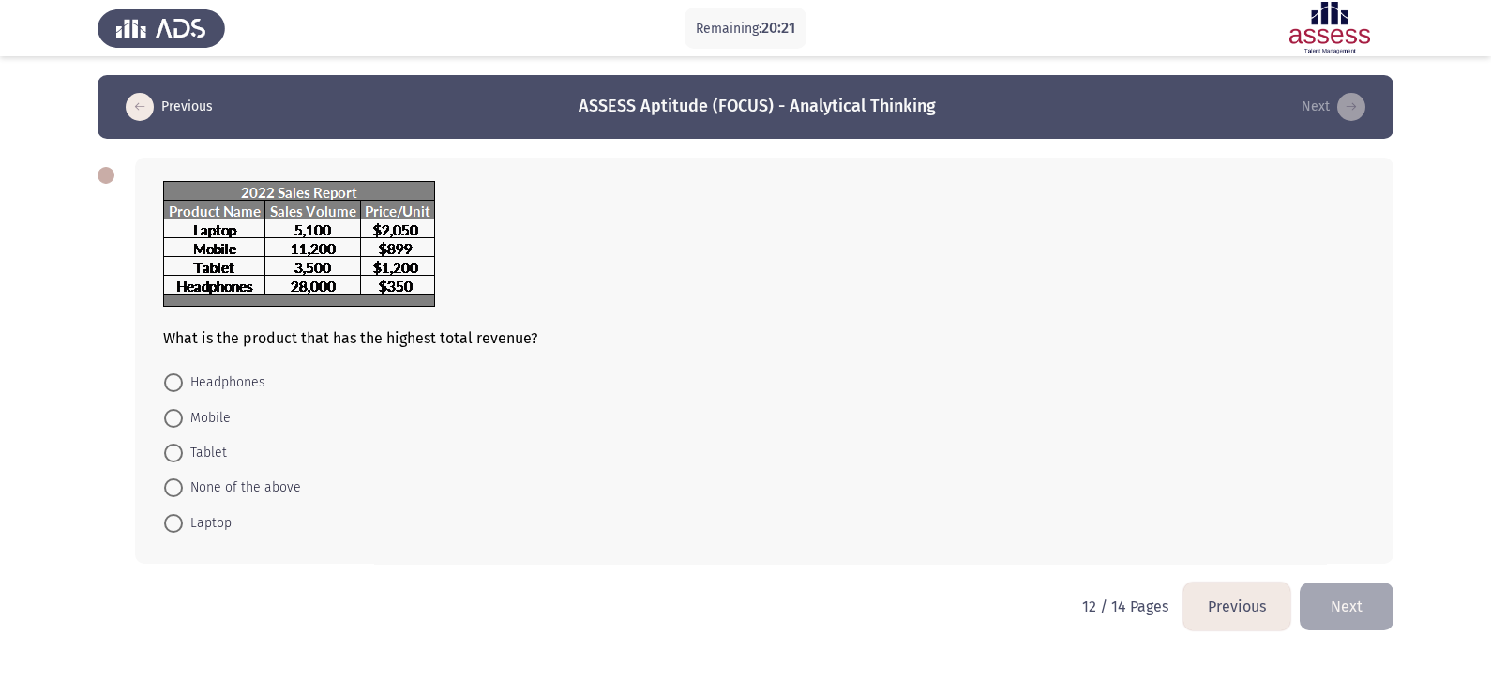
click at [245, 469] on form "Headphones Mobile Tablet None of the above Laptop" at bounding box center [764, 452] width 1202 height 175
click at [212, 523] on span "Laptop" at bounding box center [207, 523] width 49 height 23
click at [183, 523] on input "Laptop" at bounding box center [173, 523] width 19 height 19
radio input "true"
click at [1192, 556] on html "Remaining: 20:19 Previous ASSESS Aptitude (FOCUS) - Analytical Thinking Next Wh…" at bounding box center [745, 327] width 1491 height 655
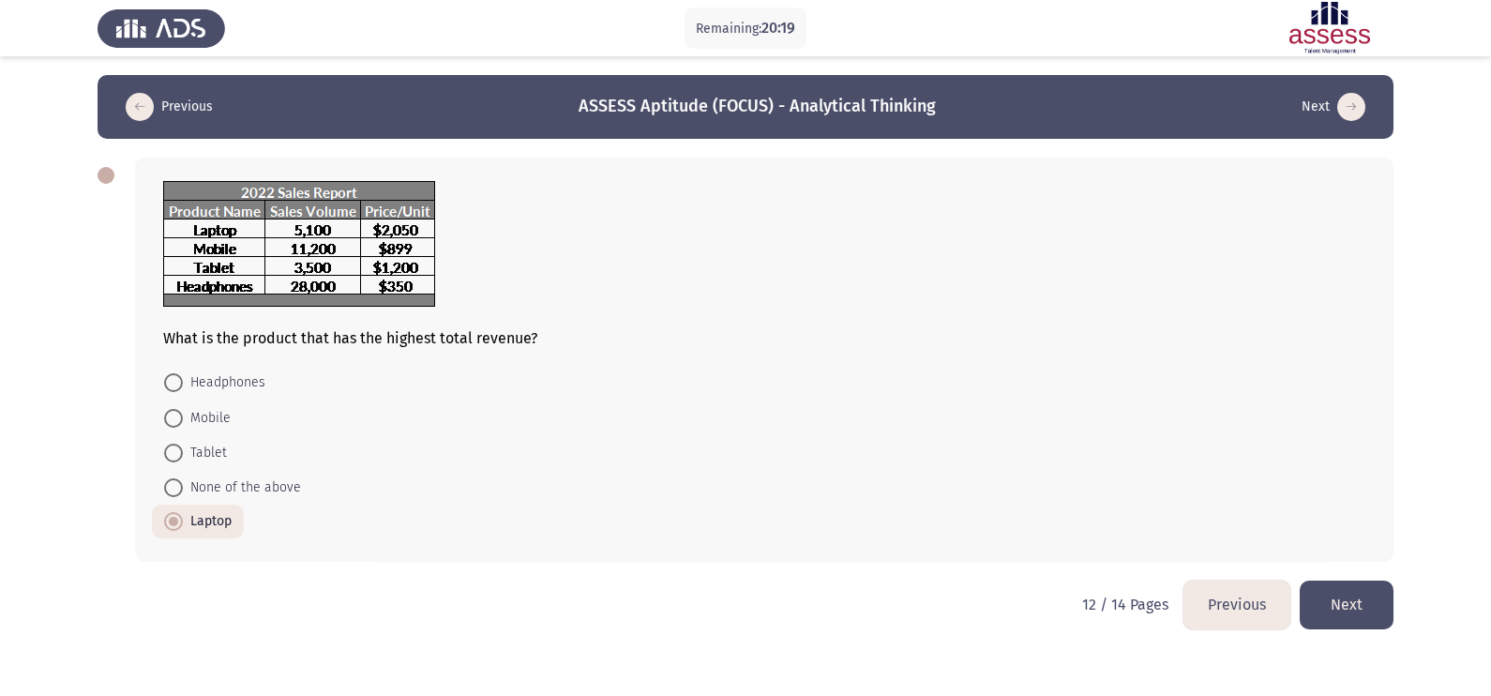
click at [1192, 556] on button "Next" at bounding box center [1347, 604] width 94 height 48
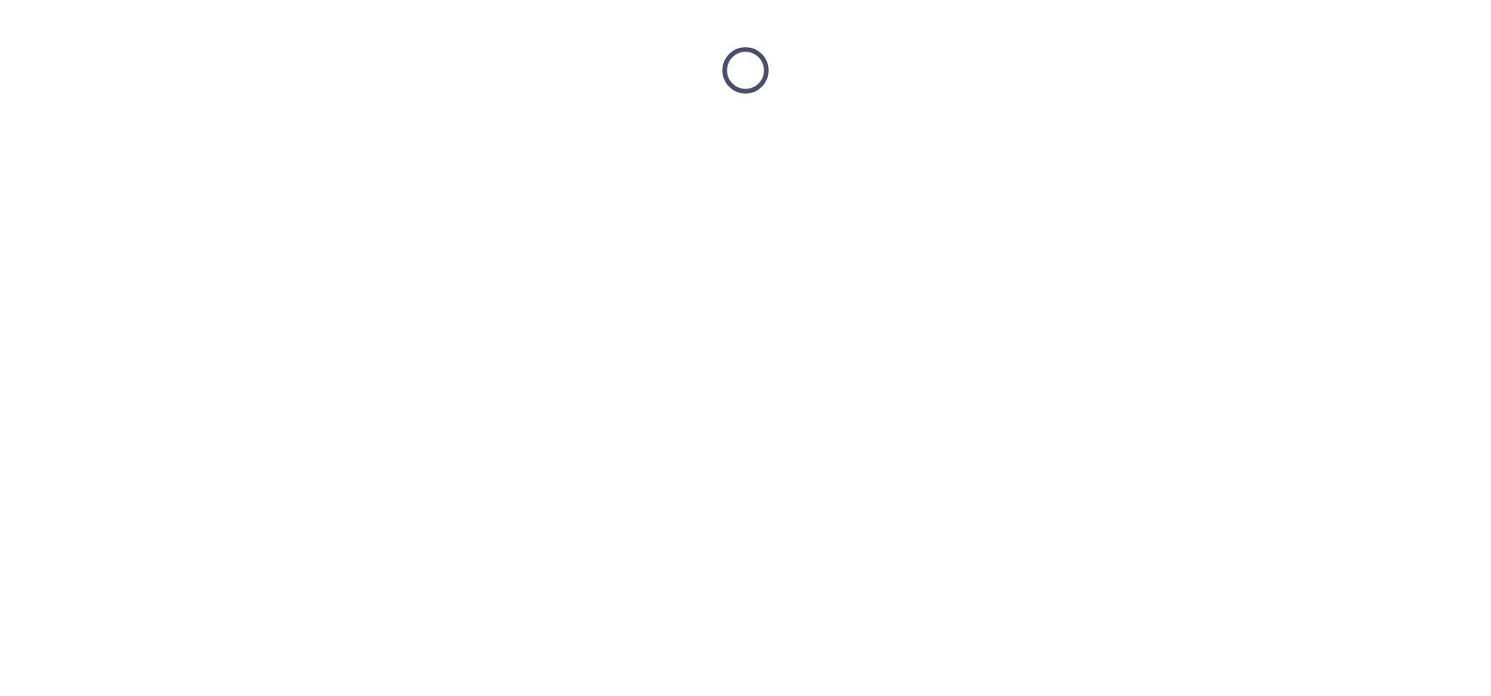
click at [1192, 141] on html at bounding box center [745, 70] width 1491 height 141
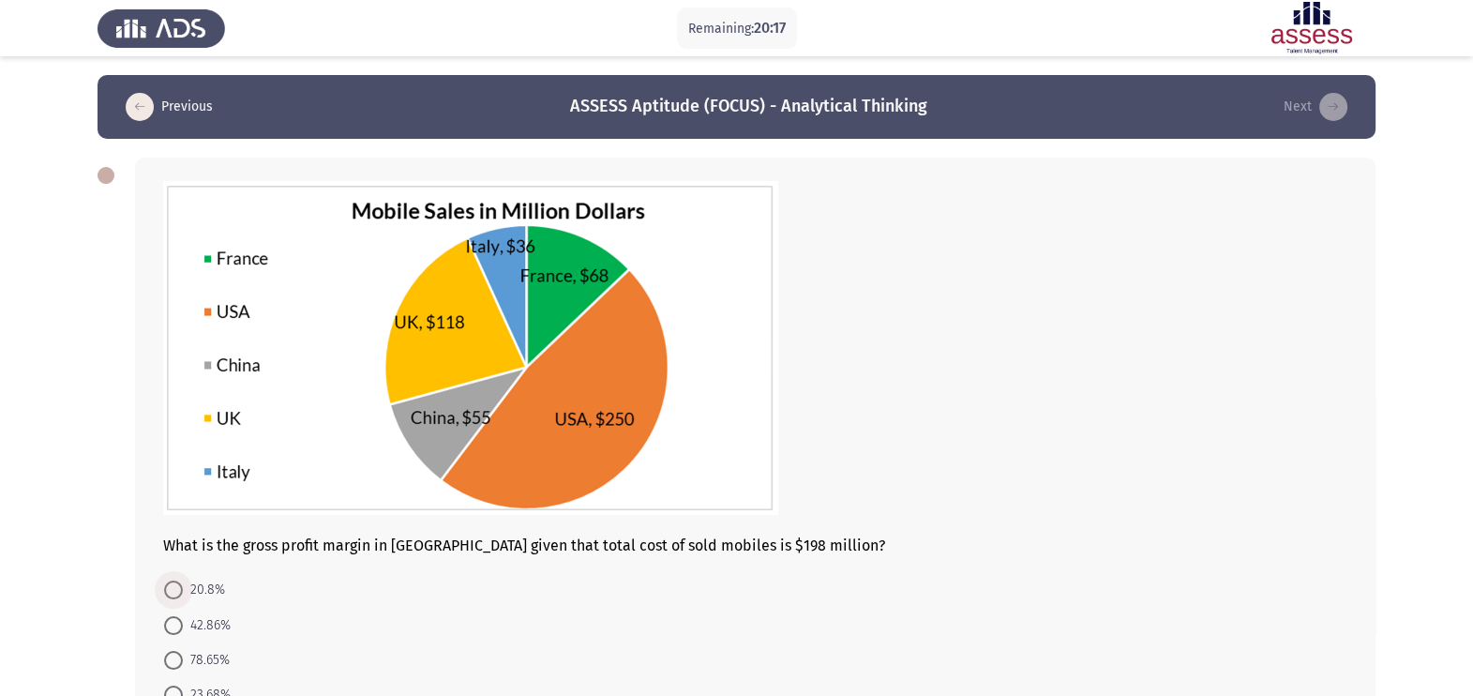
click at [203, 556] on span "20.8%" at bounding box center [204, 590] width 42 height 23
click at [183, 556] on input "20.8%" at bounding box center [173, 589] width 19 height 19
radio input "true"
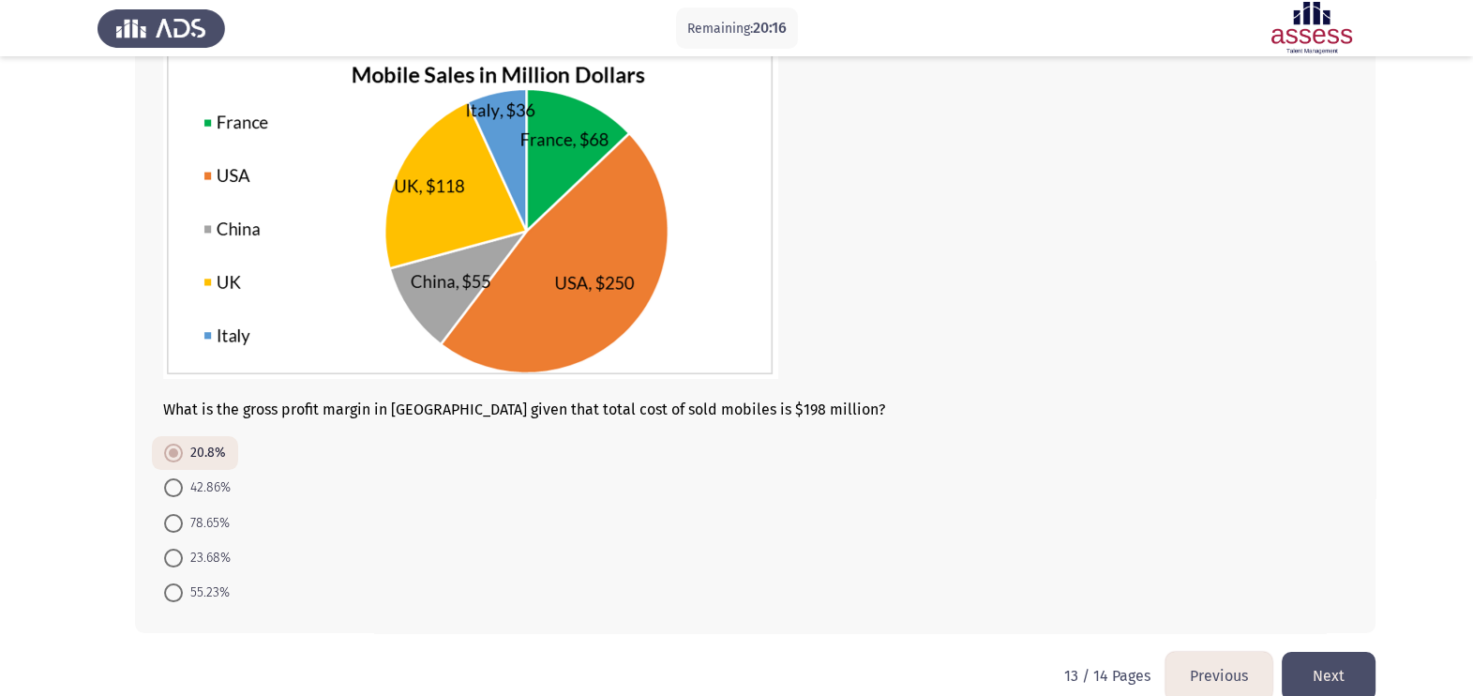
scroll to position [169, 0]
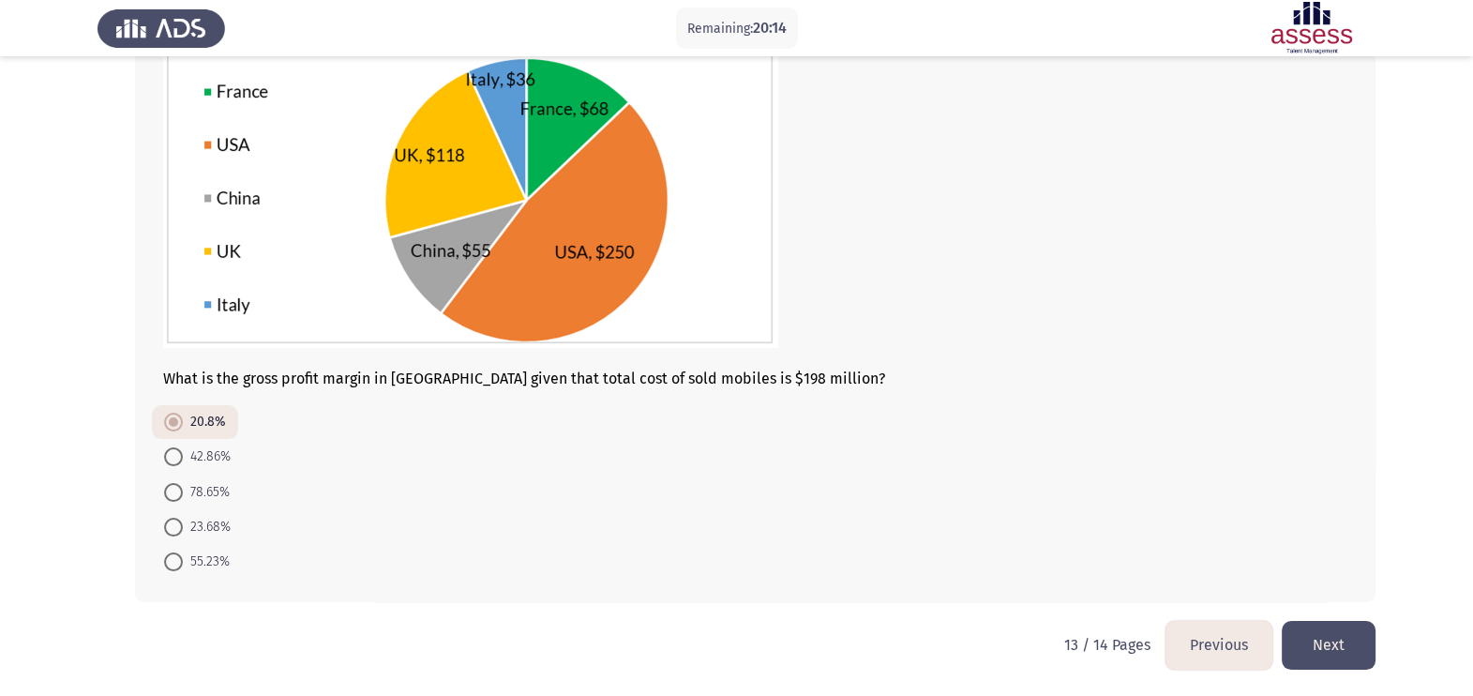
click at [1192, 556] on div "What is the gross profit margin in [GEOGRAPHIC_DATA] given that total cost of s…" at bounding box center [737, 296] width 1278 height 649
click at [1192, 556] on button "Next" at bounding box center [1329, 645] width 94 height 48
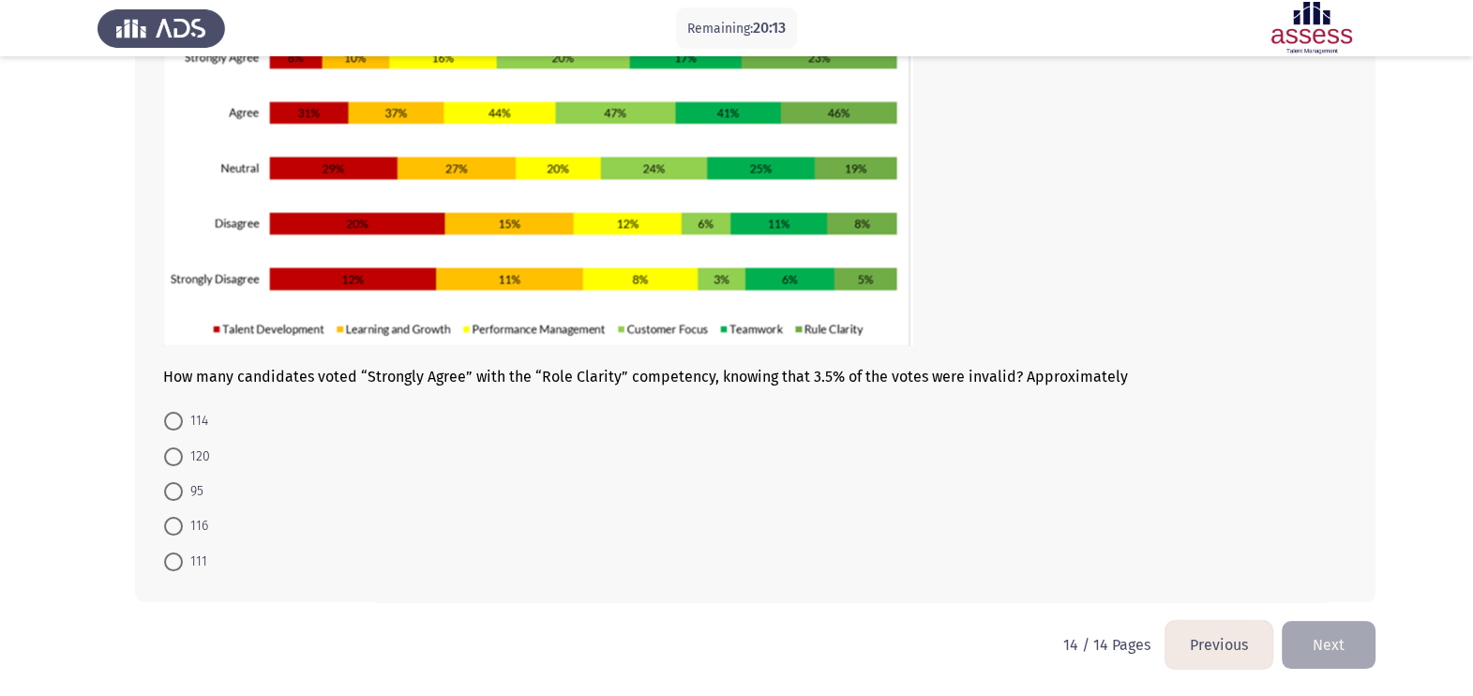
click at [220, 512] on form "114 120 95 116 111" at bounding box center [755, 490] width 1184 height 175
click at [173, 501] on label "95" at bounding box center [183, 491] width 39 height 23
click at [173, 501] on input "95" at bounding box center [173, 491] width 19 height 19
radio input "true"
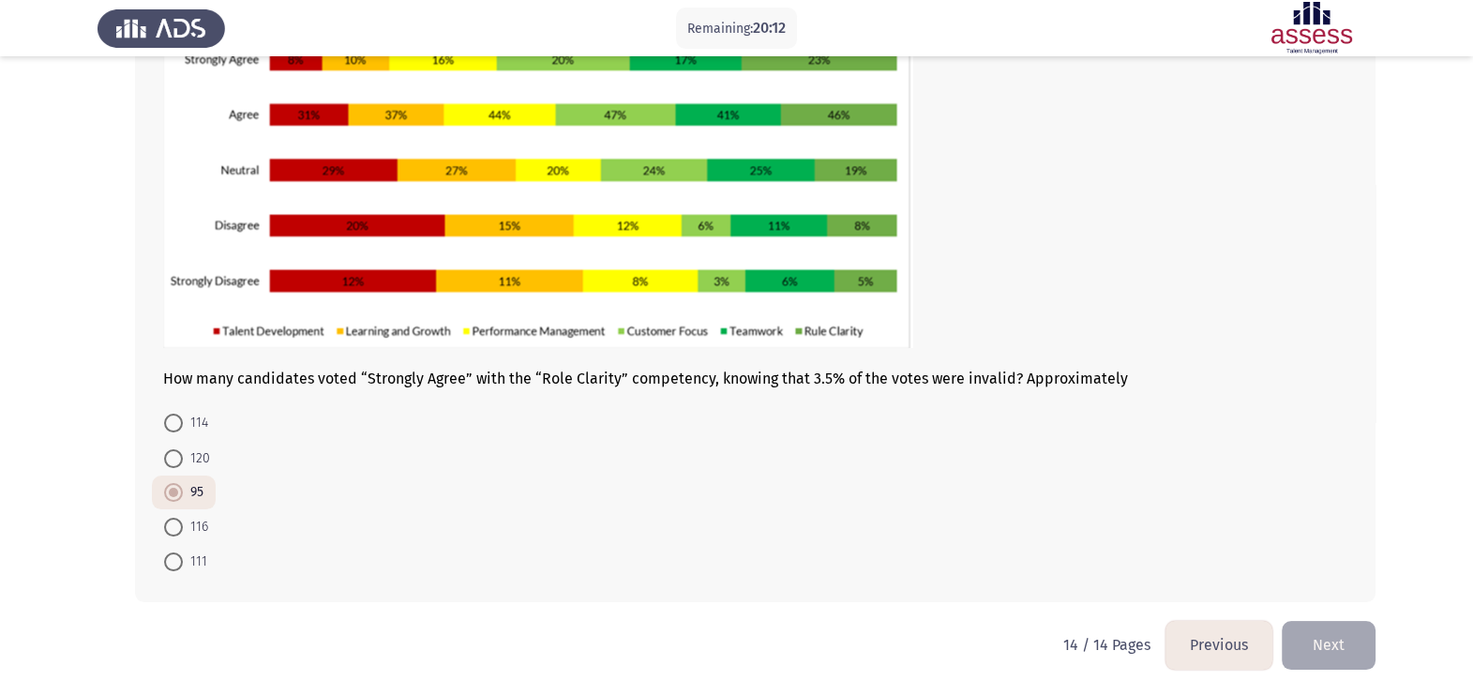
click at [1192, 556] on html "Remaining: 20:12 Previous ASSESS Aptitude (FOCUS) - Analytical Thinking Next Ho…" at bounding box center [736, 251] width 1473 height 889
click at [1192, 556] on button "Next" at bounding box center [1329, 645] width 94 height 48
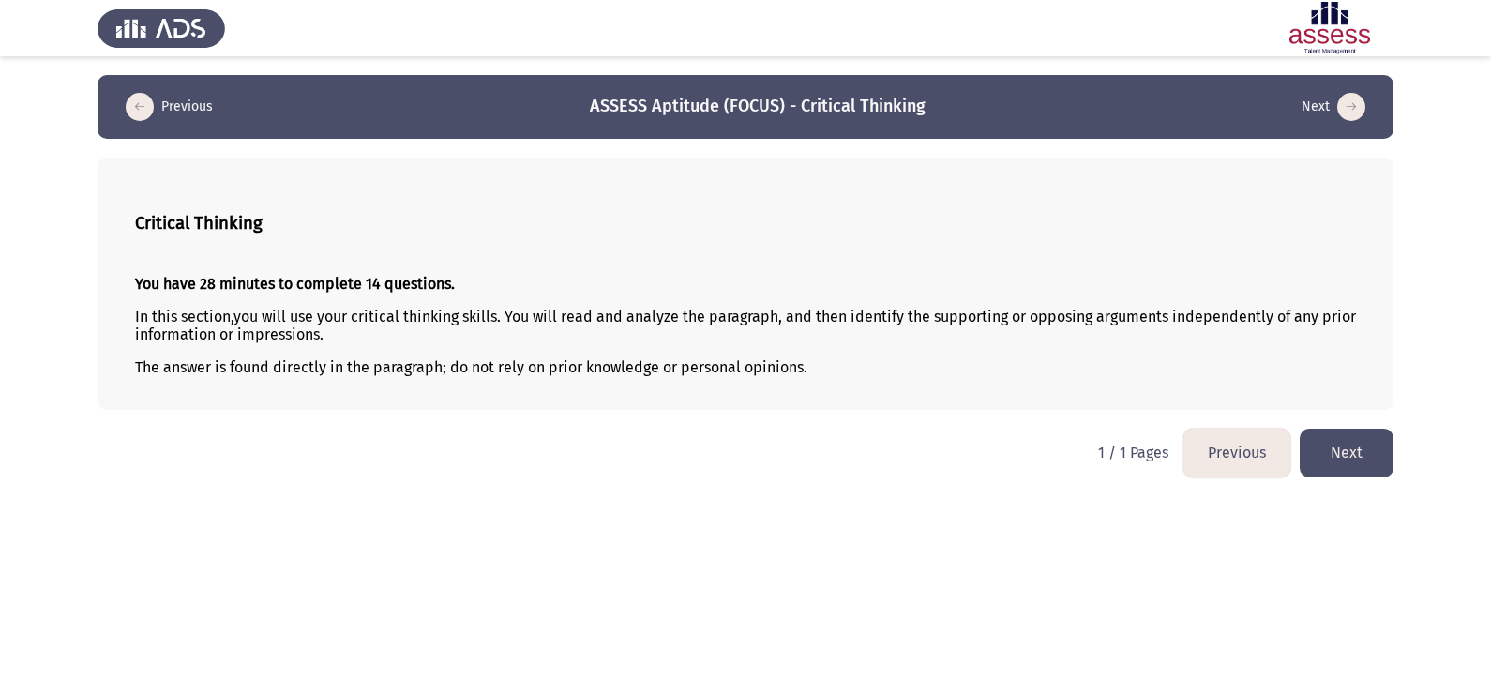
drag, startPoint x: 1384, startPoint y: 455, endPoint x: 1373, endPoint y: 455, distance: 11.3
click at [1192, 455] on button "Next" at bounding box center [1347, 453] width 94 height 48
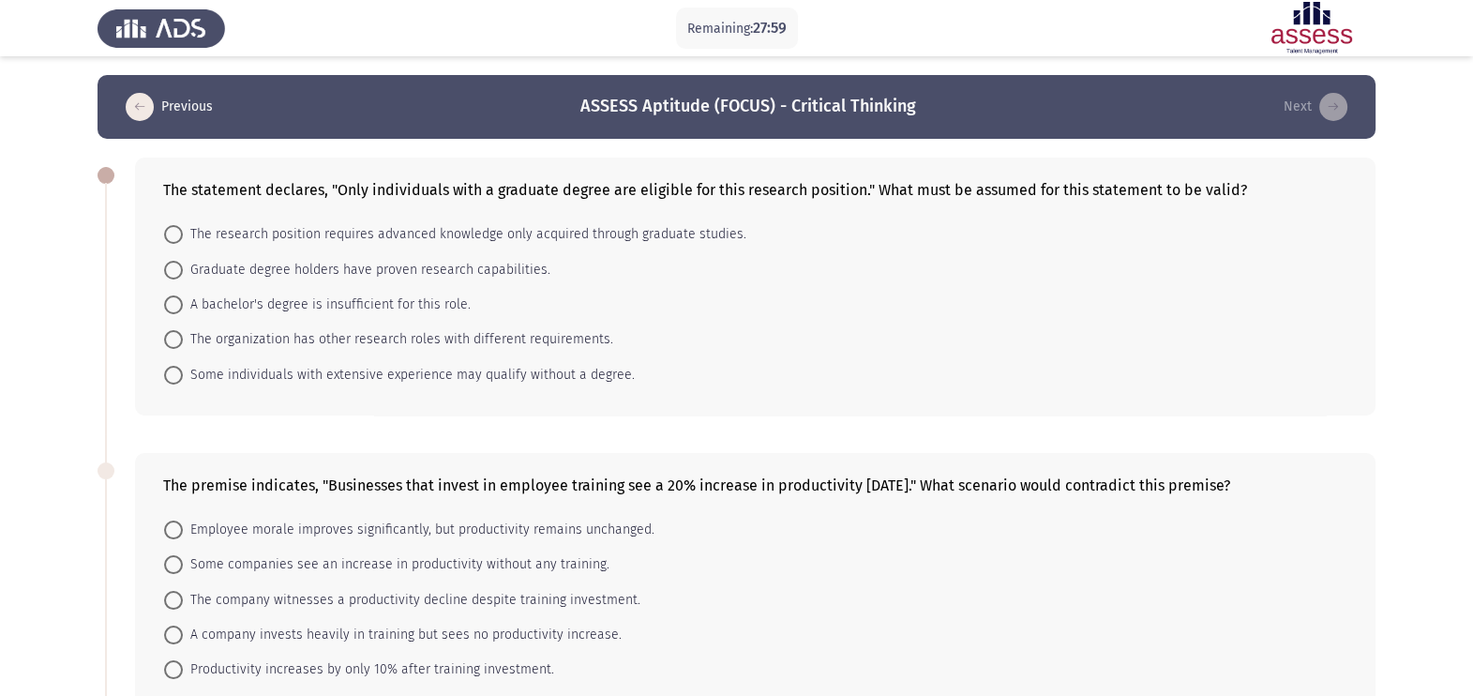
click at [201, 254] on mat-radio-button "Graduate degree holders have proven research capabilities." at bounding box center [357, 268] width 411 height 35
click at [267, 280] on span "Graduate degree holders have proven research capabilities." at bounding box center [367, 270] width 368 height 23
click at [183, 279] on input "Graduate degree holders have proven research capabilities." at bounding box center [173, 270] width 19 height 19
radio input "true"
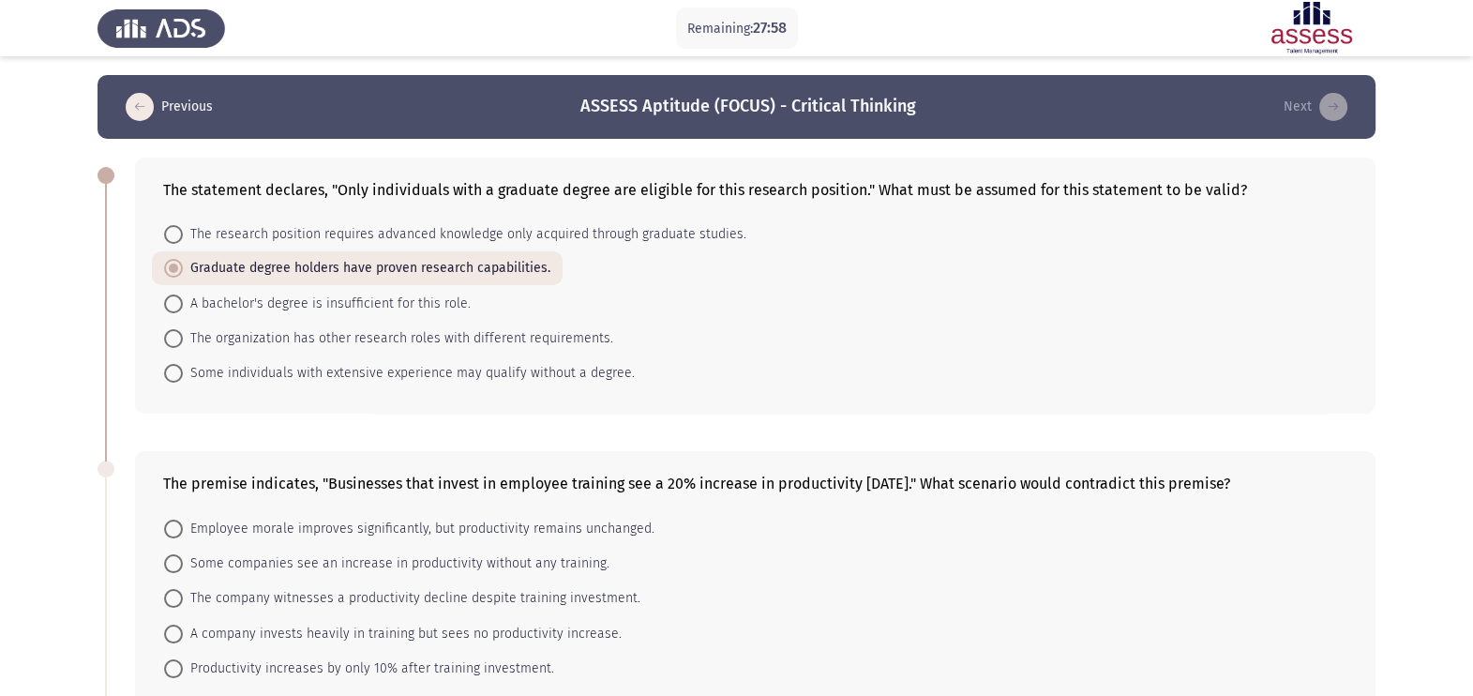
scroll to position [703, 0]
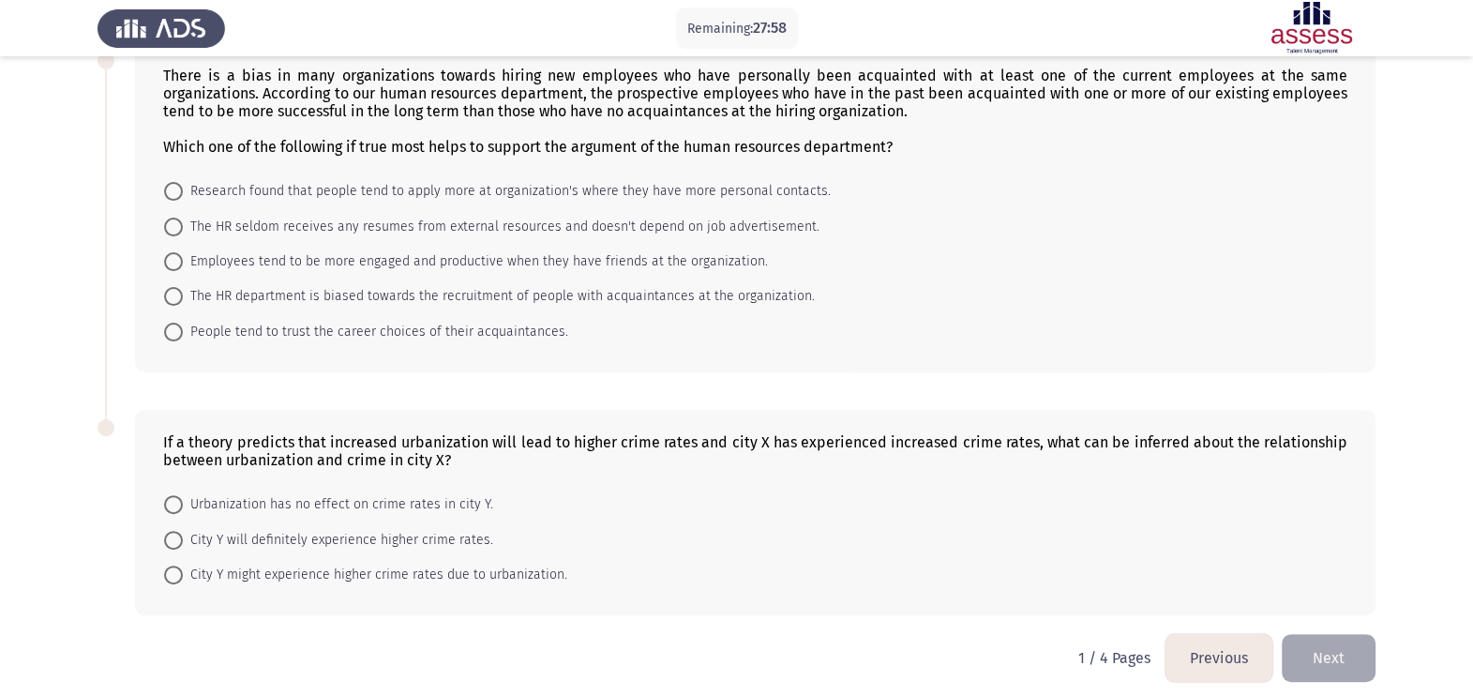
click at [247, 324] on mat-radio-button "People tend to trust the career choices of their acquaintances." at bounding box center [366, 330] width 429 height 35
click at [247, 215] on mat-radio-button "The HR seldom receives any resumes from external resources and doesn't depend o…" at bounding box center [492, 225] width 680 height 35
click at [251, 234] on span "The HR seldom receives any resumes from external resources and doesn't depend o…" at bounding box center [501, 227] width 637 height 23
click at [183, 234] on input "The HR seldom receives any resumes from external resources and doesn't depend o…" at bounding box center [173, 227] width 19 height 19
radio input "true"
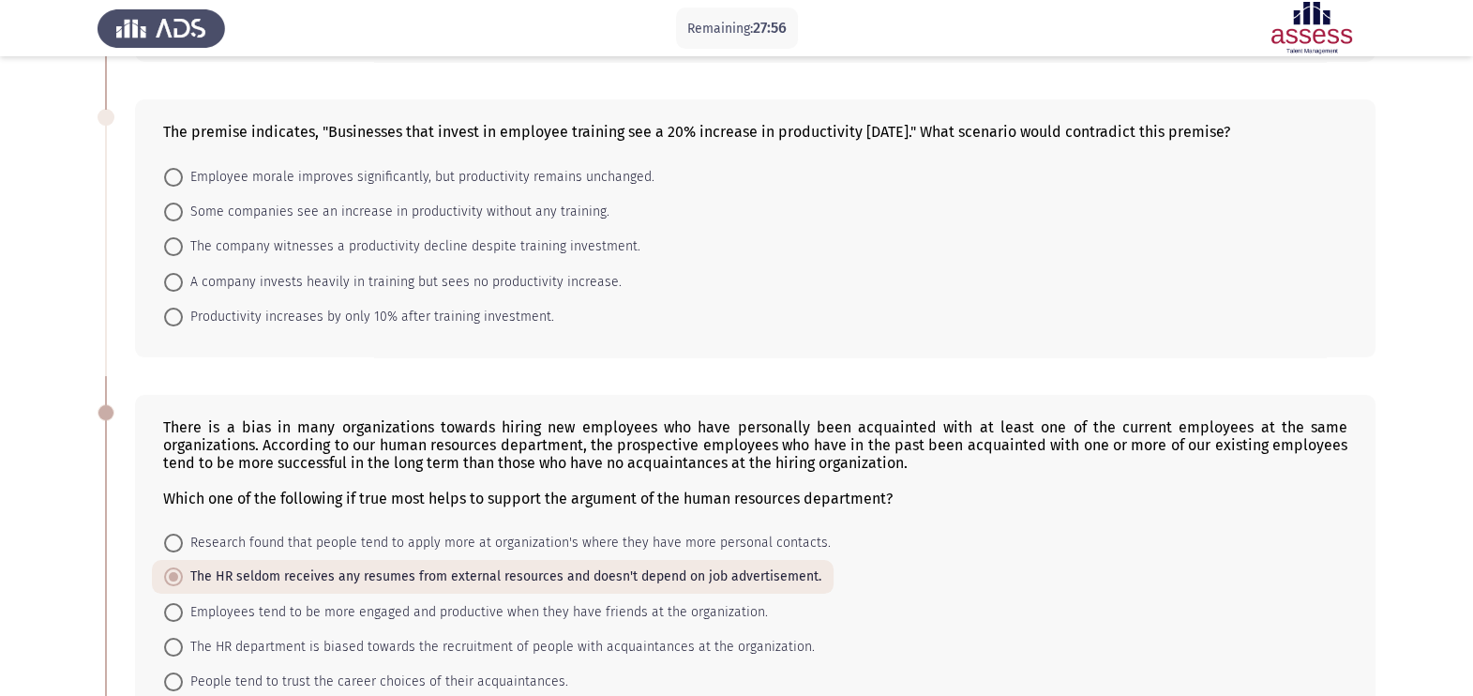
scroll to position [116, 0]
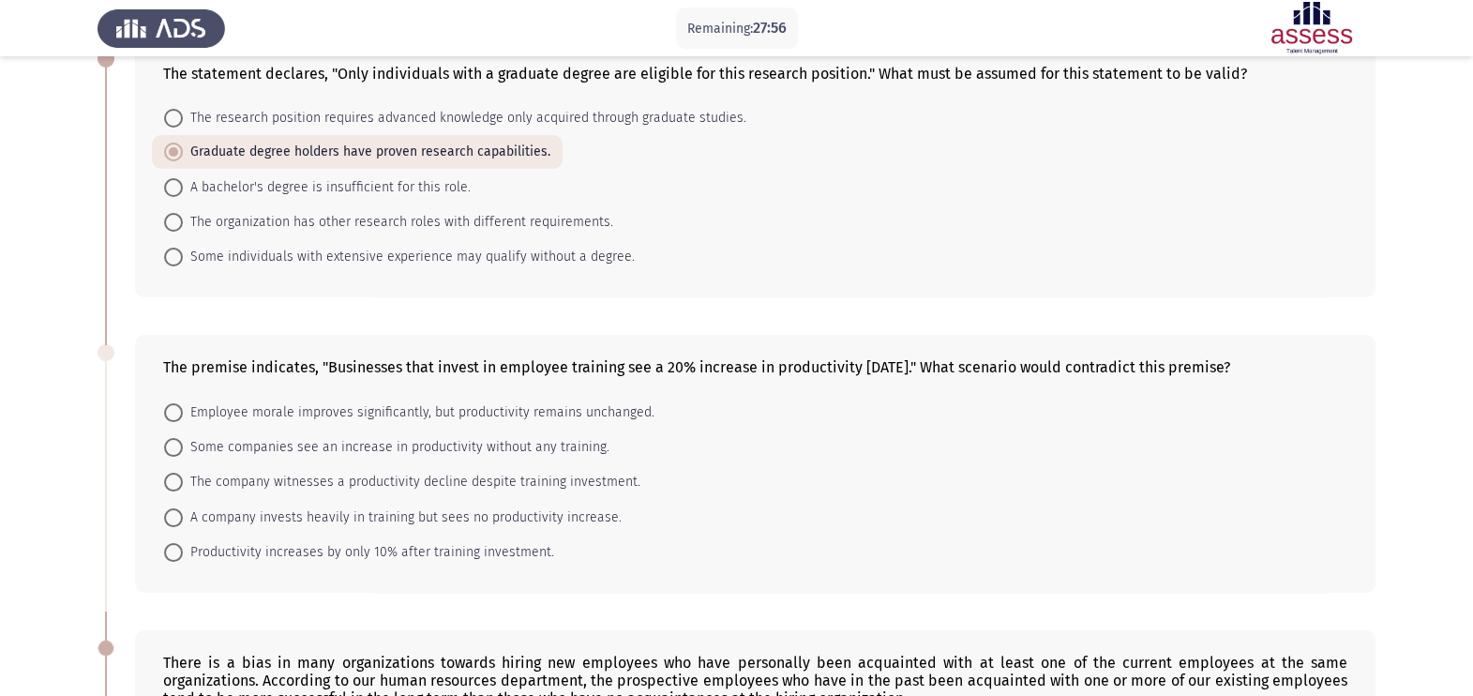
click at [260, 274] on mat-radio-button "Some individuals with extensive experience may qualify without a degree." at bounding box center [399, 256] width 495 height 35
click at [250, 387] on div "The premise indicates, "Businesses that invest in employee training see a 20% i…" at bounding box center [755, 464] width 1241 height 258
click at [251, 435] on mat-radio-button "Some companies see an increase in productivity without any training." at bounding box center [387, 446] width 470 height 35
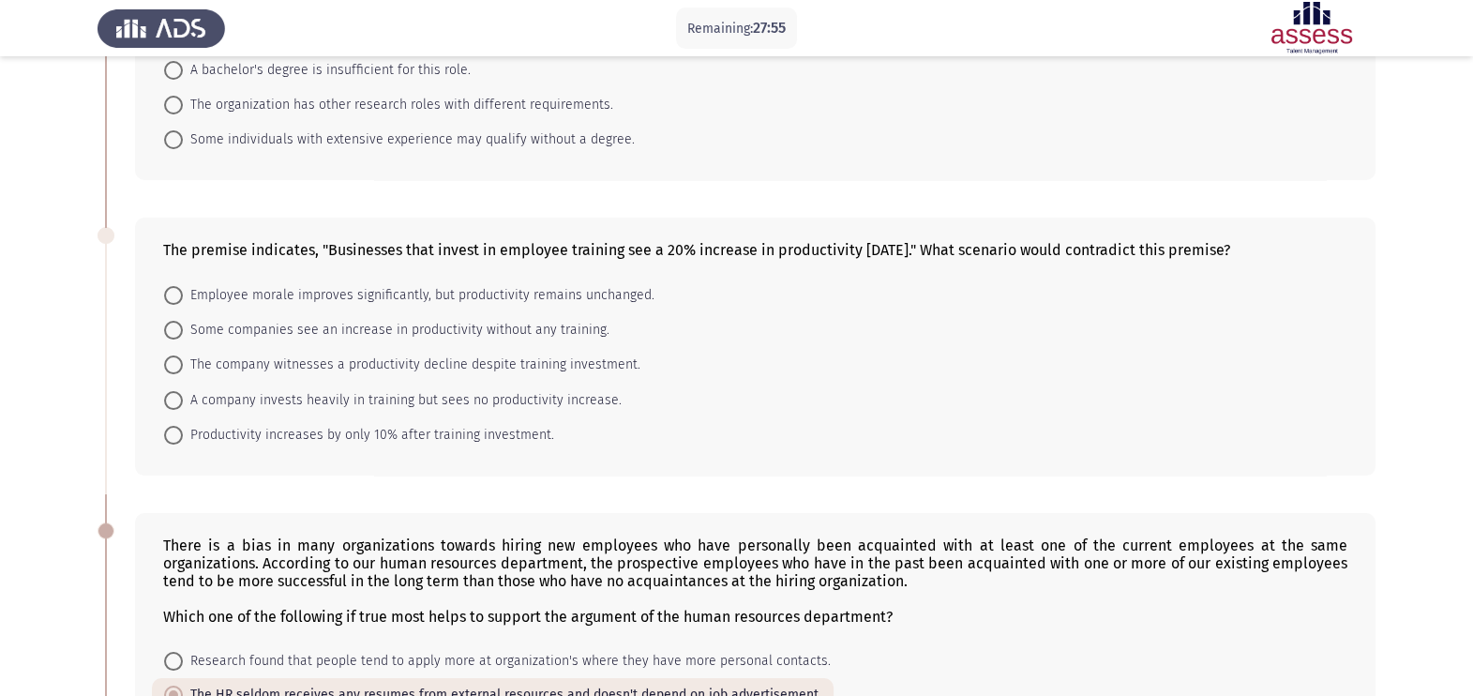
click at [251, 435] on span "Productivity increases by only 10% after training investment." at bounding box center [368, 435] width 371 height 23
click at [183, 435] on input "Productivity increases by only 10% after training investment." at bounding box center [173, 435] width 19 height 19
radio input "true"
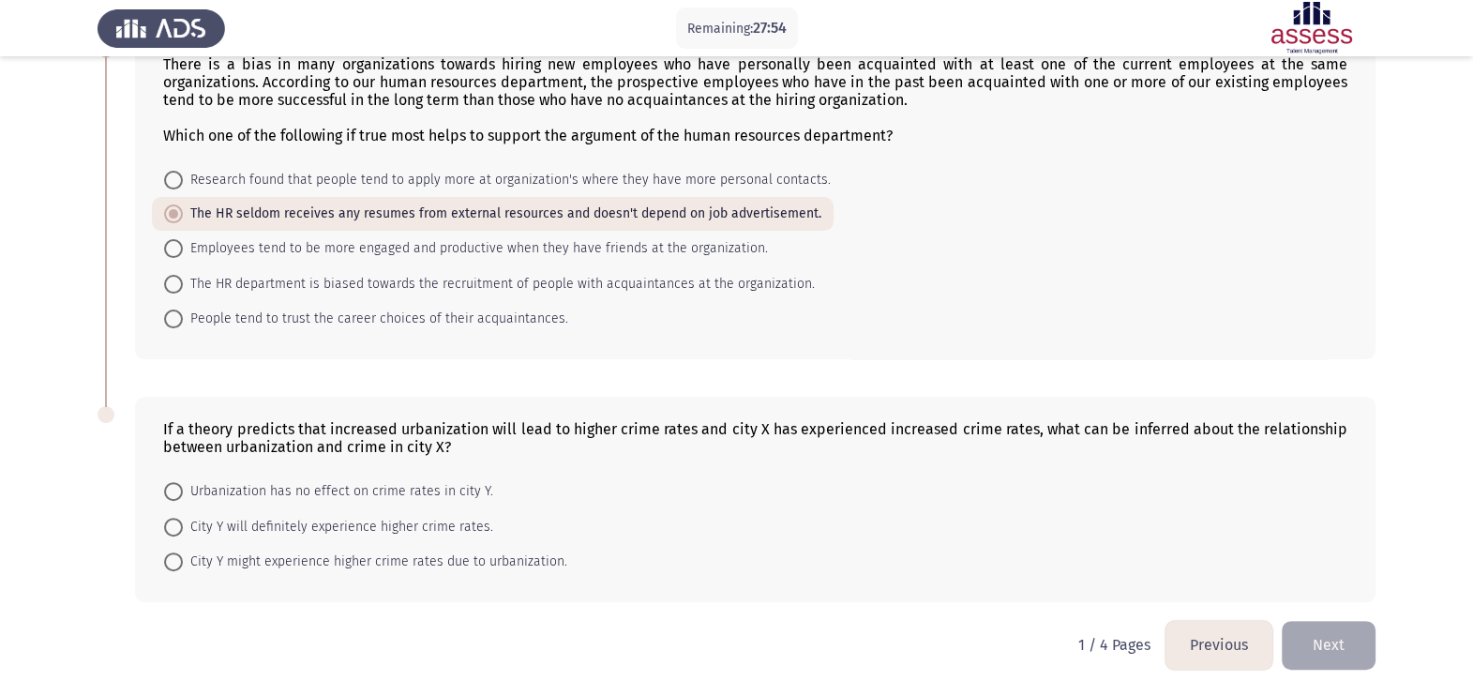
click at [271, 474] on mat-radio-button "Urbanization has no effect on crime rates in city Y." at bounding box center [329, 491] width 354 height 35
click at [277, 480] on span "Urbanization has no effect on crime rates in city Y." at bounding box center [338, 491] width 310 height 23
click at [183, 482] on input "Urbanization has no effect on crime rates in city Y." at bounding box center [173, 491] width 19 height 19
radio input "true"
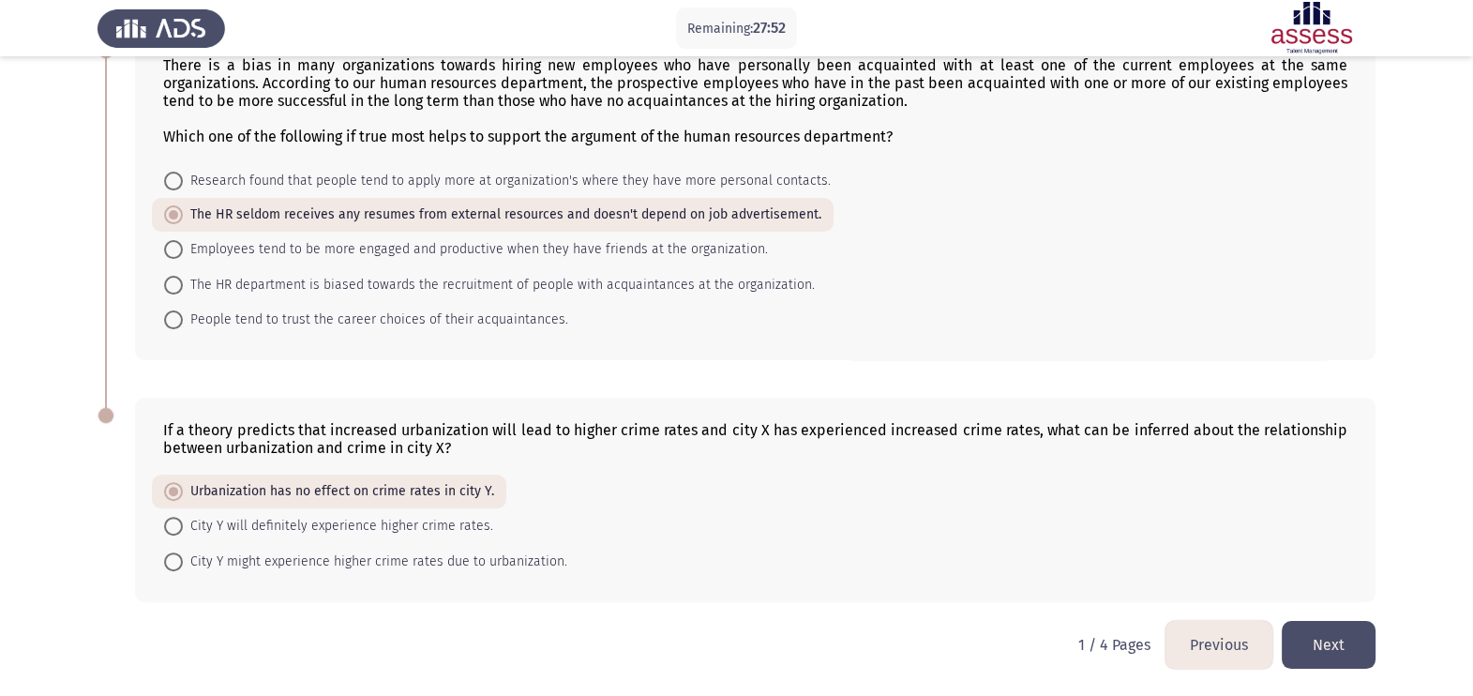
click at [1192, 556] on button "Next" at bounding box center [1329, 645] width 94 height 48
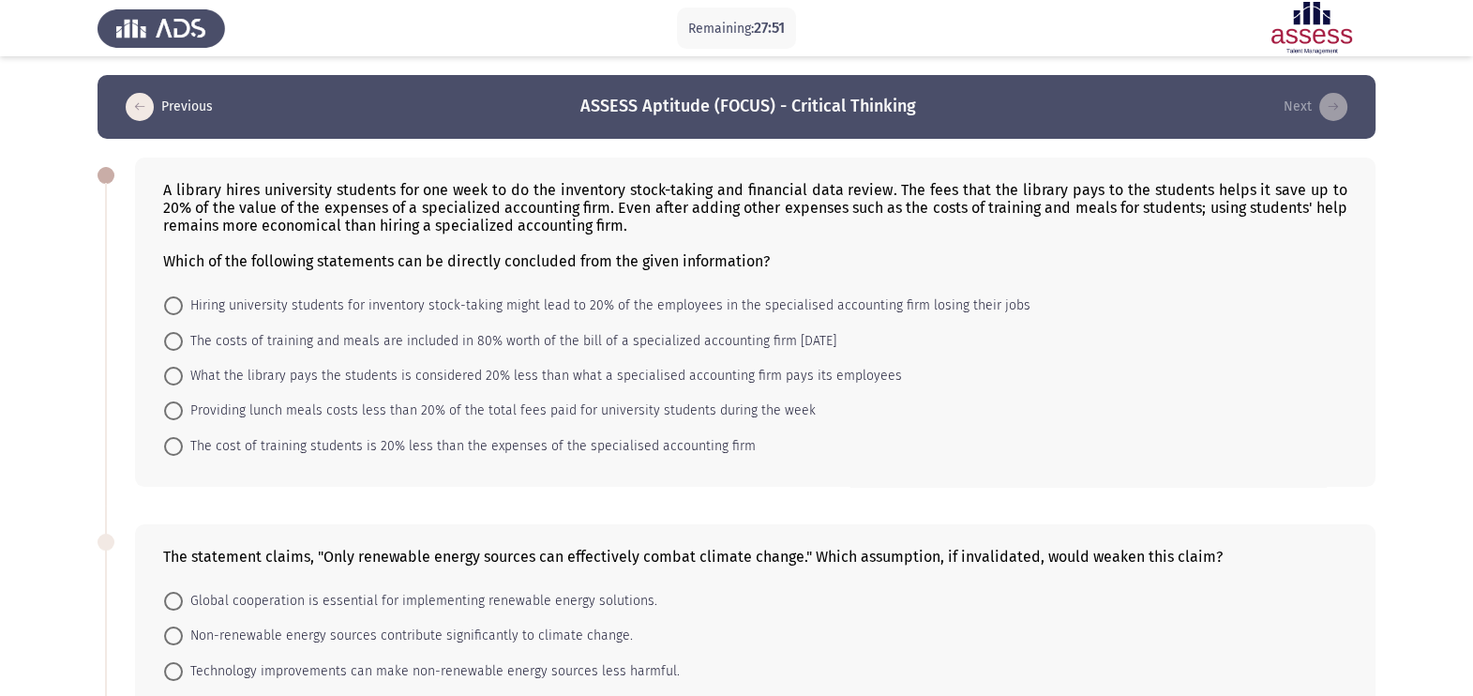
drag, startPoint x: 248, startPoint y: 378, endPoint x: 259, endPoint y: 379, distance: 10.4
click at [249, 377] on span "What the library pays the students is considered 20% less than what a specialis…" at bounding box center [542, 376] width 719 height 23
click at [183, 377] on input "What the library pays the students is considered 20% less than what a specialis…" at bounding box center [173, 376] width 19 height 19
radio input "true"
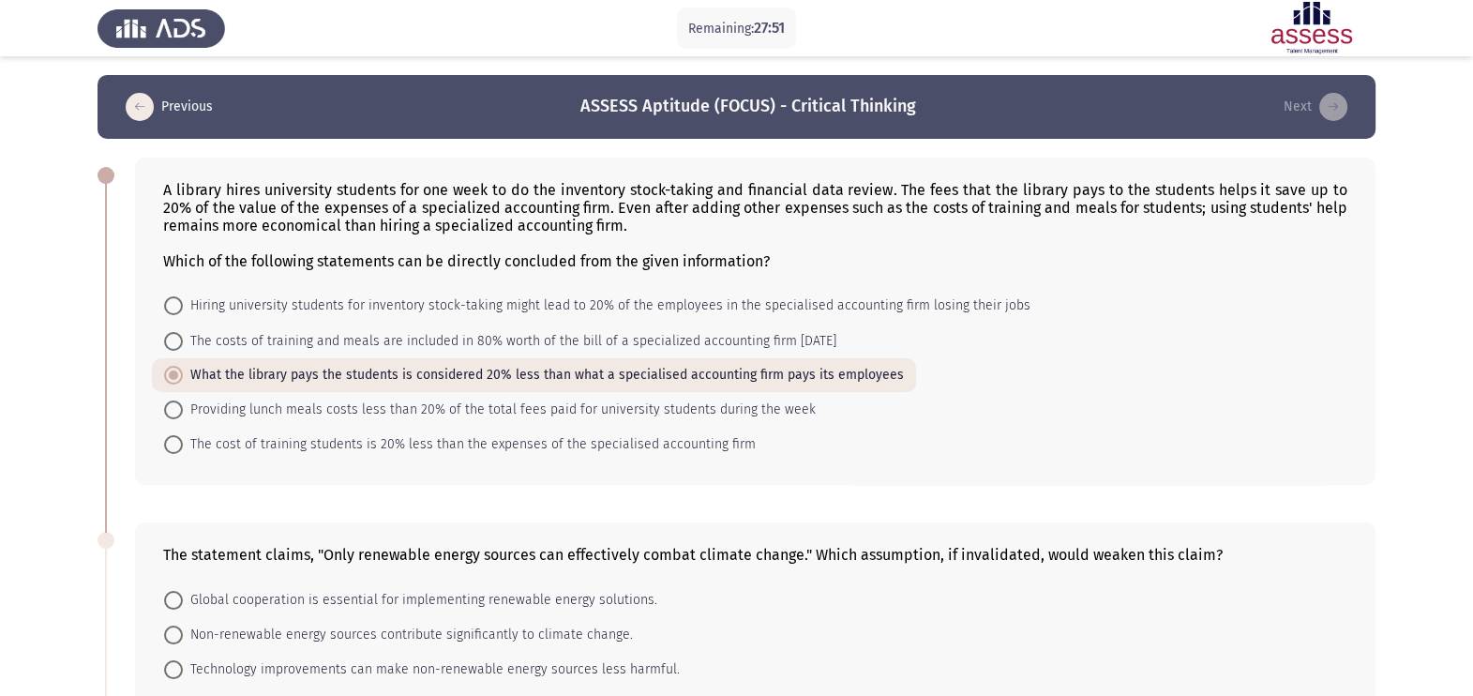
scroll to position [468, 0]
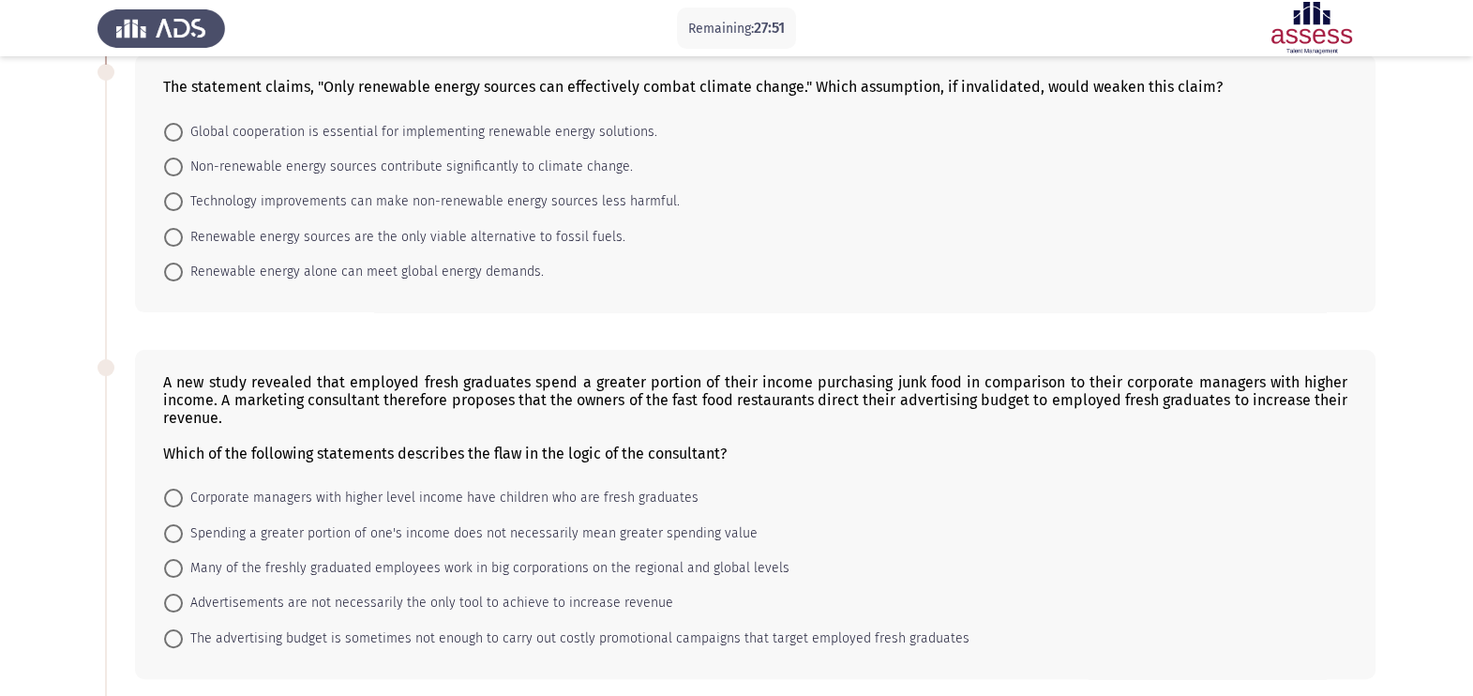
drag, startPoint x: 291, startPoint y: 369, endPoint x: 258, endPoint y: 318, distance: 61.1
click at [291, 369] on div "A new study revealed that employed fresh graduates spend a greater portion of t…" at bounding box center [755, 514] width 1241 height 329
click at [250, 270] on span "Renewable energy alone can meet global energy demands." at bounding box center [363, 272] width 361 height 23
click at [183, 270] on input "Renewable energy alone can meet global energy demands." at bounding box center [173, 272] width 19 height 19
radio input "true"
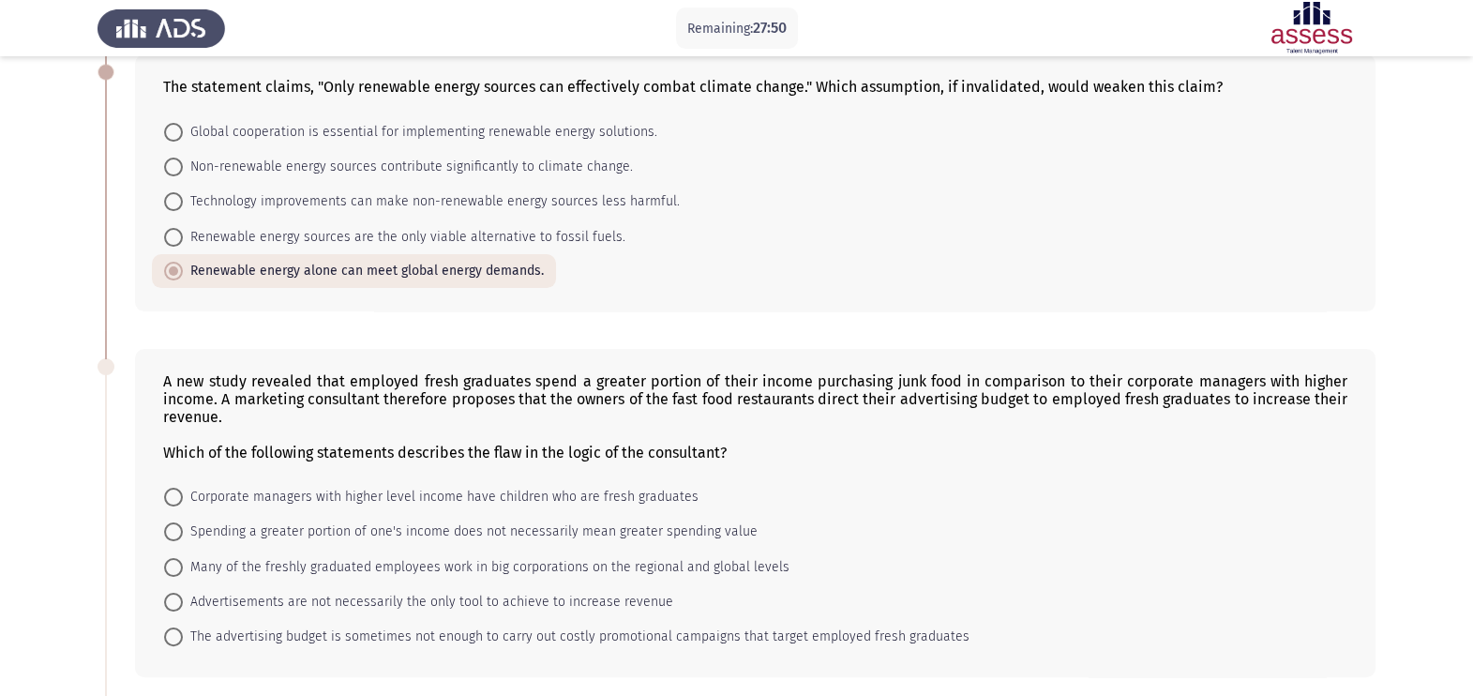
click at [274, 468] on div "A new study revealed that employed fresh graduates spend a greater portion of t…" at bounding box center [755, 513] width 1241 height 329
click at [276, 502] on span "Corporate managers with higher level income have children who are fresh graduat…" at bounding box center [441, 497] width 516 height 23
click at [183, 502] on input "Corporate managers with higher level income have children who are fresh graduat…" at bounding box center [173, 497] width 19 height 19
radio input "true"
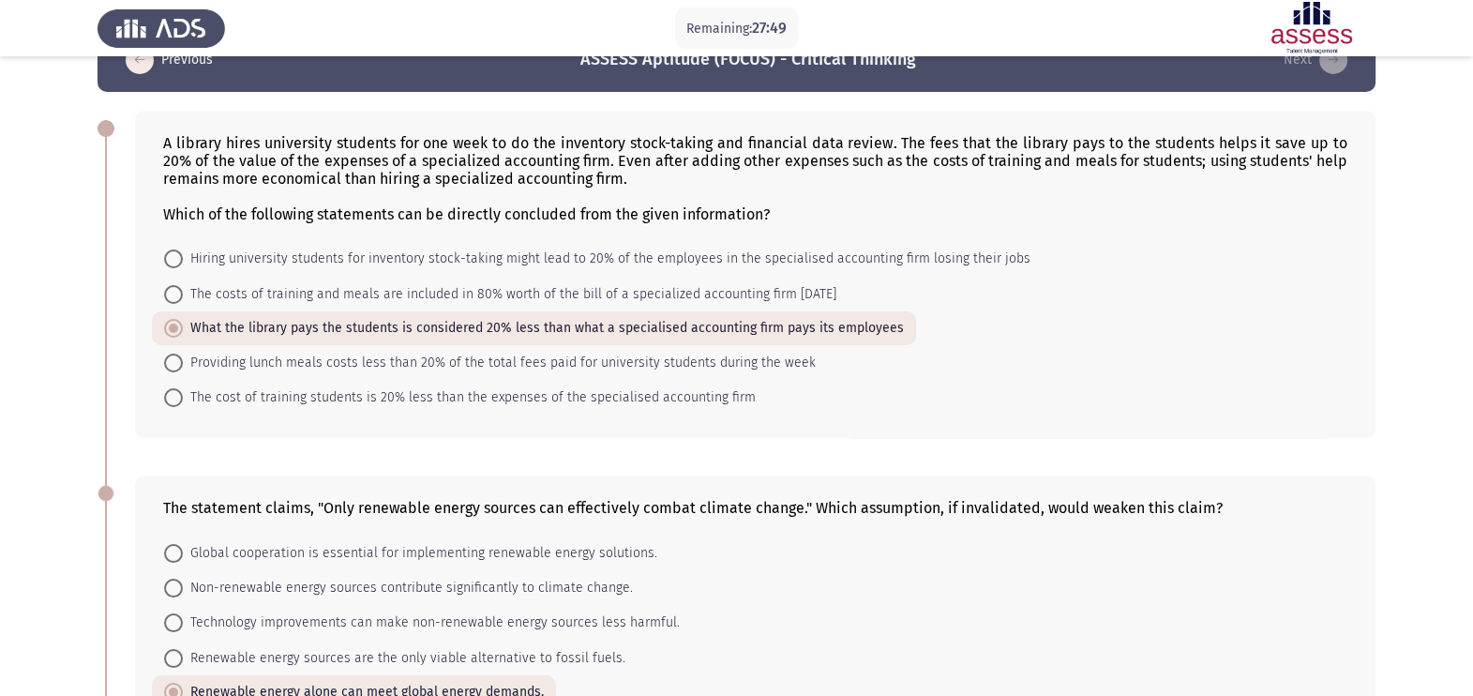
scroll to position [0, 0]
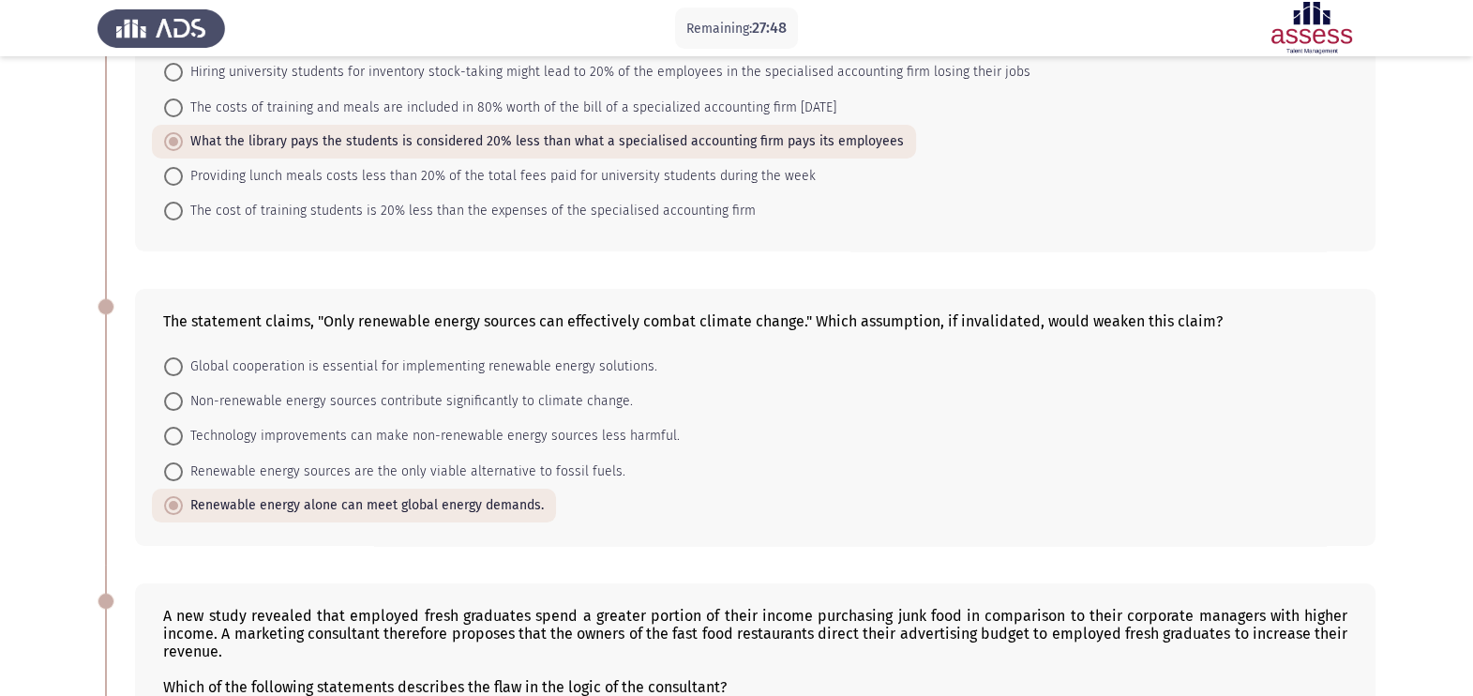
click at [324, 404] on span "Non-renewable energy sources contribute significantly to climate change." at bounding box center [408, 401] width 450 height 23
click at [183, 404] on input "Non-renewable energy sources contribute significantly to climate change." at bounding box center [173, 401] width 19 height 19
radio input "true"
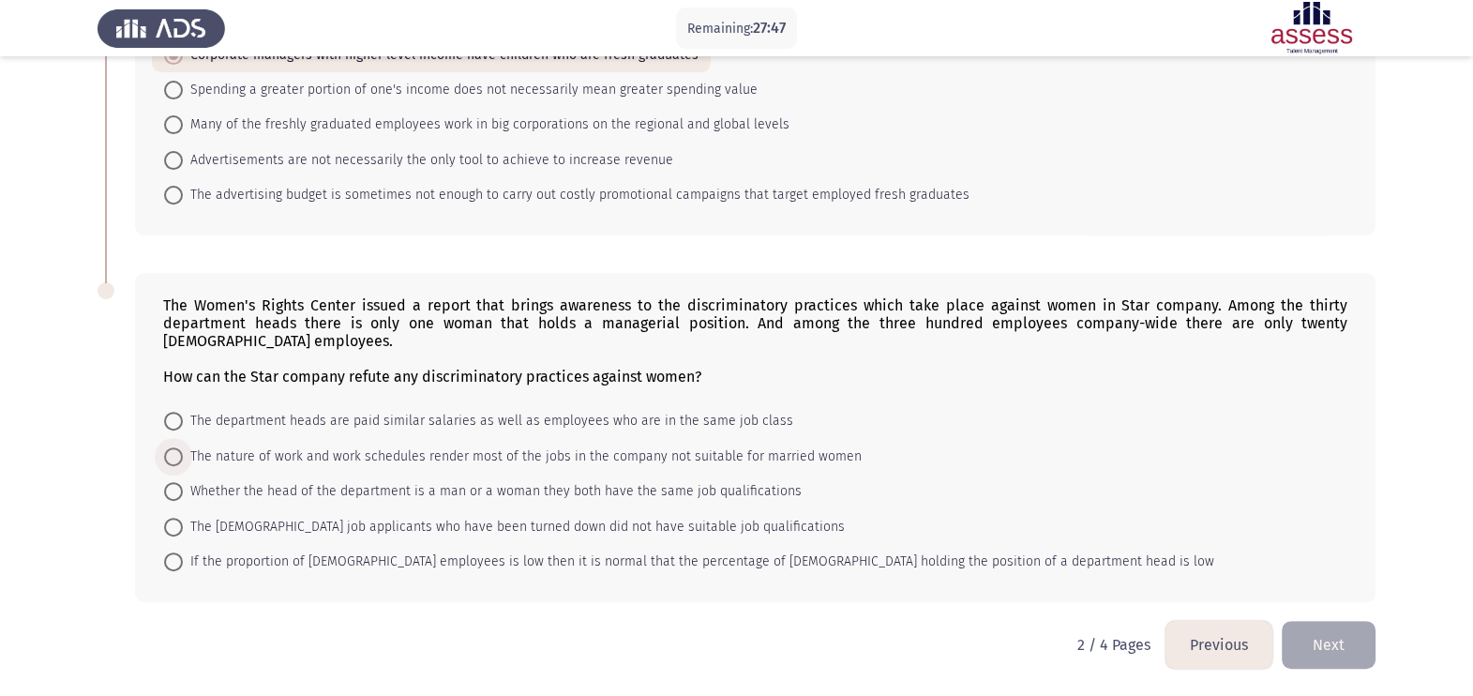
click at [441, 450] on span "The nature of work and work schedules render most of the jobs in the company no…" at bounding box center [522, 456] width 679 height 23
click at [183, 450] on input "The nature of work and work schedules render most of the jobs in the company no…" at bounding box center [173, 456] width 19 height 19
radio input "true"
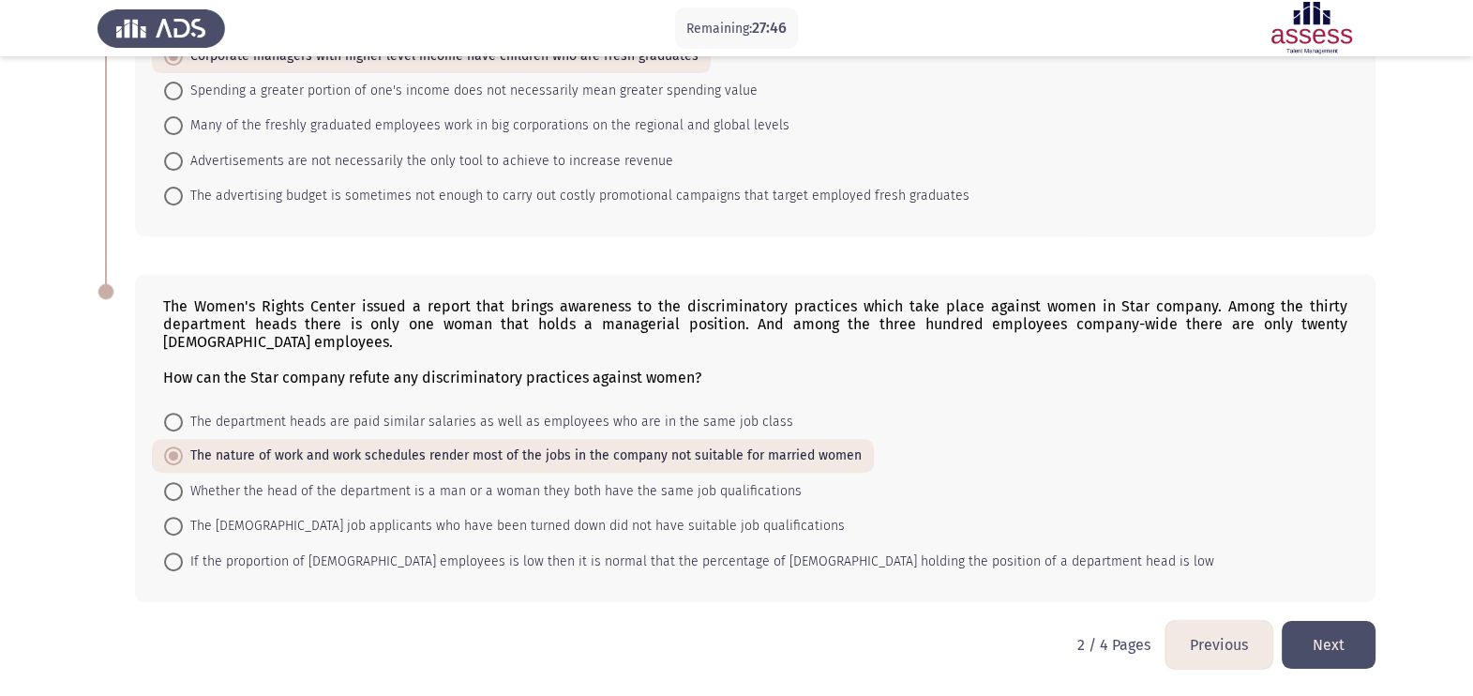
click at [1192, 556] on button "Next" at bounding box center [1329, 645] width 94 height 48
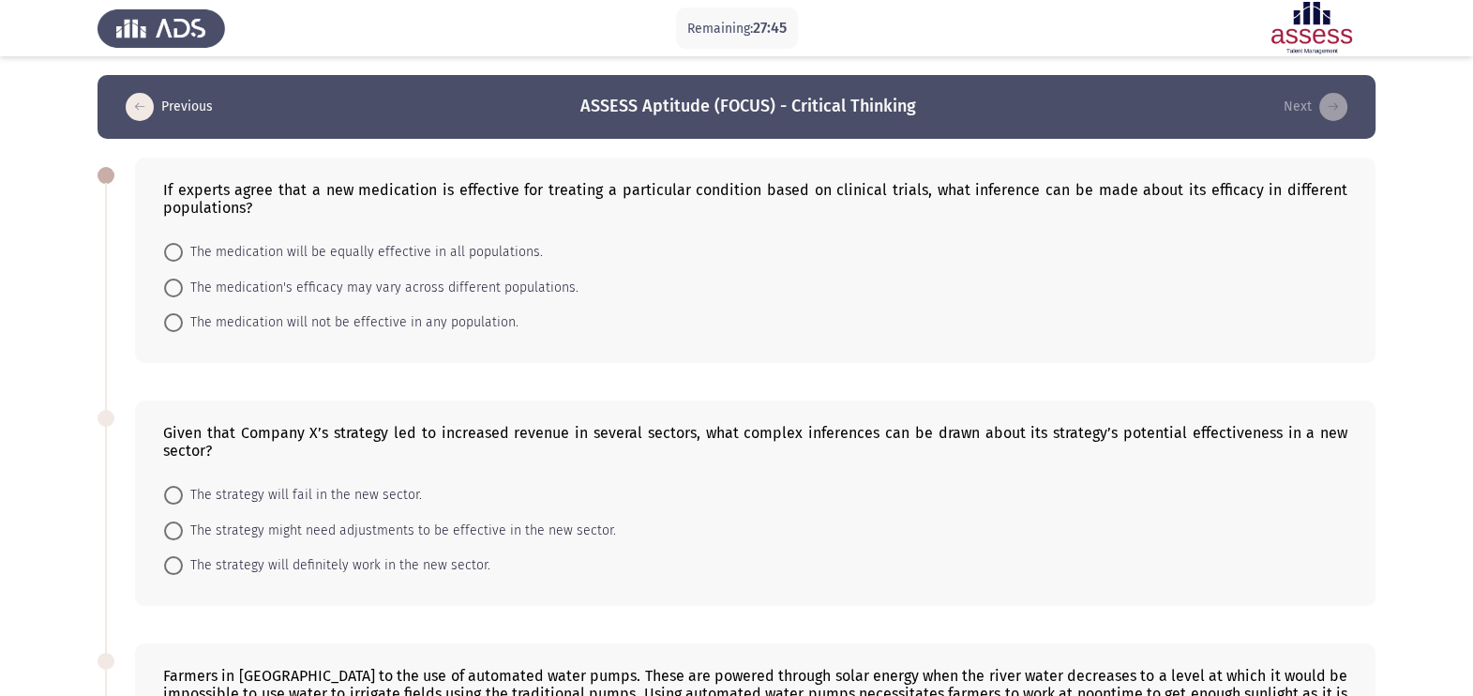
click at [405, 325] on span "The medication will not be effective in any population." at bounding box center [351, 322] width 336 height 23
click at [183, 325] on input "The medication will not be effective in any population." at bounding box center [173, 322] width 19 height 19
radio input "true"
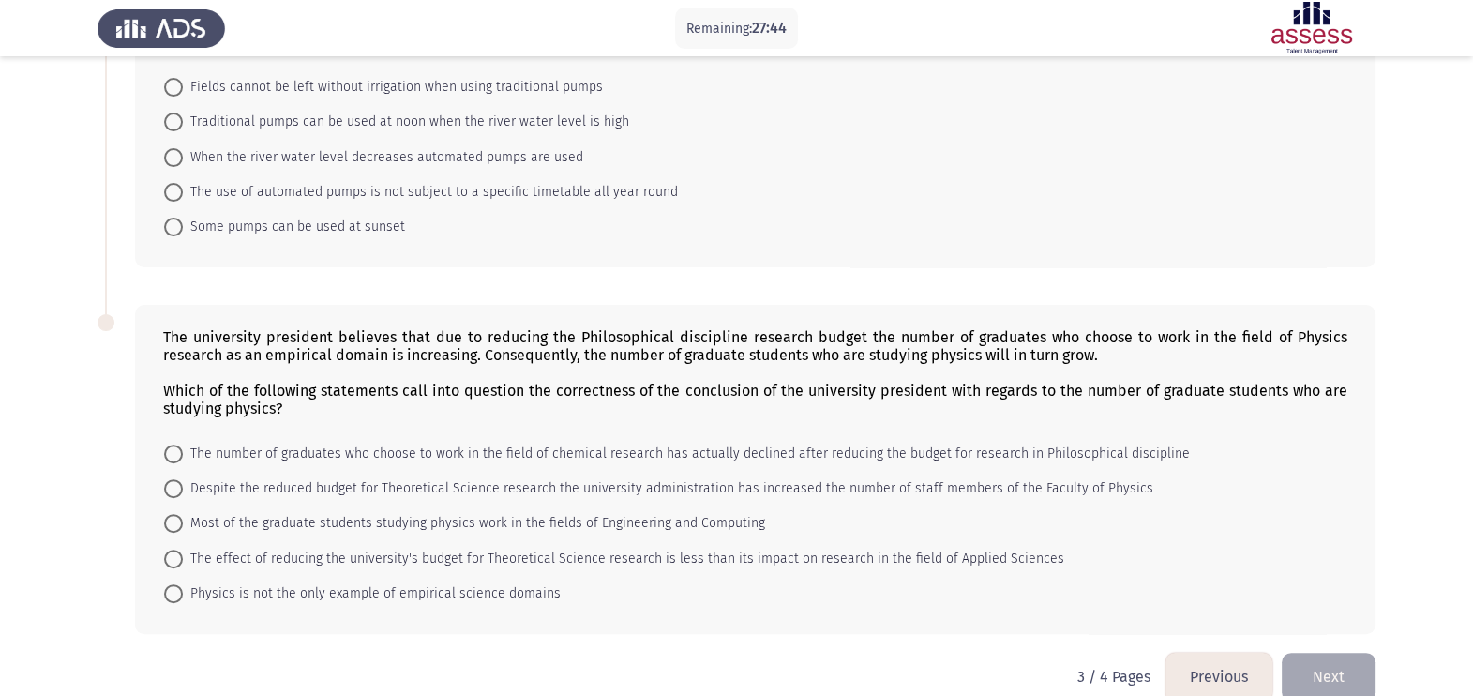
click at [272, 146] on mat-radio-button "When the river water level decreases automated pumps are used" at bounding box center [374, 156] width 444 height 35
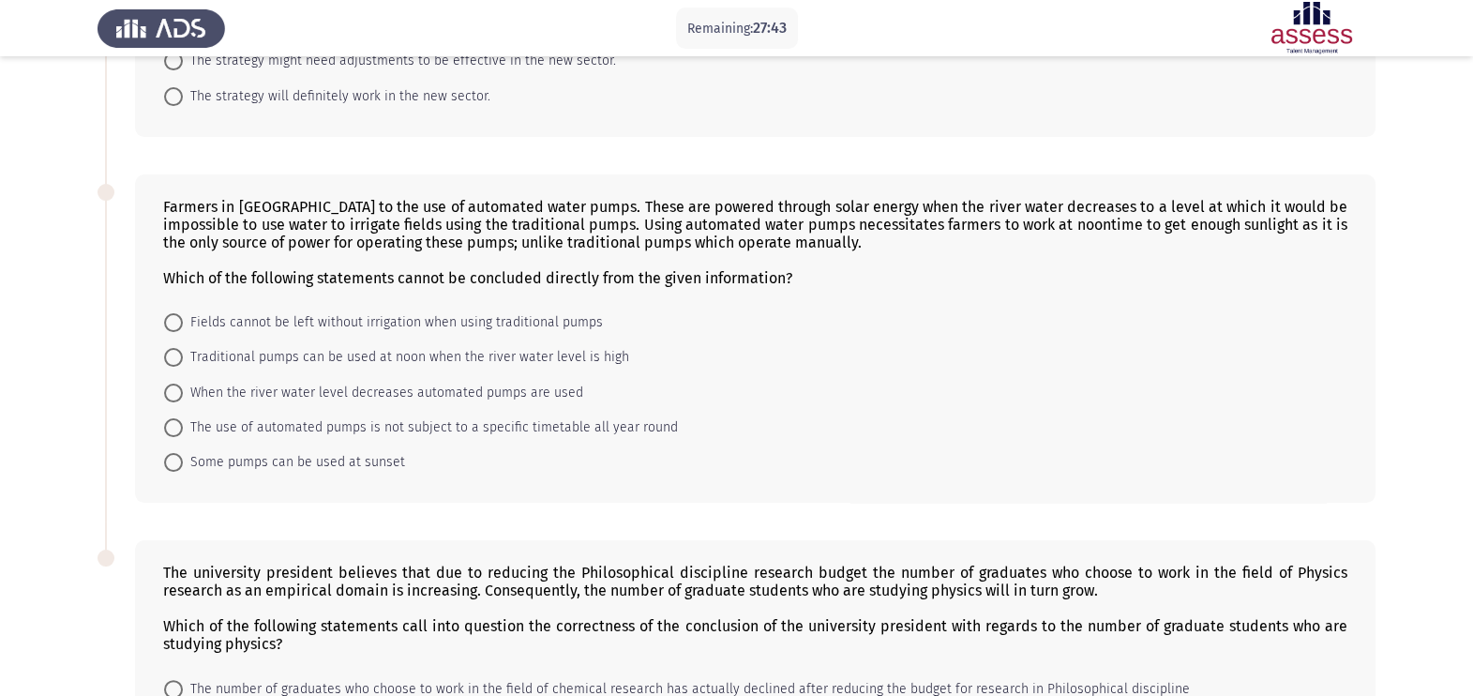
click at [337, 334] on span "Fields cannot be left without irrigation when using traditional pumps" at bounding box center [393, 322] width 420 height 23
click at [183, 332] on input "Fields cannot be left without irrigation when using traditional pumps" at bounding box center [173, 322] width 19 height 19
radio input "true"
click at [304, 113] on mat-radio-button "The strategy will definitely work in the new sector." at bounding box center [327, 95] width 351 height 35
click at [306, 98] on span "The strategy will definitely work in the new sector." at bounding box center [337, 96] width 308 height 23
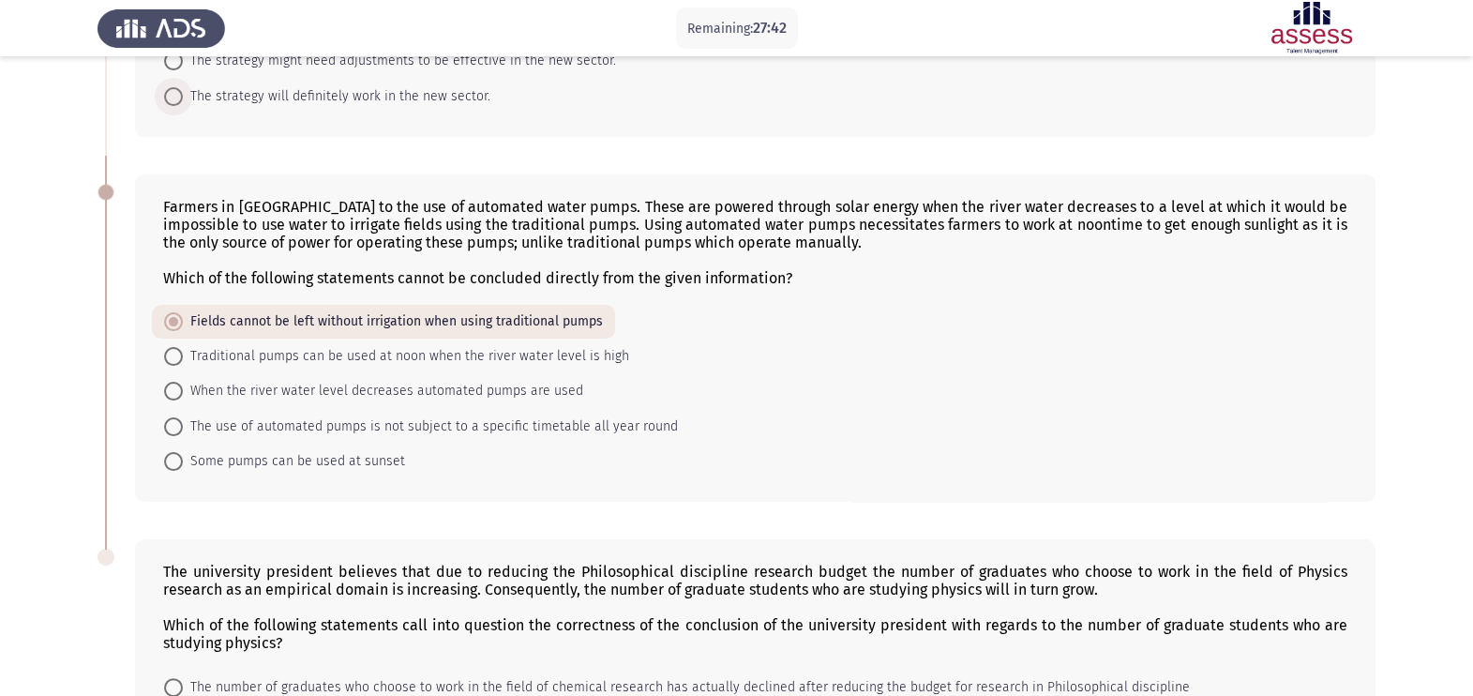
click at [183, 98] on input "The strategy will definitely work in the new sector." at bounding box center [173, 96] width 19 height 19
radio input "true"
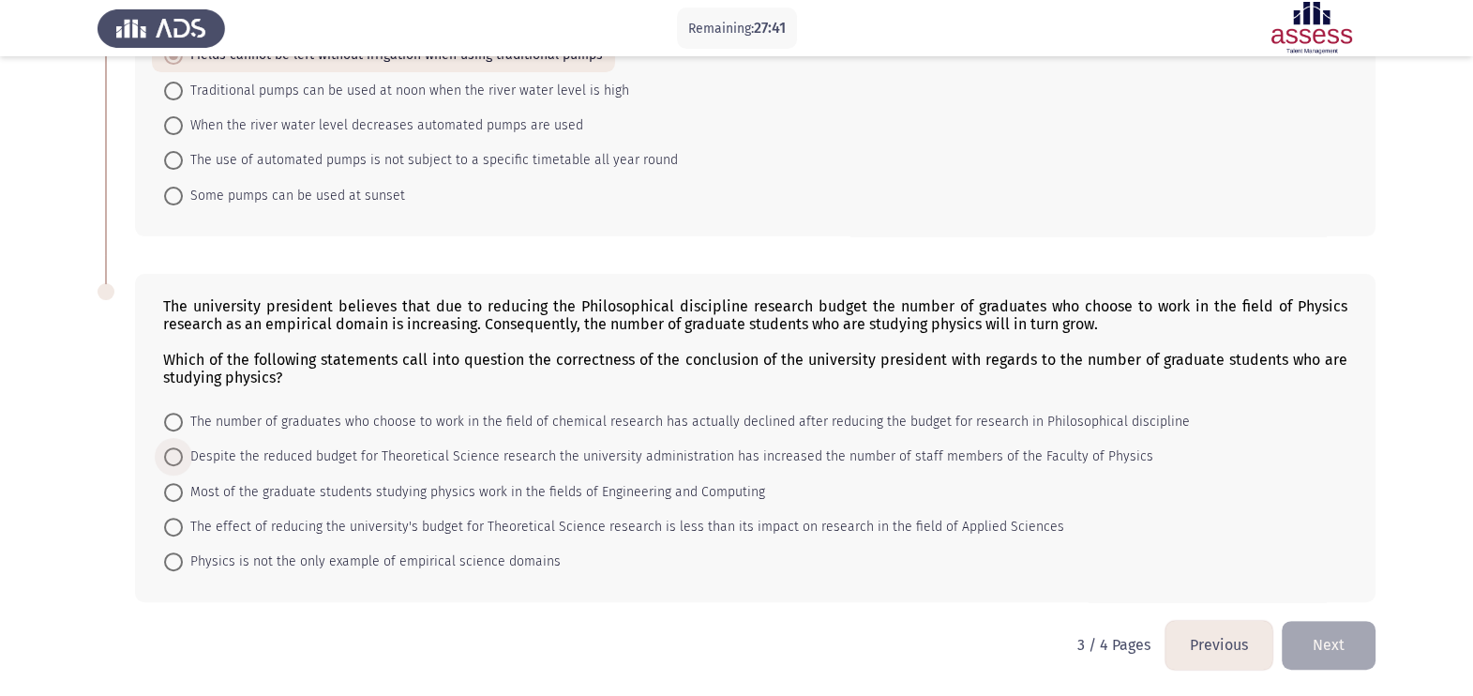
click at [352, 447] on span "Despite the reduced budget for Theoretical Science research the university admi…" at bounding box center [668, 456] width 971 height 23
click at [183, 447] on input "Despite the reduced budget for Theoretical Science research the university admi…" at bounding box center [173, 456] width 19 height 19
radio input "true"
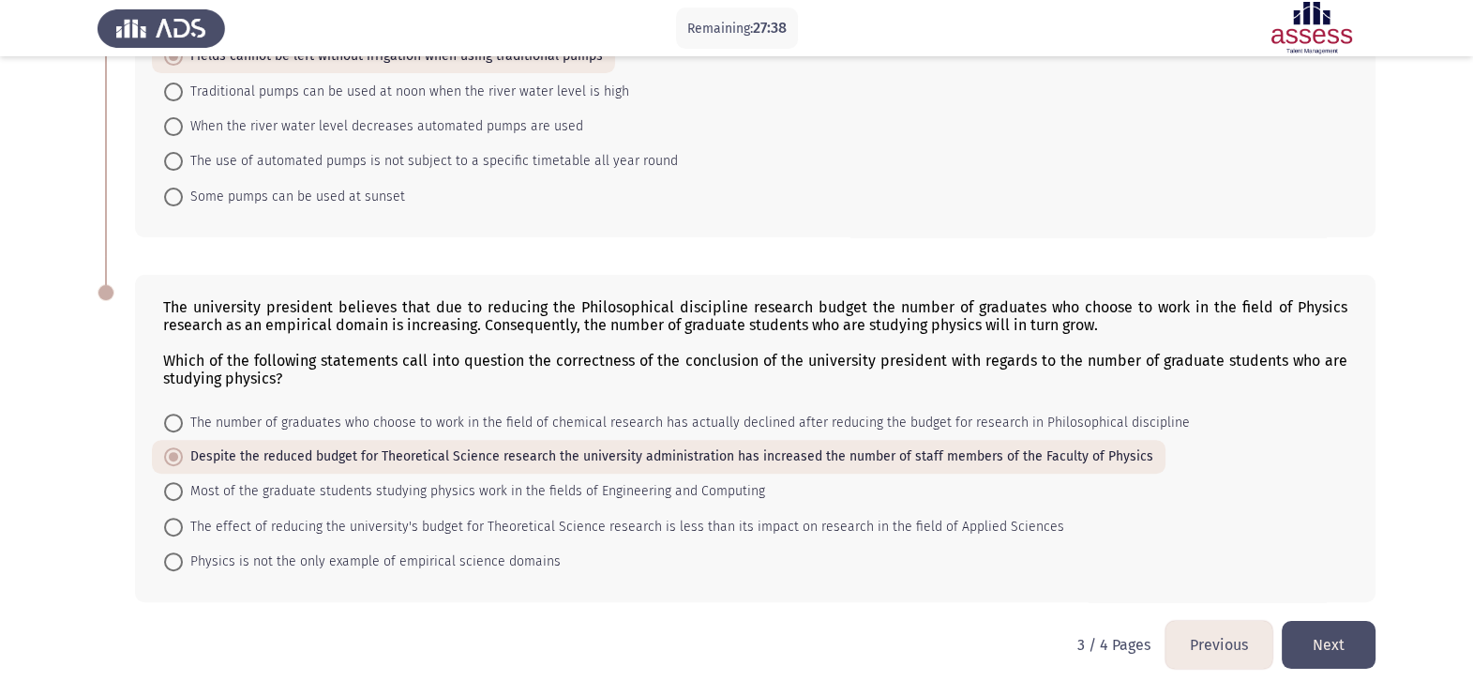
click at [1192, 556] on div "The university president believes that due to reducing the Philosophical discip…" at bounding box center [737, 438] width 1278 height 365
click at [1192, 556] on button "Next" at bounding box center [1329, 645] width 94 height 48
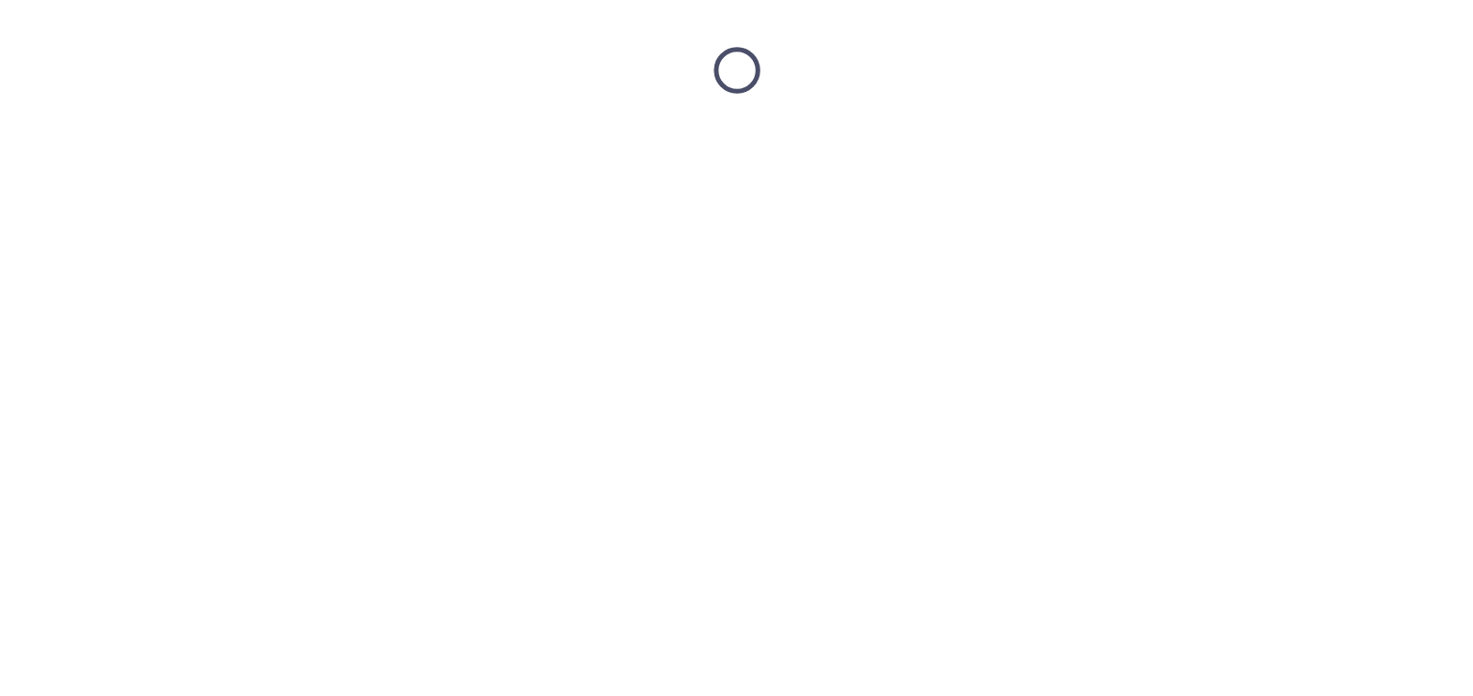
scroll to position [0, 0]
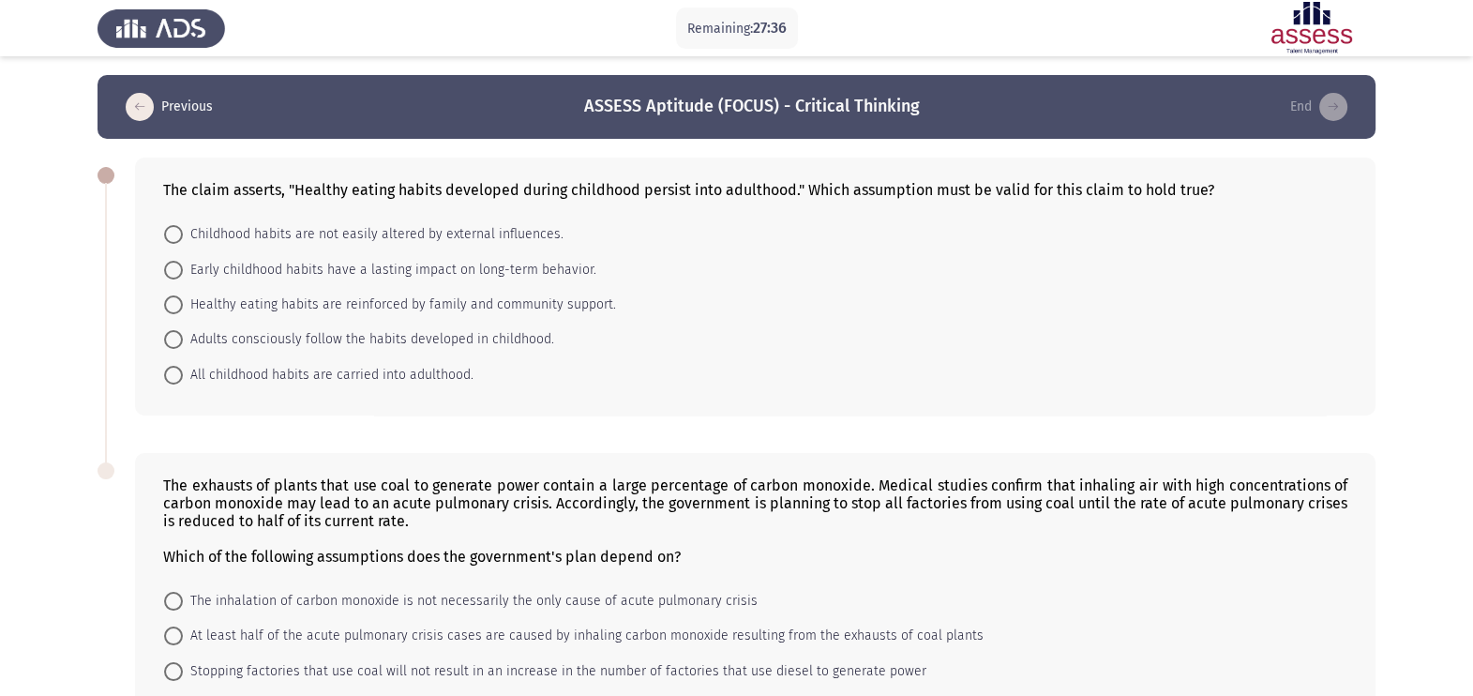
click at [347, 359] on mat-radio-button "All childhood habits are carried into adulthood." at bounding box center [319, 373] width 334 height 35
click at [347, 407] on div "The claim asserts, "Healthy eating habits developed during childhood persist in…" at bounding box center [755, 287] width 1241 height 258
click at [333, 384] on span "All childhood habits are carried into adulthood." at bounding box center [328, 375] width 291 height 23
click at [183, 384] on input "All childhood habits are carried into adulthood." at bounding box center [173, 375] width 19 height 19
radio input "true"
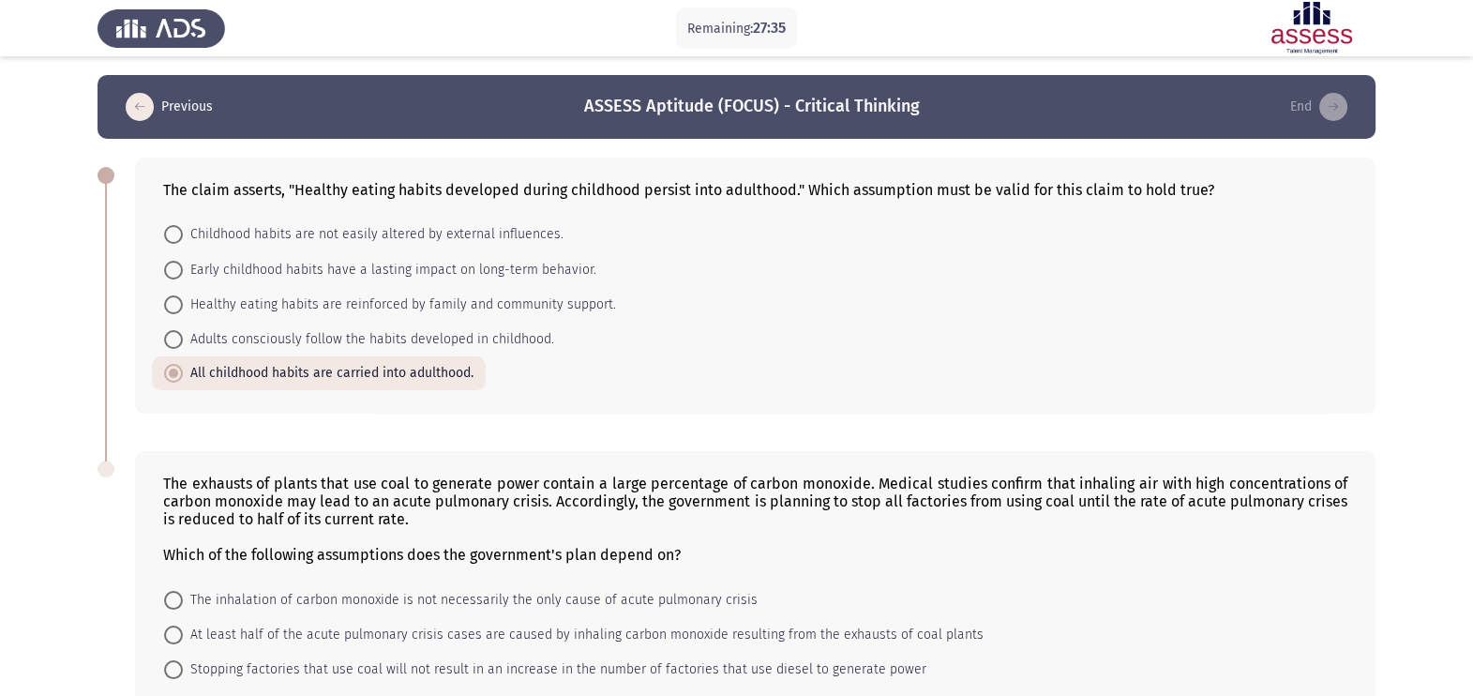
click at [360, 556] on div "The exhausts of plants that use coal to generate power contain a large percenta…" at bounding box center [755, 615] width 1241 height 329
click at [360, 556] on span "The inhalation of carbon monoxide is not necessarily the only cause of acute pu…" at bounding box center [470, 600] width 575 height 23
click at [183, 556] on input "The inhalation of carbon monoxide is not necessarily the only cause of acute pu…" at bounding box center [173, 600] width 19 height 19
radio input "true"
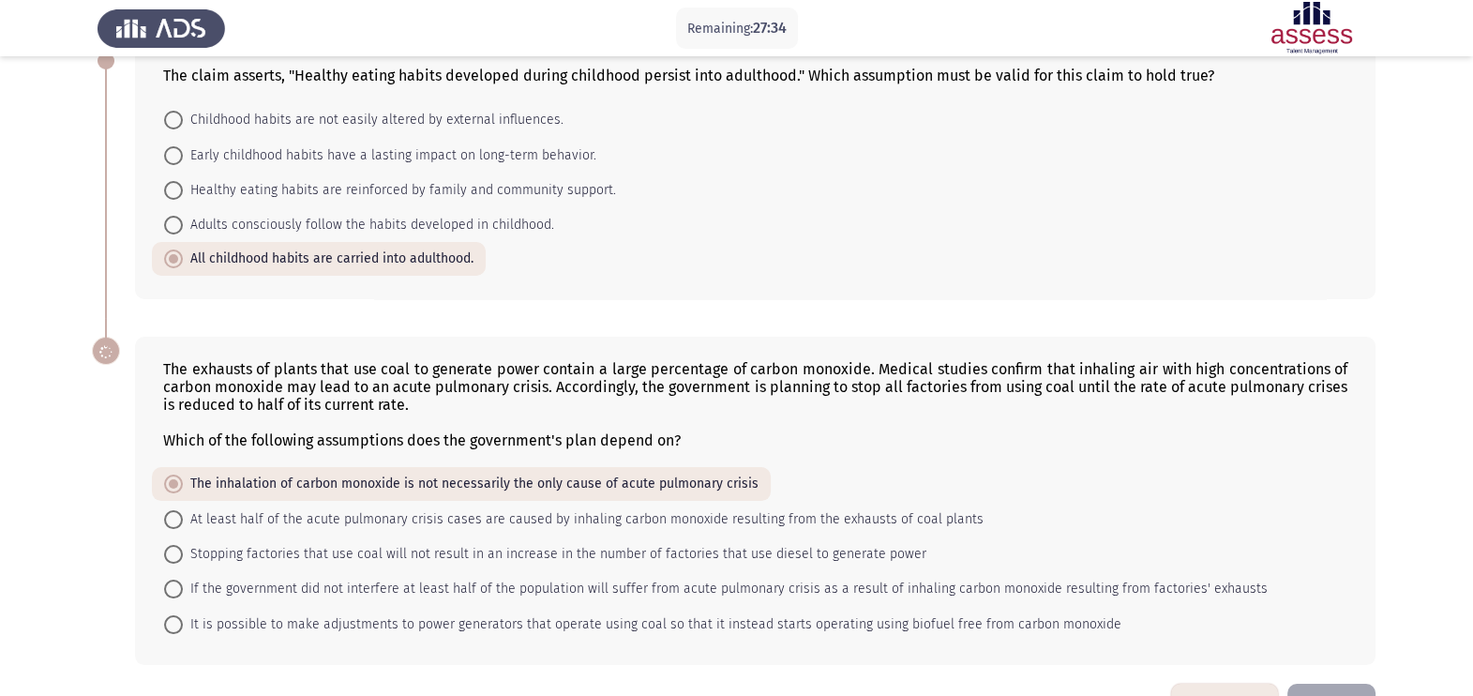
scroll to position [181, 0]
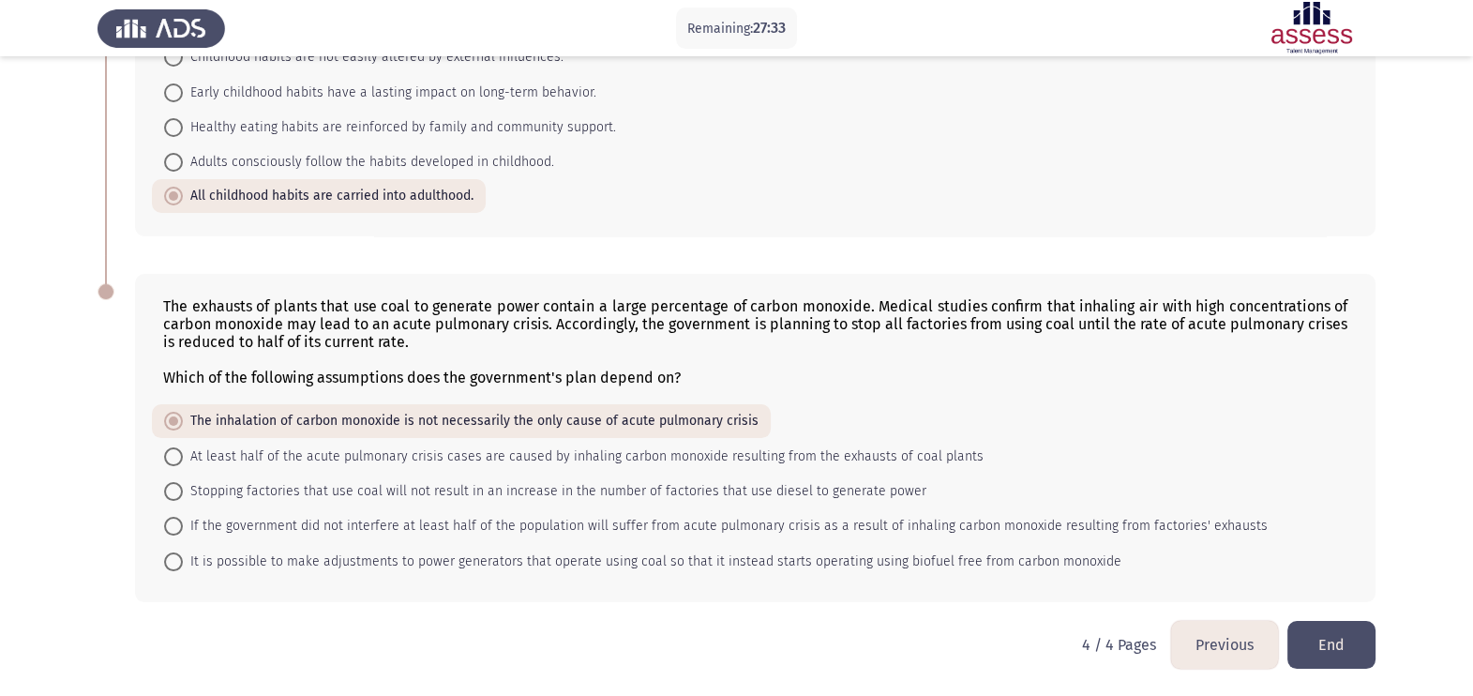
click at [1192, 556] on button "End" at bounding box center [1331, 645] width 88 height 48
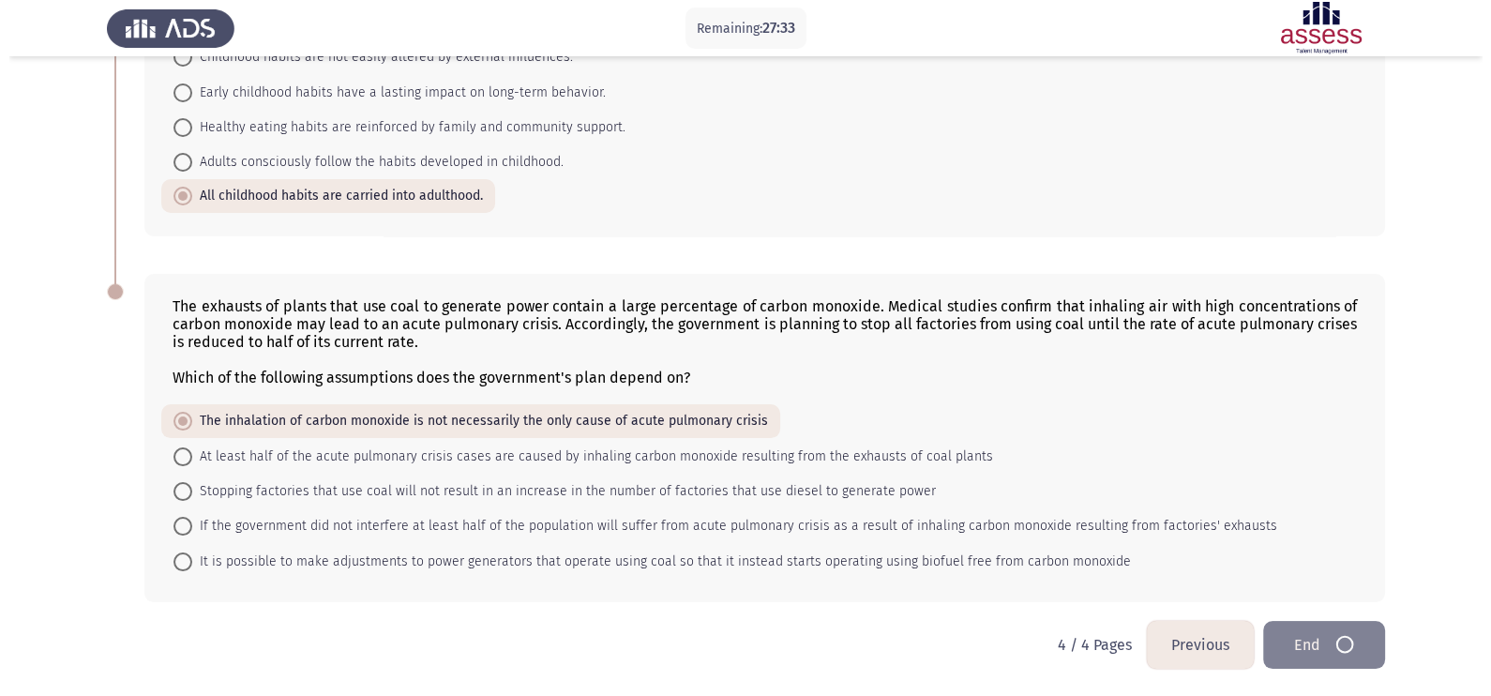
scroll to position [0, 0]
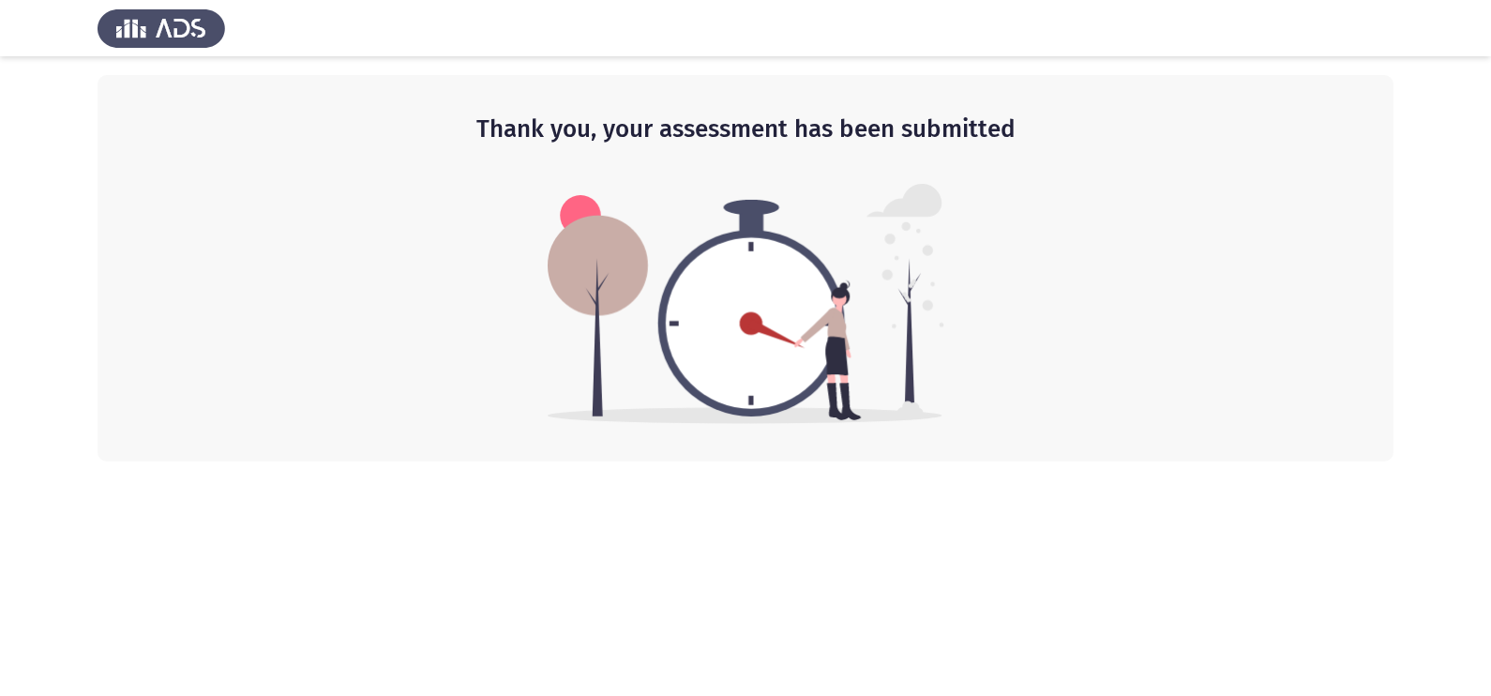
click at [1015, 242] on div "Thank you, your assessment has been submitted" at bounding box center [746, 268] width 1296 height 386
